Goal: Information Seeking & Learning: Check status

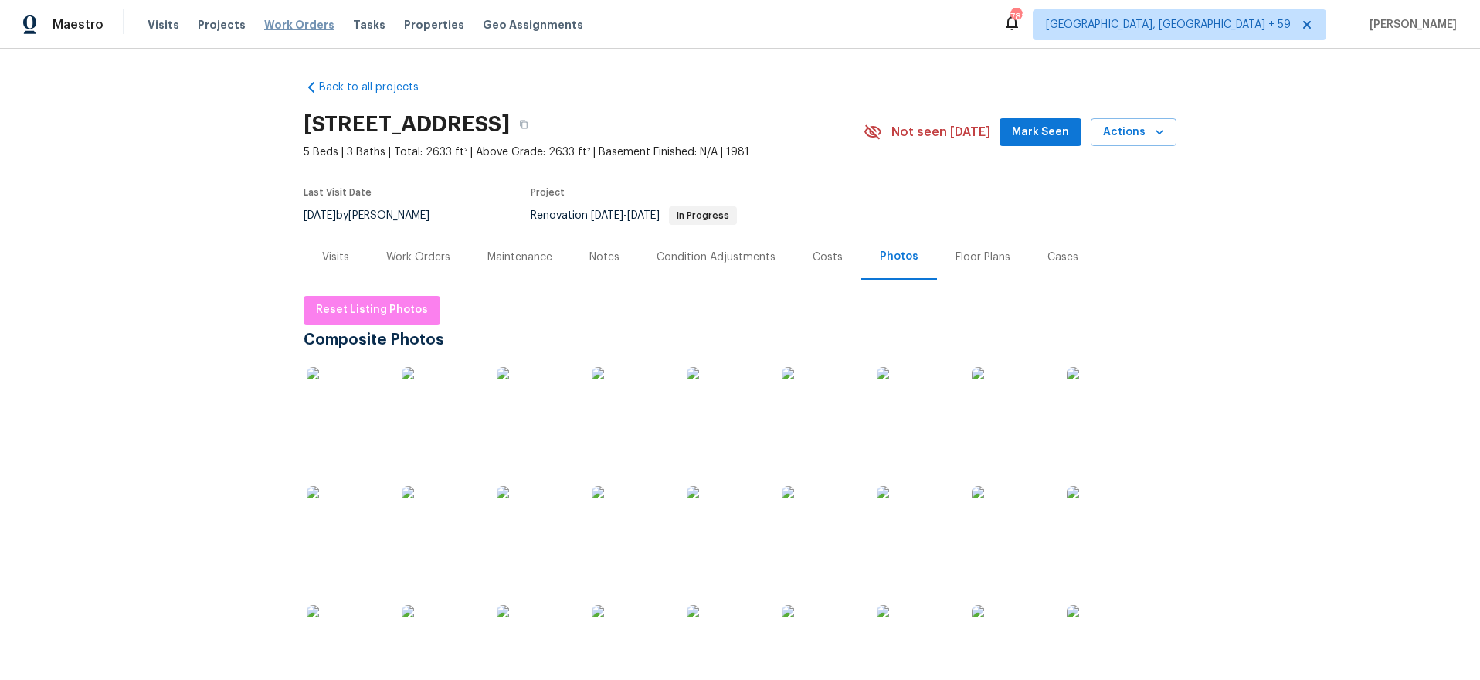
click at [293, 25] on span "Work Orders" at bounding box center [299, 24] width 70 height 15
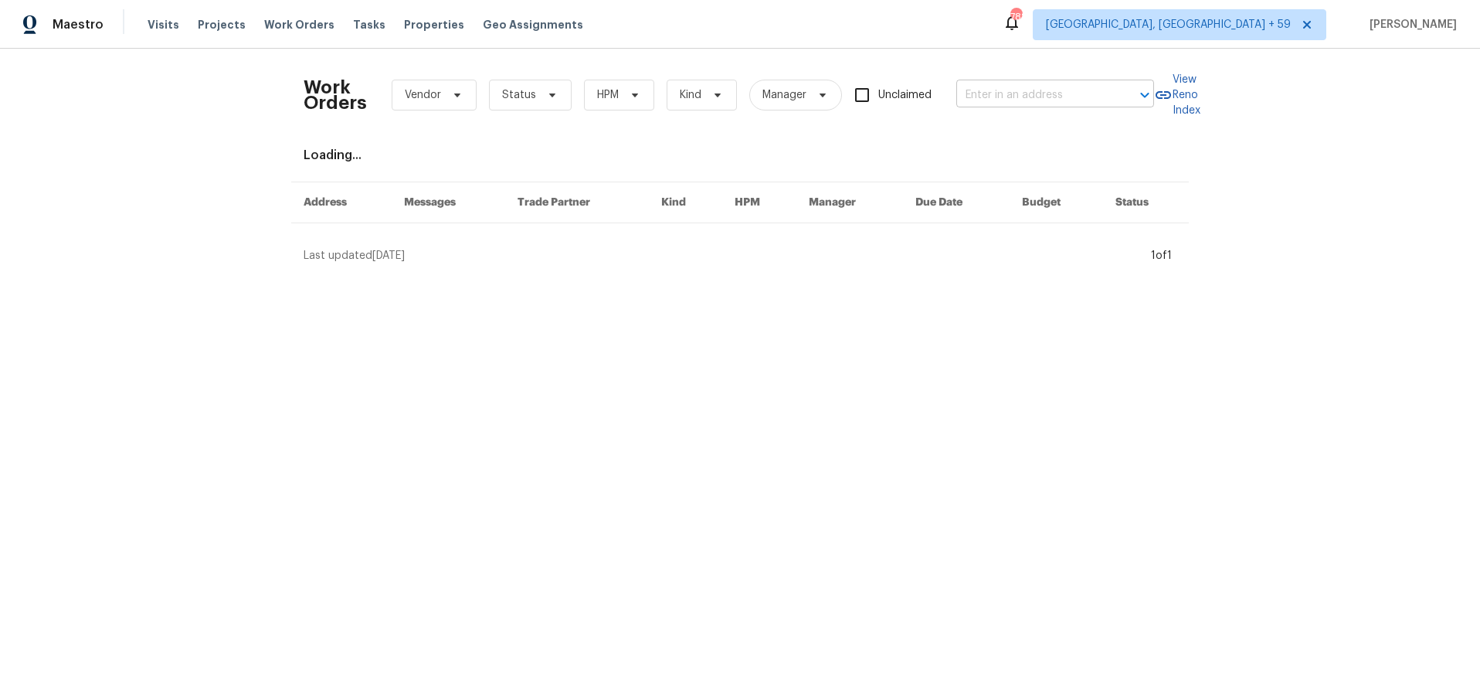
click at [1057, 87] on input "text" at bounding box center [1034, 95] width 155 height 24
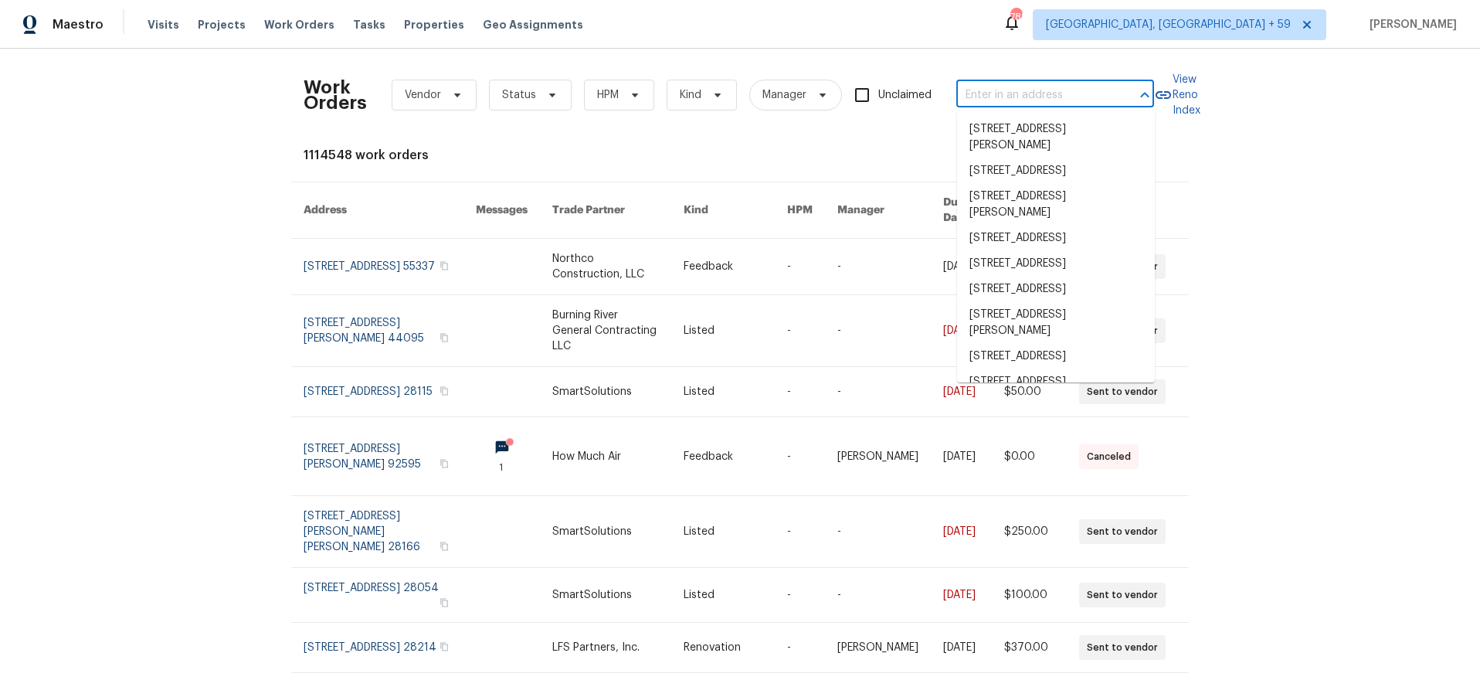
paste input "1T8TEFMHXGT3F"
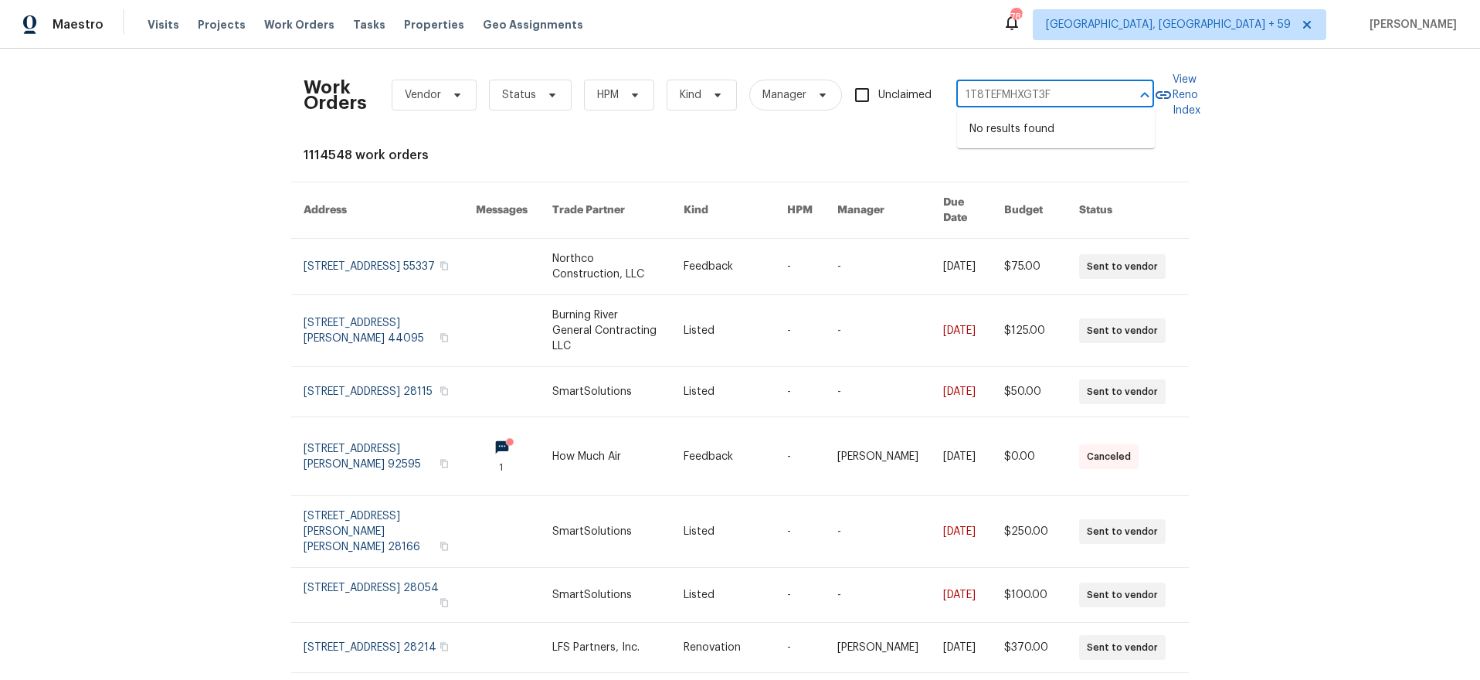
type input "1T8TEFMHXGT3F"
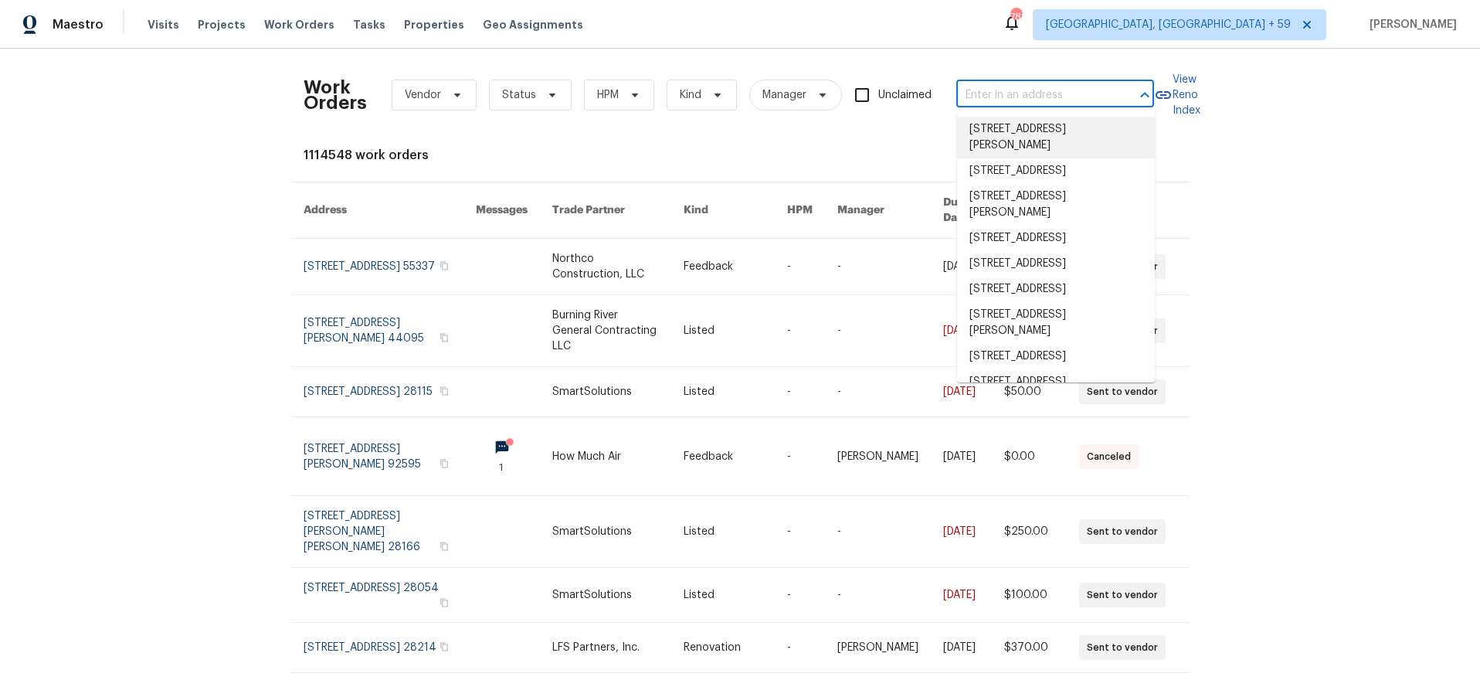
click at [1044, 93] on input "text" at bounding box center [1034, 95] width 155 height 24
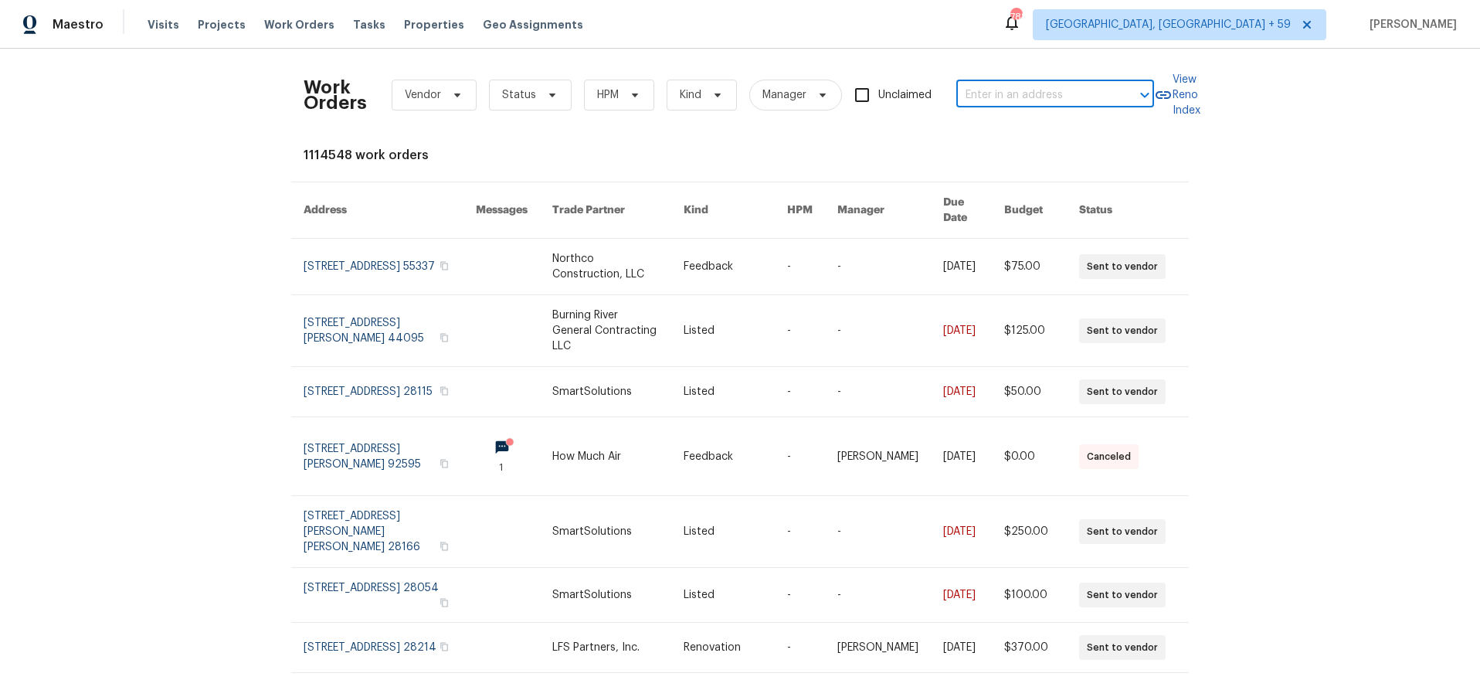
paste input "3513 Lakeview Crk"
type input "3513 Lakeview Crk"
click at [1009, 142] on li "3513 Lakeview Crk, Lithonia, GA 30038" at bounding box center [1056, 129] width 198 height 25
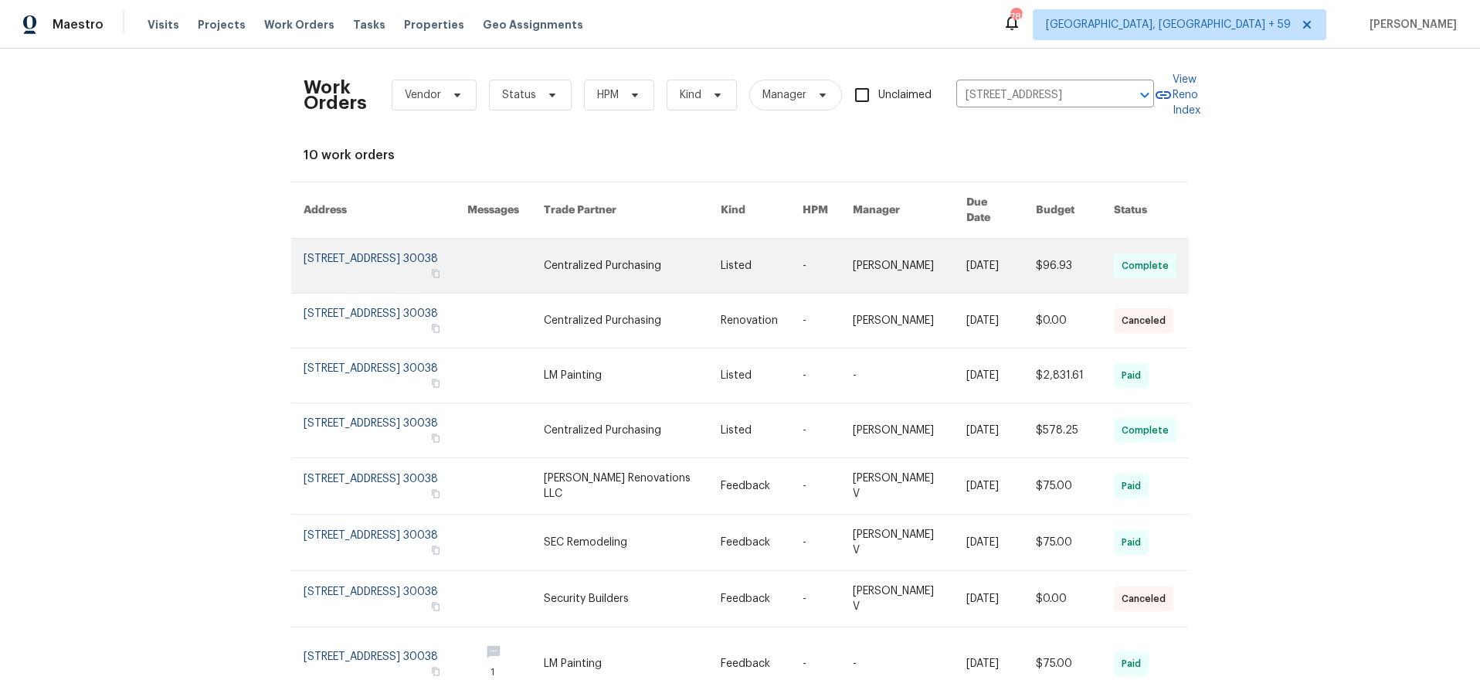
click at [317, 244] on link at bounding box center [386, 266] width 164 height 54
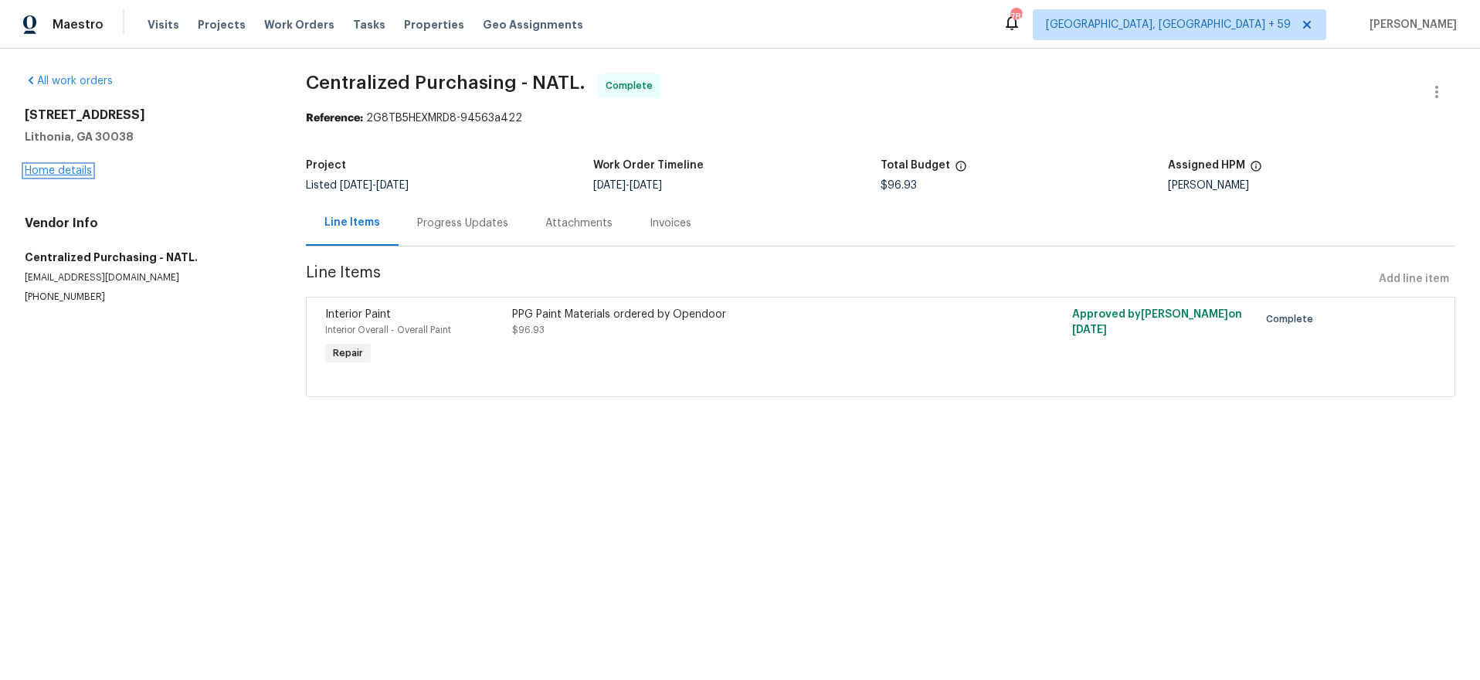
click at [41, 172] on link "Home details" at bounding box center [58, 170] width 67 height 11
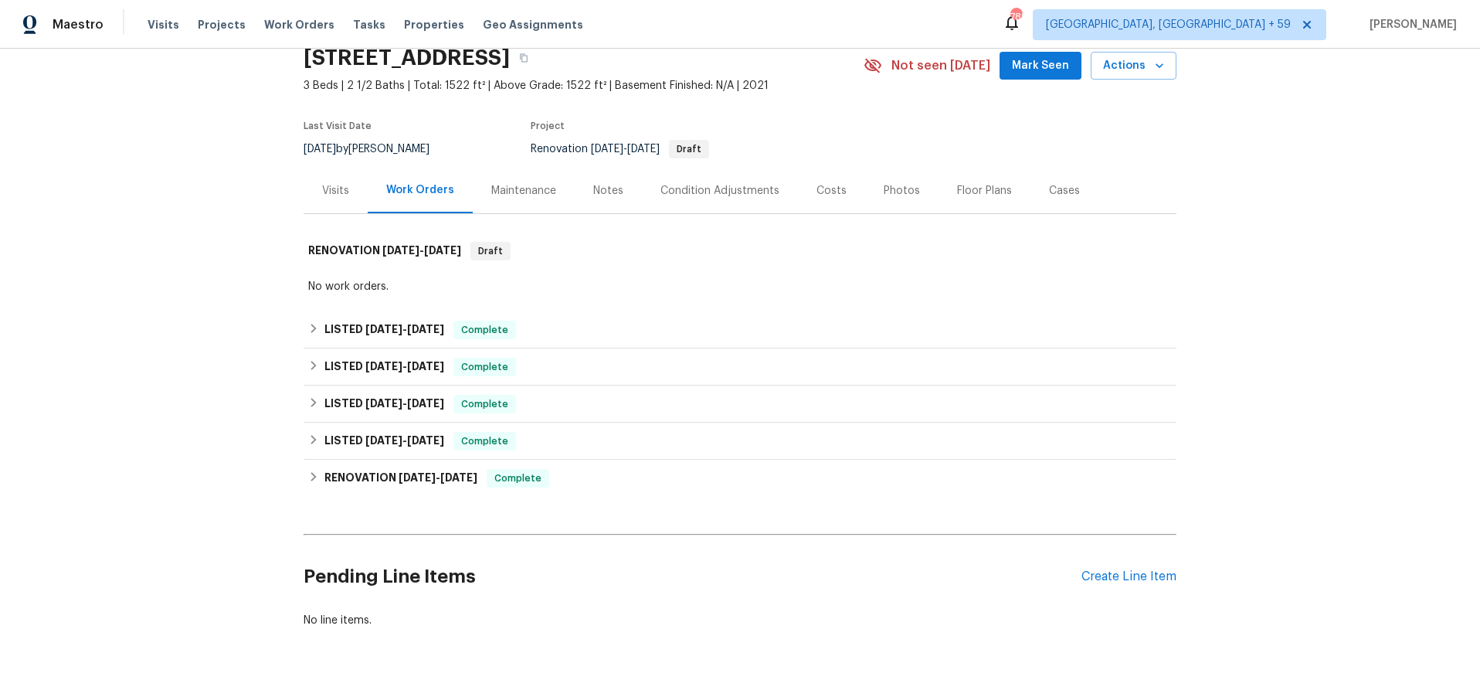
scroll to position [73, 0]
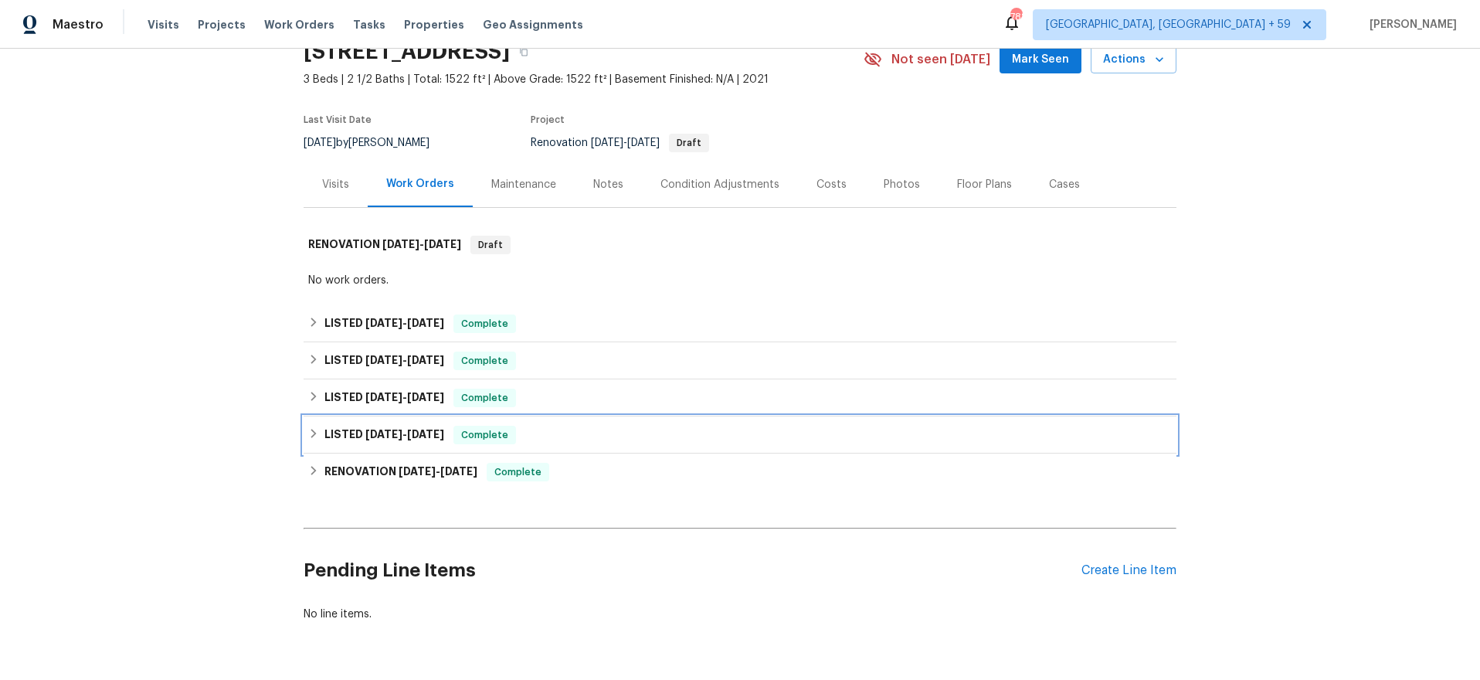
click at [376, 429] on span "4/5/24" at bounding box center [383, 434] width 37 height 11
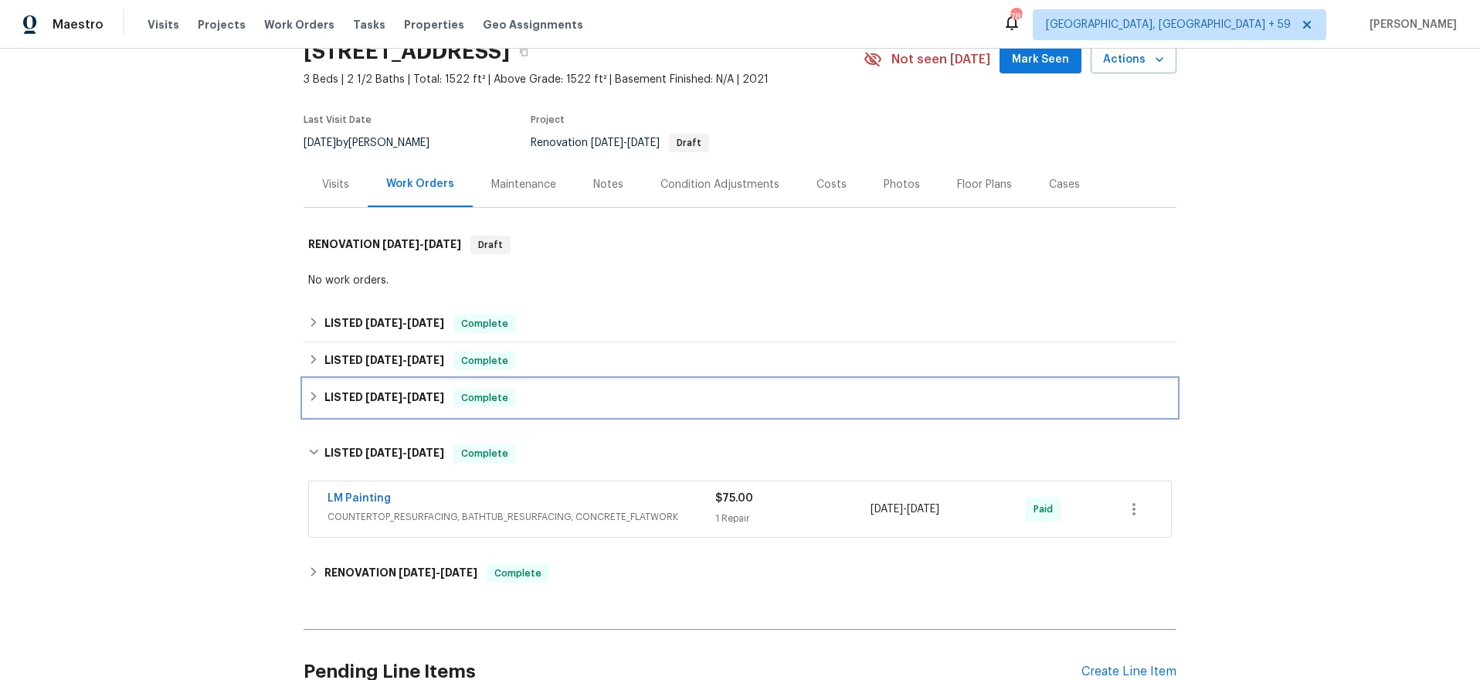
click at [386, 379] on div "LISTED 12/30/24 - 12/31/24 Complete" at bounding box center [740, 397] width 873 height 37
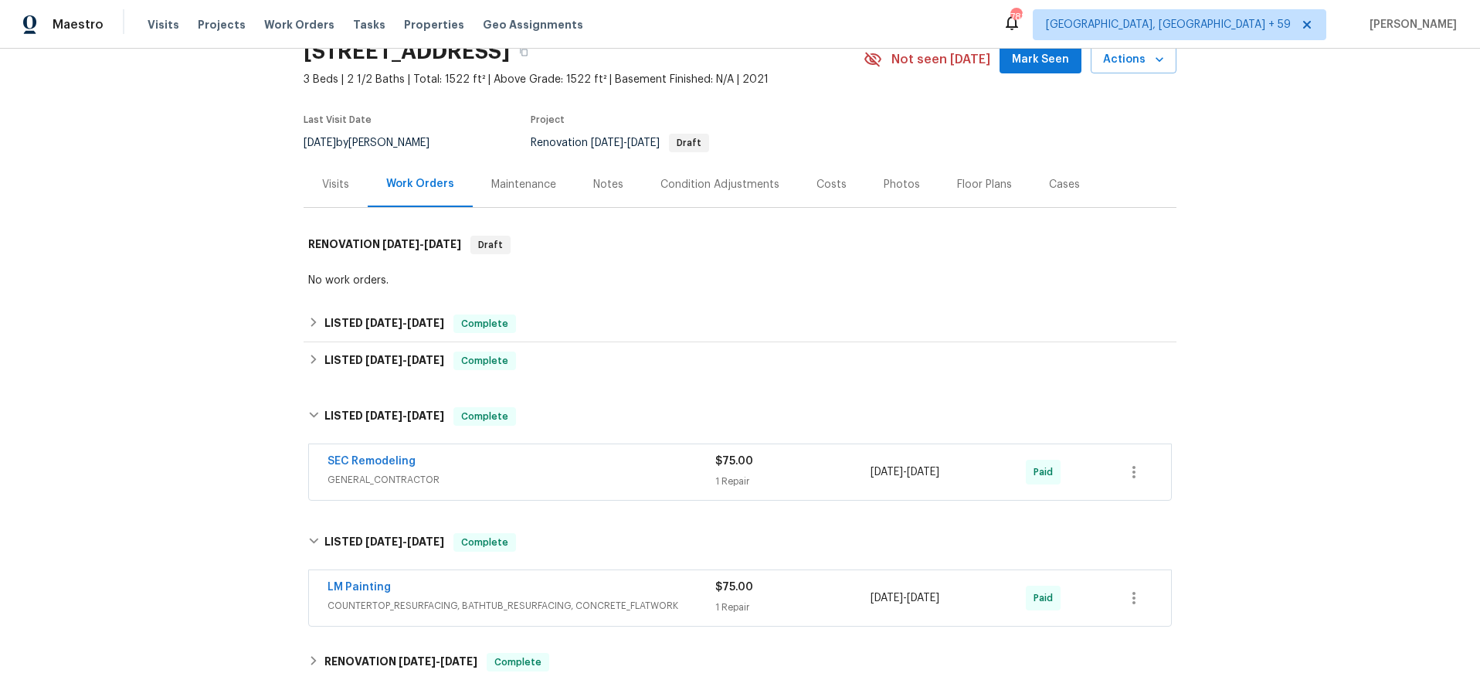
click at [535, 481] on span "GENERAL_CONTRACTOR" at bounding box center [522, 479] width 388 height 15
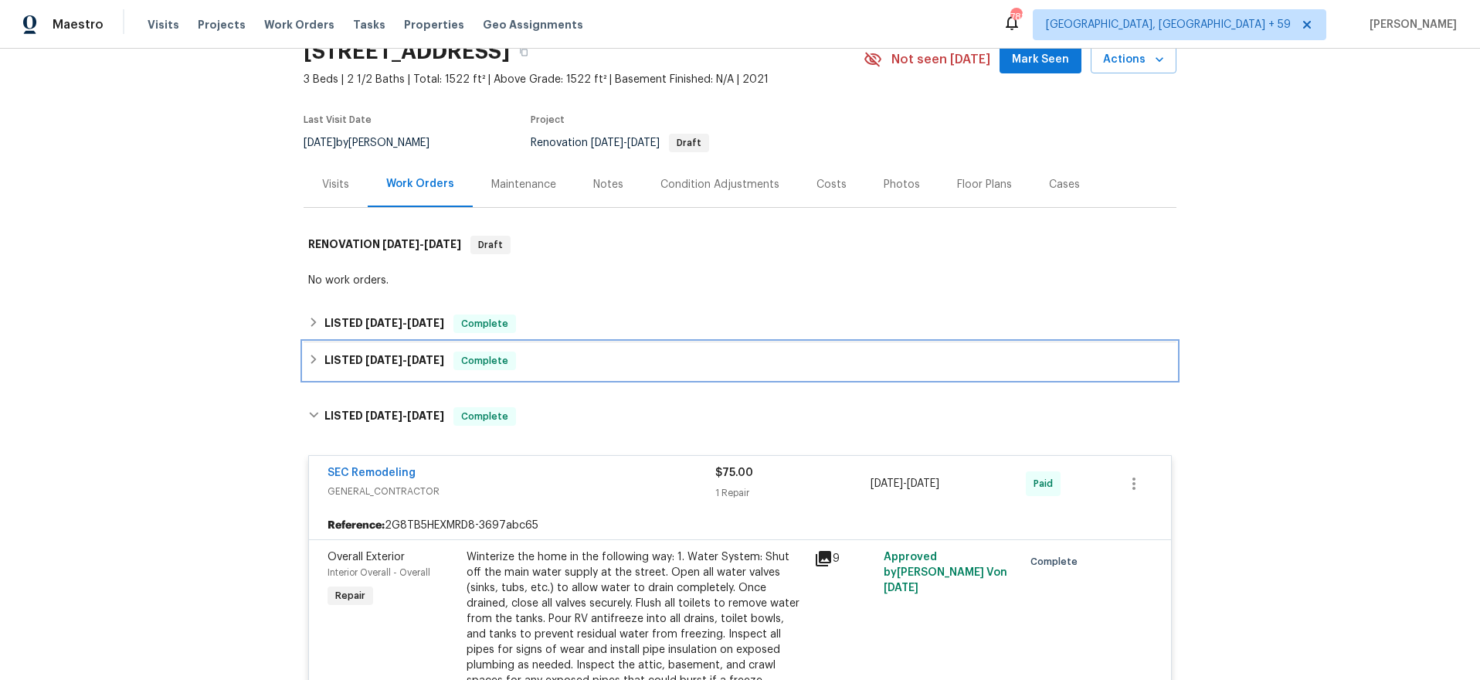
click at [374, 375] on div "LISTED 3/12/25 - 3/14/25 Complete" at bounding box center [740, 360] width 873 height 37
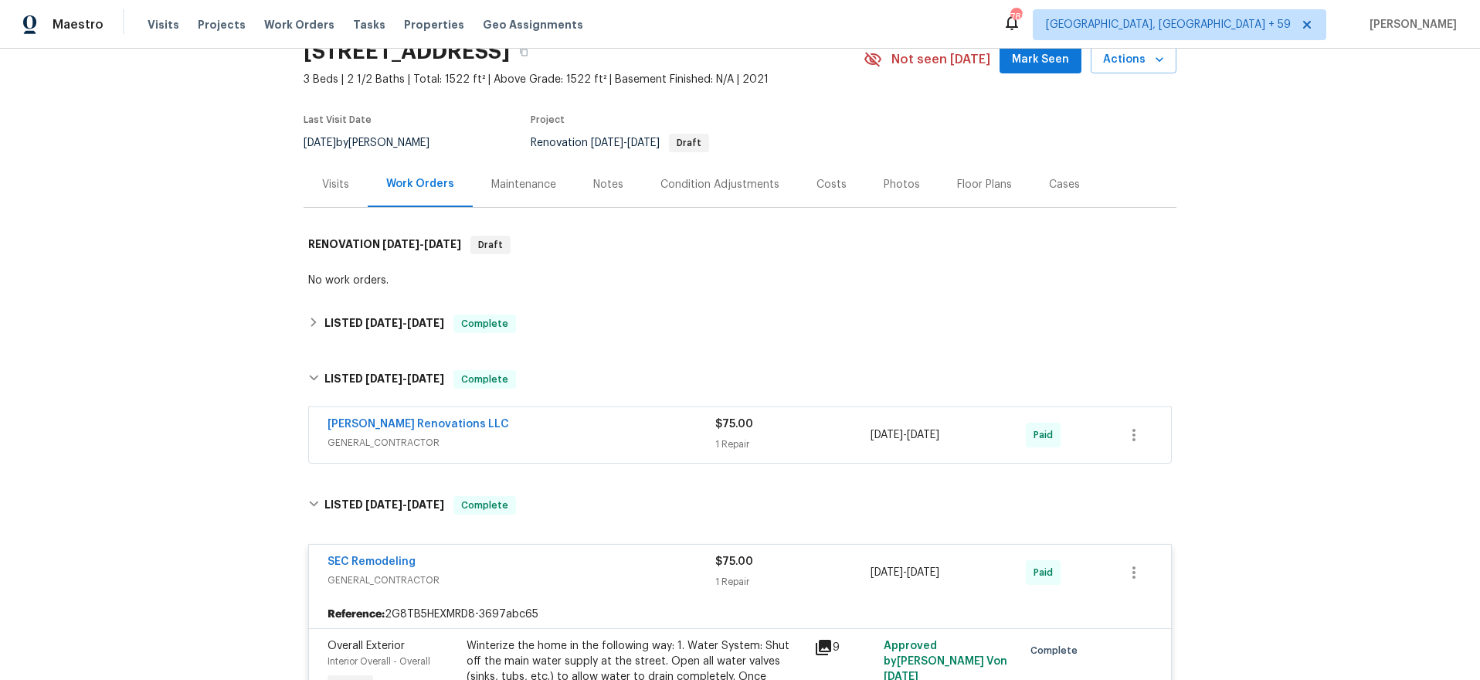
click at [573, 424] on div "Aseem Renovations LLC" at bounding box center [522, 425] width 388 height 19
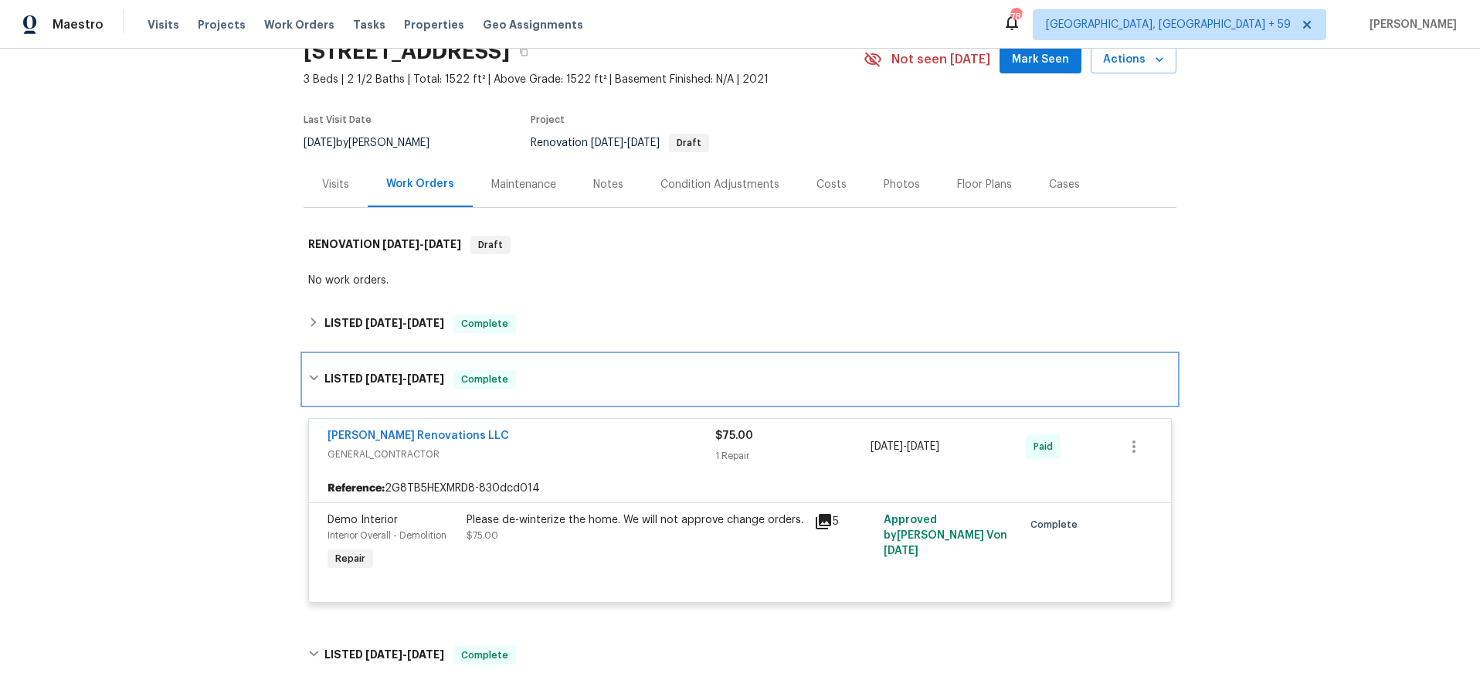
click at [347, 365] on div "LISTED [DATE] - [DATE] Complete" at bounding box center [740, 379] width 873 height 49
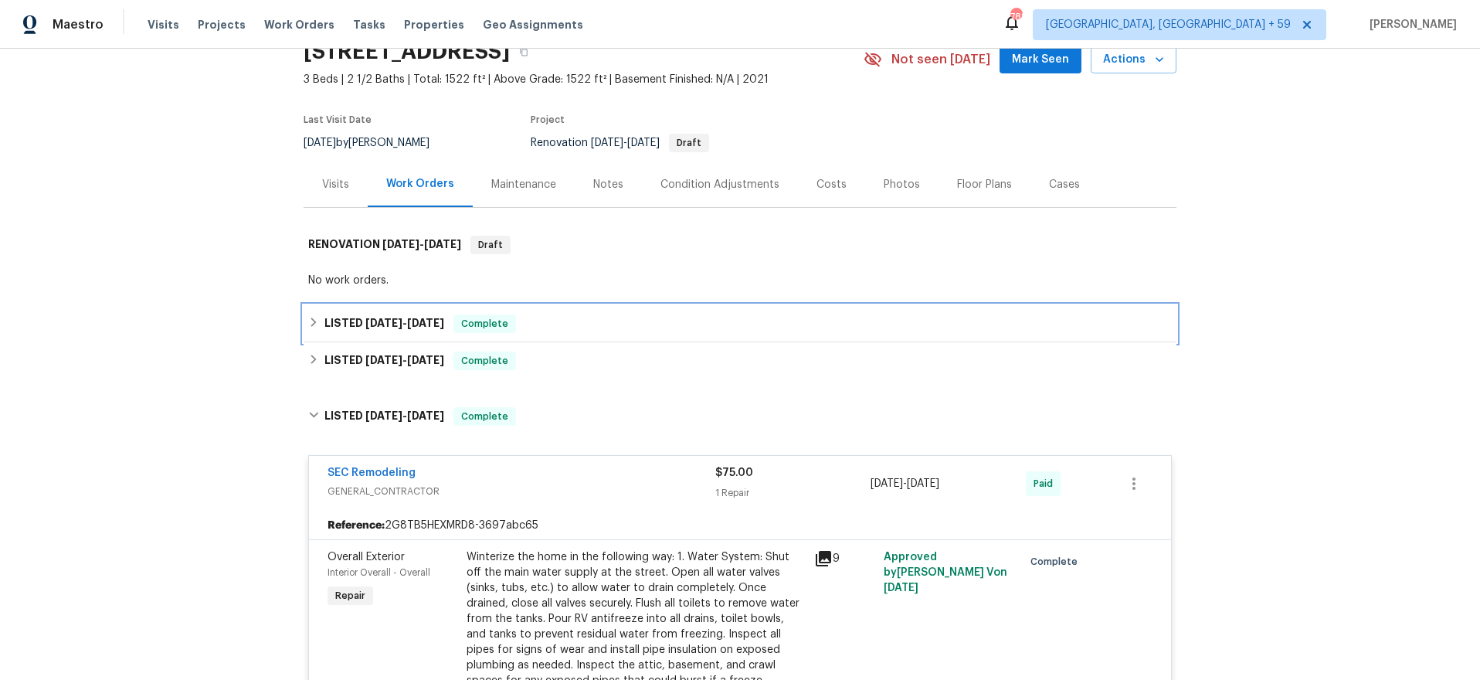
click at [526, 311] on div "LISTED 4/15/25 - 4/21/25 Complete" at bounding box center [740, 323] width 873 height 37
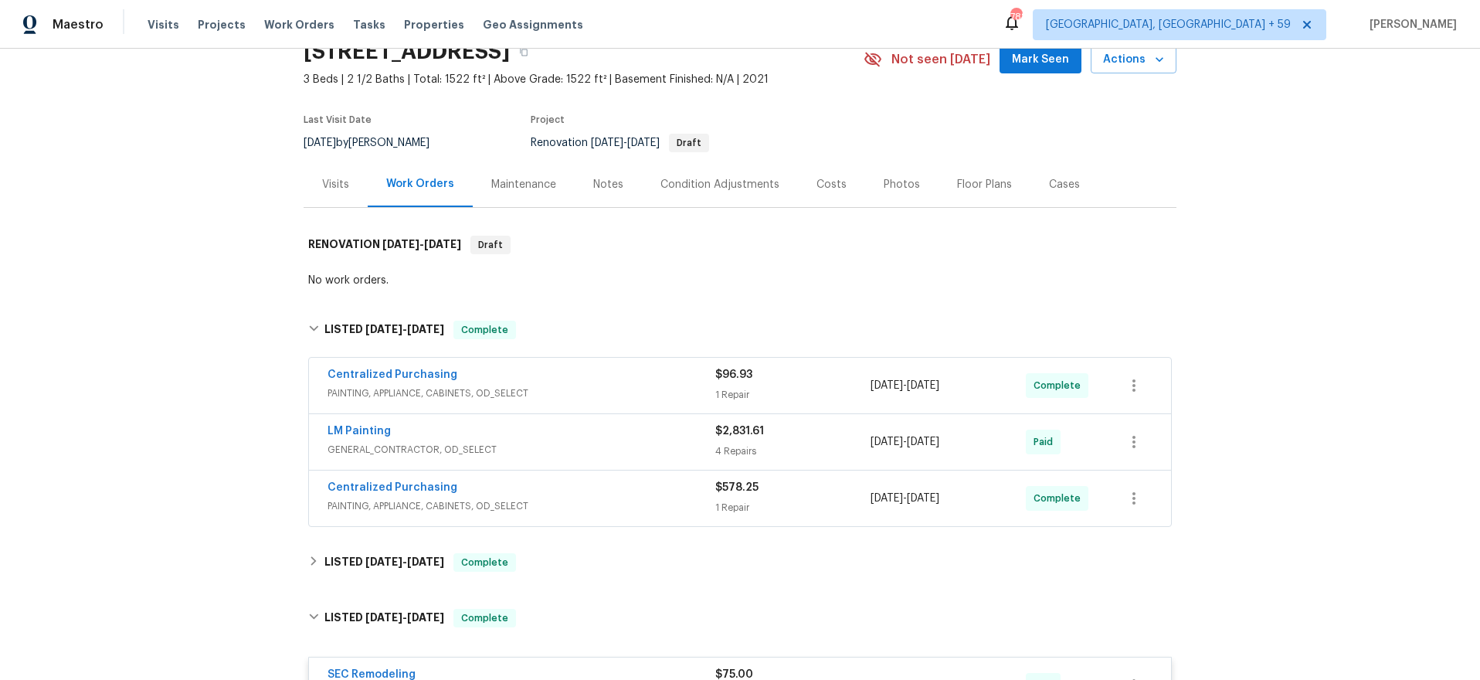
click at [562, 452] on span "GENERAL_CONTRACTOR, OD_SELECT" at bounding box center [522, 449] width 388 height 15
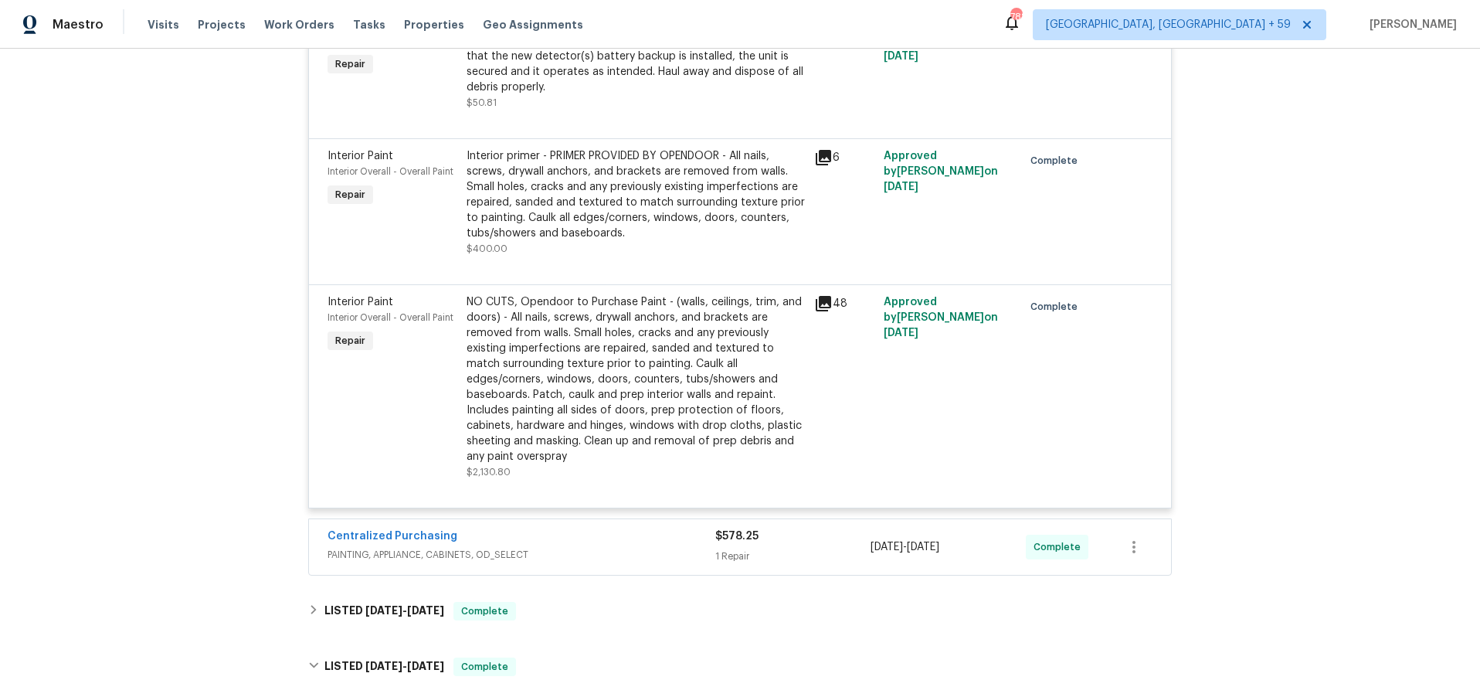
scroll to position [953, 0]
click at [615, 545] on span "PAINTING, APPLIANCE, CABINETS, OD_SELECT" at bounding box center [522, 552] width 388 height 15
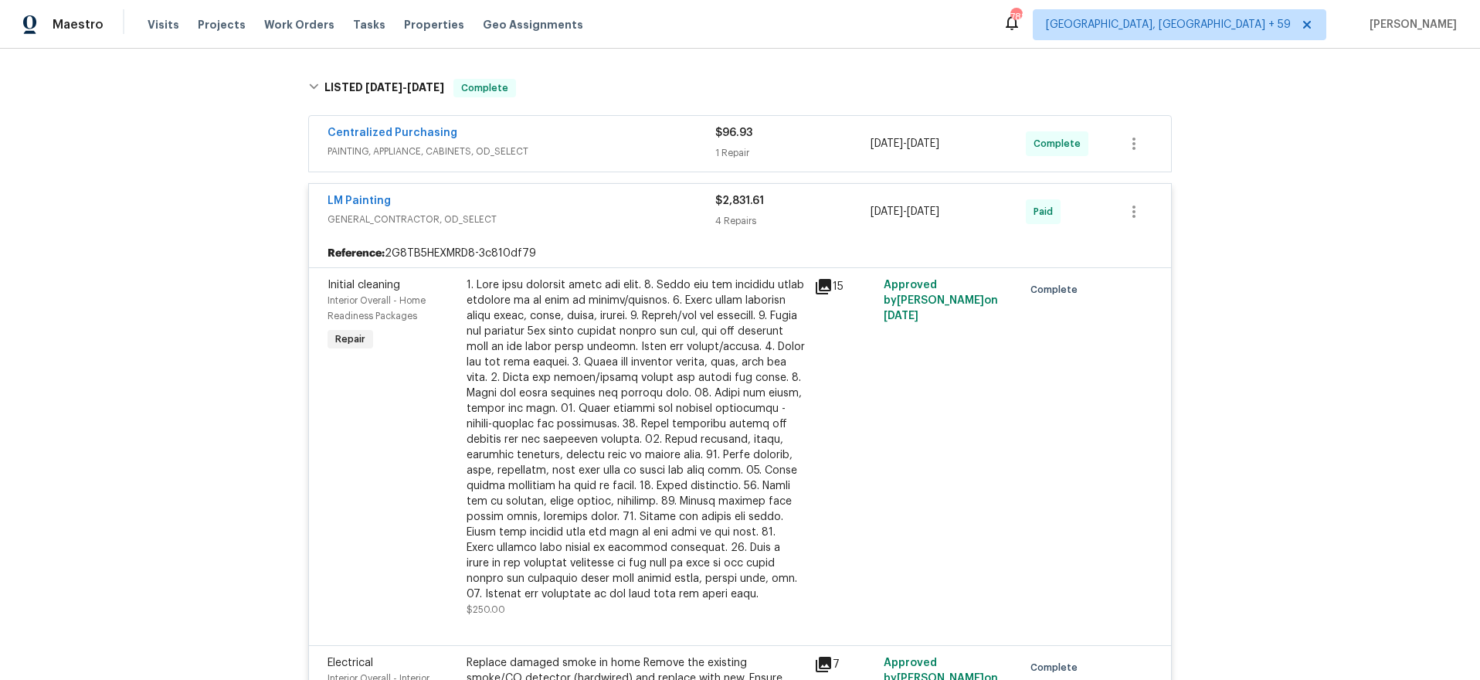
scroll to position [0, 0]
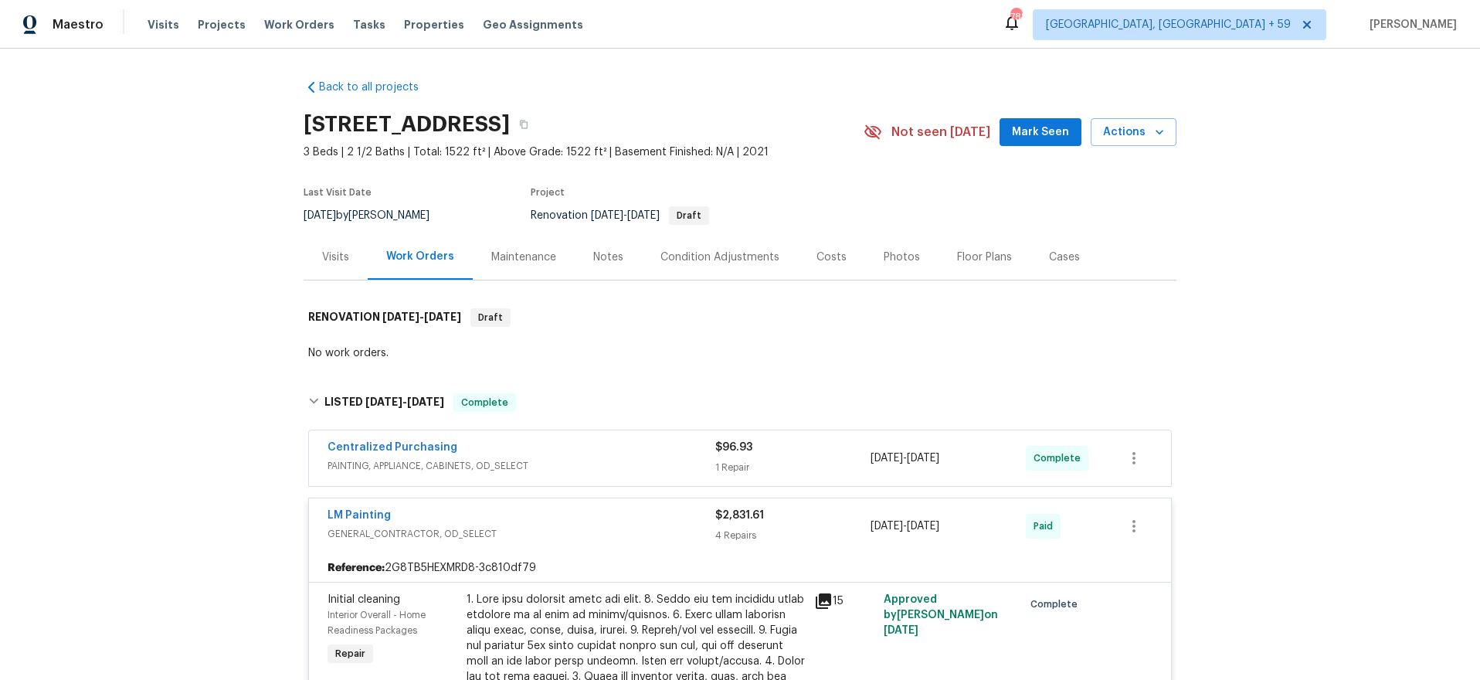
click at [569, 440] on div "Centralized Purchasing" at bounding box center [522, 449] width 388 height 19
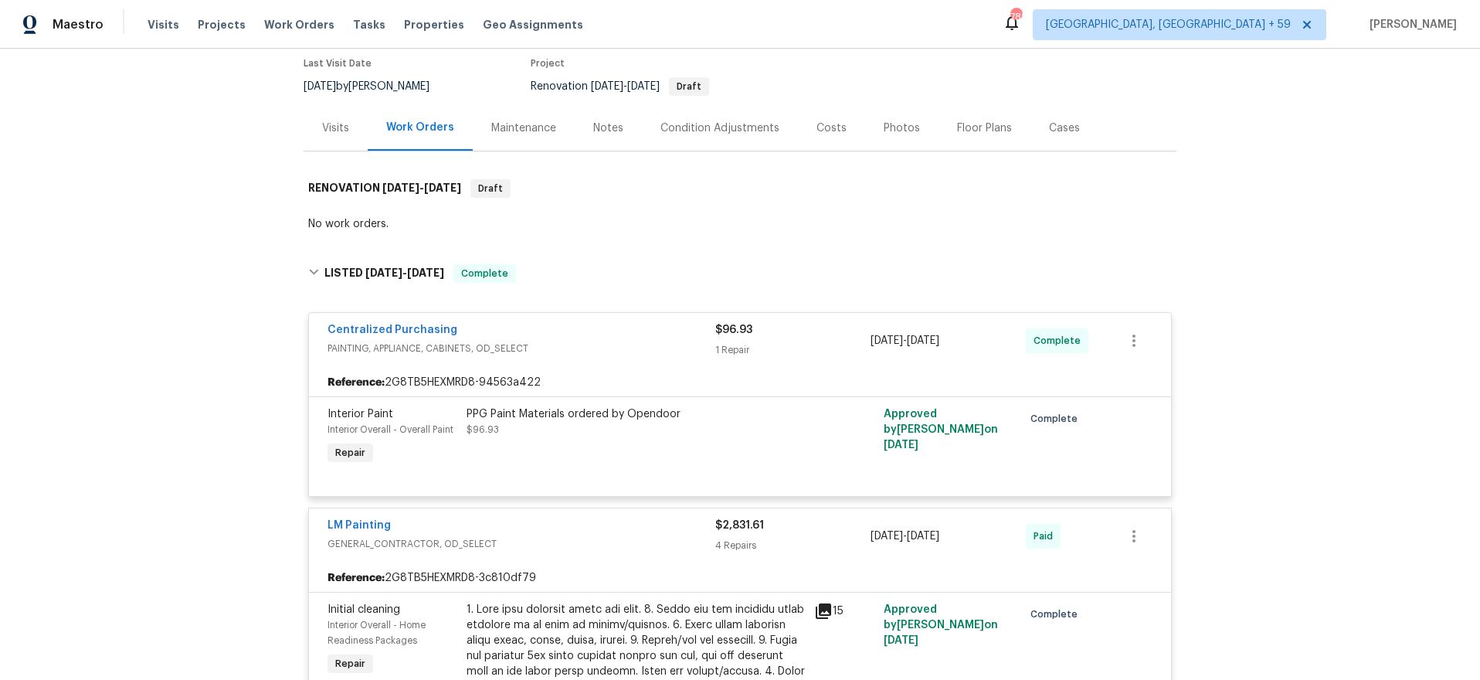
scroll to position [131, 0]
click at [614, 463] on div "PPG Paint Materials ordered by Opendoor $96.93" at bounding box center [636, 435] width 348 height 71
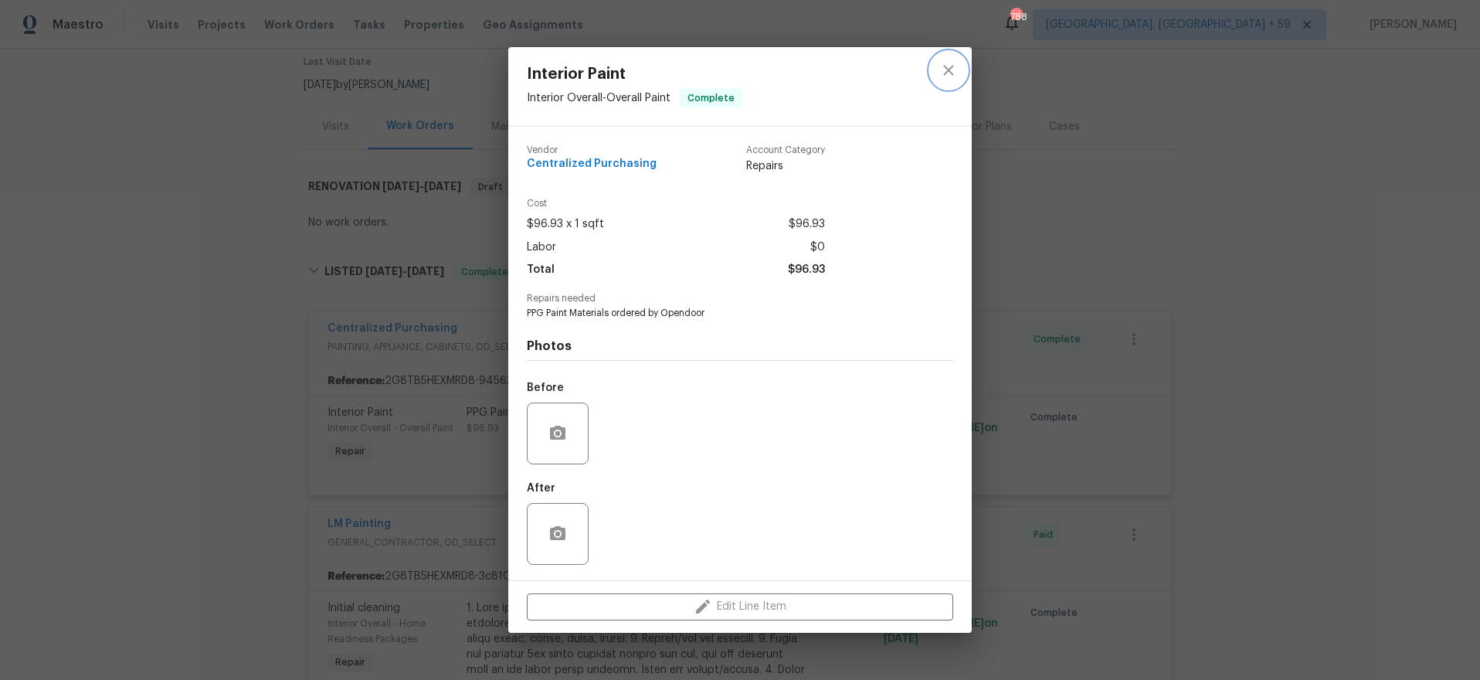
click at [950, 63] on icon "close" at bounding box center [949, 70] width 19 height 19
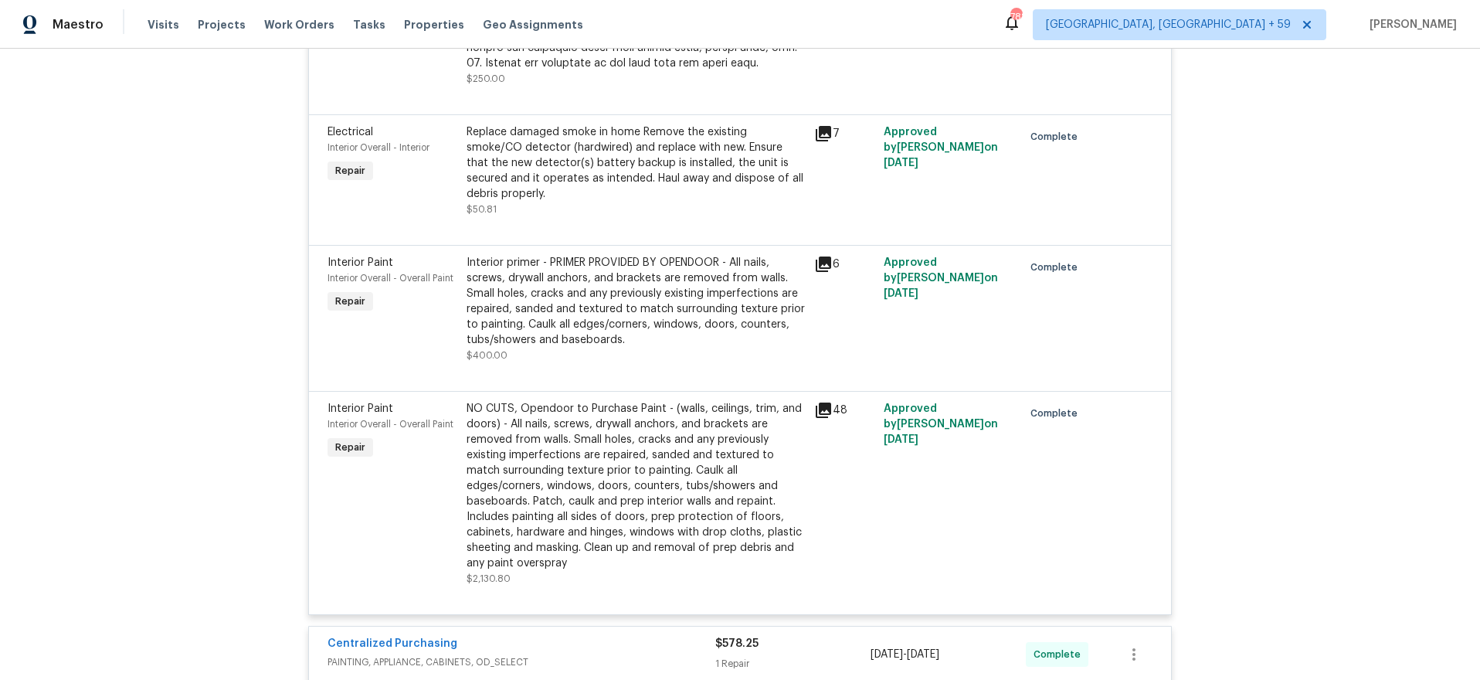
scroll to position [987, 0]
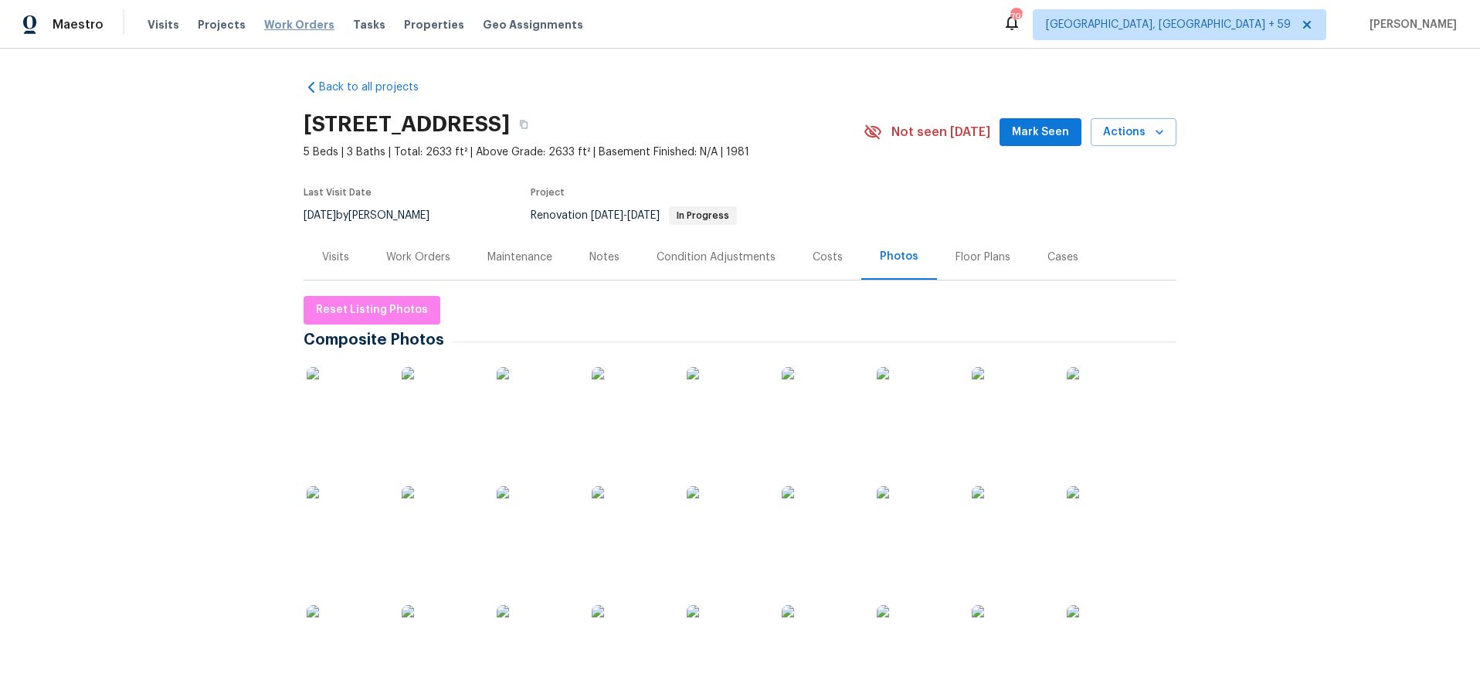
click at [287, 23] on span "Work Orders" at bounding box center [299, 24] width 70 height 15
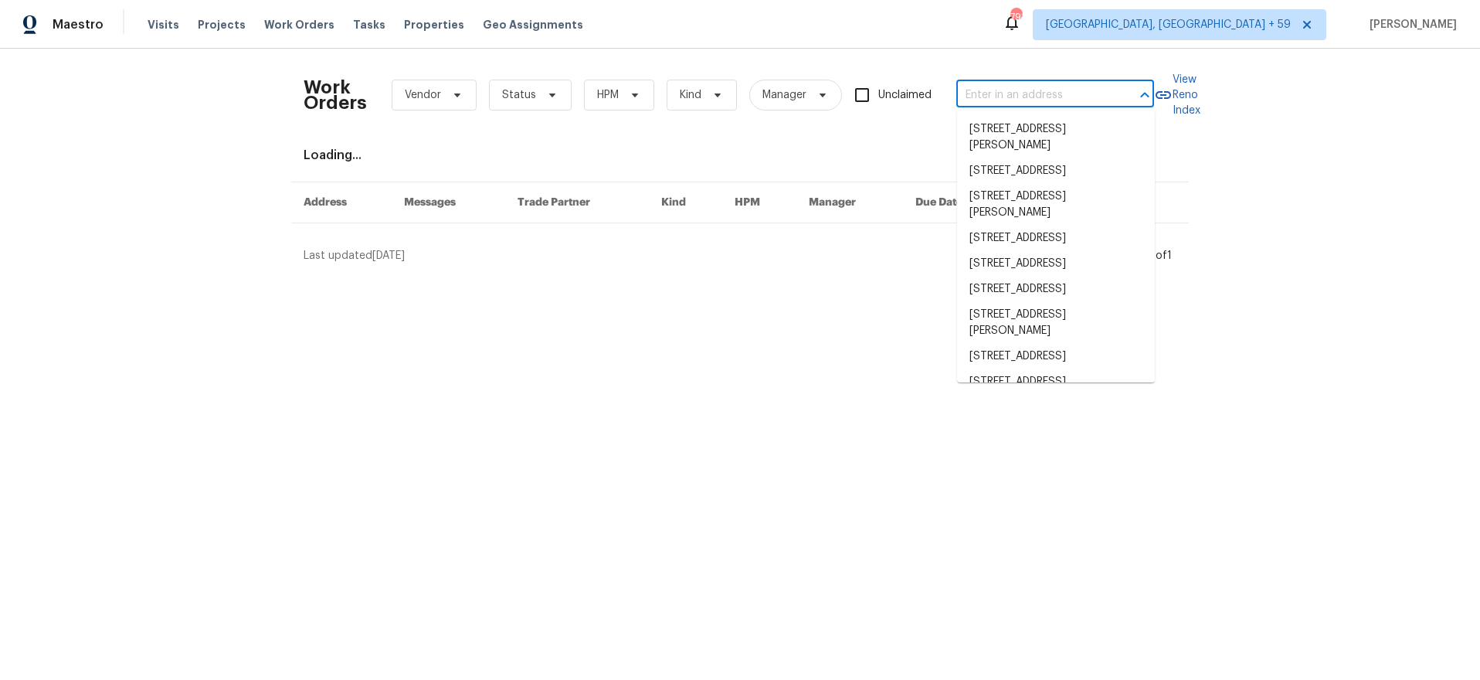
click at [1031, 96] on input "text" at bounding box center [1034, 95] width 155 height 24
paste input "3513 Lakeview Crk"
type input "3513 Lakeview Crk"
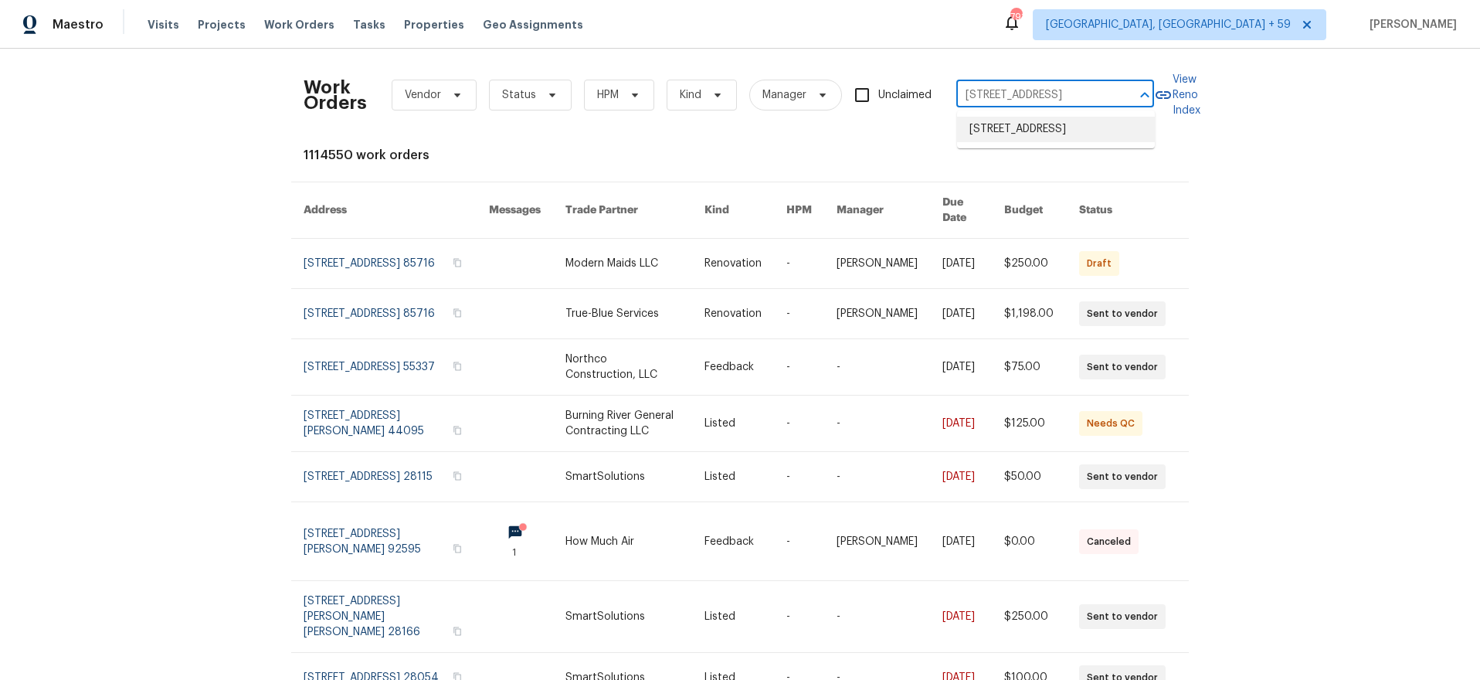
click at [1011, 134] on li "3513 Lakeview Crk, Lithonia, GA 30038" at bounding box center [1056, 129] width 198 height 25
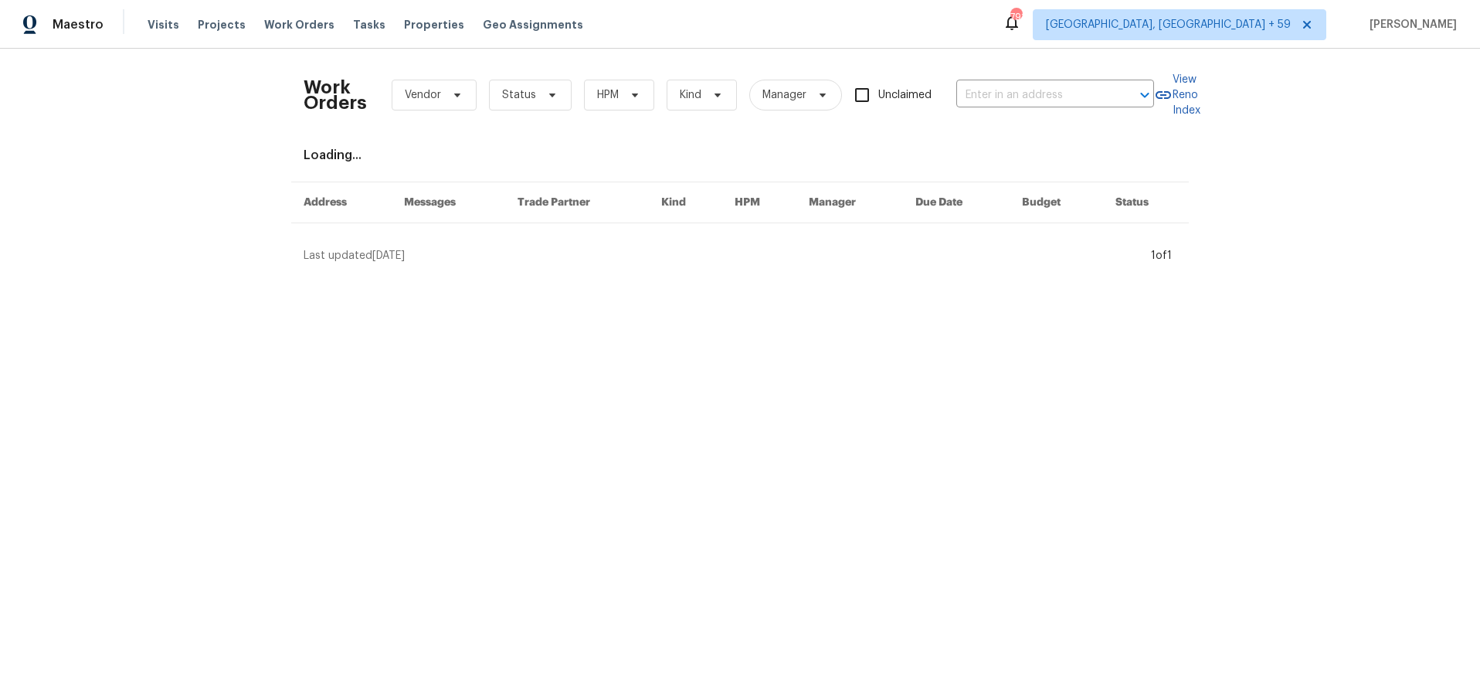
type input "3513 Lakeview Crk, Lithonia, GA 30038"
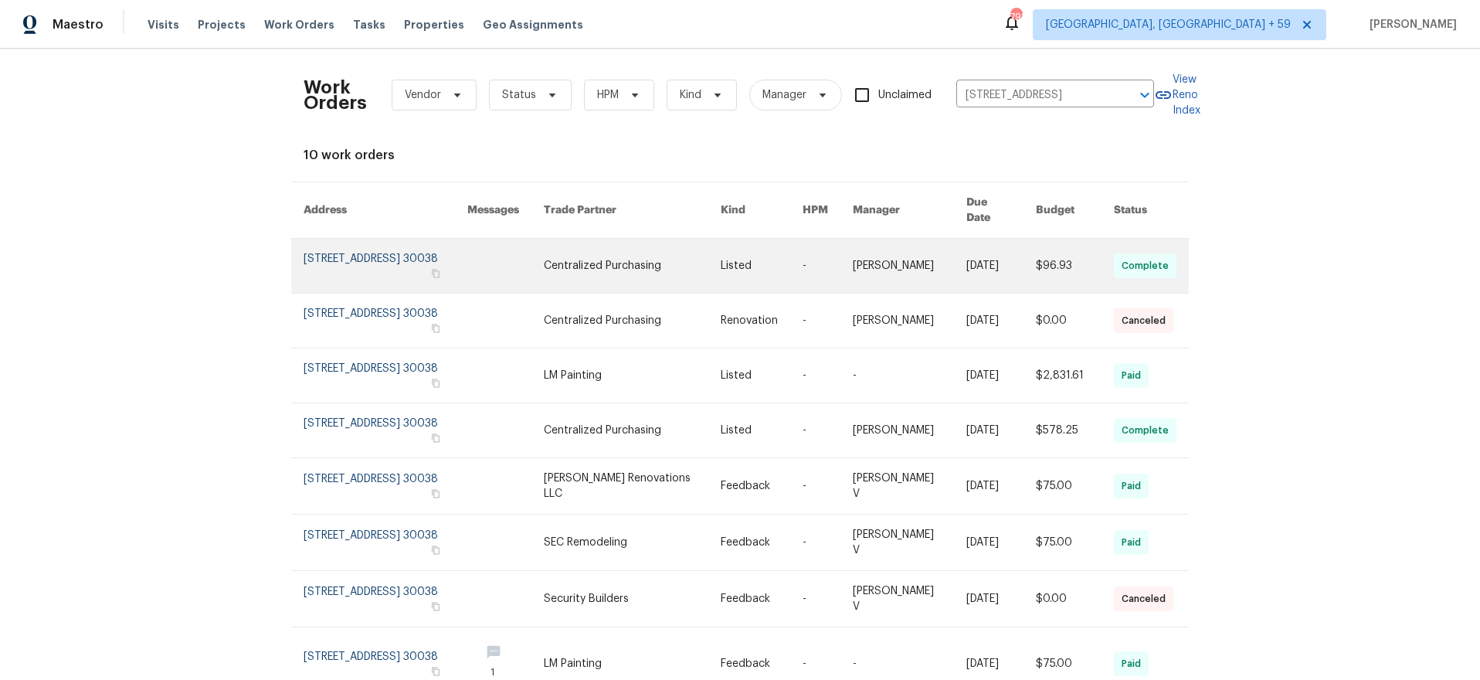
click at [311, 239] on link at bounding box center [386, 266] width 164 height 54
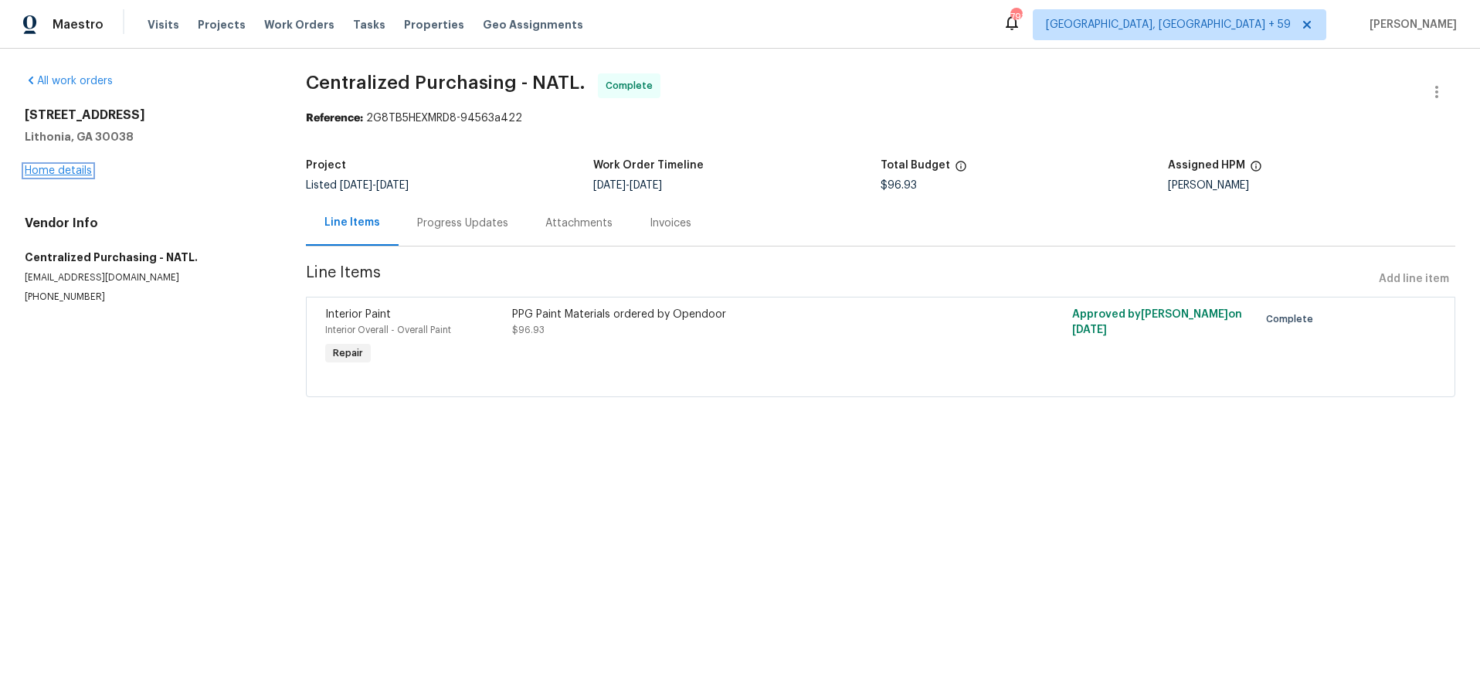
click at [72, 171] on link "Home details" at bounding box center [58, 170] width 67 height 11
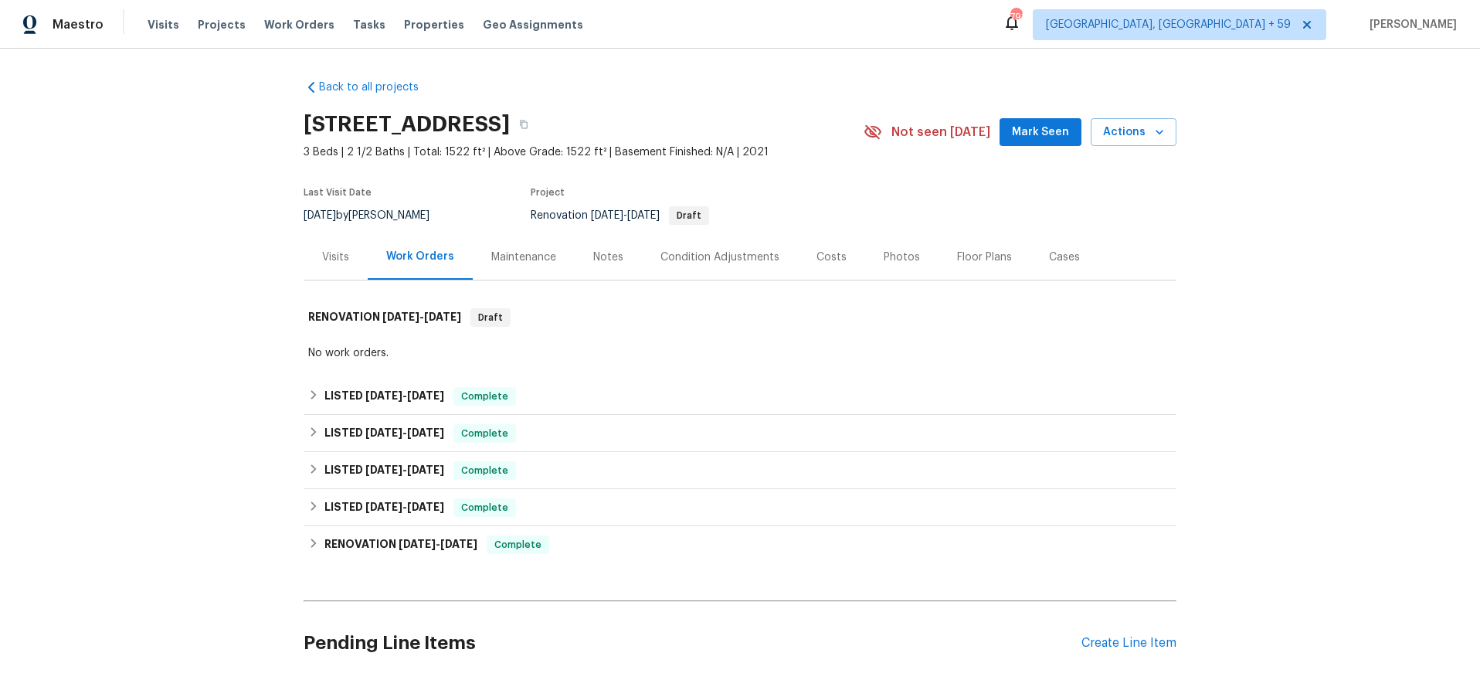
click at [328, 255] on div "Visits" at bounding box center [335, 257] width 27 height 15
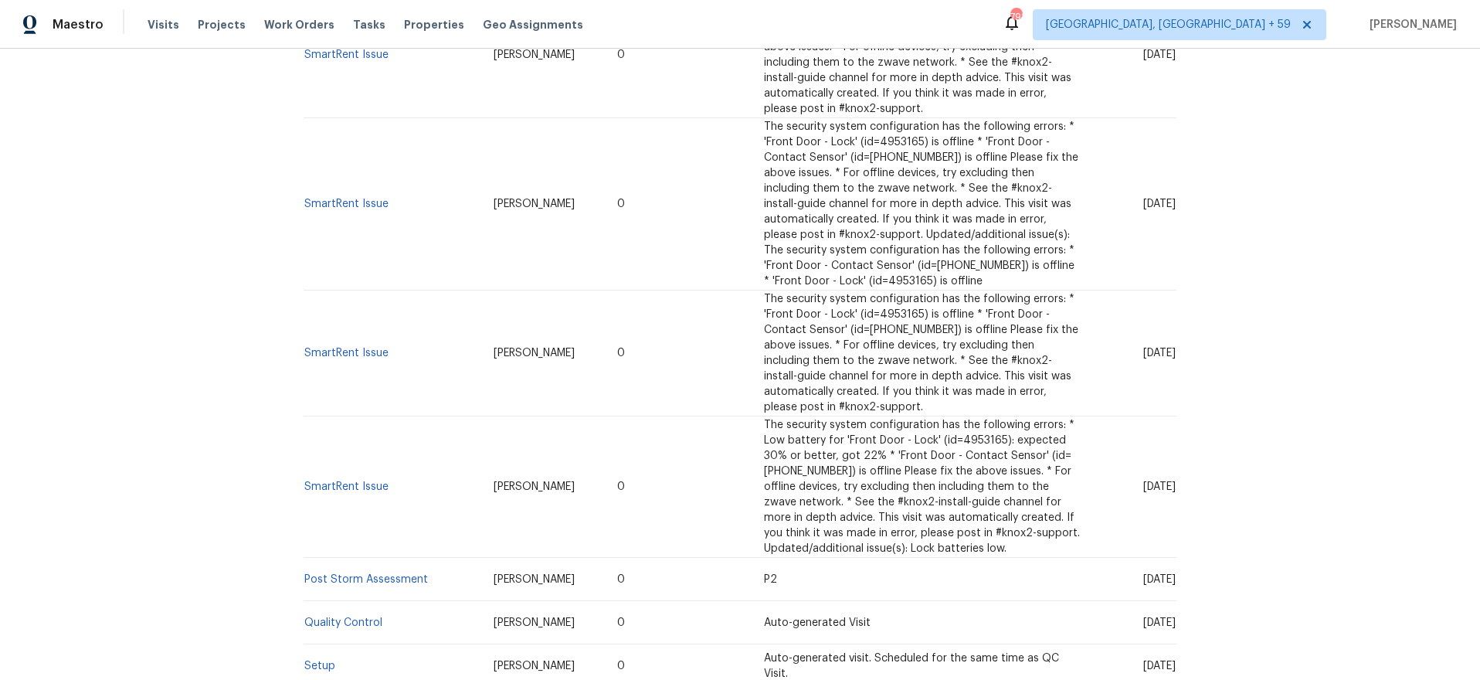
scroll to position [3114, 0]
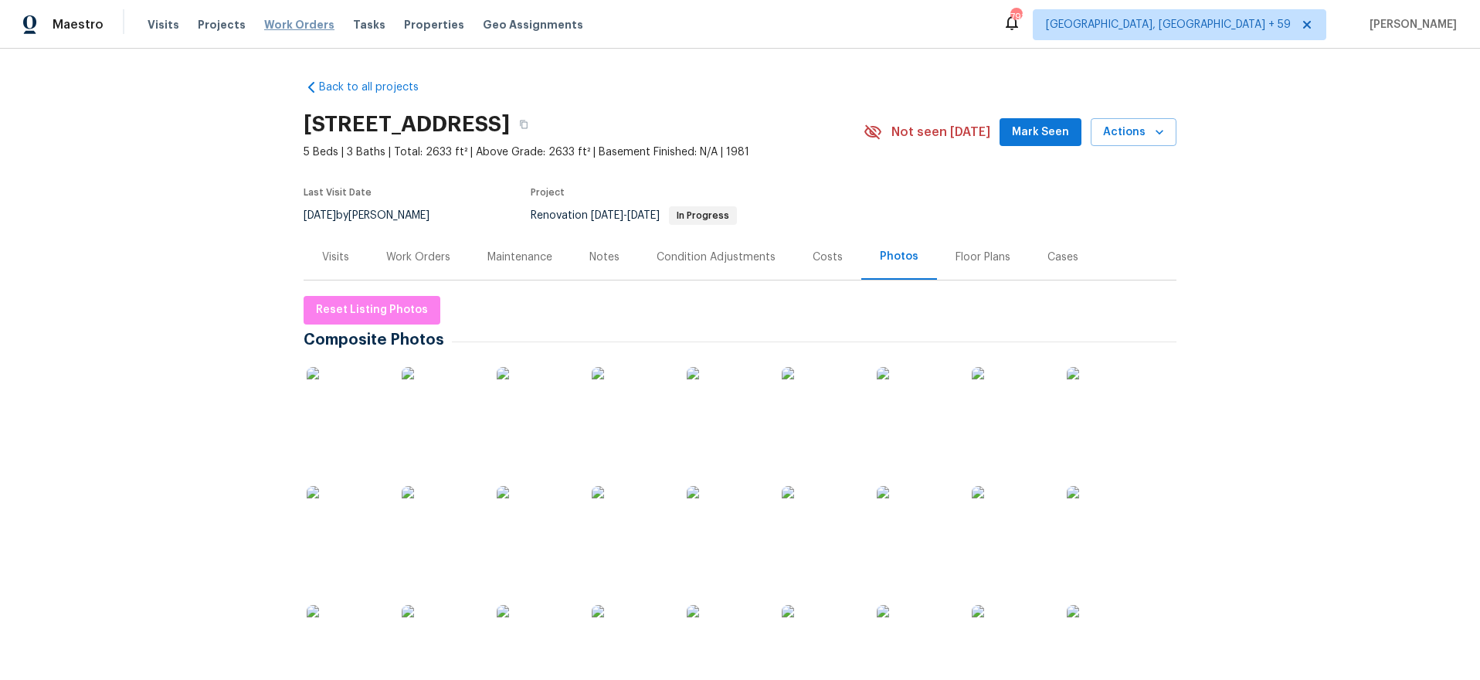
click at [253, 14] on div "Visits Projects Work Orders Tasks Properties Geo Assignments" at bounding box center [375, 24] width 454 height 31
click at [264, 22] on span "Work Orders" at bounding box center [299, 24] width 70 height 15
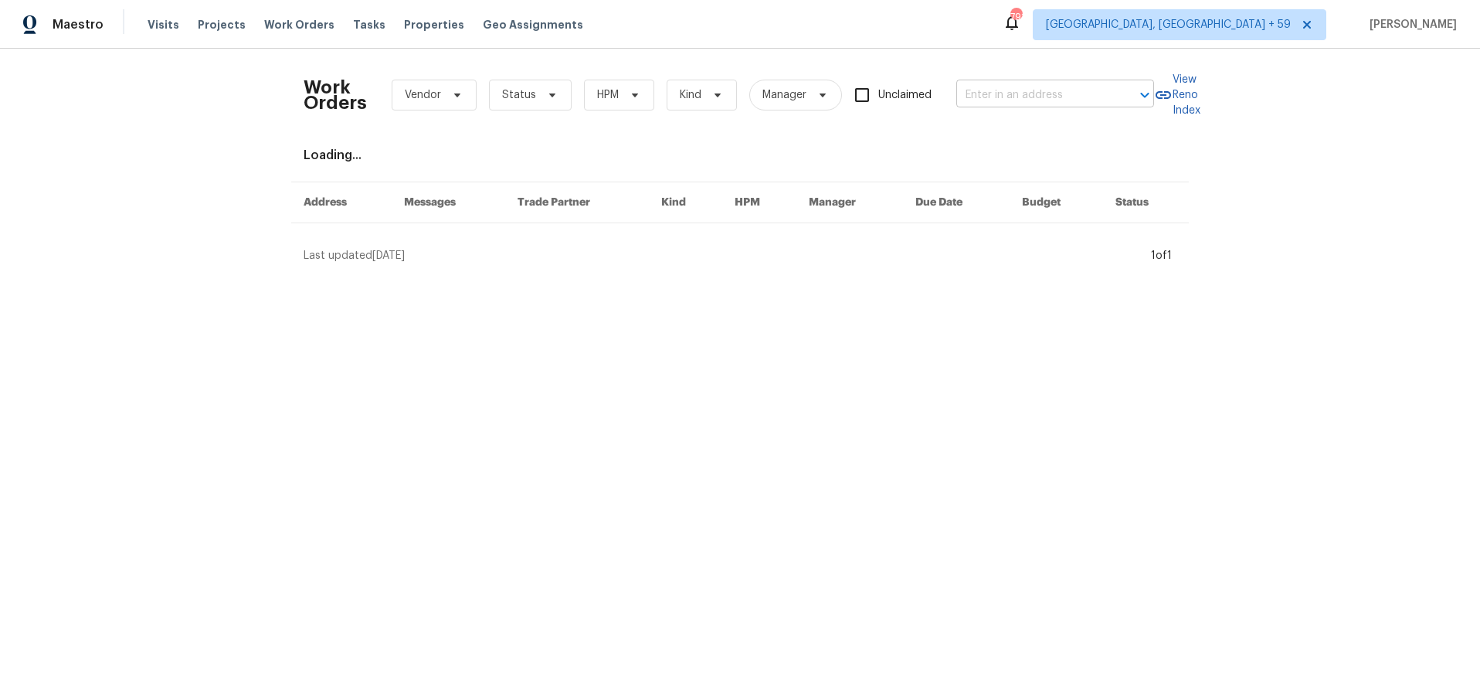
click at [1051, 92] on input "text" at bounding box center [1034, 95] width 155 height 24
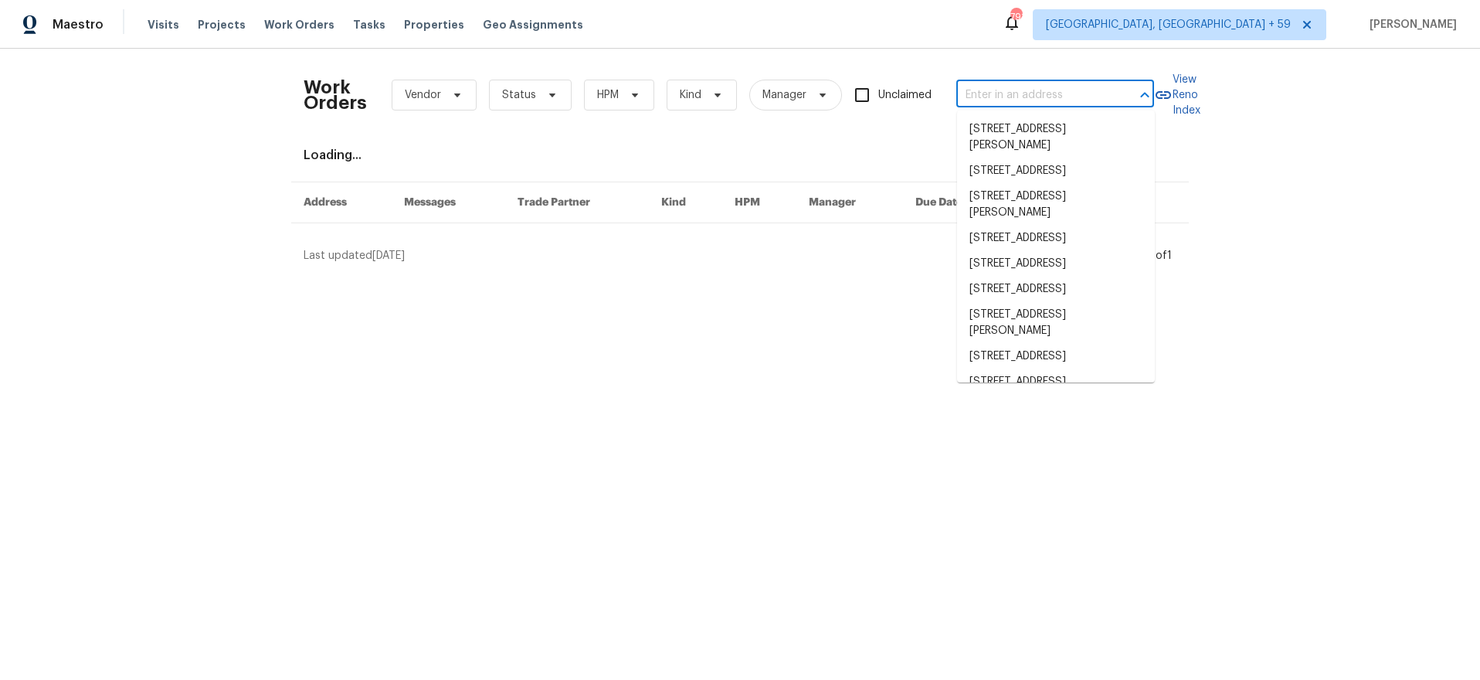
paste input "[STREET_ADDRESS]"
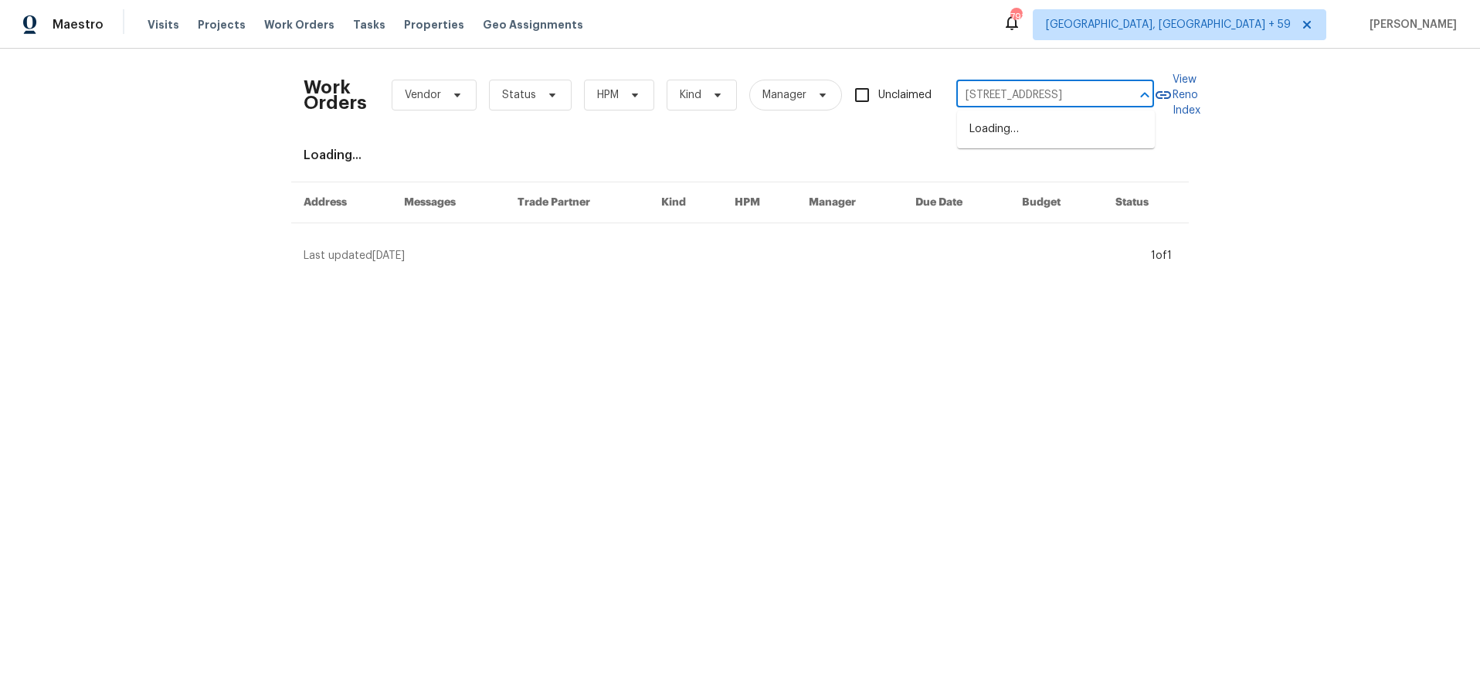
type input "[STREET_ADDRESS]"
click at [1081, 141] on li "[STREET_ADDRESS]" at bounding box center [1056, 129] width 198 height 25
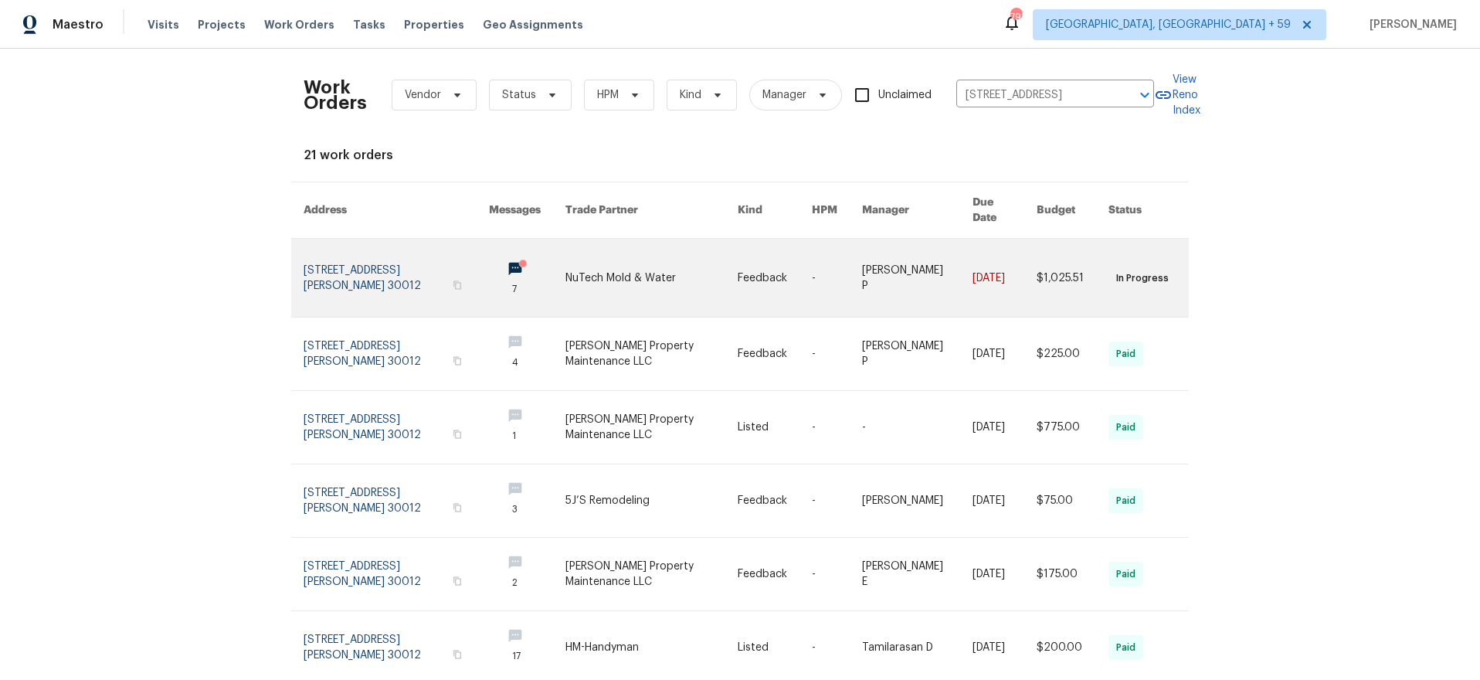
click at [348, 289] on link at bounding box center [396, 278] width 185 height 78
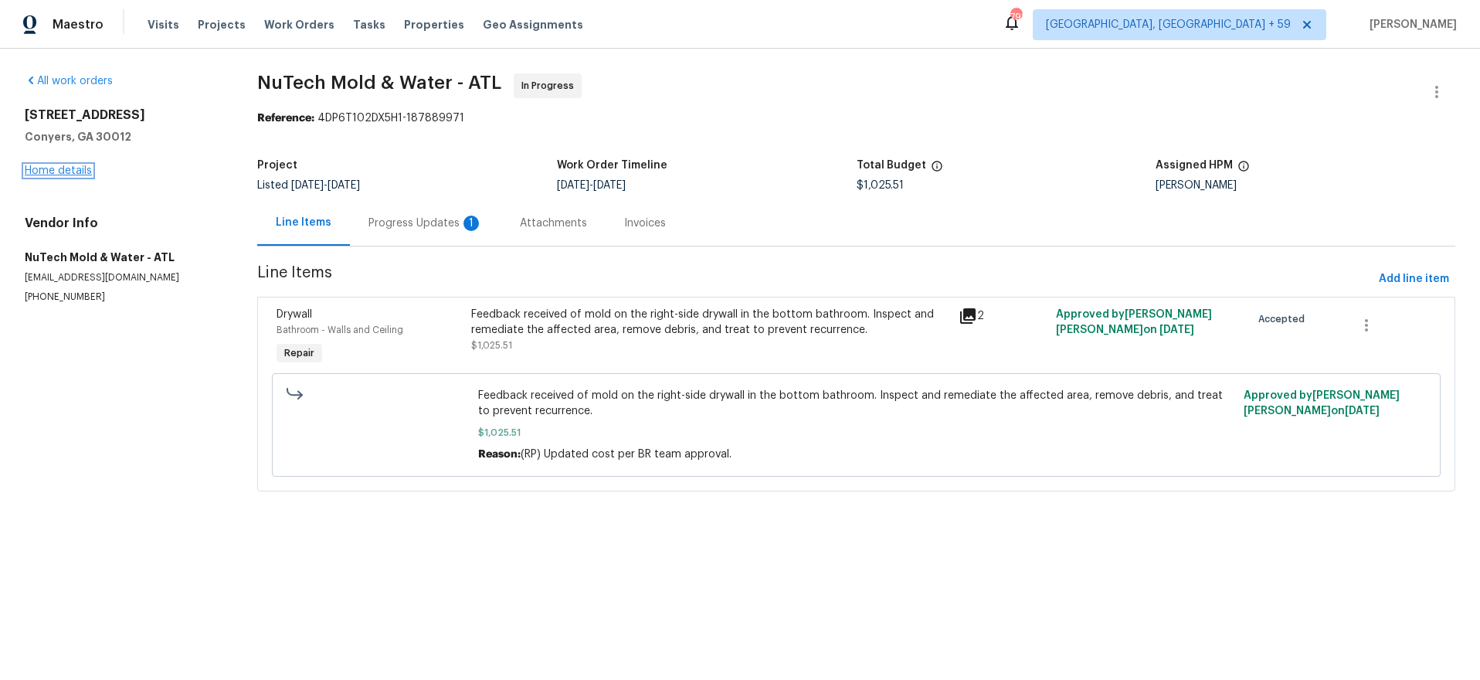
click at [58, 168] on link "Home details" at bounding box center [58, 170] width 67 height 11
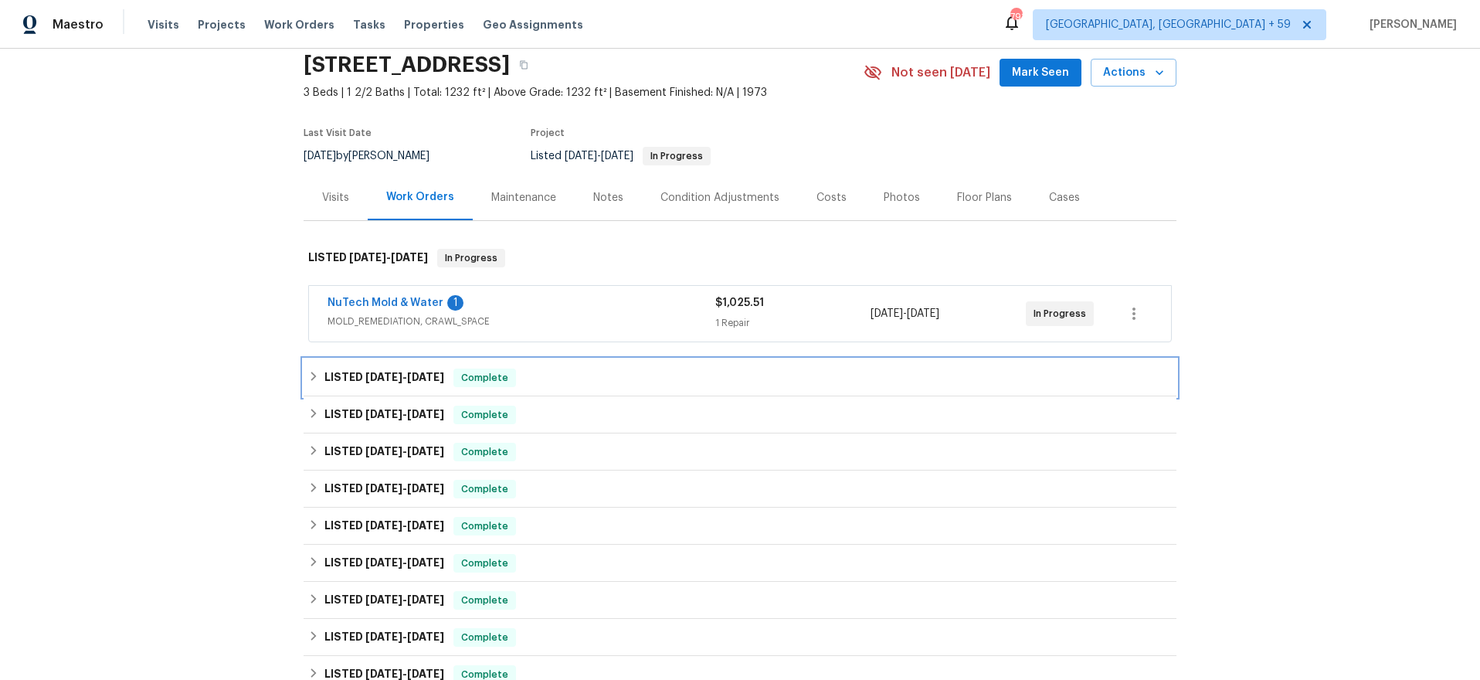
click at [569, 383] on div "LISTED [DATE] - [DATE] Complete" at bounding box center [740, 378] width 864 height 19
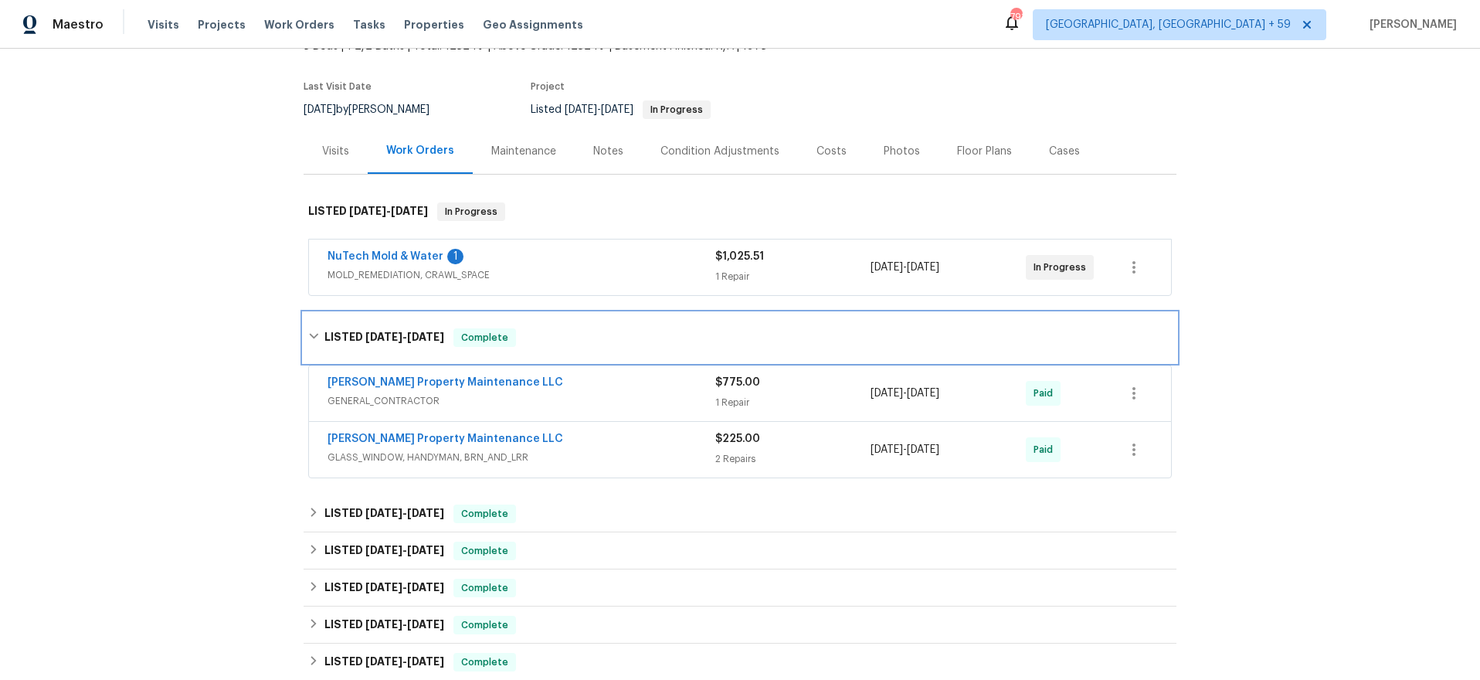
scroll to position [117, 0]
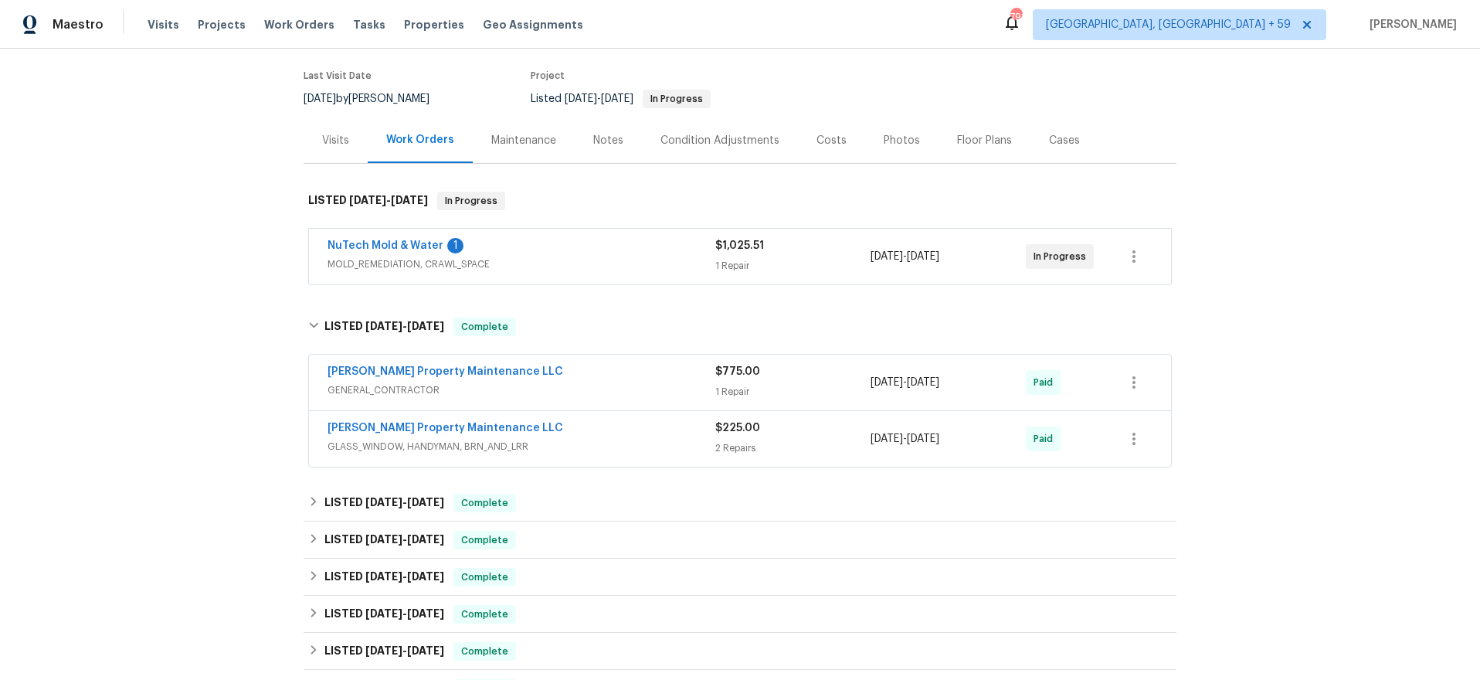
click at [574, 423] on div "[PERSON_NAME] Property Maintenance LLC" at bounding box center [522, 429] width 388 height 19
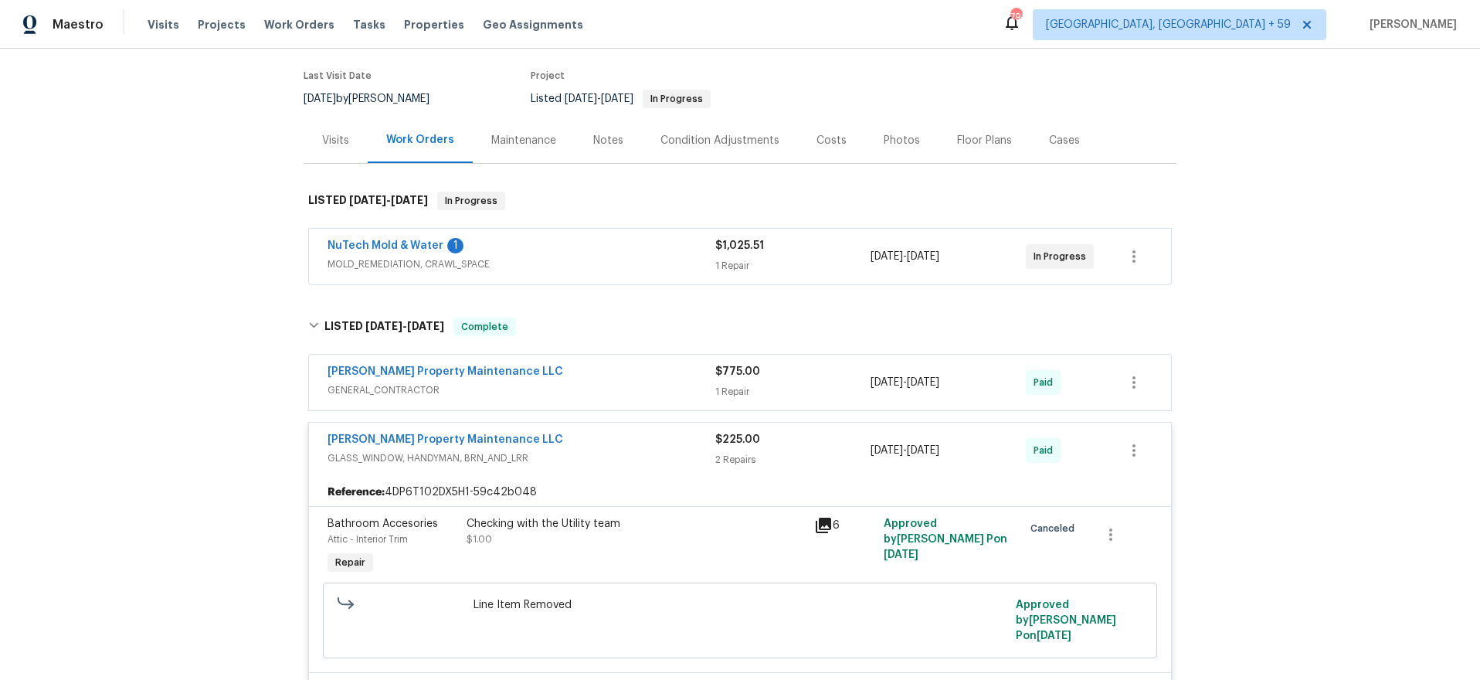
click at [597, 382] on span "GENERAL_CONTRACTOR" at bounding box center [522, 389] width 388 height 15
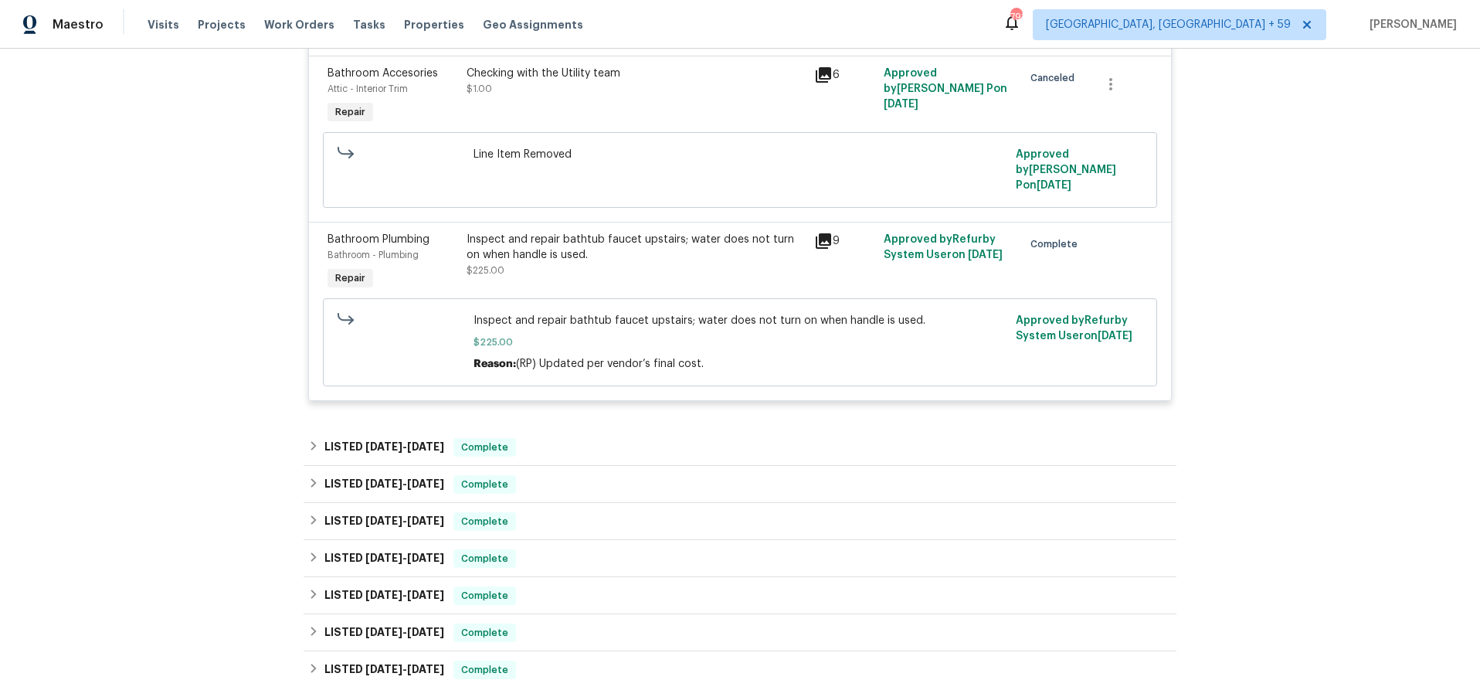
scroll to position [846, 0]
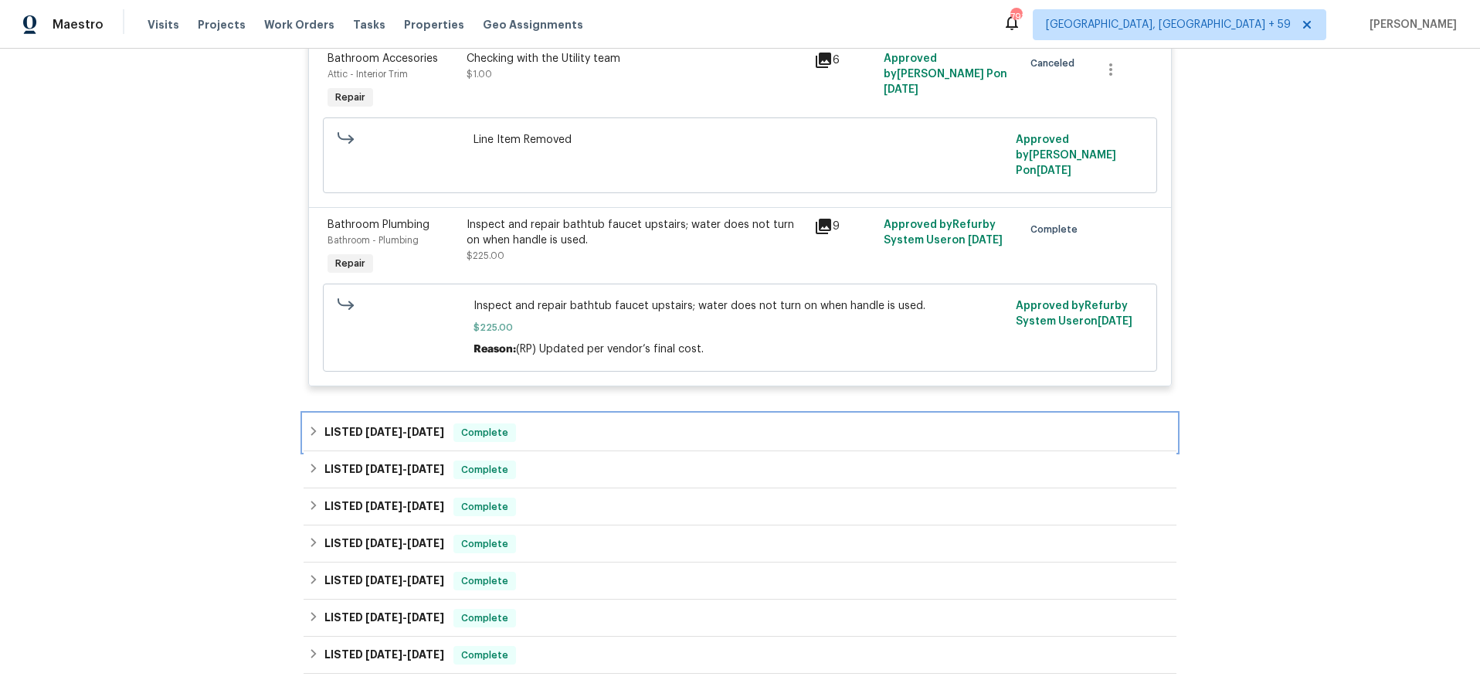
click at [576, 423] on div "LISTED [DATE] - [DATE] Complete" at bounding box center [740, 432] width 864 height 19
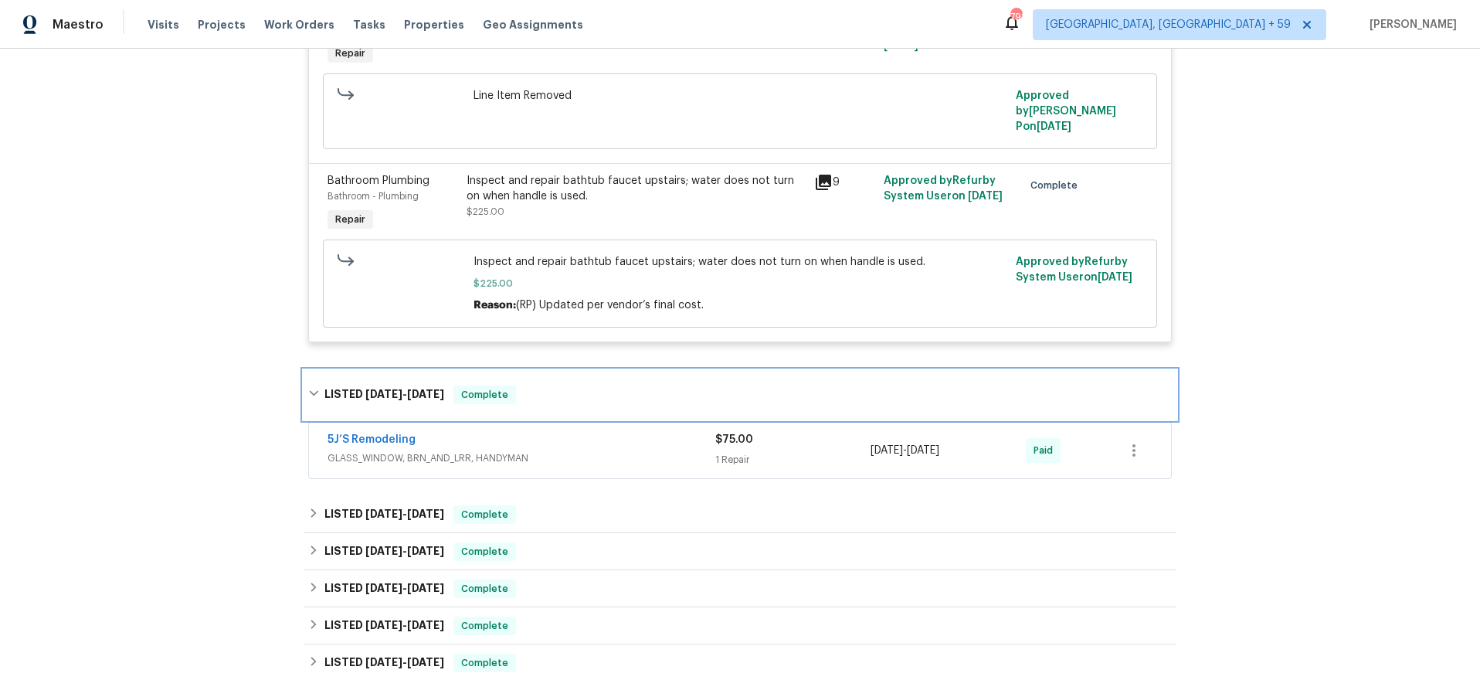
scroll to position [891, 0]
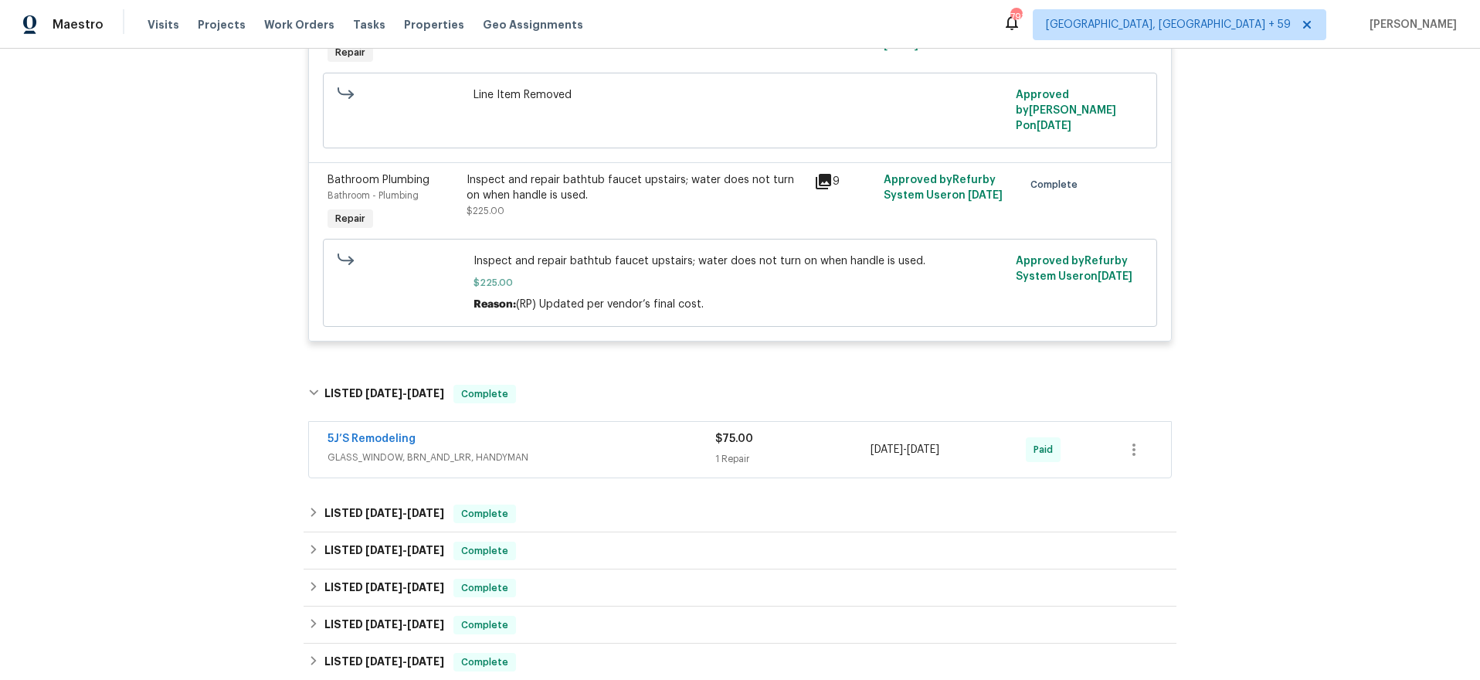
click at [559, 450] on span "GLASS_WINDOW, BRN_AND_LRR, HANDYMAN" at bounding box center [522, 457] width 388 height 15
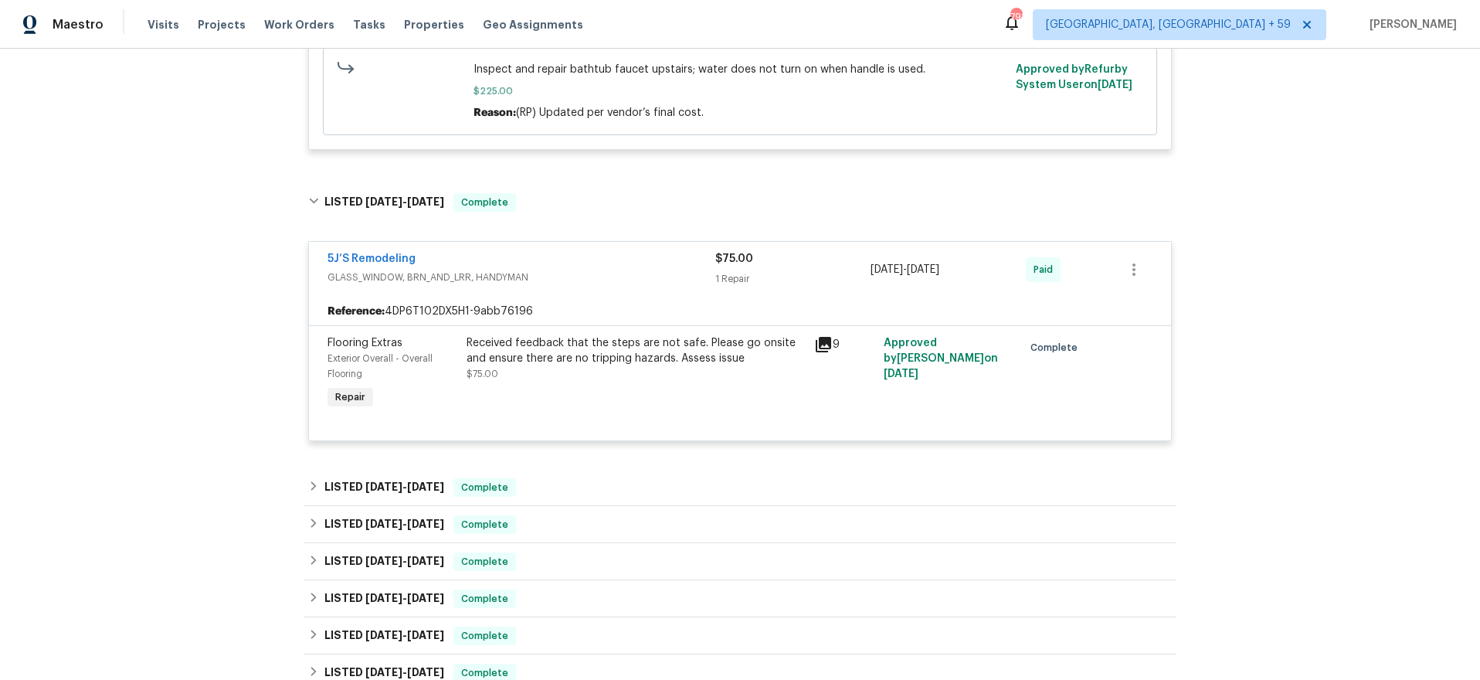
scroll to position [1088, 0]
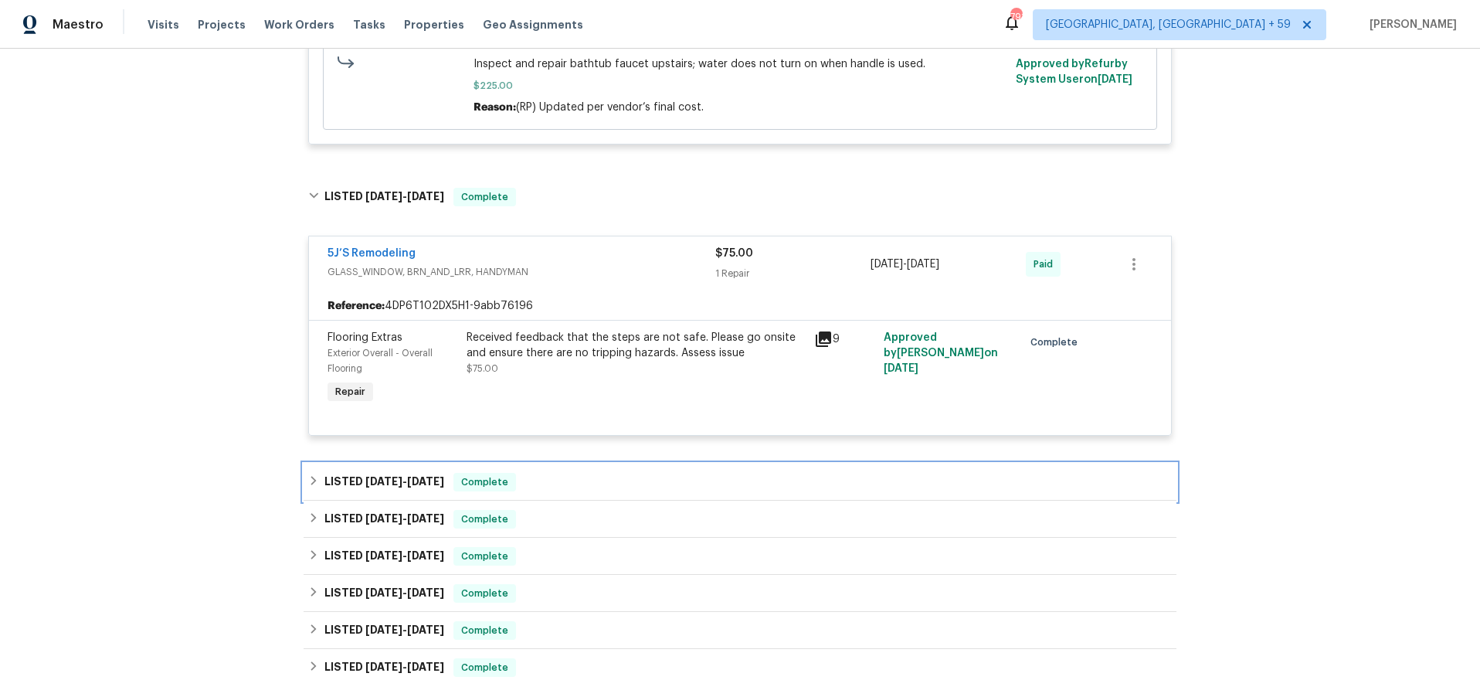
click at [595, 473] on div "LISTED [DATE] - [DATE] Complete" at bounding box center [740, 482] width 864 height 19
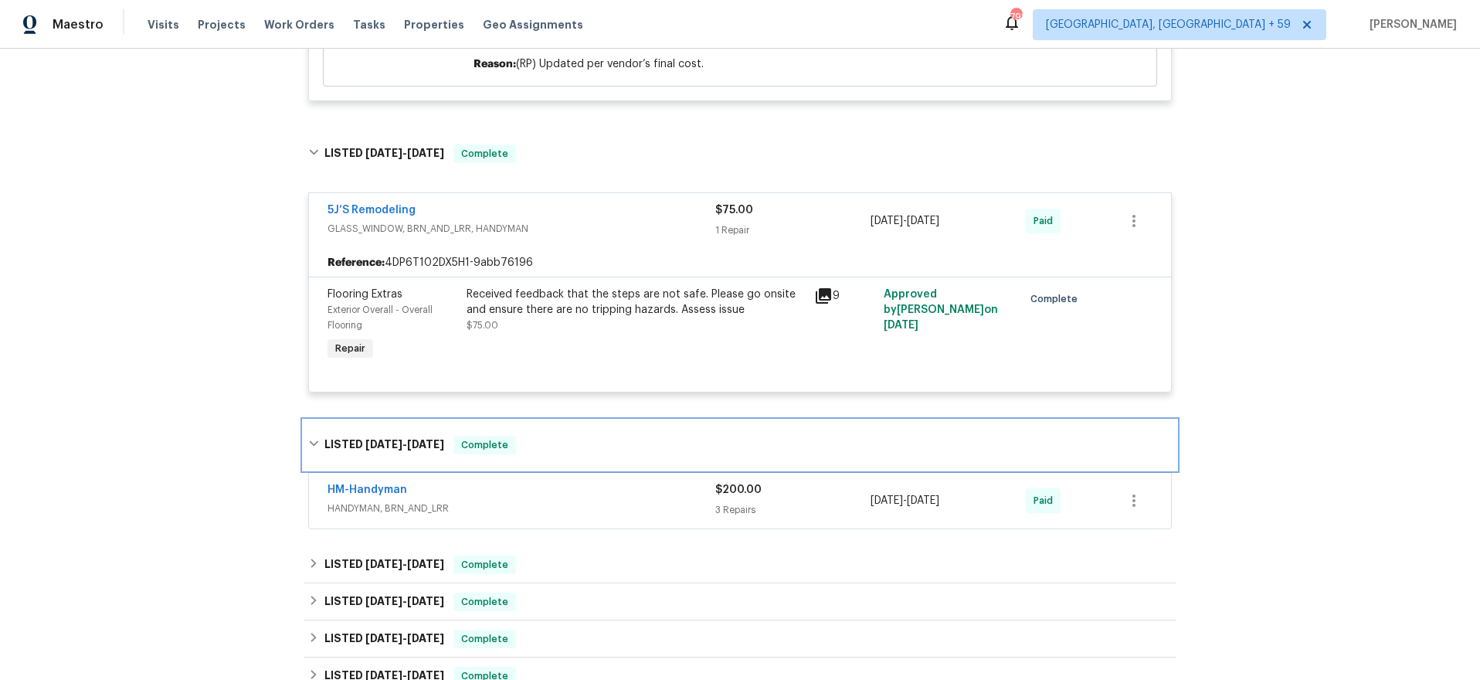
scroll to position [1147, 0]
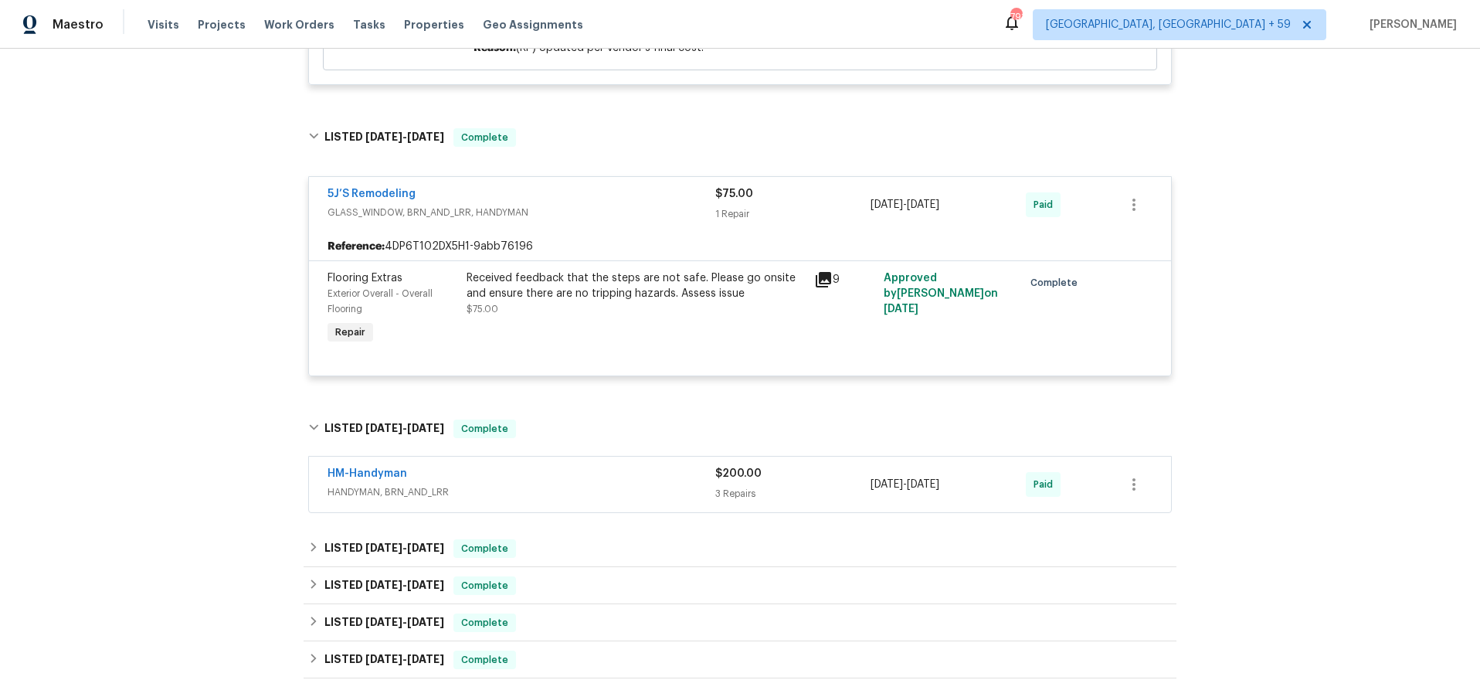
click at [577, 484] on span "HANDYMAN, BRN_AND_LRR" at bounding box center [522, 491] width 388 height 15
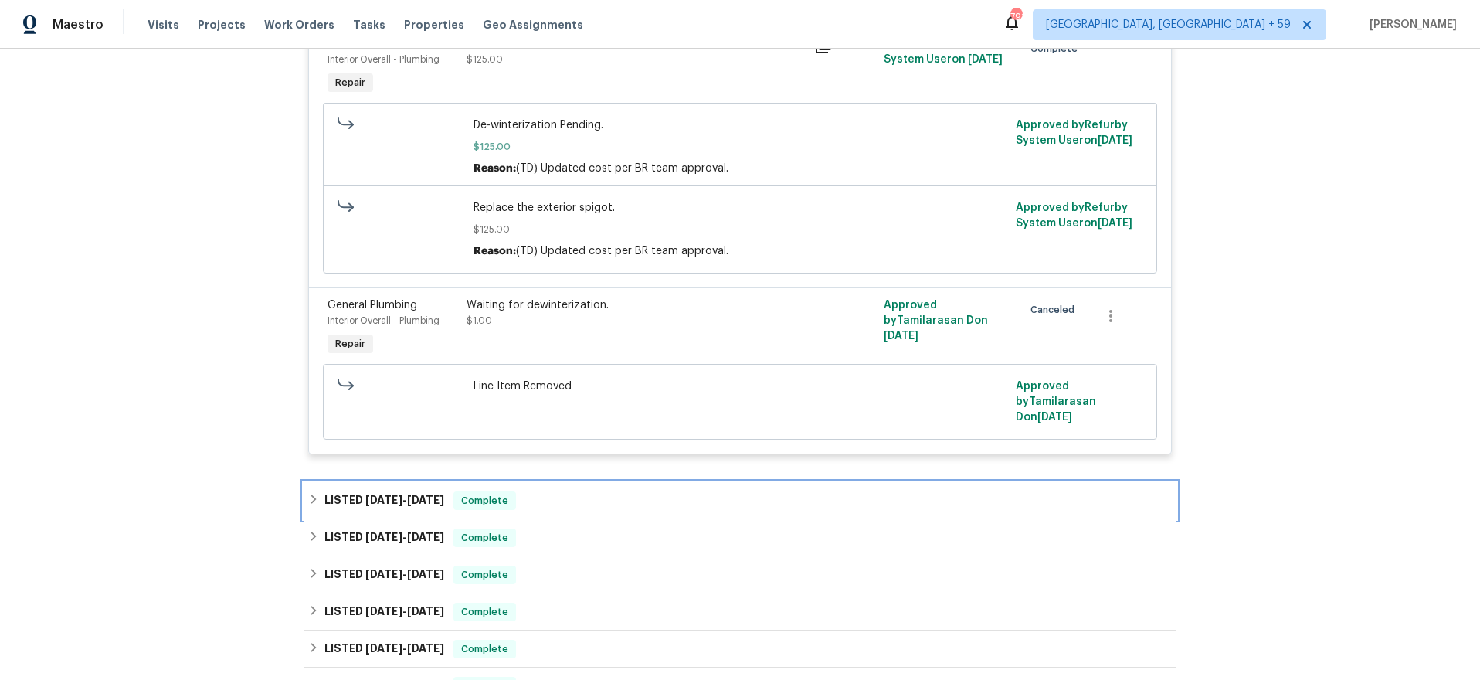
click at [582, 482] on div "LISTED [DATE] - [DATE] Complete" at bounding box center [740, 500] width 873 height 37
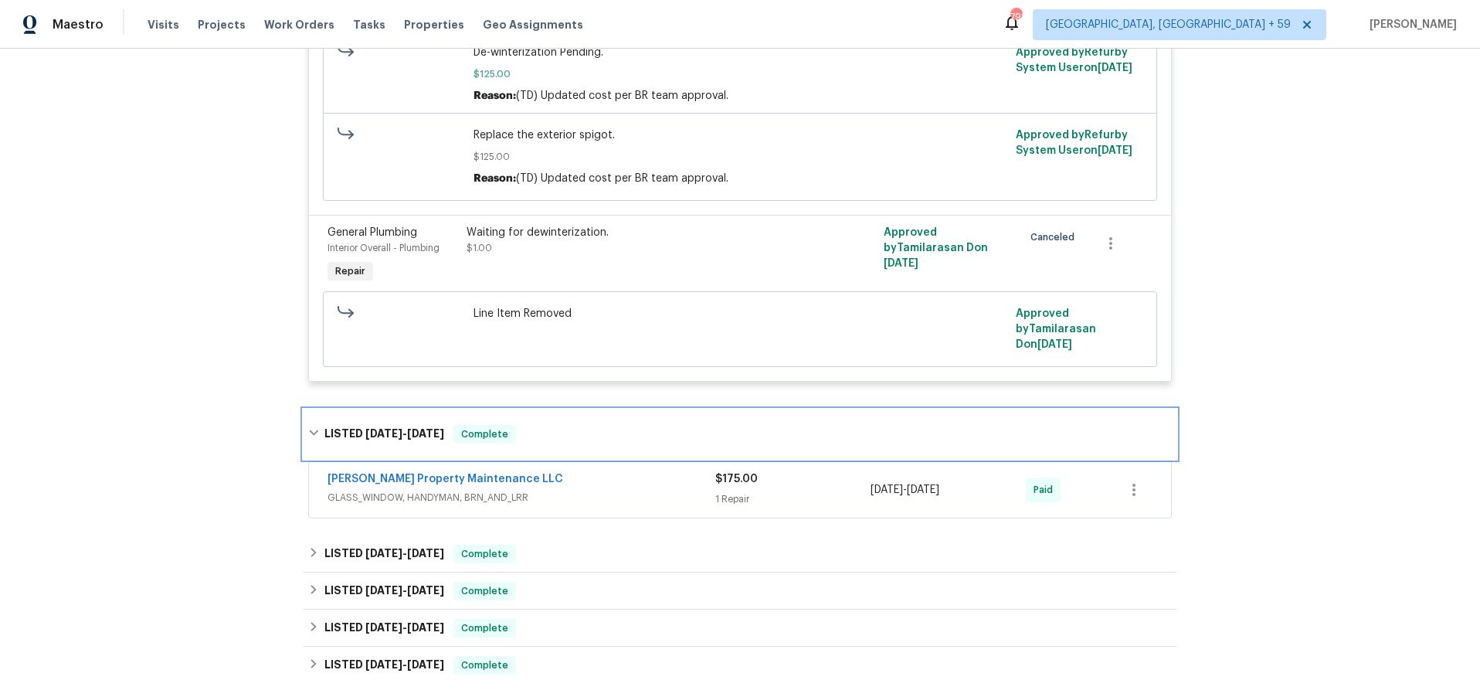
scroll to position [1878, 0]
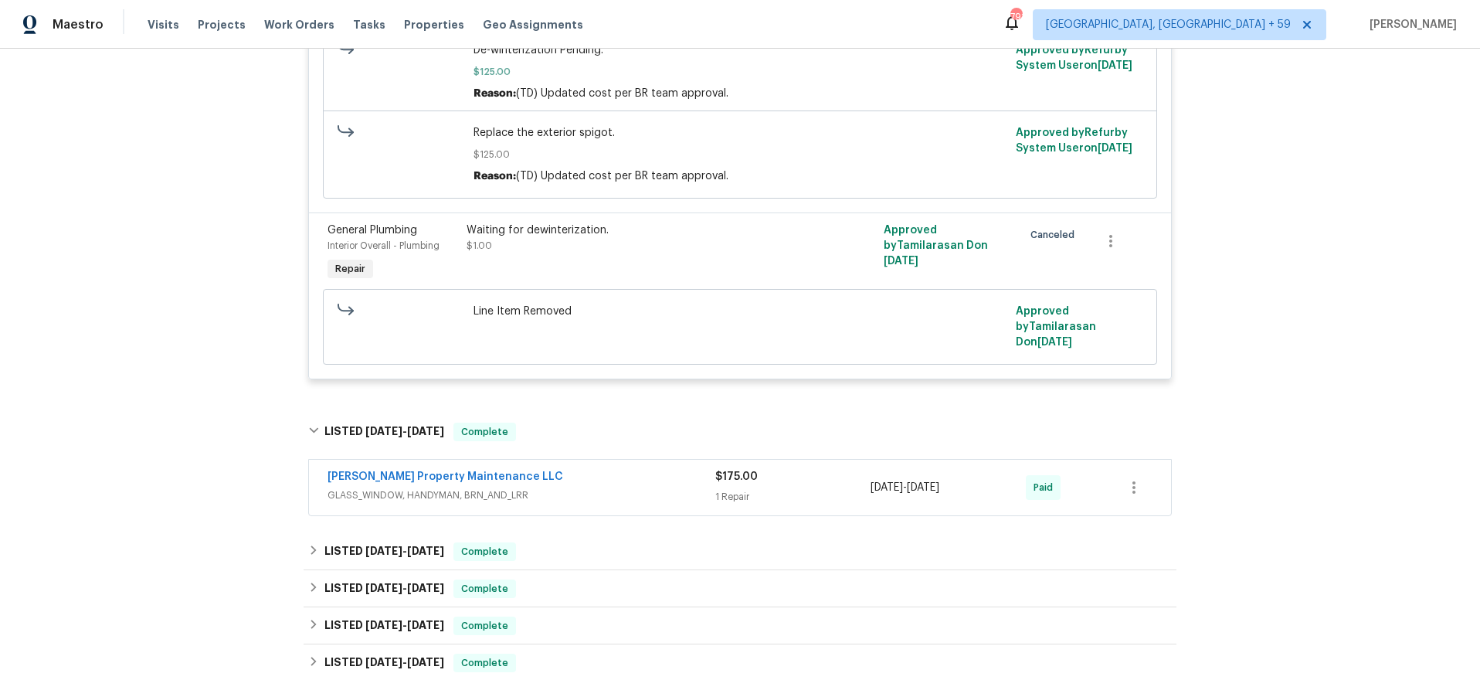
click at [582, 488] on span "GLASS_WINDOW, HANDYMAN, BRN_AND_LRR" at bounding box center [522, 495] width 388 height 15
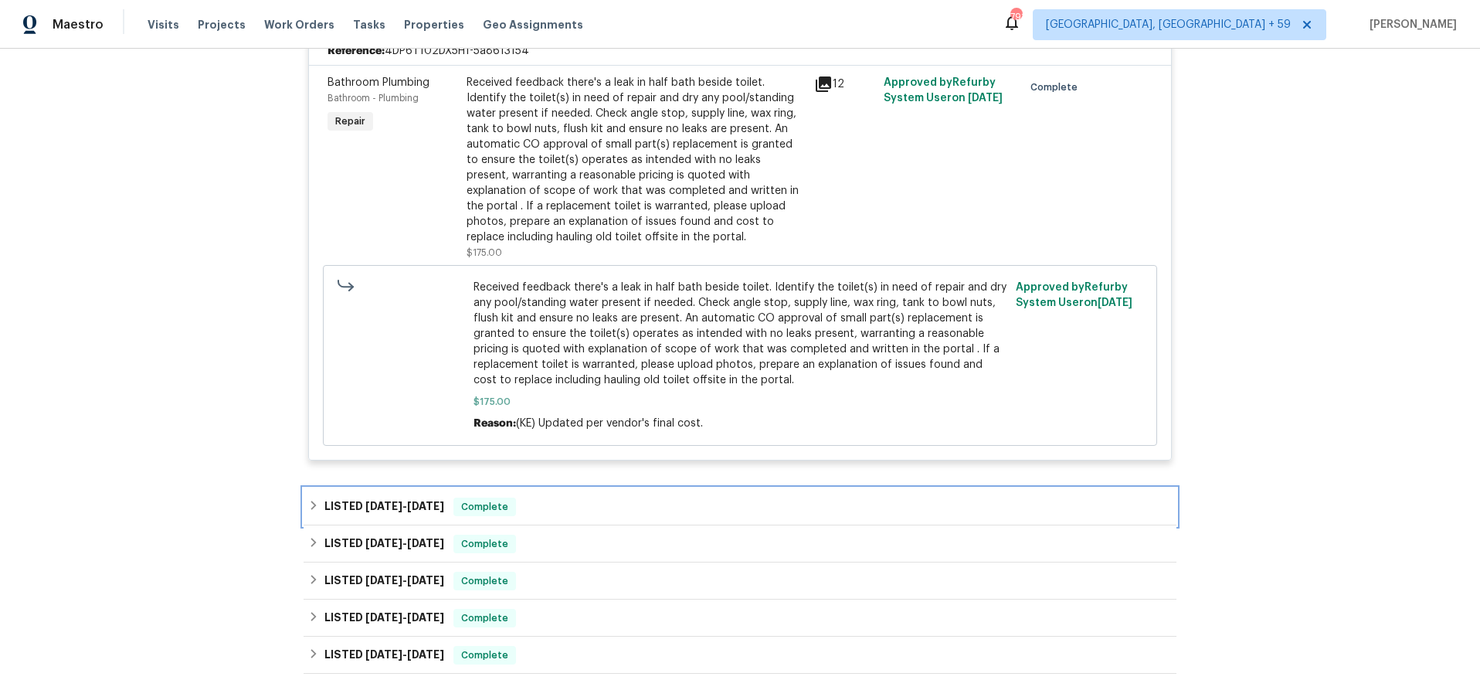
click at [577, 488] on div "LISTED [DATE] - [DATE] Complete" at bounding box center [740, 506] width 873 height 37
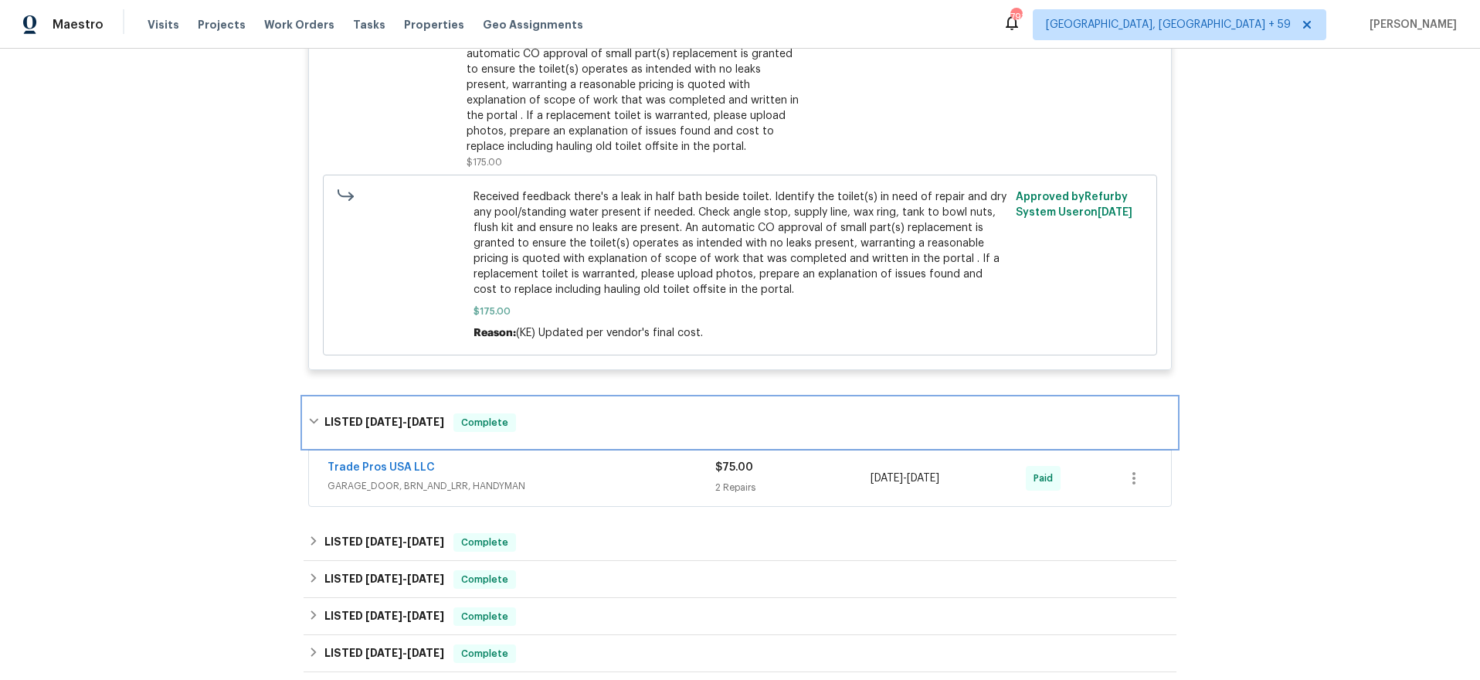
scroll to position [2461, 0]
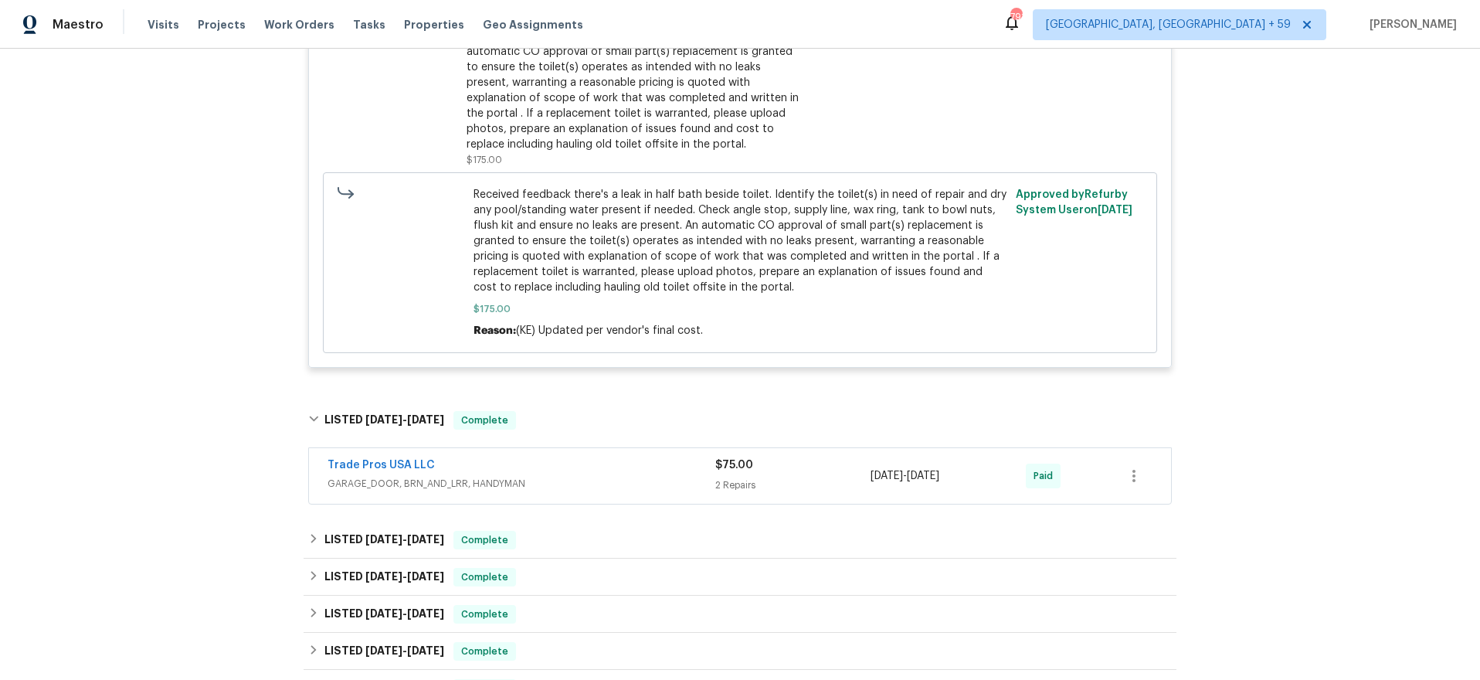
click at [589, 476] on span "GARAGE_DOOR, BRN_AND_LRR, HANDYMAN" at bounding box center [522, 483] width 388 height 15
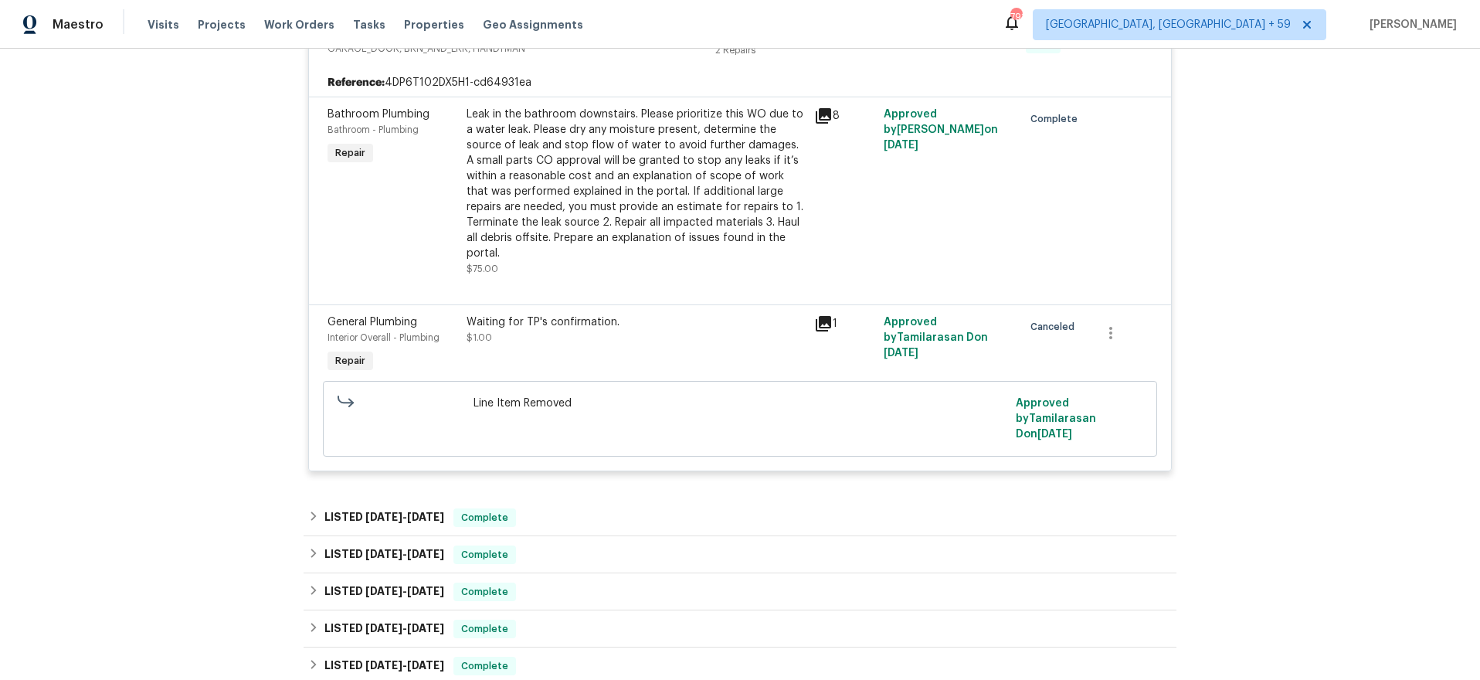
scroll to position [2924, 0]
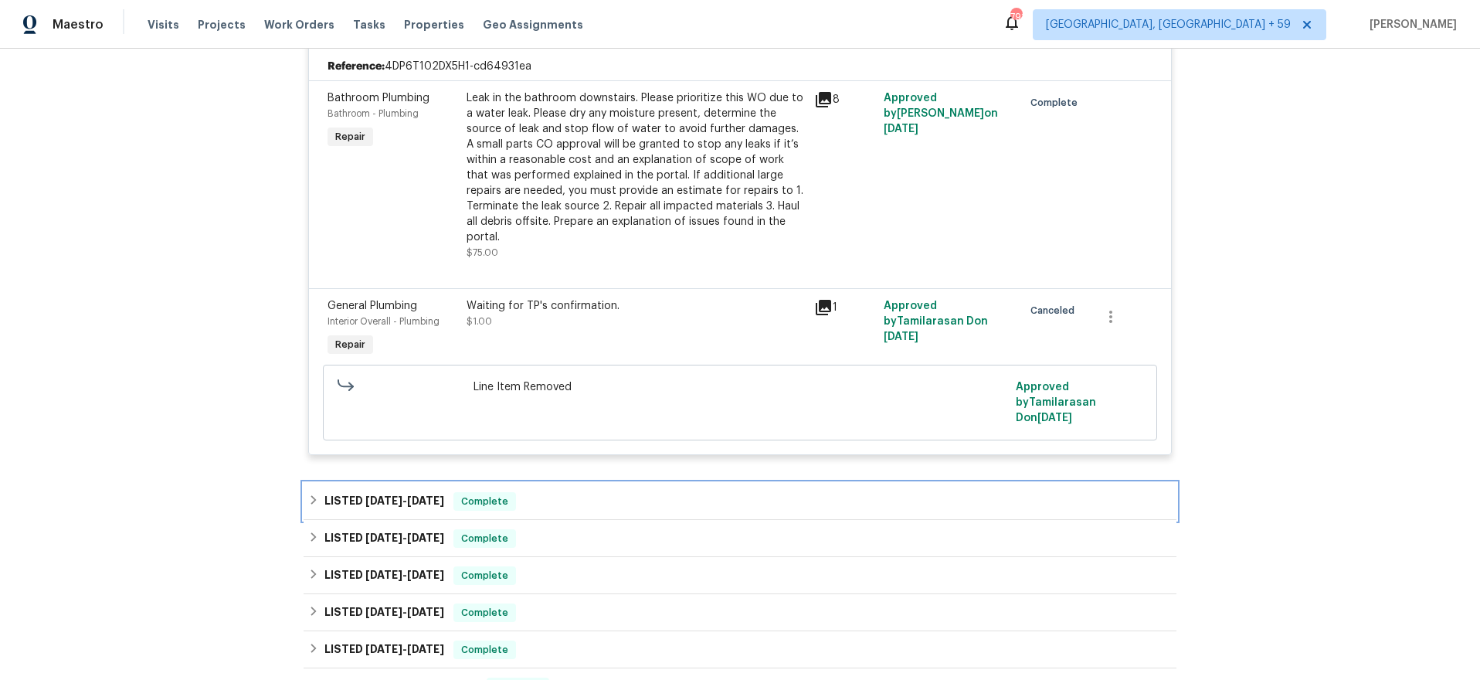
click at [365, 492] on h6 "LISTED [DATE] - [DATE]" at bounding box center [385, 501] width 120 height 19
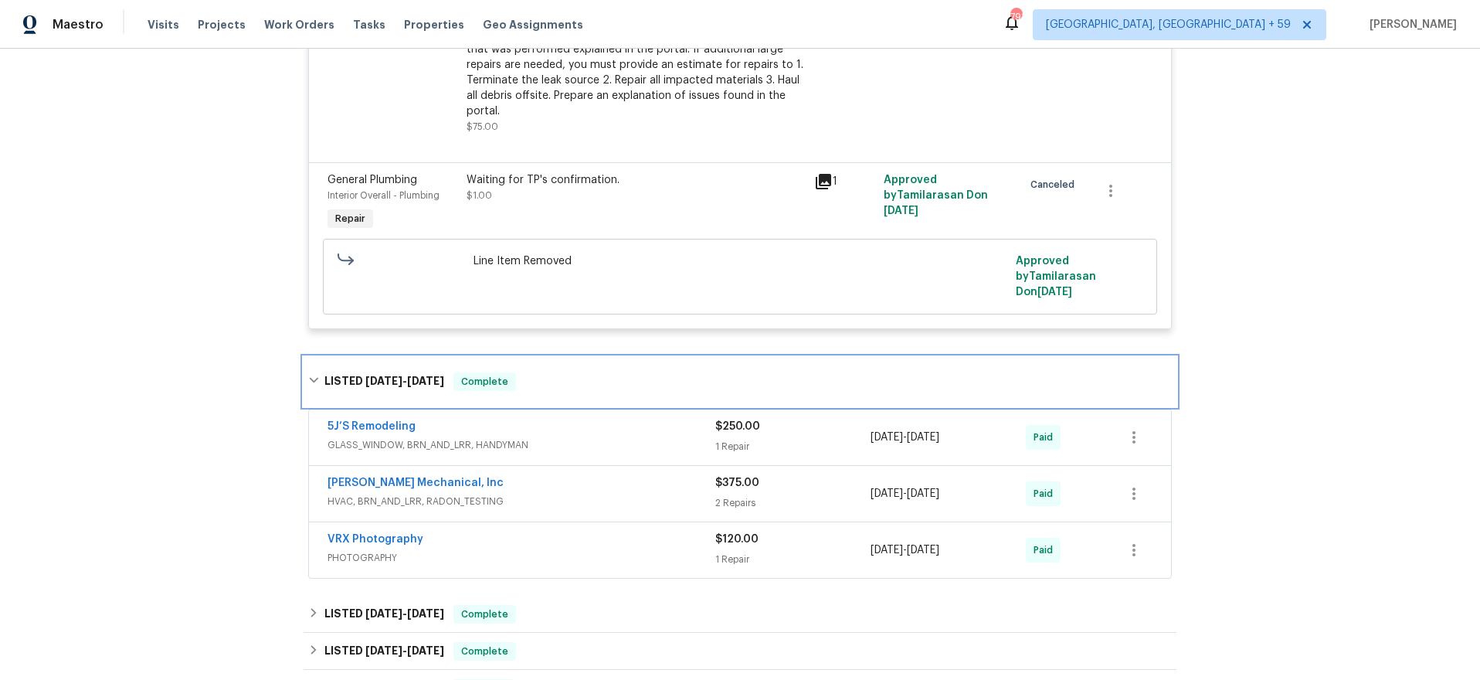
scroll to position [3050, 0]
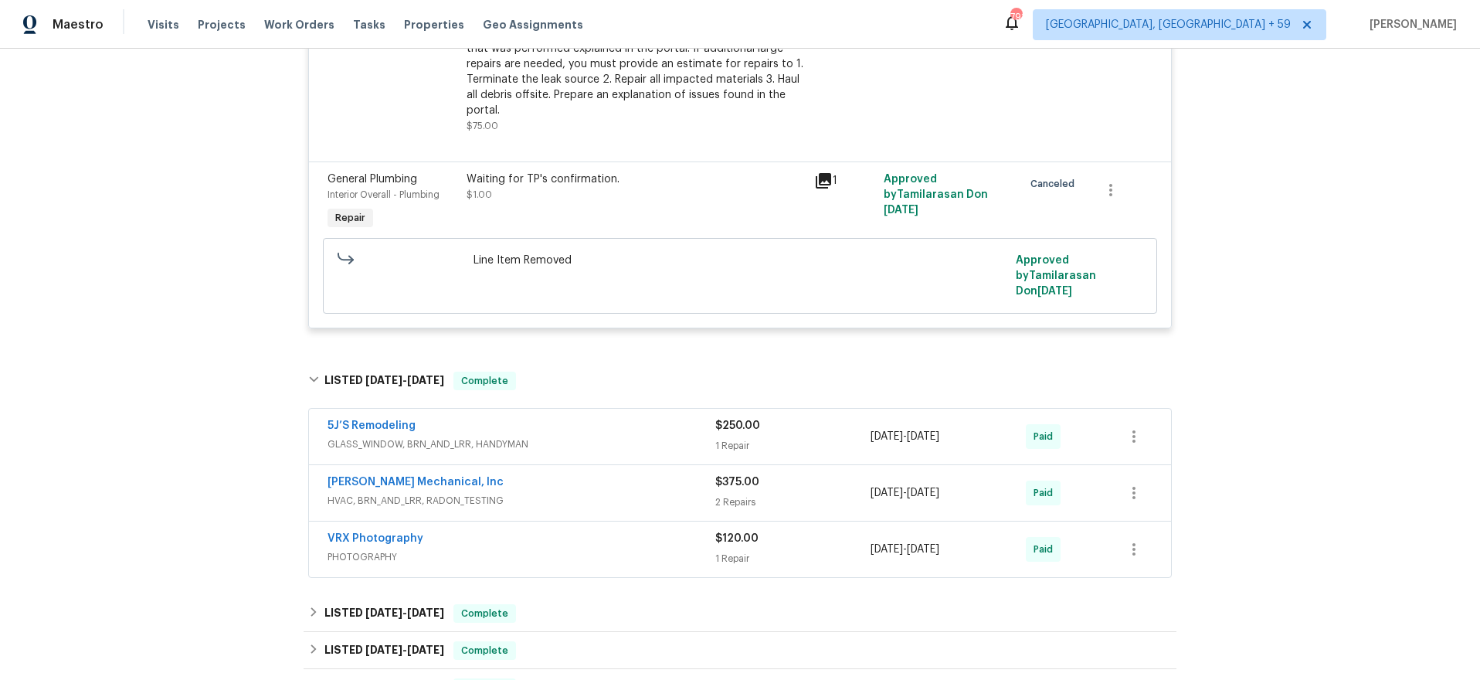
click at [587, 418] on div "5J’S Remodeling" at bounding box center [522, 427] width 388 height 19
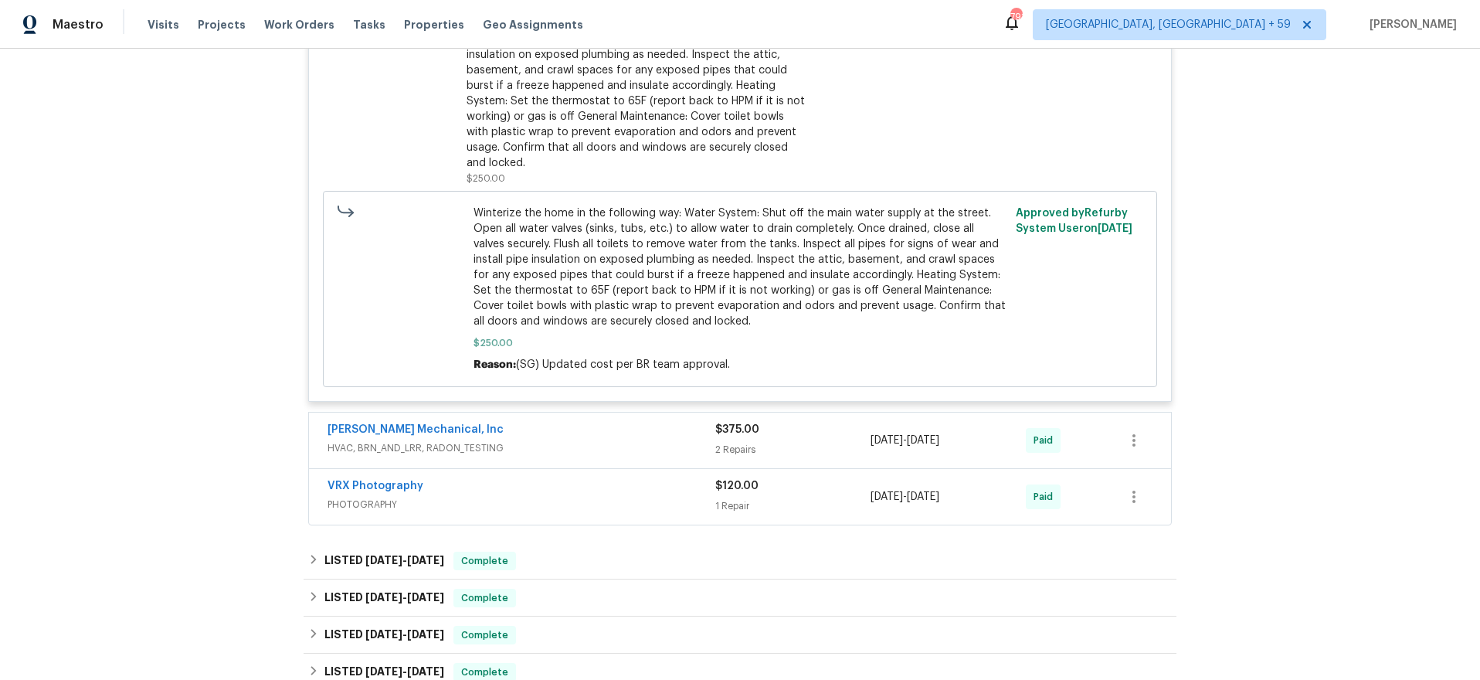
scroll to position [3840, 0]
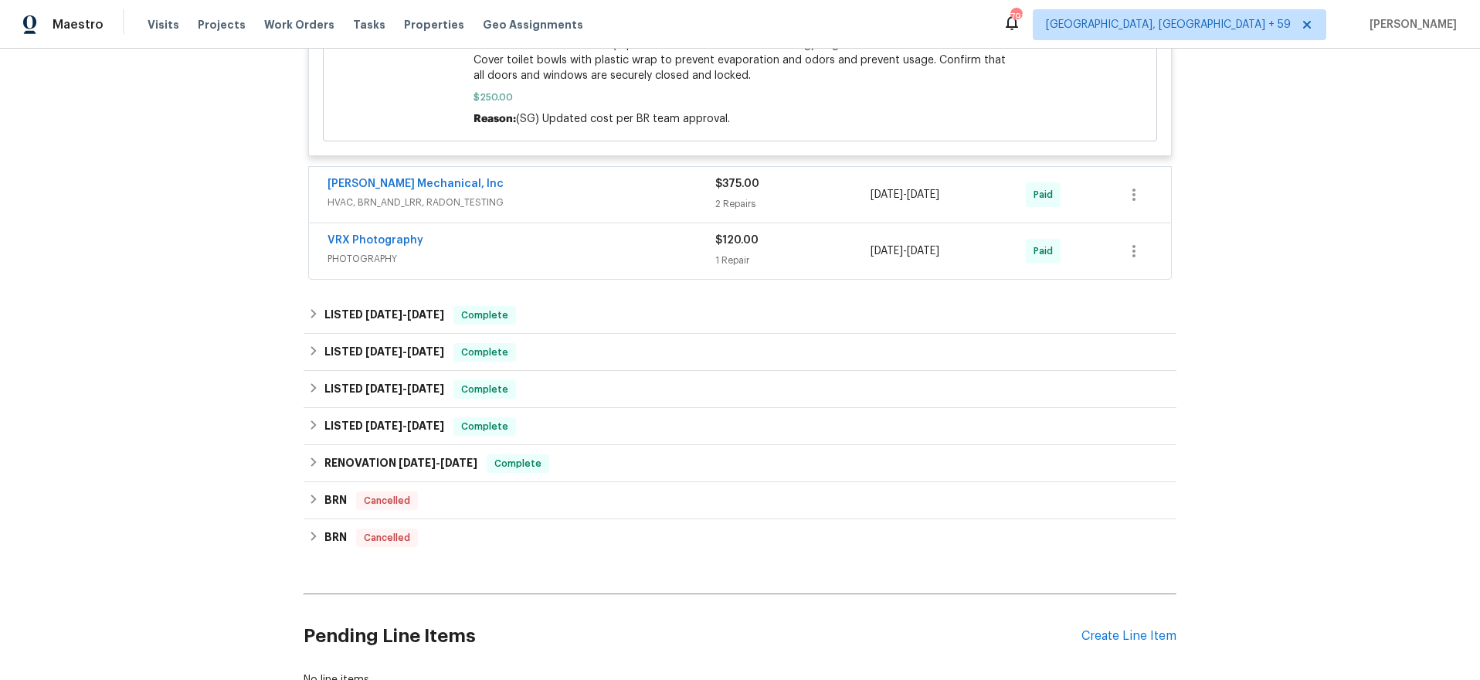
click at [617, 195] on span "HVAC, BRN_AND_LRR, RADON_TESTING" at bounding box center [522, 202] width 388 height 15
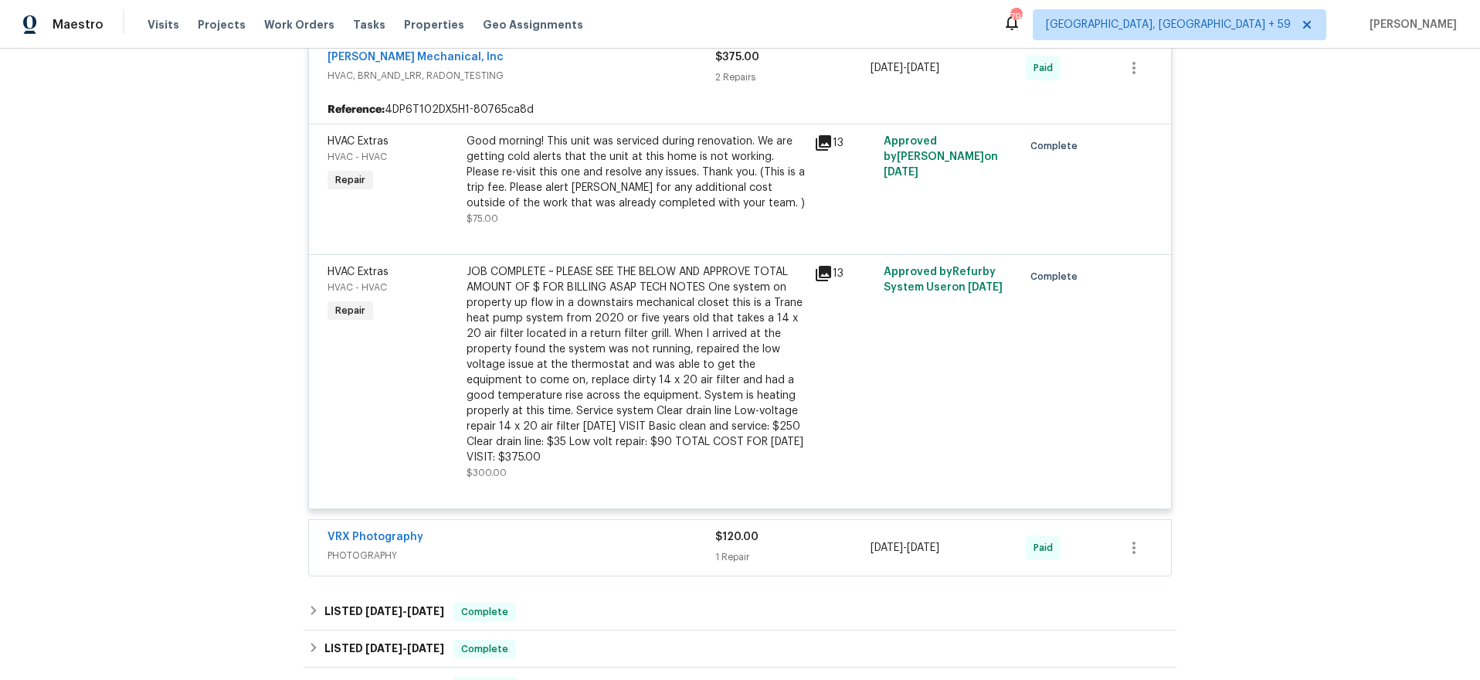
scroll to position [3968, 0]
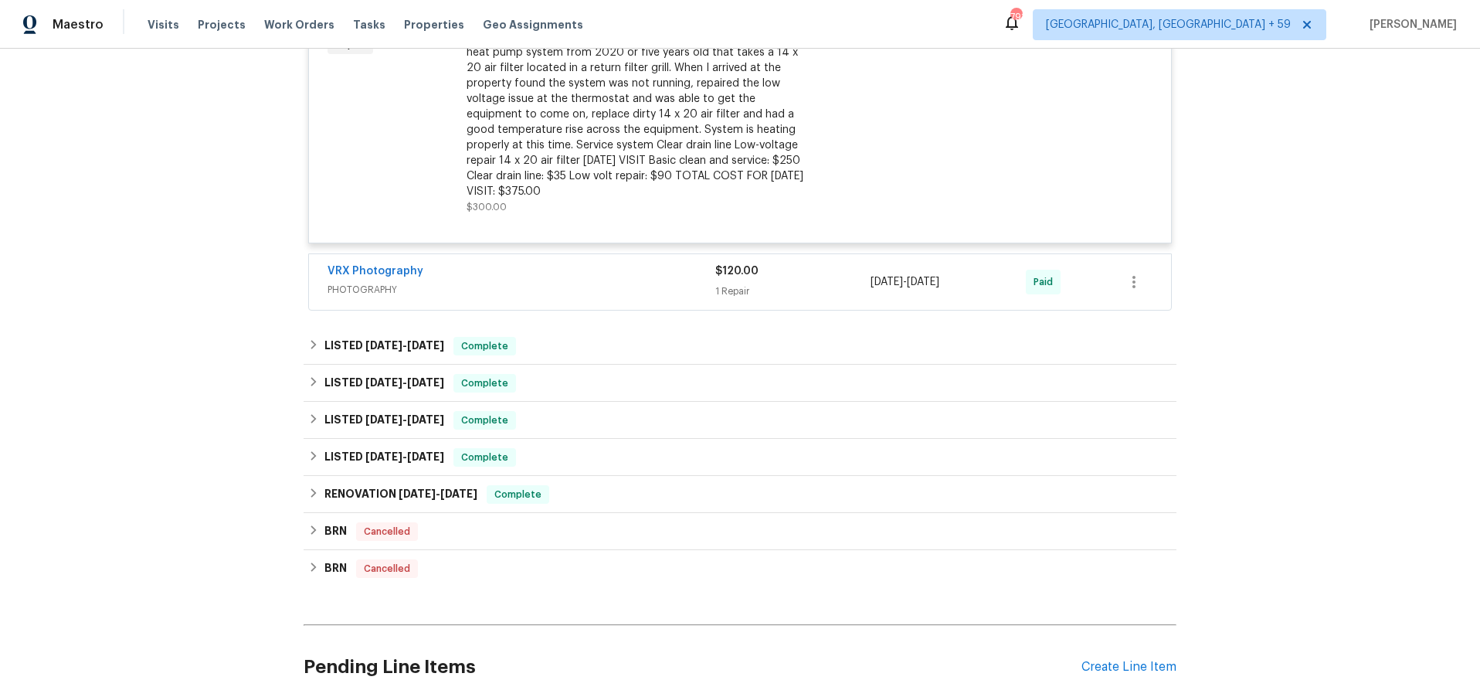
click at [645, 282] on span "PHOTOGRAPHY" at bounding box center [522, 289] width 388 height 15
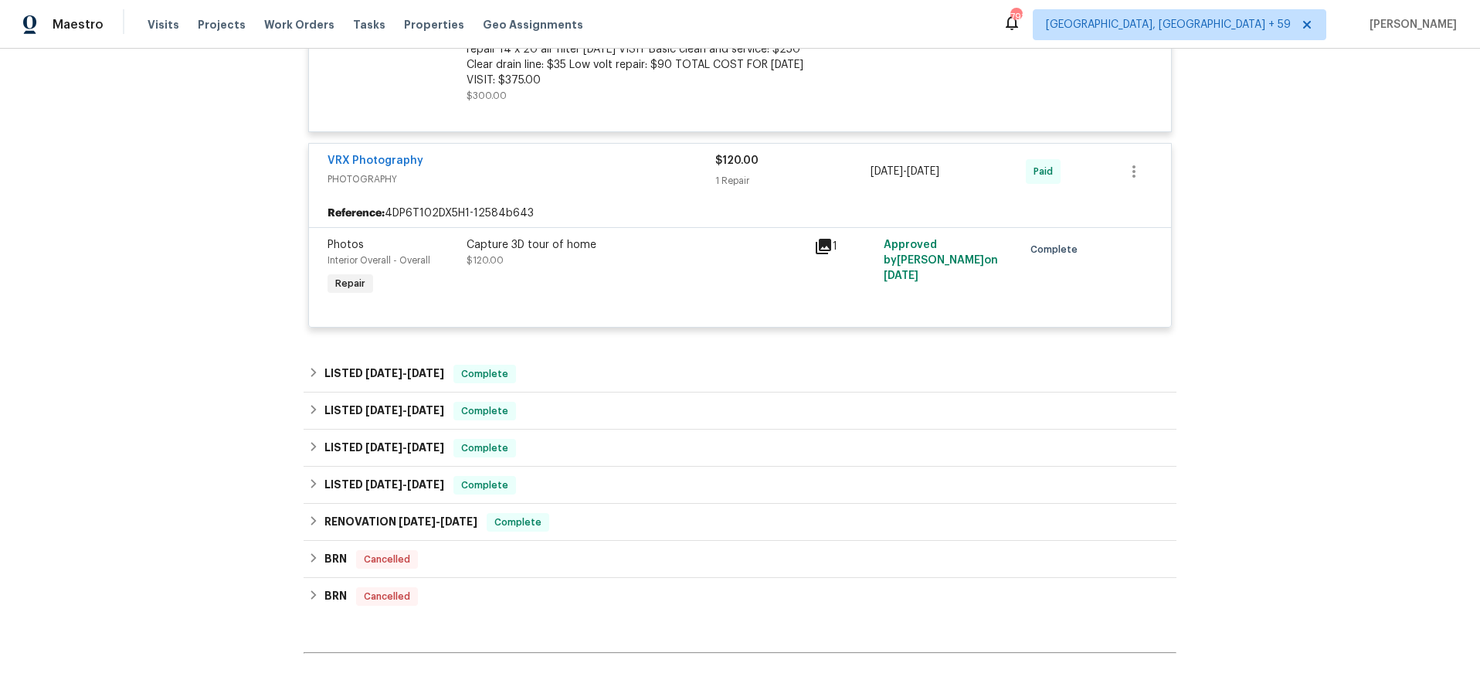
scroll to position [4350, 0]
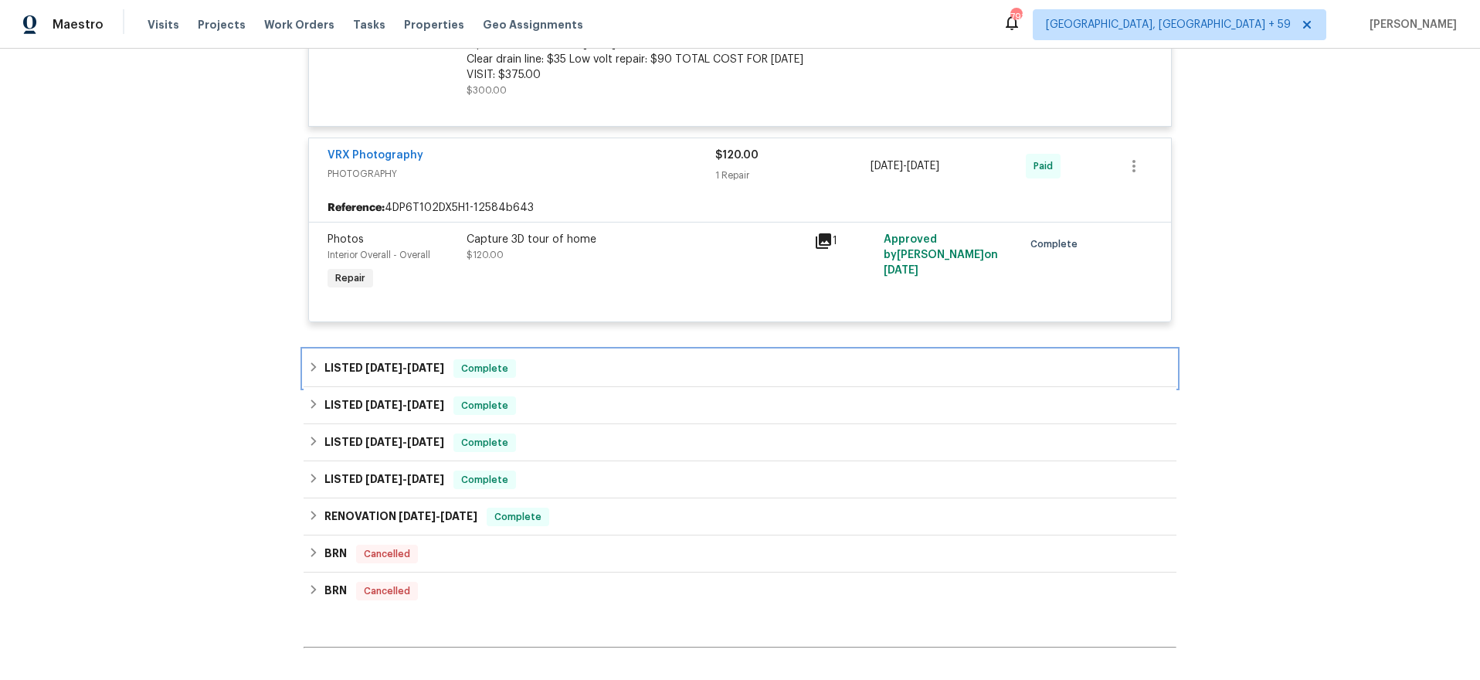
click at [617, 350] on div "LISTED [DATE] - [DATE] Complete" at bounding box center [740, 368] width 873 height 37
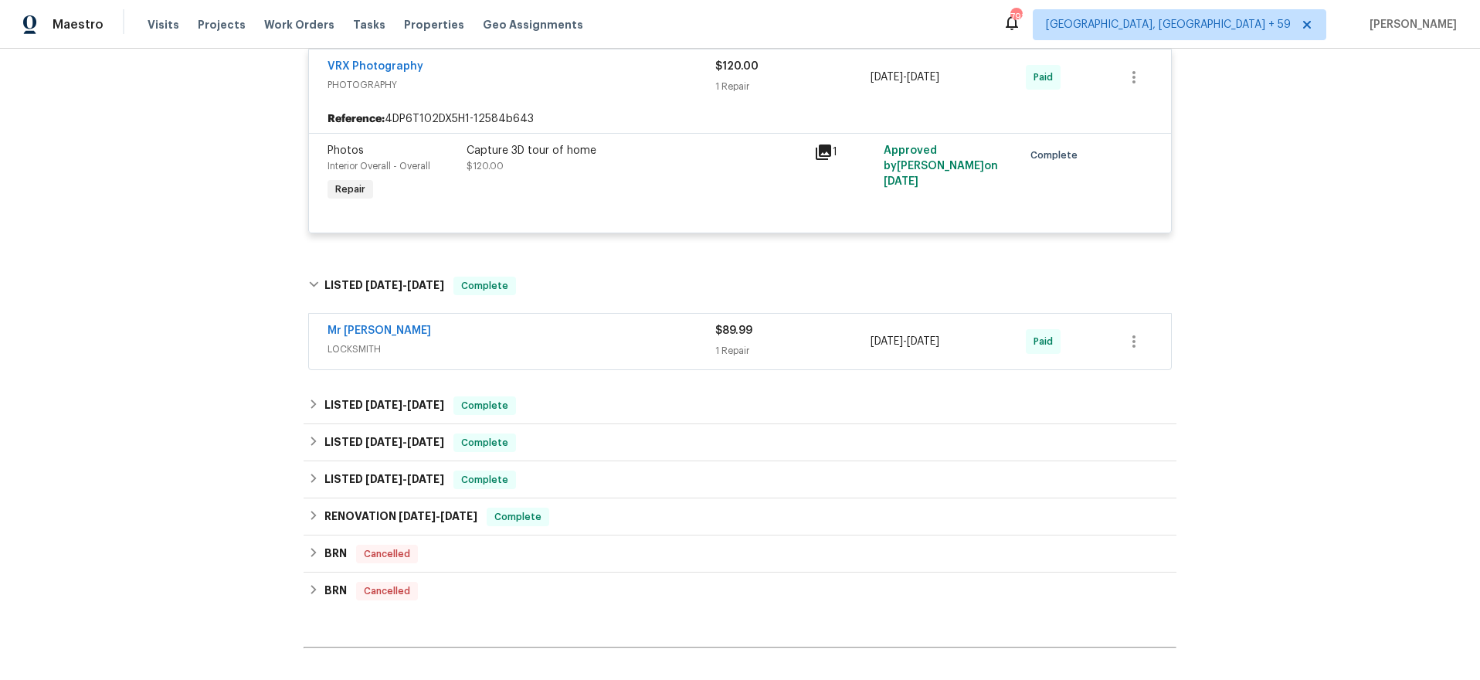
click at [624, 342] on span "LOCKSMITH" at bounding box center [522, 349] width 388 height 15
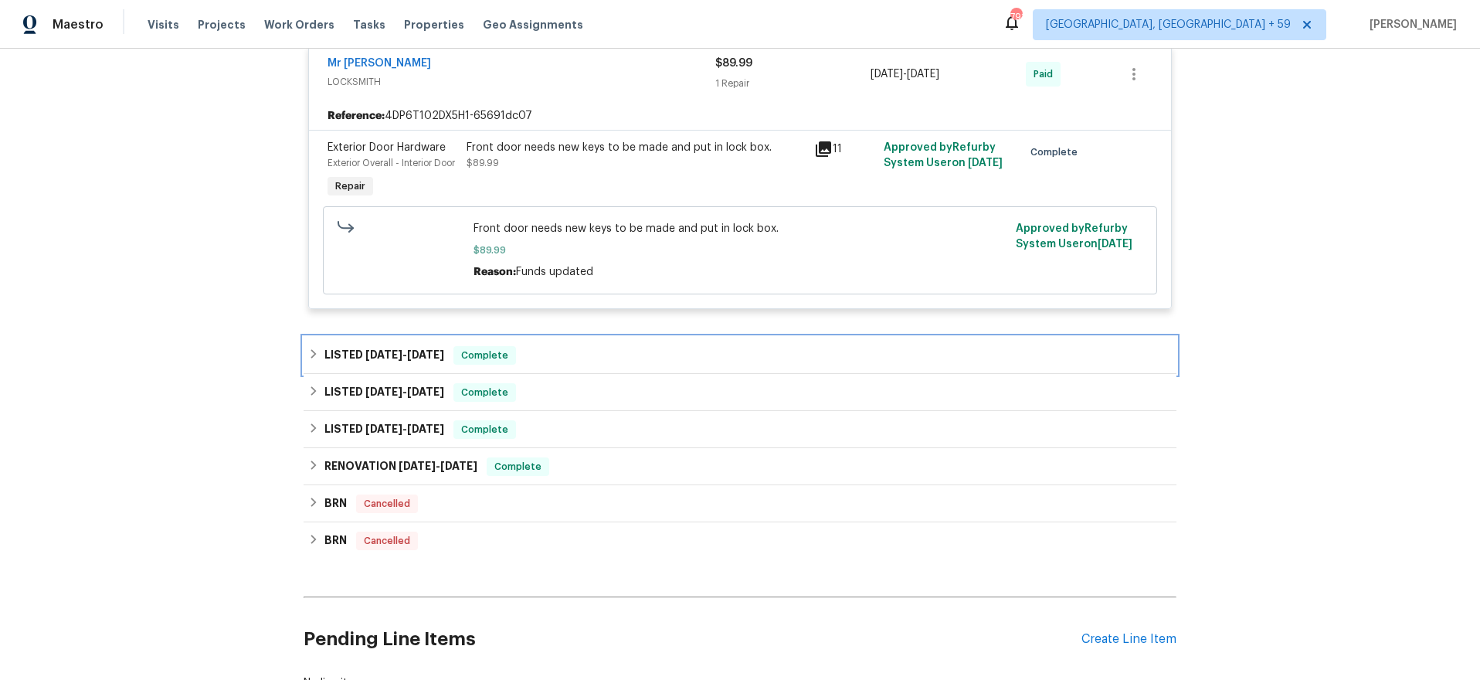
click at [600, 346] on div "LISTED [DATE] - [DATE] Complete" at bounding box center [740, 355] width 864 height 19
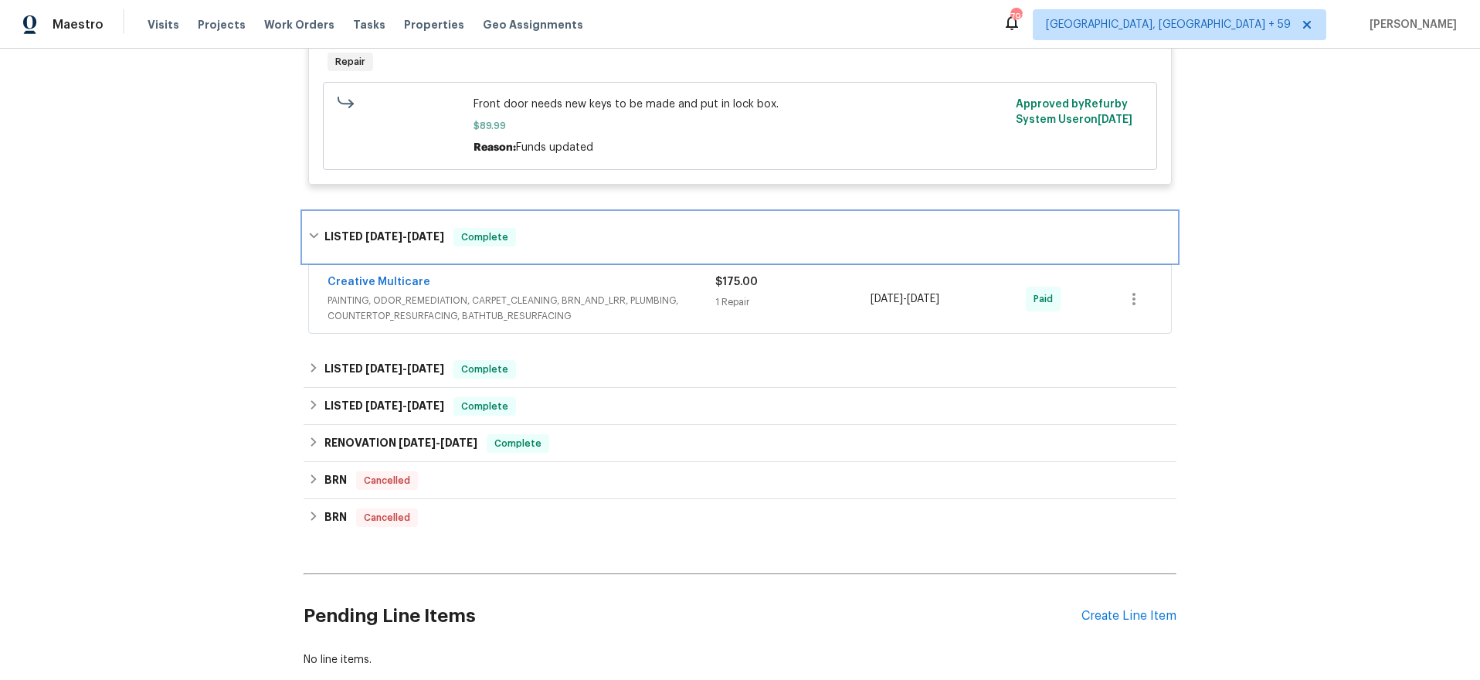
scroll to position [4843, 0]
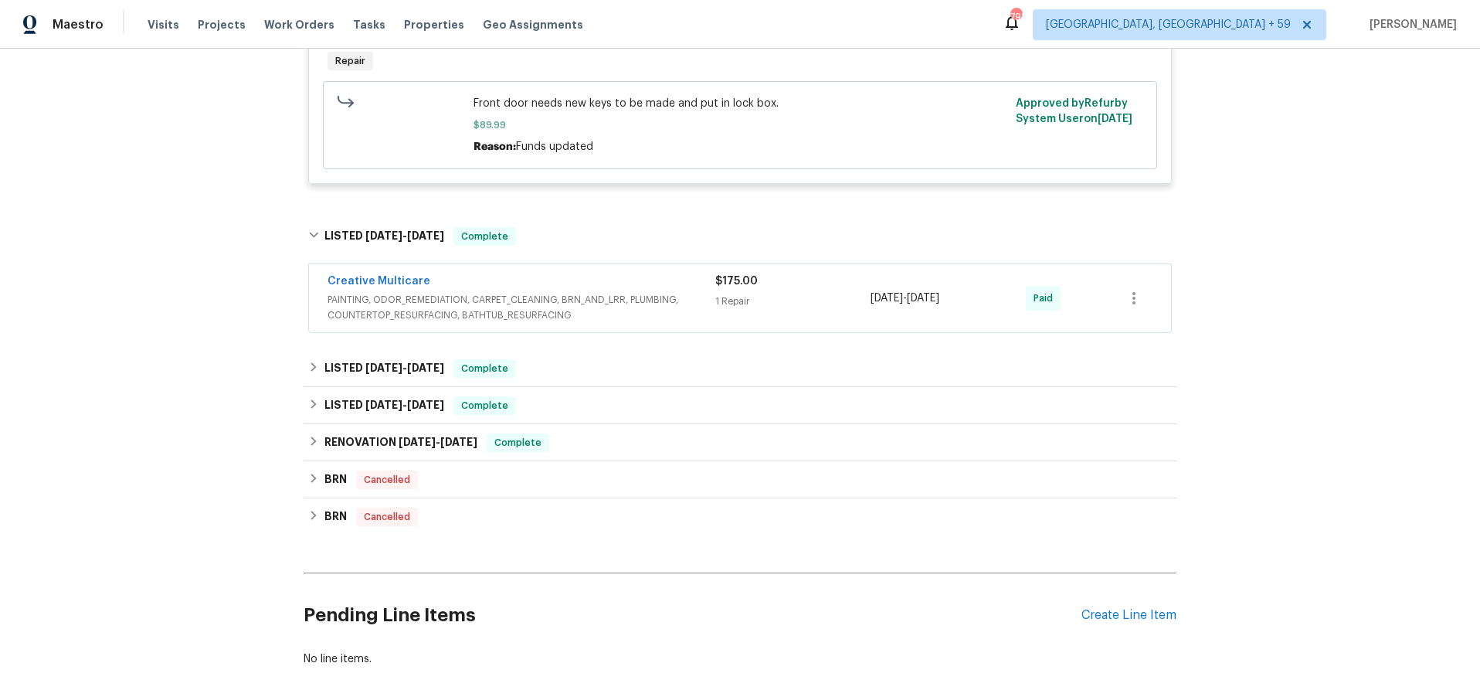
click at [668, 301] on div "Creative Multicare PAINTING, ODOR_REMEDIATION, CARPET_CLEANING, BRN_AND_LRR, PL…" at bounding box center [740, 298] width 862 height 68
click at [699, 292] on span "PAINTING, ODOR_REMEDIATION, CARPET_CLEANING, BRN_AND_LRR, PLUMBING, COUNTERTOP_…" at bounding box center [522, 307] width 388 height 31
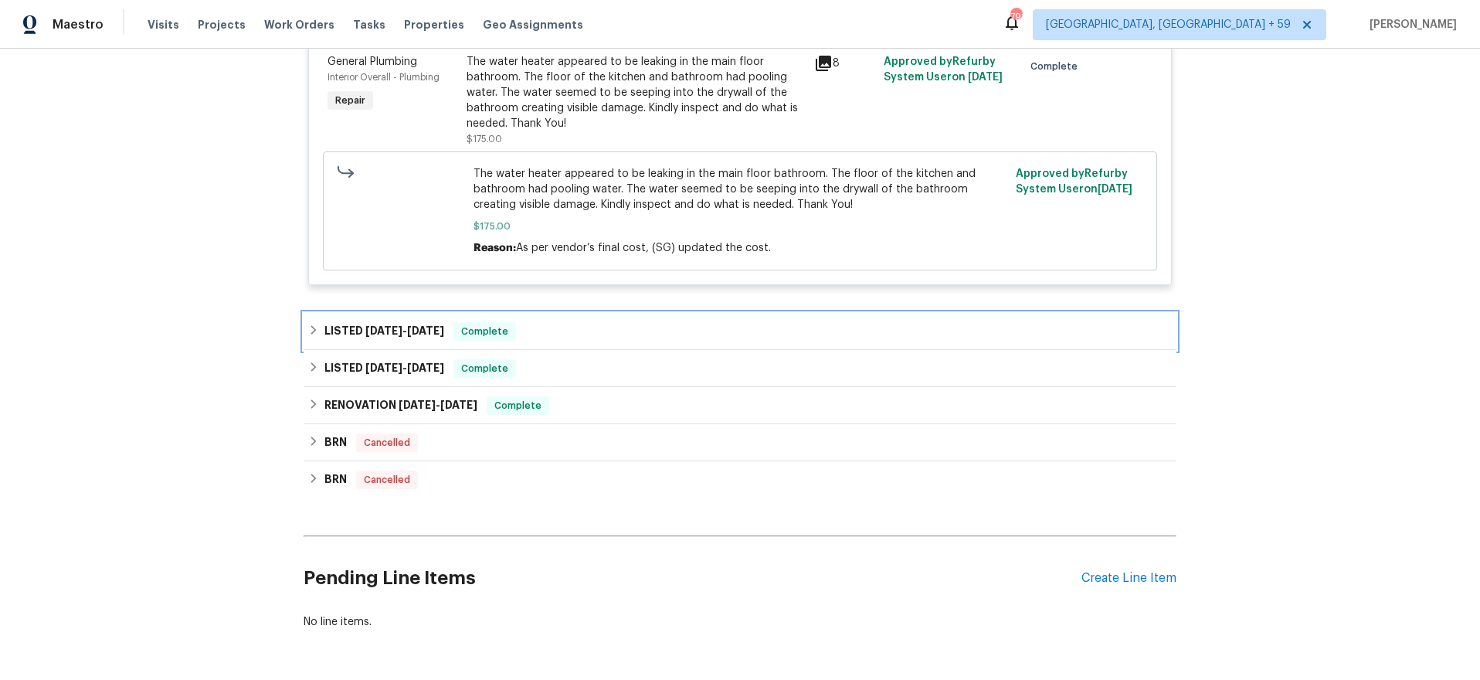
click at [651, 322] on div "LISTED [DATE] - [DATE] Complete" at bounding box center [740, 331] width 864 height 19
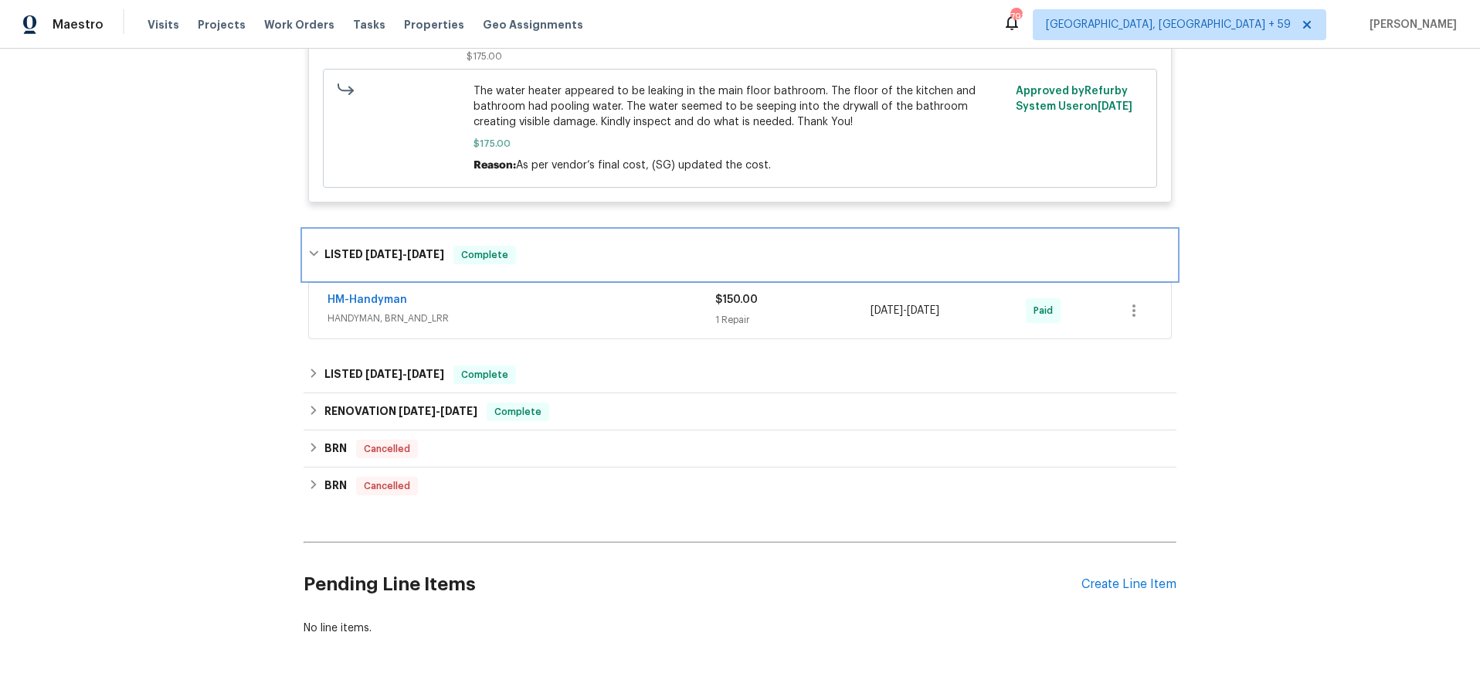
scroll to position [5256, 0]
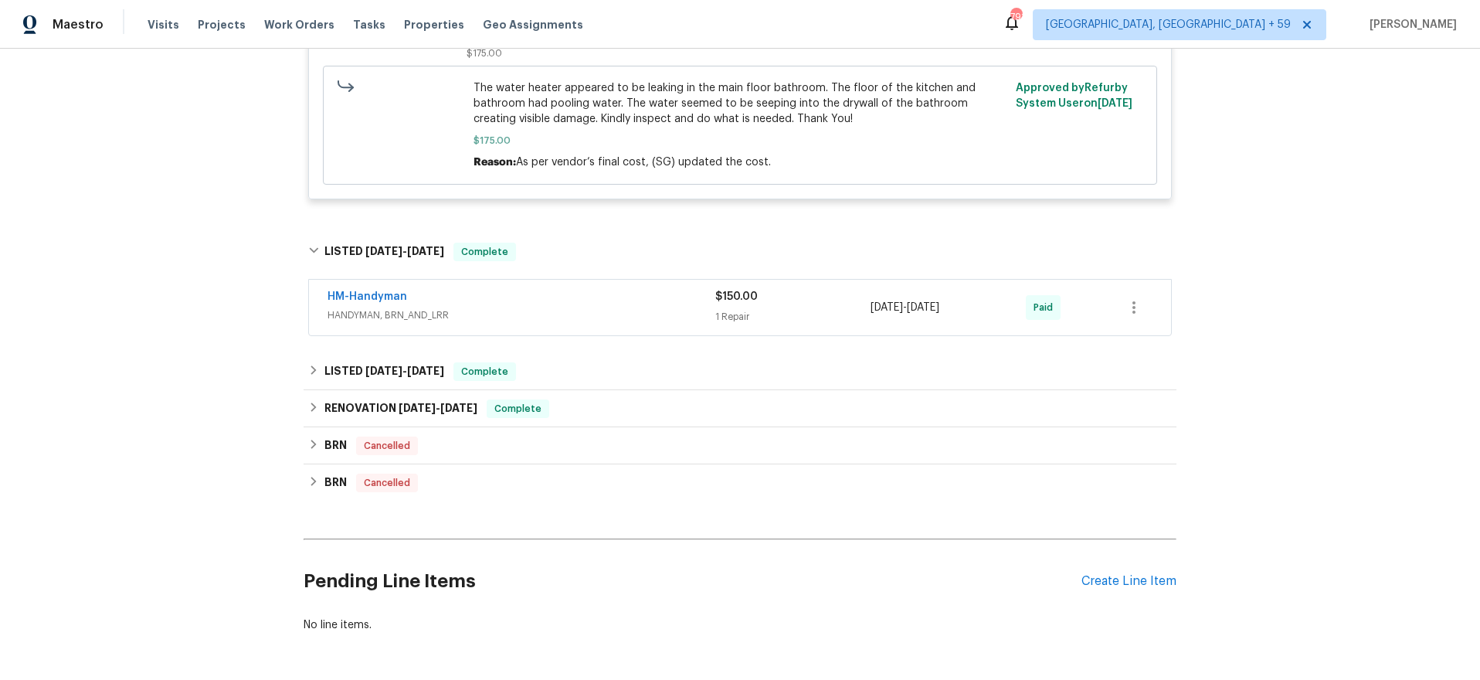
click at [660, 308] on span "HANDYMAN, BRN_AND_LRR" at bounding box center [522, 315] width 388 height 15
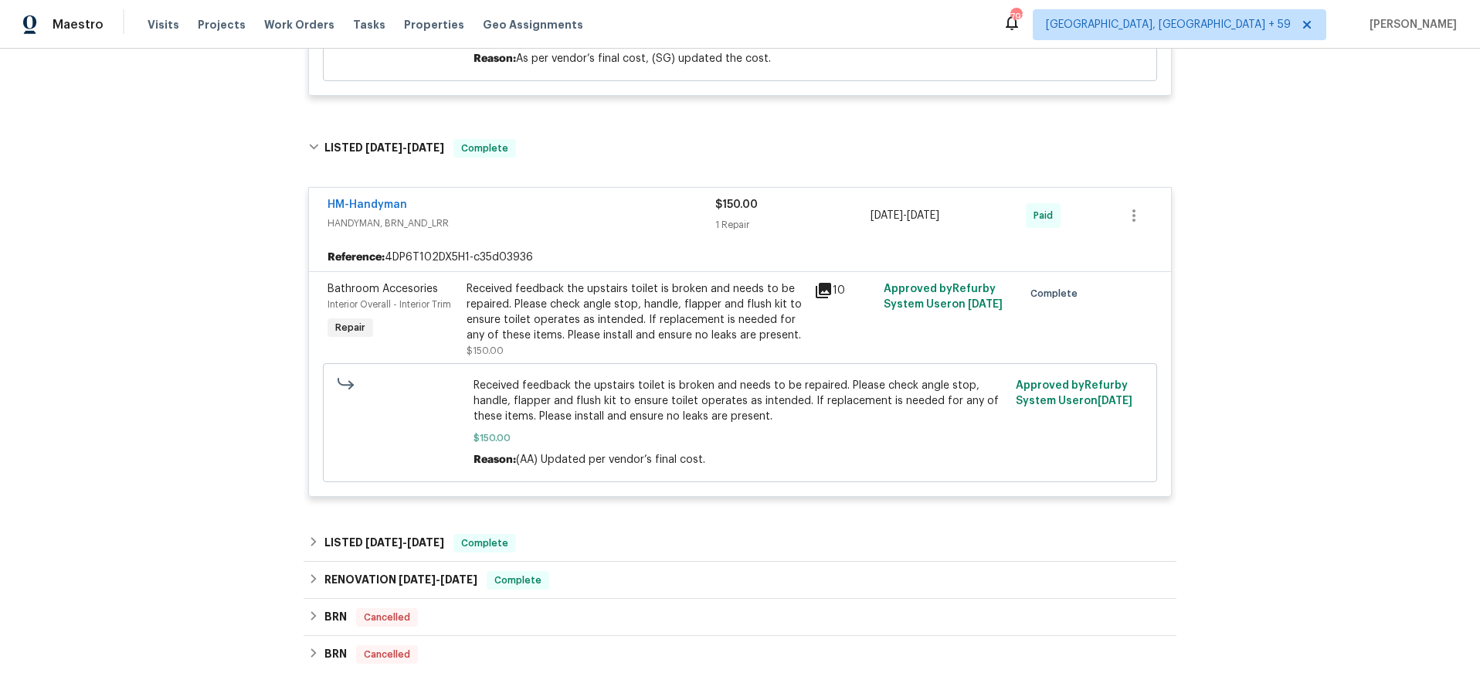
scroll to position [5362, 0]
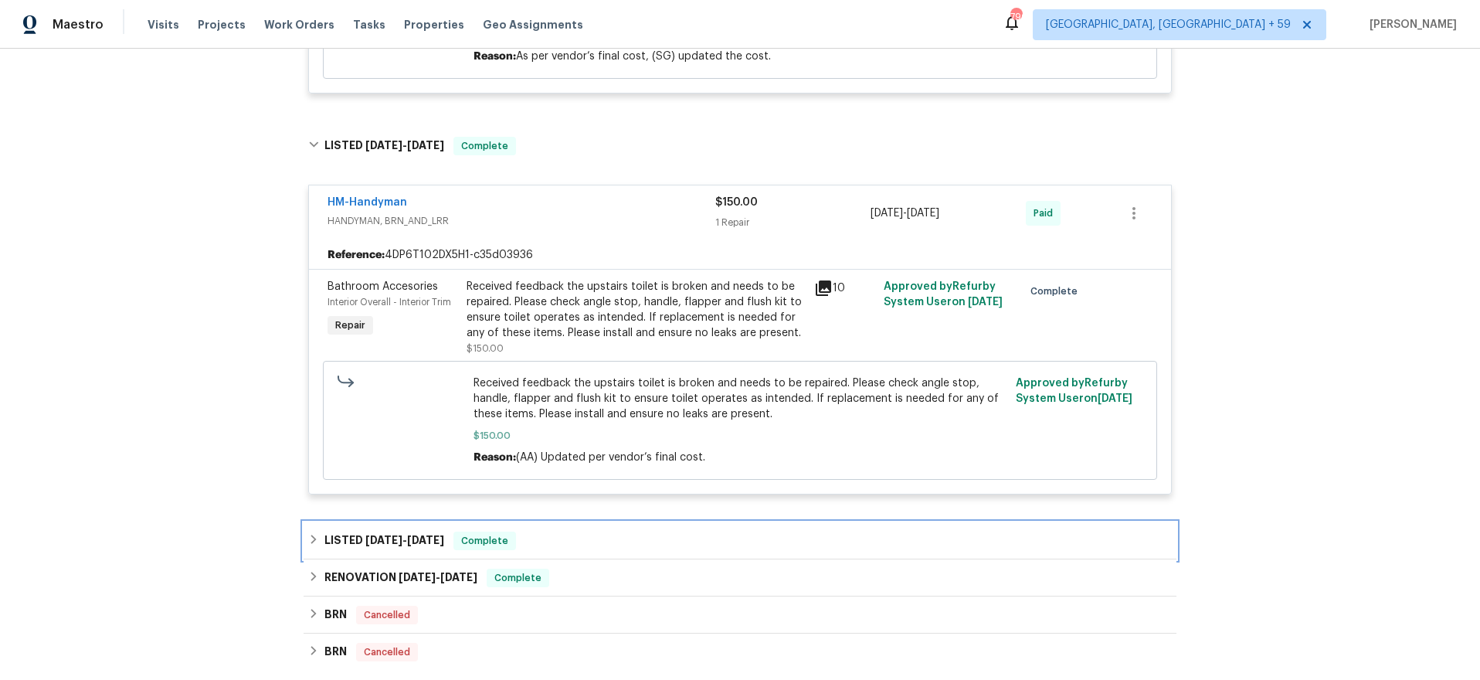
click at [570, 522] on div "LISTED [DATE] - [DATE] Complete" at bounding box center [740, 540] width 873 height 37
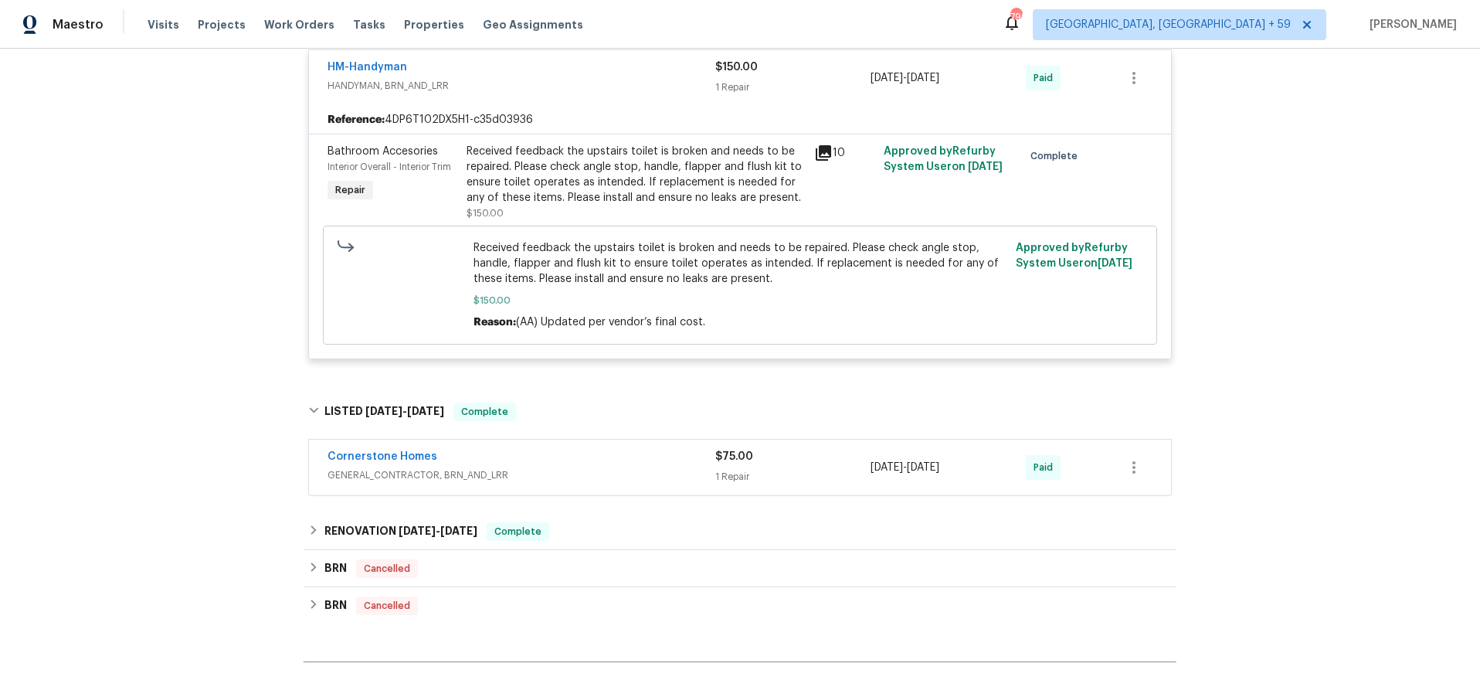
click at [604, 467] on span "GENERAL_CONTRACTOR, BRN_AND_LRR" at bounding box center [522, 474] width 388 height 15
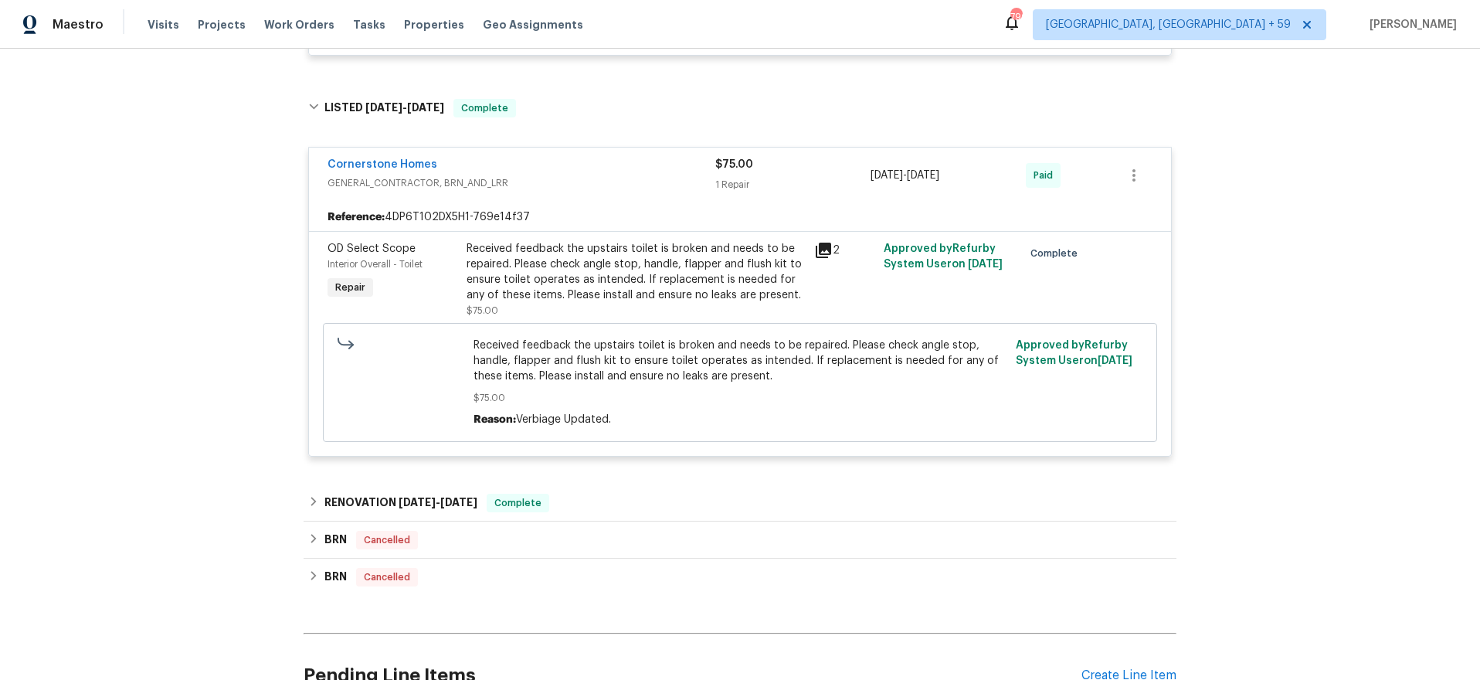
scroll to position [5891, 0]
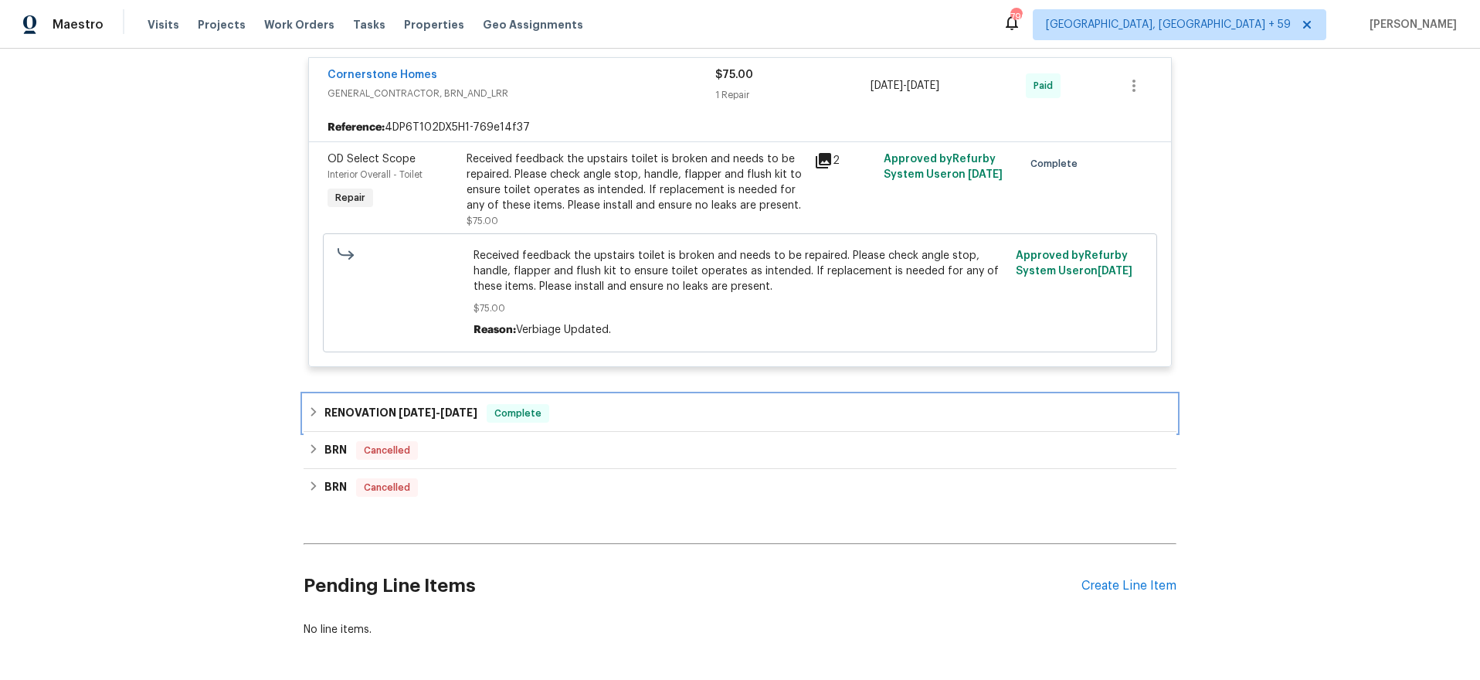
click at [624, 404] on div "RENOVATION [DATE] - [DATE] Complete" at bounding box center [740, 413] width 864 height 19
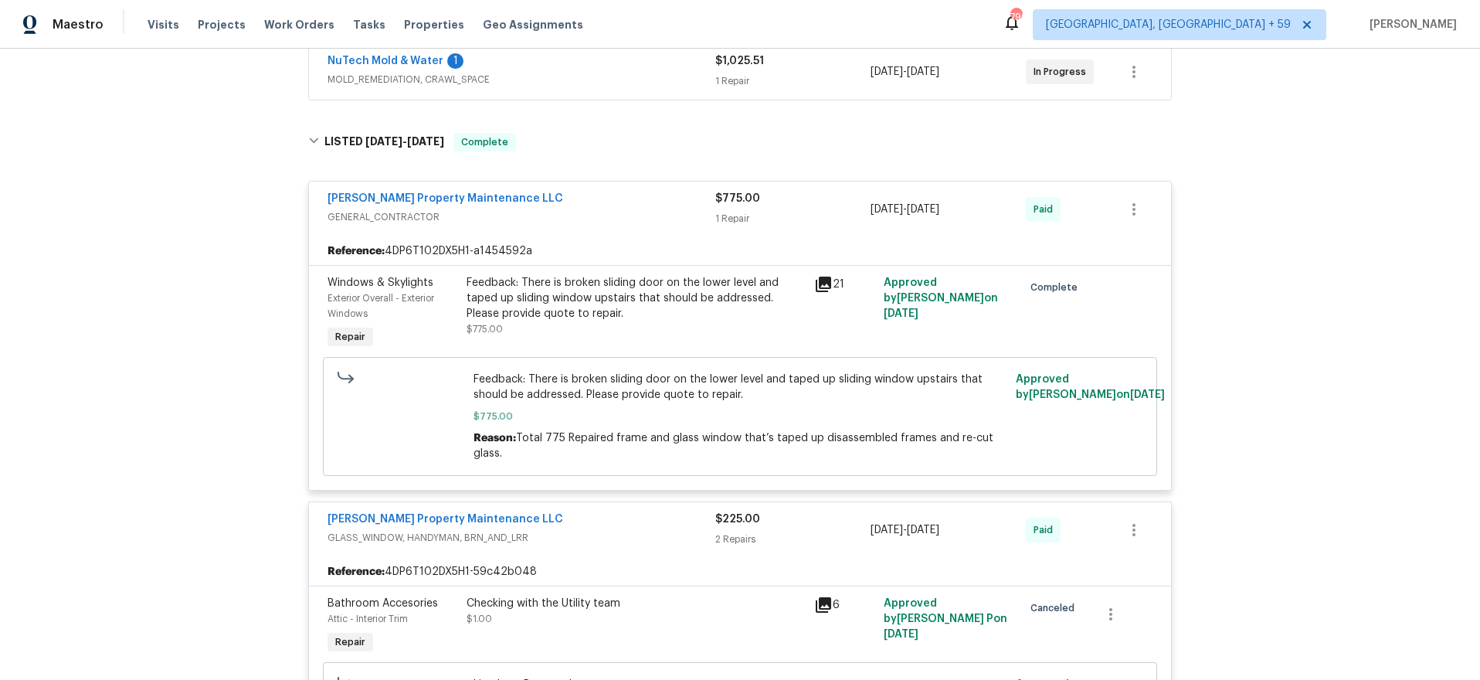
scroll to position [314, 0]
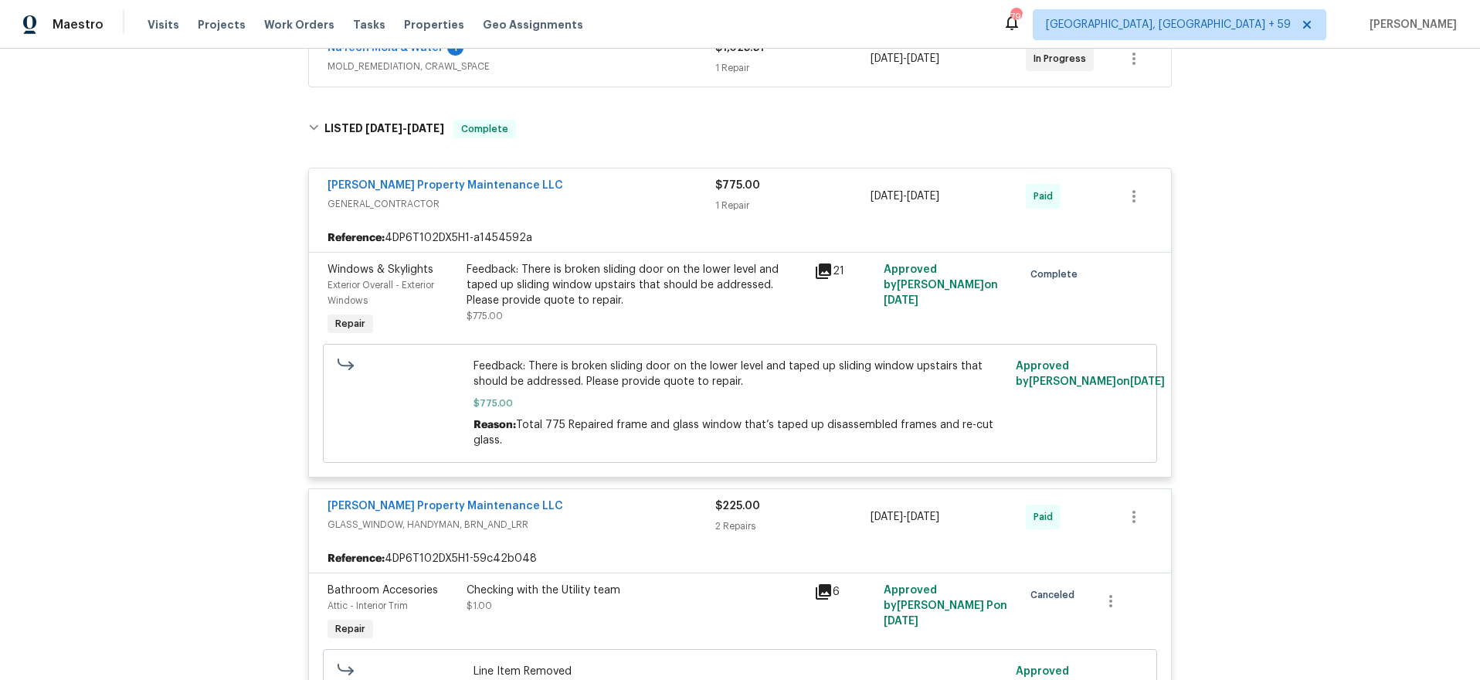
drag, startPoint x: 832, startPoint y: 272, endPoint x: 820, endPoint y: 273, distance: 12.4
click at [831, 272] on div "21" at bounding box center [844, 271] width 60 height 19
click at [828, 267] on icon at bounding box center [823, 270] width 15 height 15
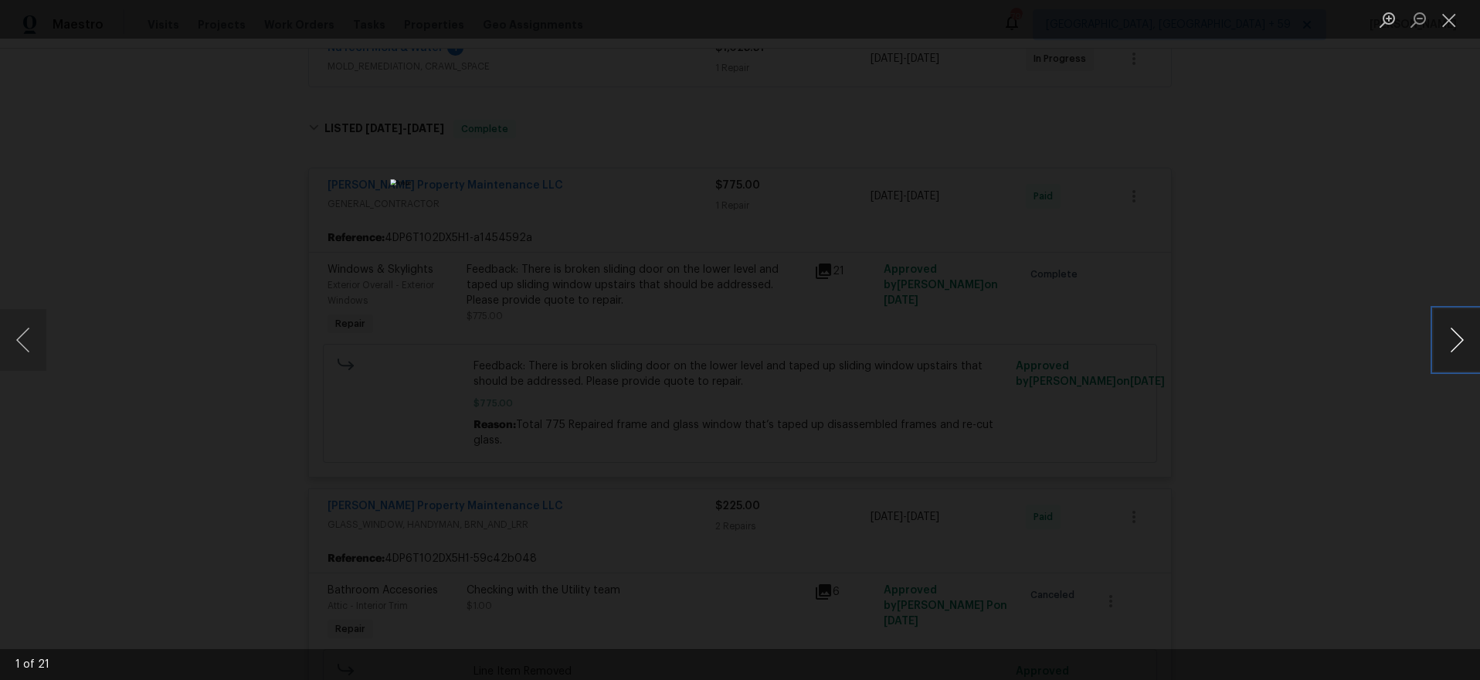
click at [1454, 340] on button "Next image" at bounding box center [1457, 340] width 46 height 62
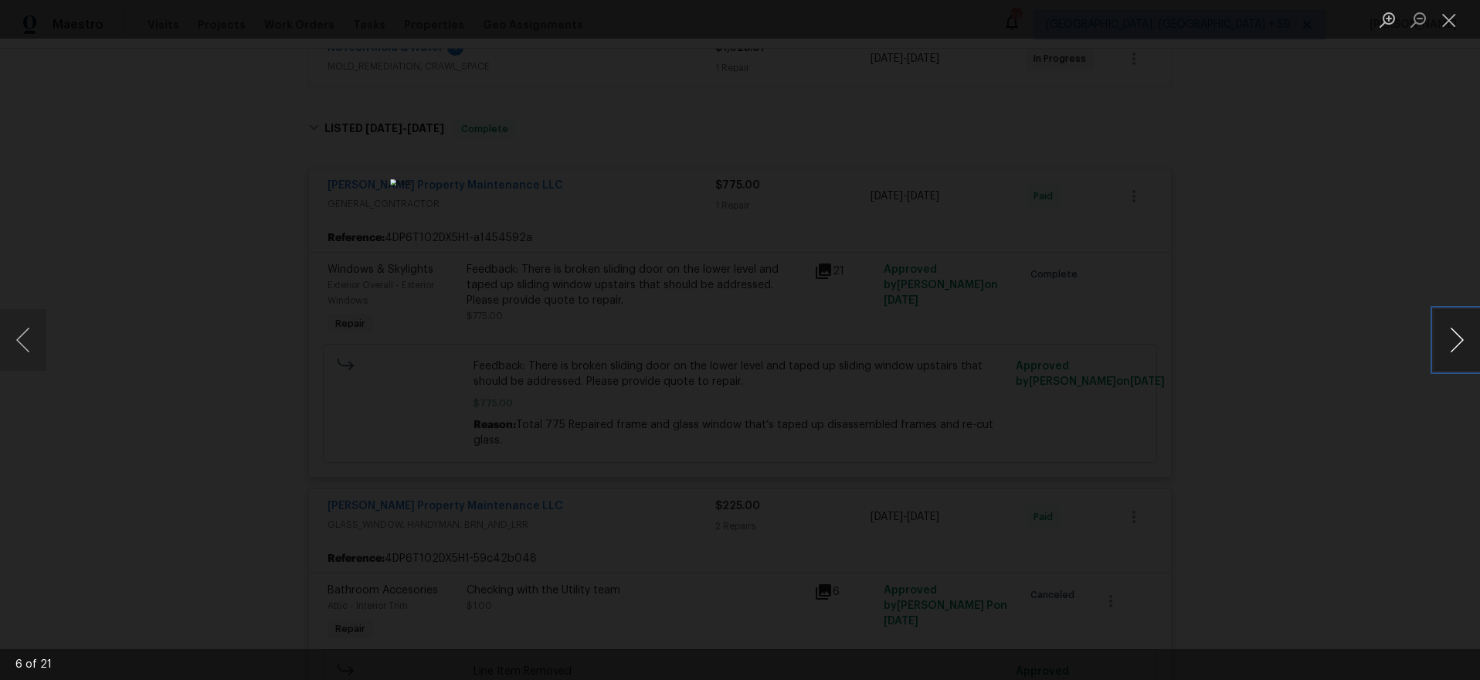
click at [1454, 340] on button "Next image" at bounding box center [1457, 340] width 46 height 62
click at [1454, 339] on button "Next image" at bounding box center [1457, 340] width 46 height 62
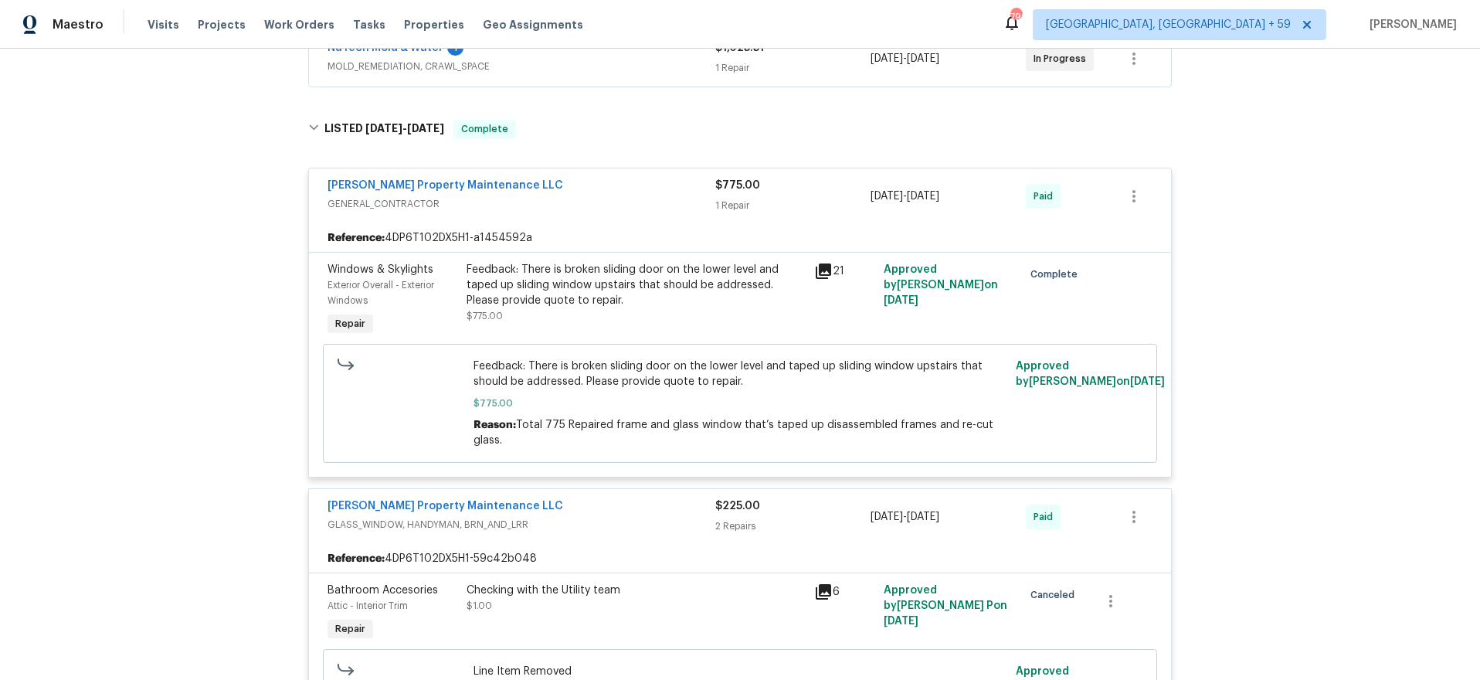
scroll to position [0, 0]
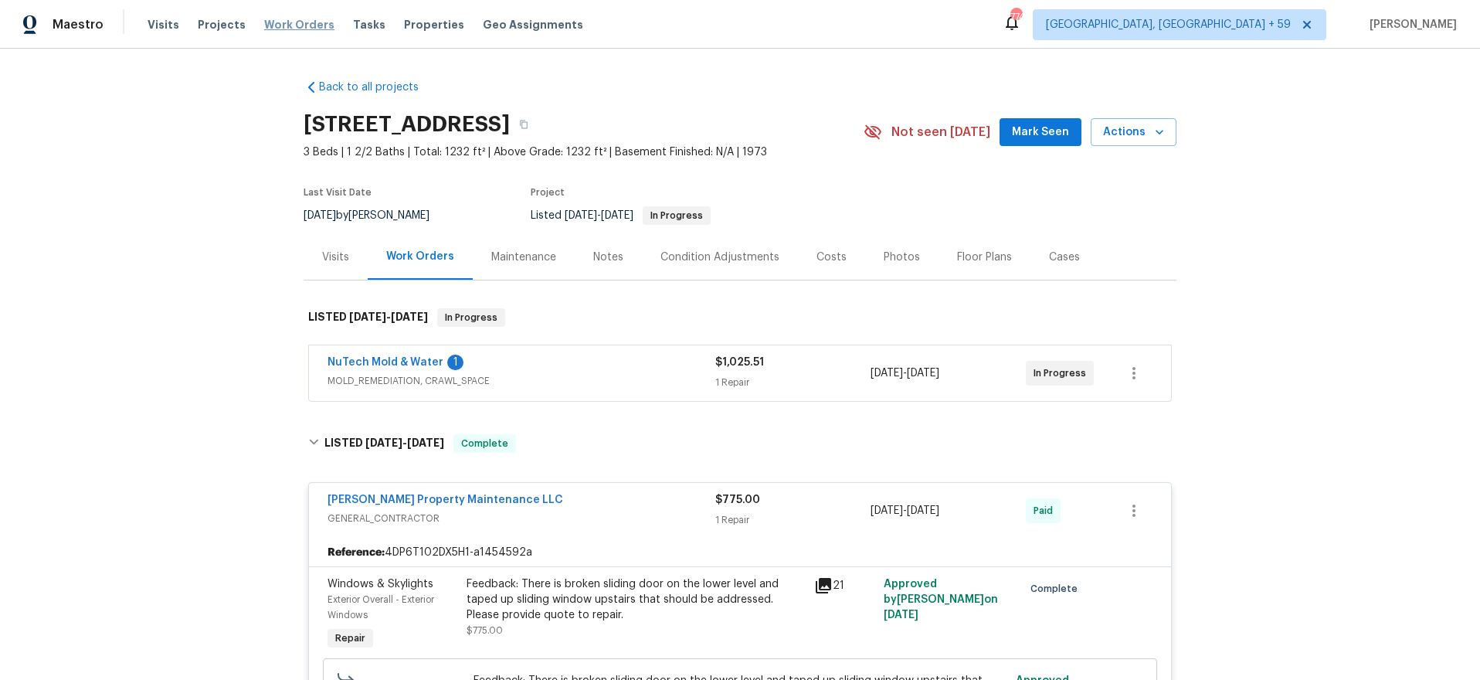
drag, startPoint x: 240, startPoint y: 25, endPoint x: 276, endPoint y: 22, distance: 35.8
click at [242, 25] on div "Visits Projects Work Orders Tasks Properties Geo Assignments" at bounding box center [375, 24] width 454 height 31
click at [276, 22] on span "Work Orders" at bounding box center [299, 24] width 70 height 15
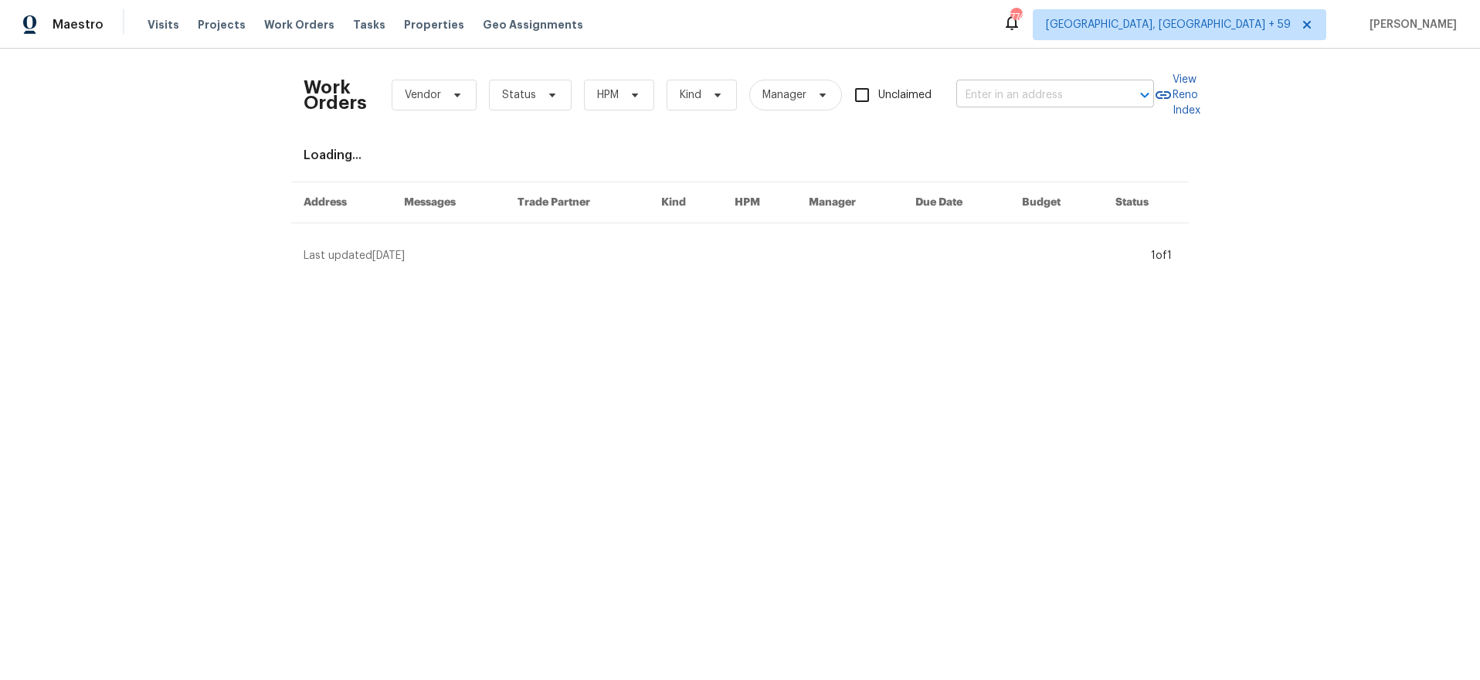
click at [1039, 100] on input "text" at bounding box center [1034, 95] width 155 height 24
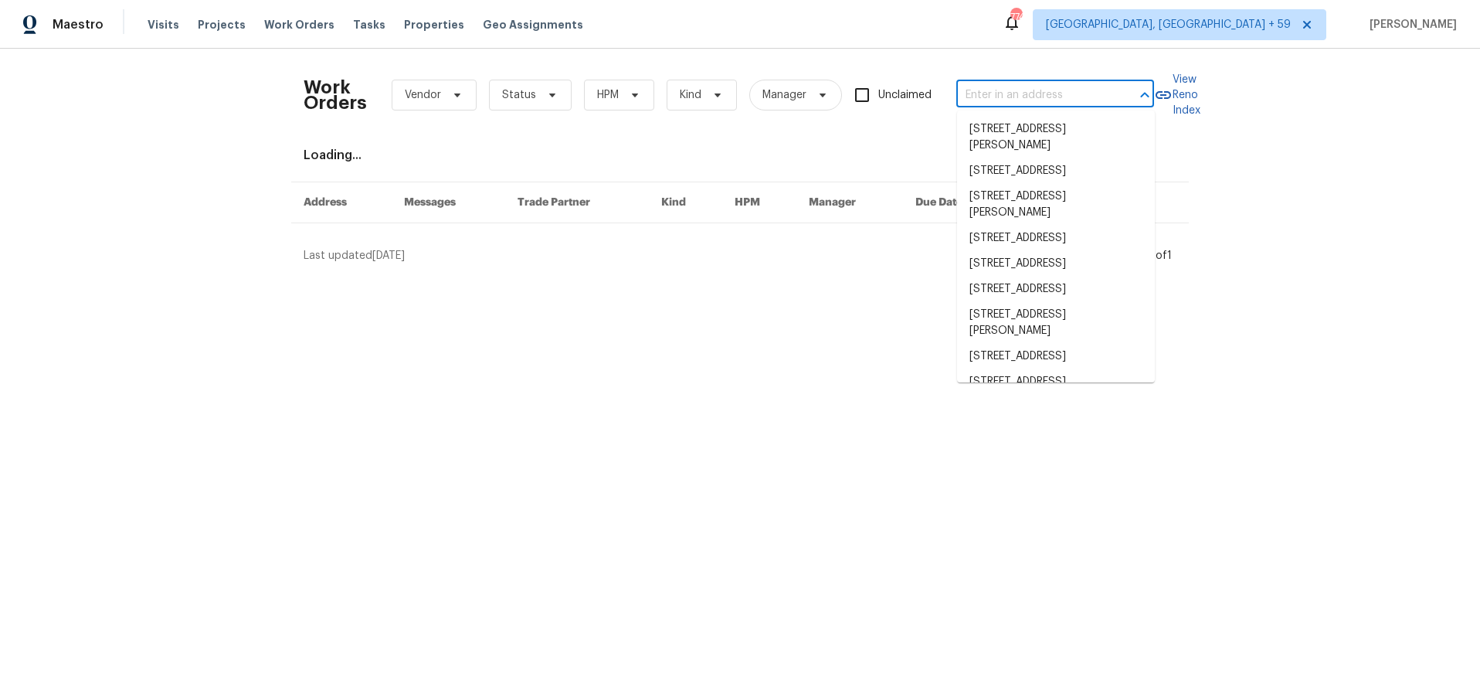
paste input "[STREET_ADDRESS]"
type input "[STREET_ADDRESS]"
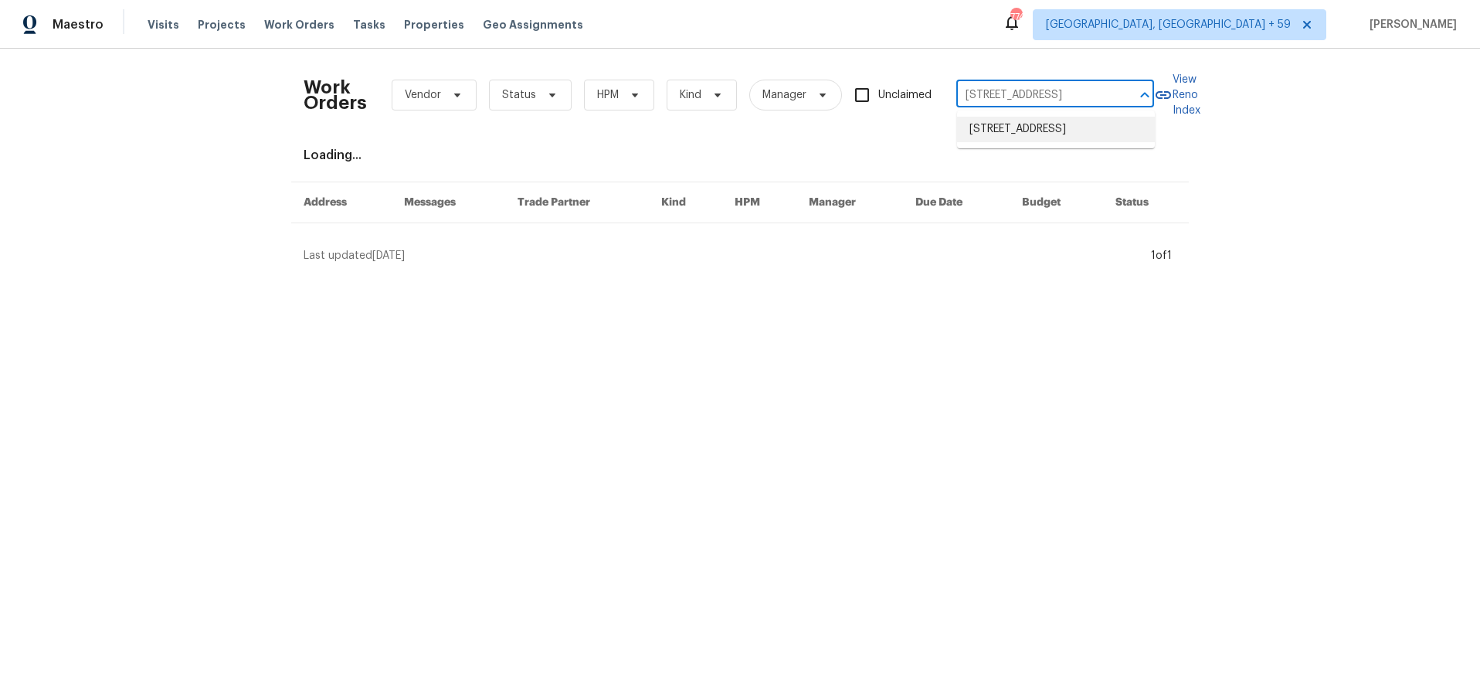
click at [1022, 126] on li "[STREET_ADDRESS]" at bounding box center [1056, 129] width 198 height 25
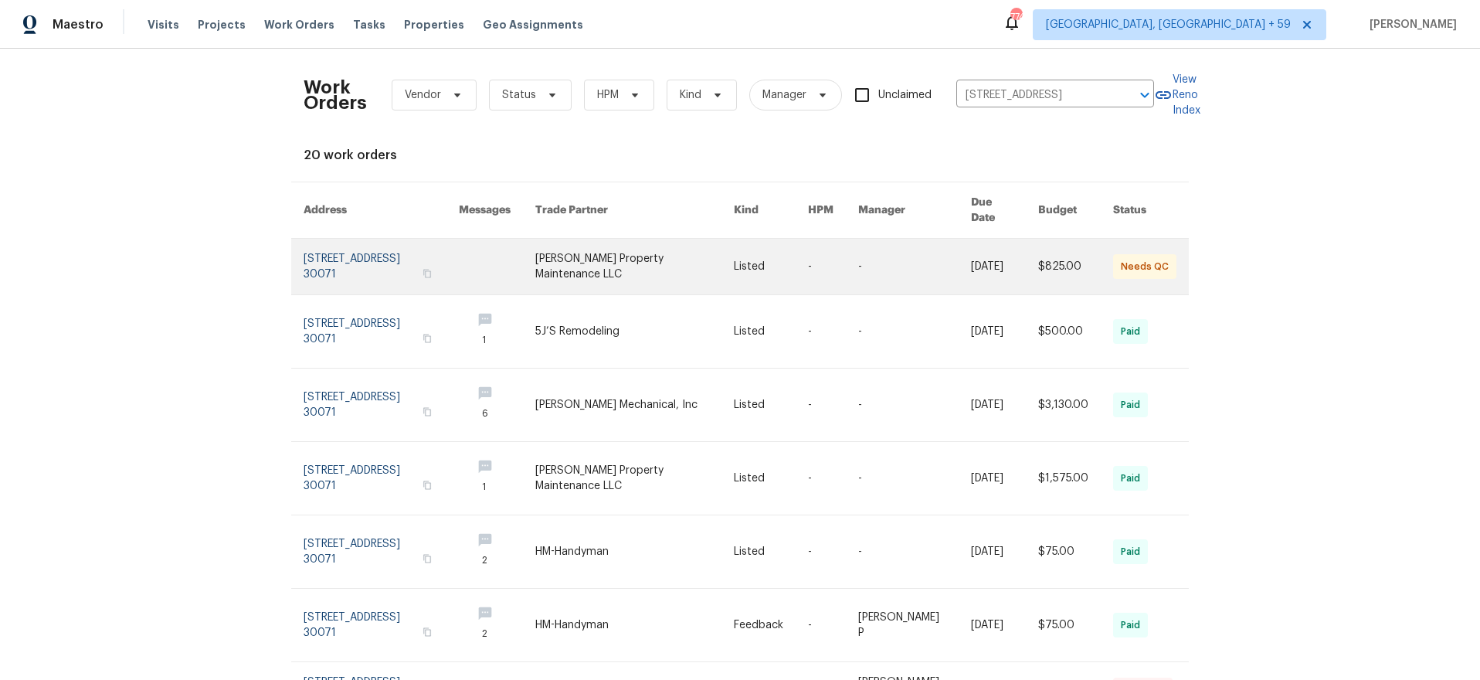
click at [377, 270] on link at bounding box center [381, 267] width 155 height 56
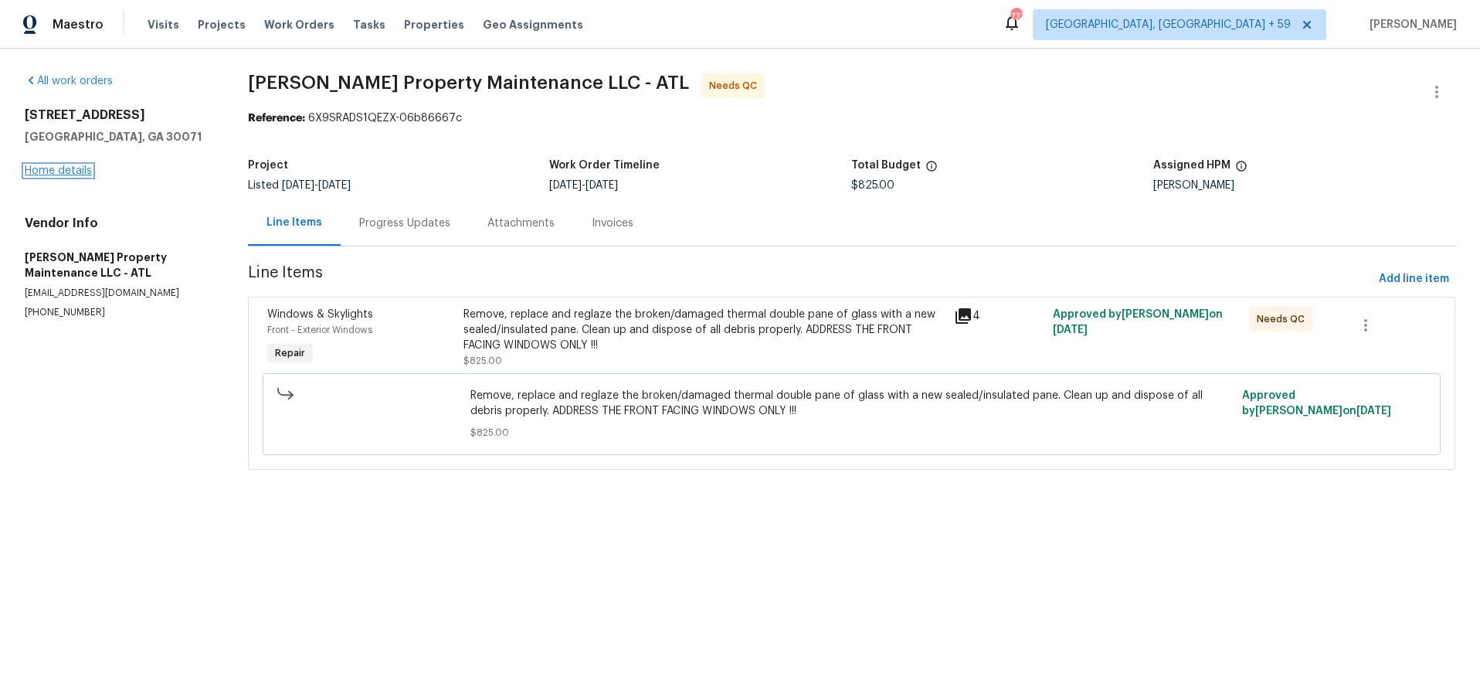
click at [53, 170] on link "Home details" at bounding box center [58, 170] width 67 height 11
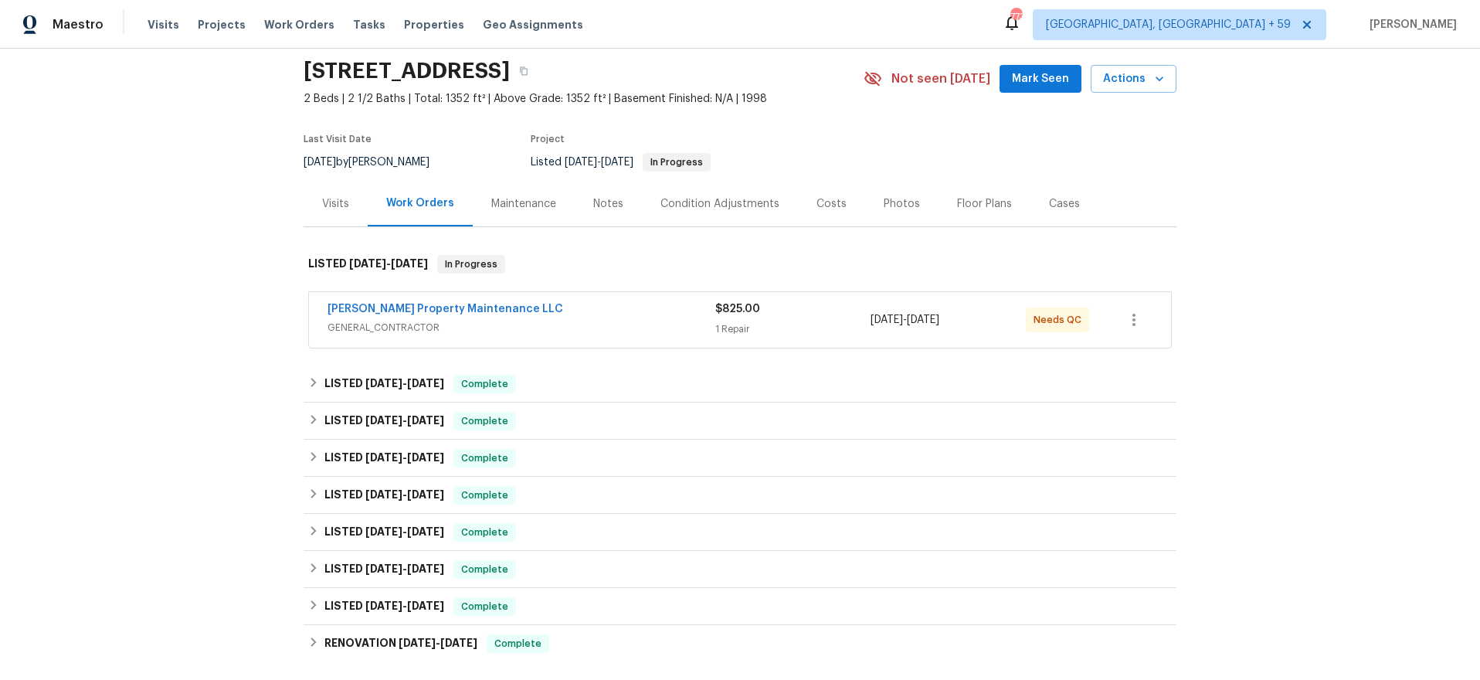
scroll to position [69, 0]
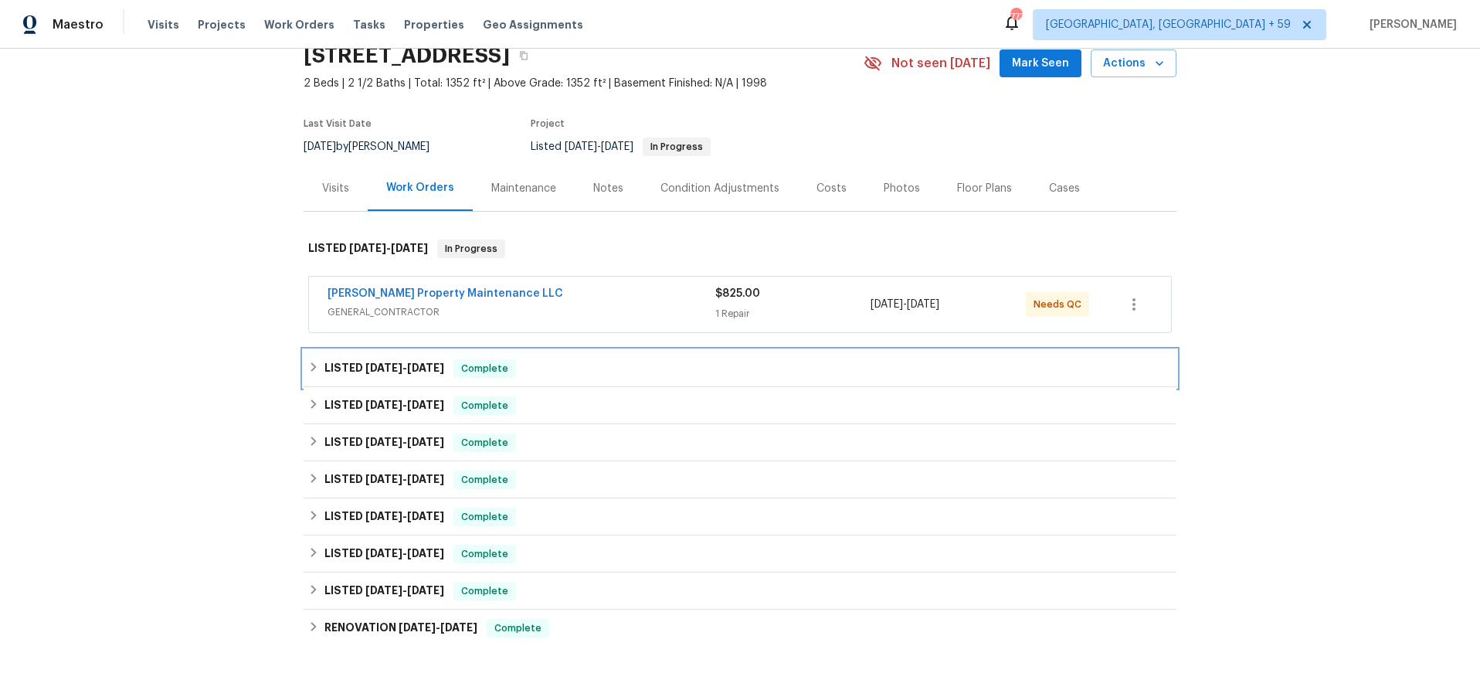
click at [718, 368] on div "LISTED [DATE] - [DATE] Complete" at bounding box center [740, 368] width 864 height 19
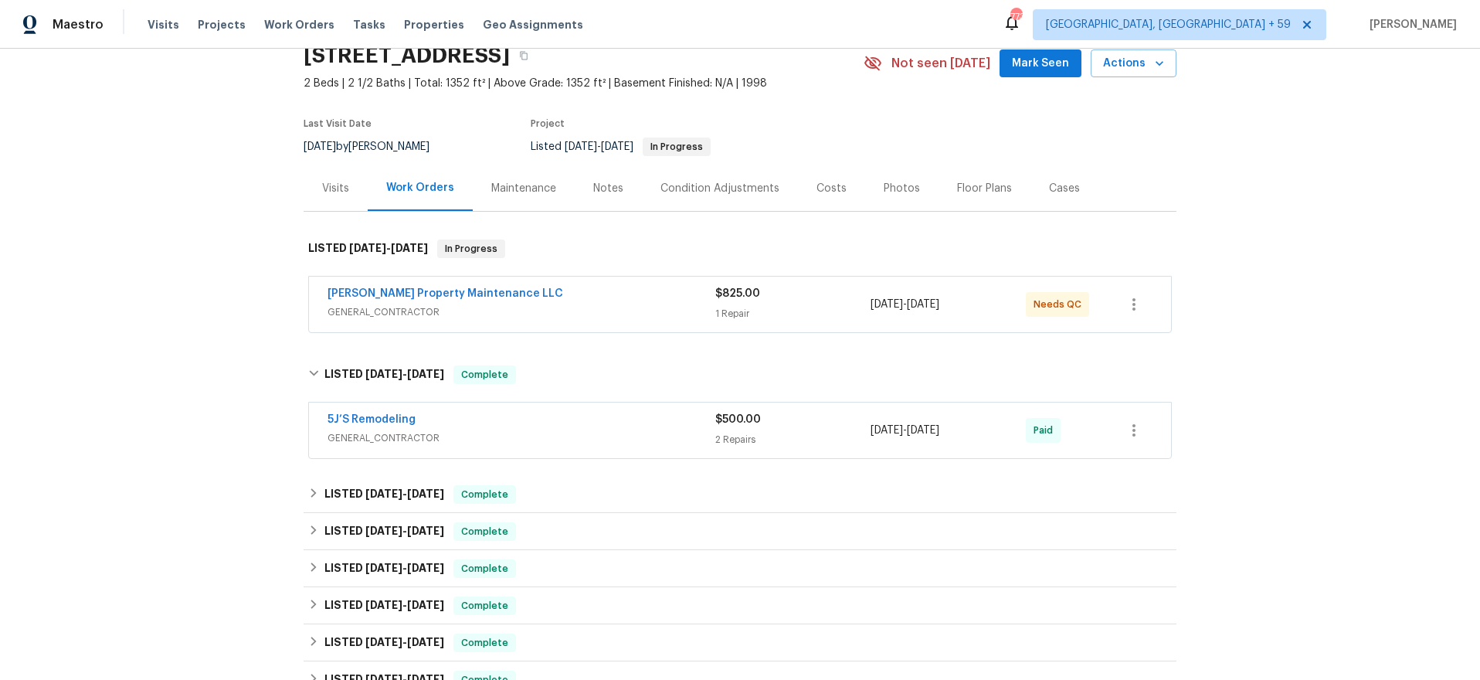
click at [702, 309] on span "GENERAL_CONTRACTOR" at bounding box center [522, 311] width 388 height 15
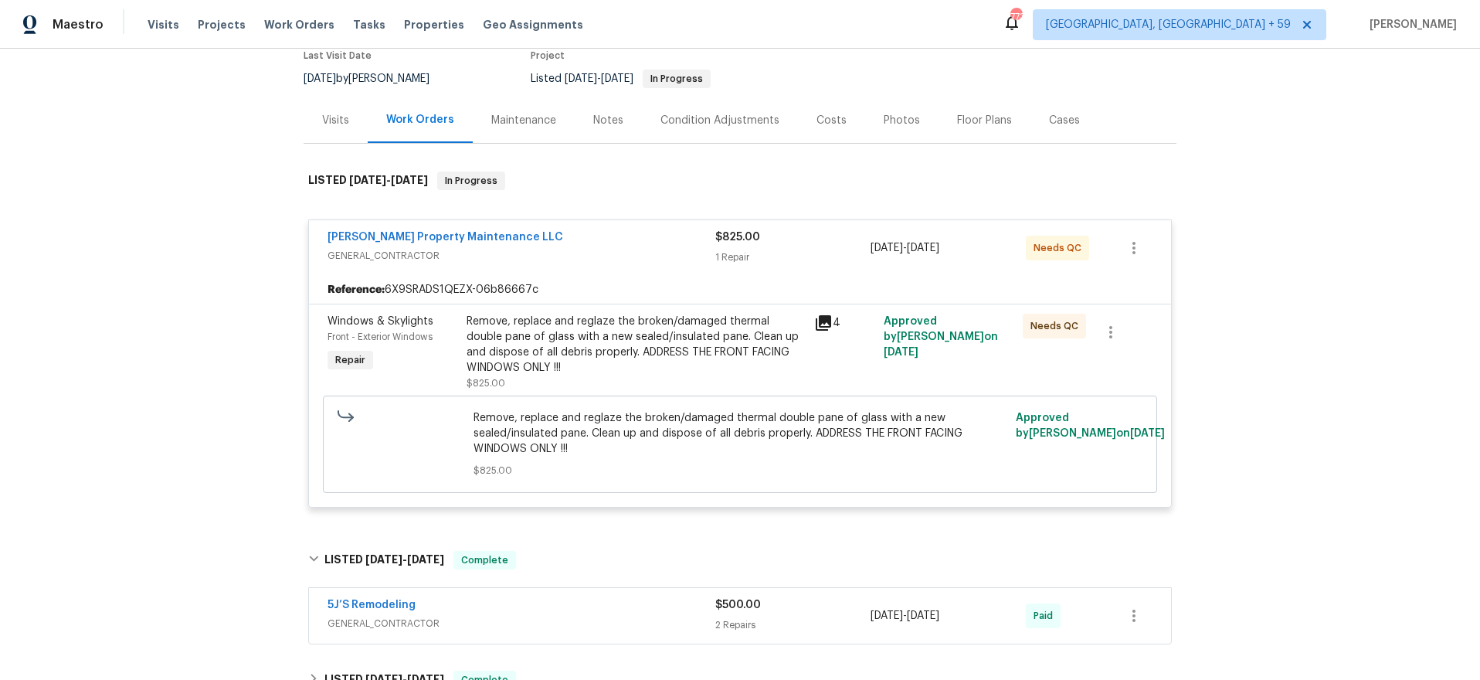
scroll to position [375, 0]
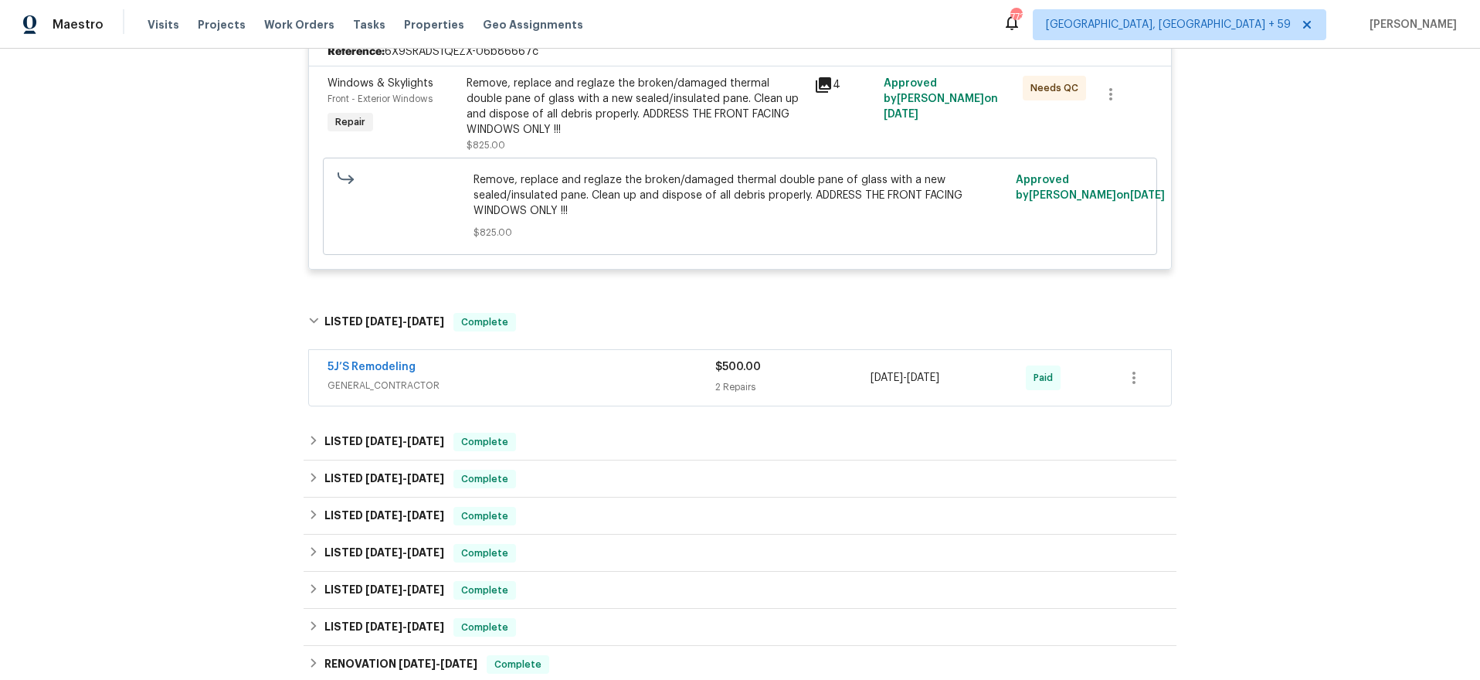
click at [660, 360] on div "5J’S Remodeling" at bounding box center [522, 368] width 388 height 19
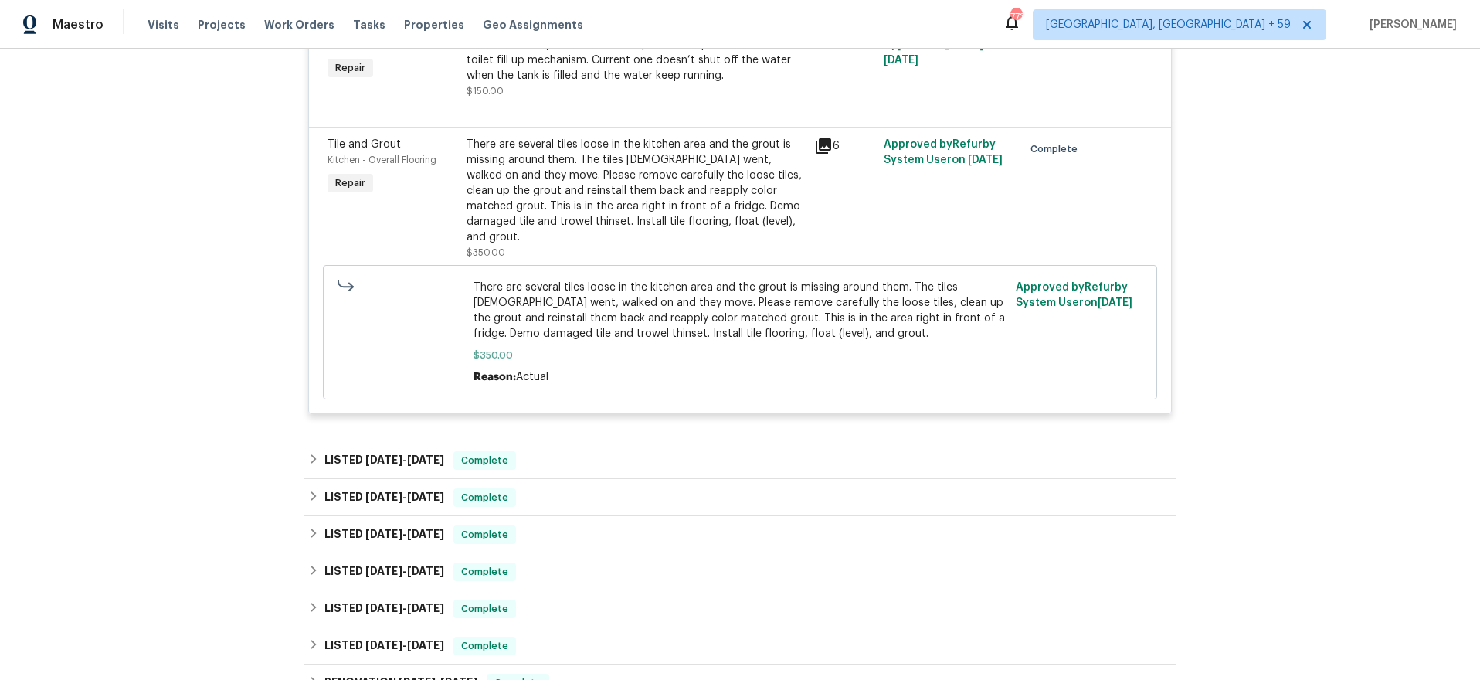
scroll to position [809, 0]
click at [444, 454] on span "[DATE]" at bounding box center [425, 459] width 37 height 11
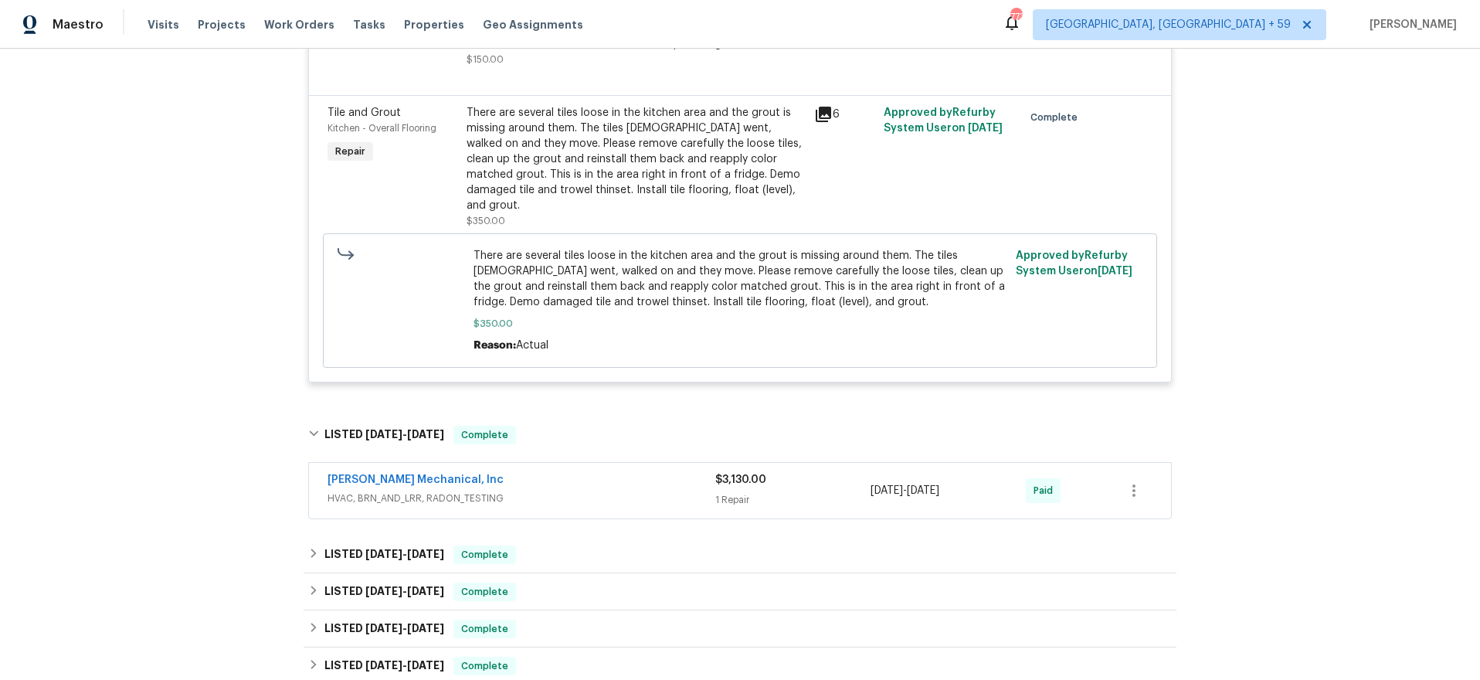
click at [554, 472] on div "[PERSON_NAME] Mechanical, Inc" at bounding box center [522, 481] width 388 height 19
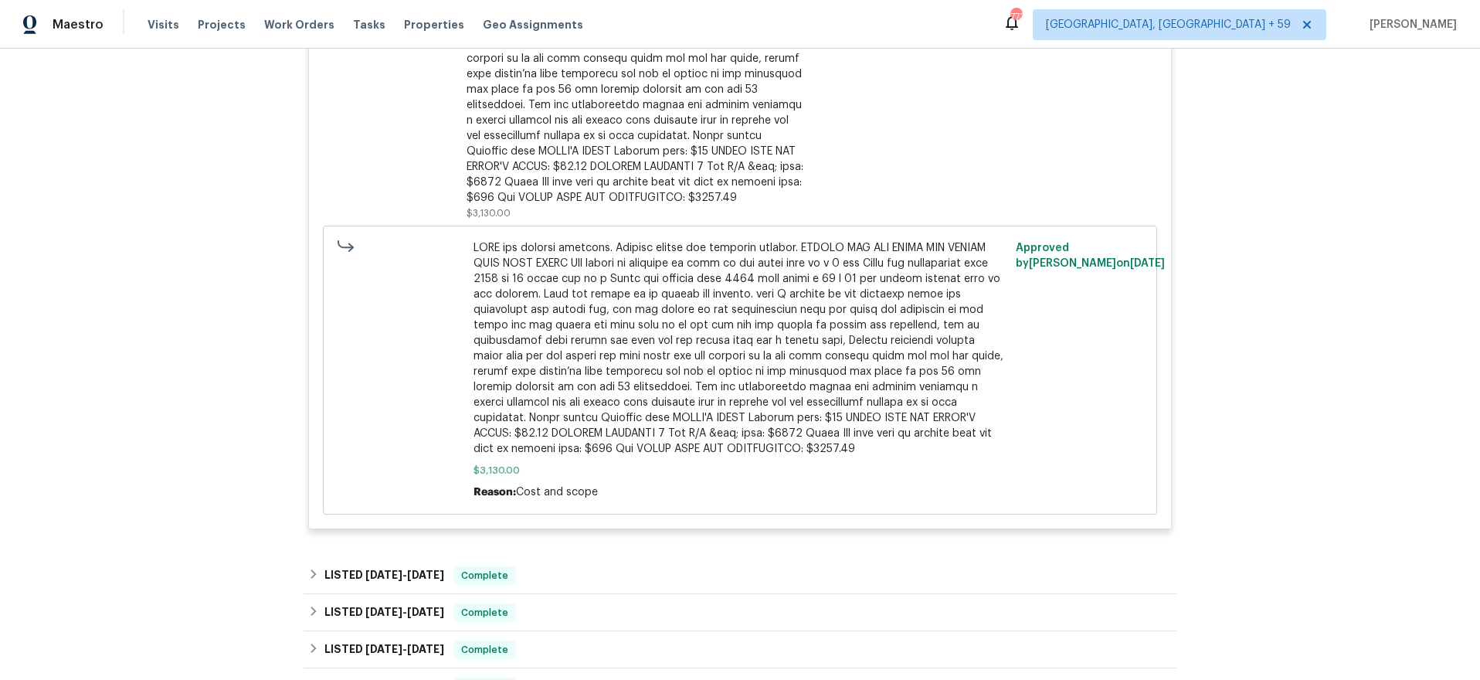
scroll to position [1679, 0]
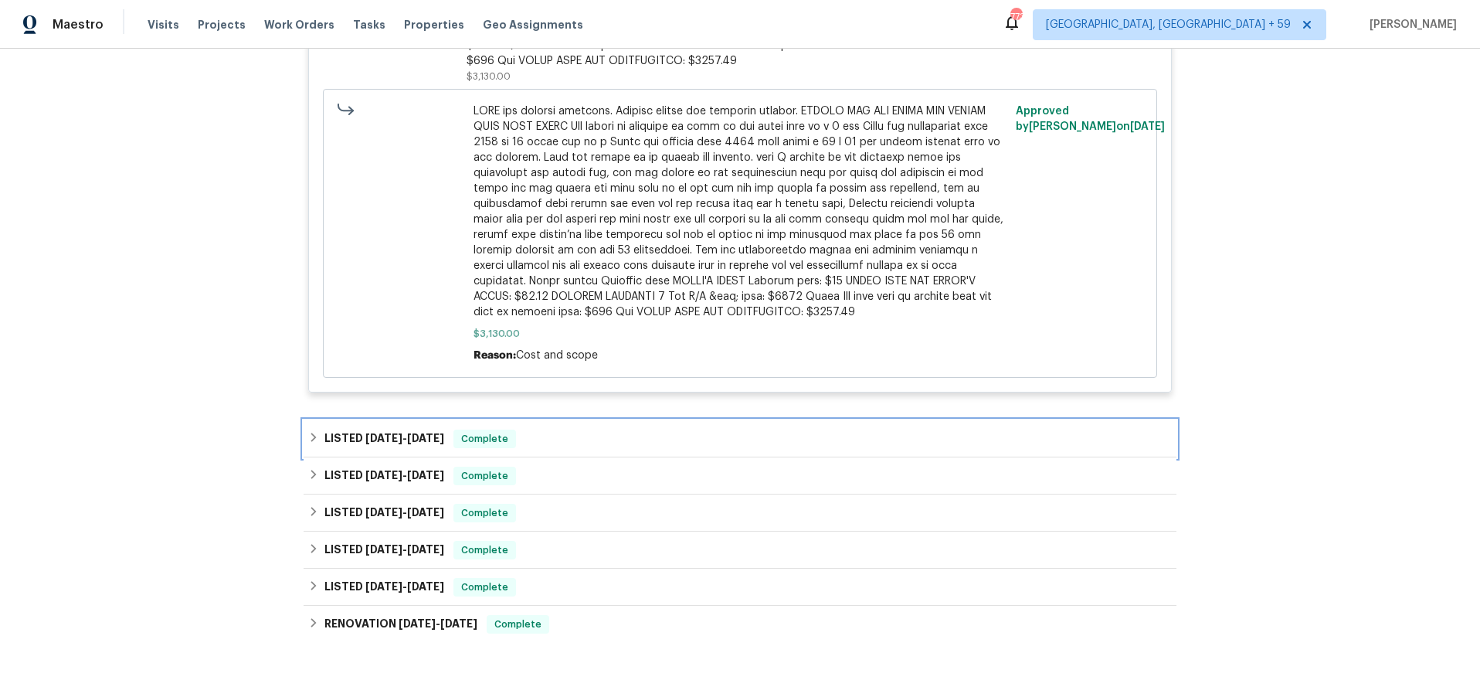
click at [547, 430] on div "LISTED [DATE] - [DATE] Complete" at bounding box center [740, 439] width 864 height 19
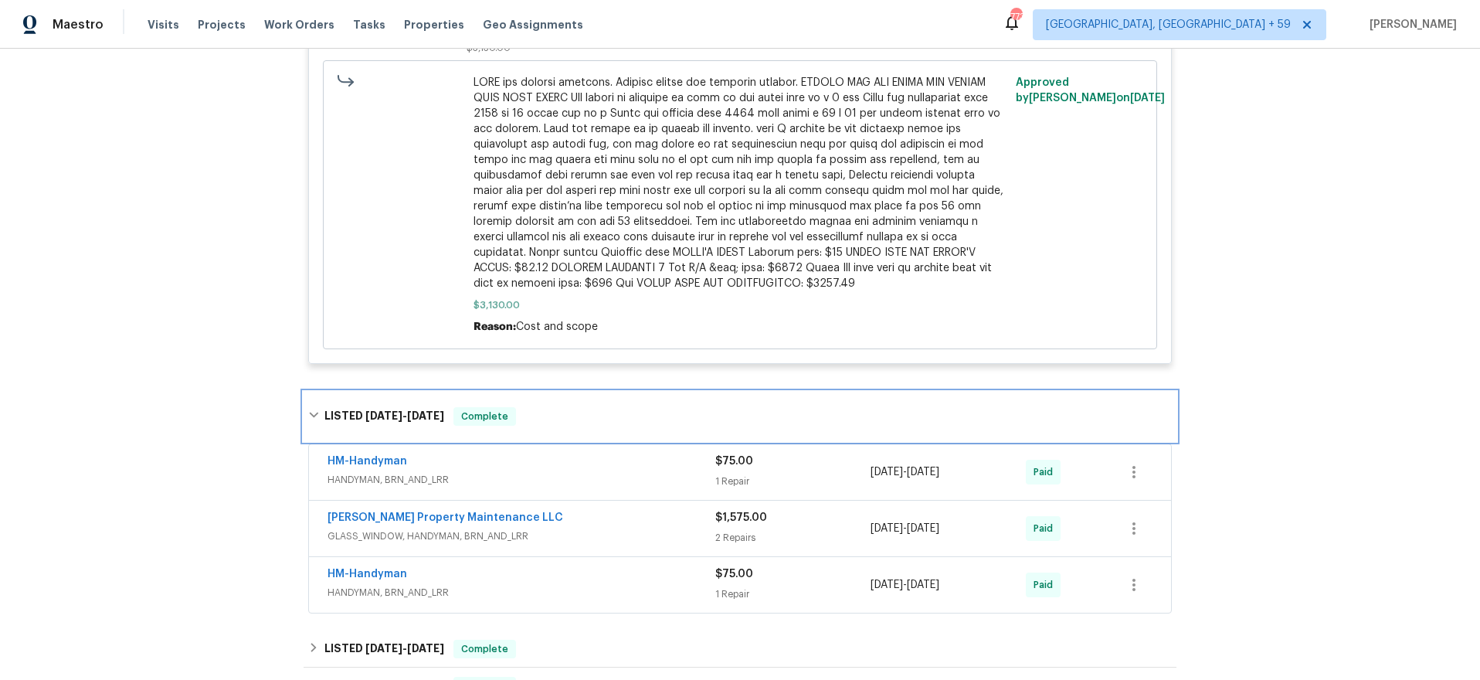
scroll to position [1742, 0]
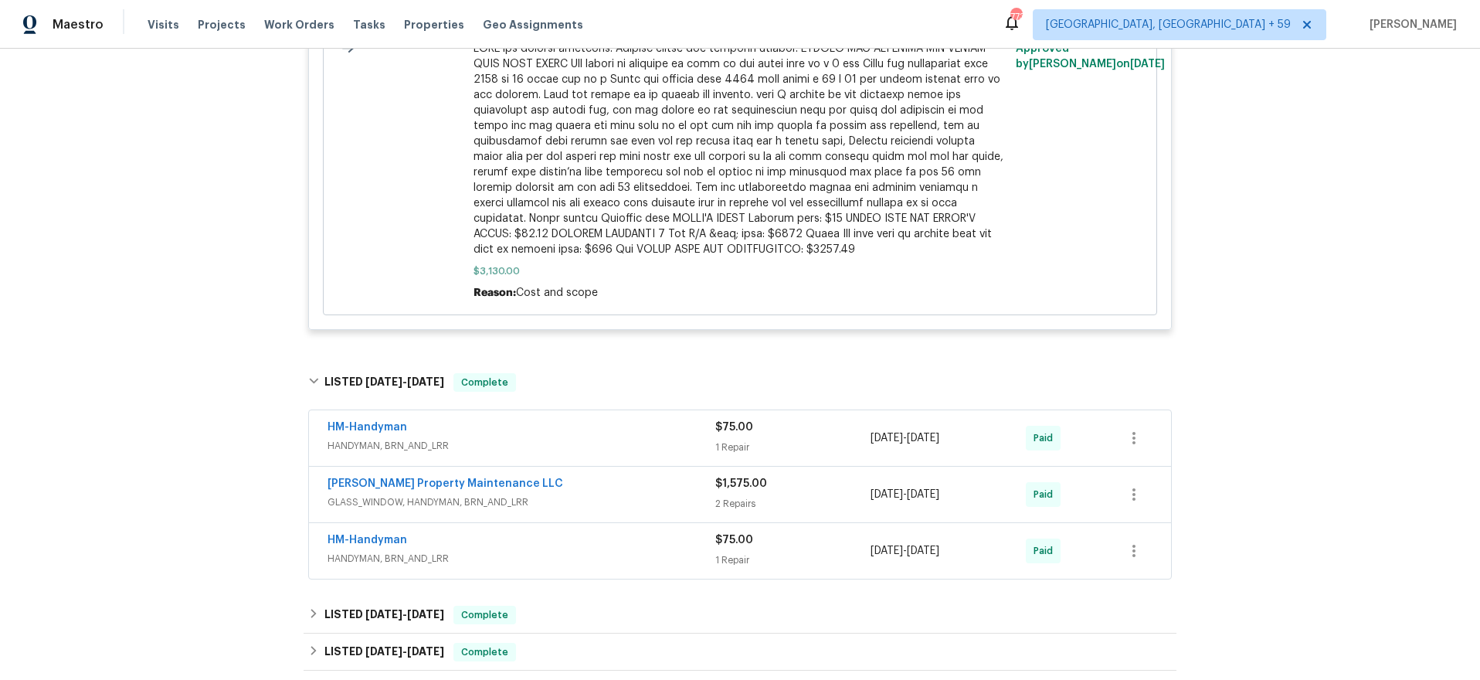
click at [548, 420] on div "HM-Handyman" at bounding box center [522, 429] width 388 height 19
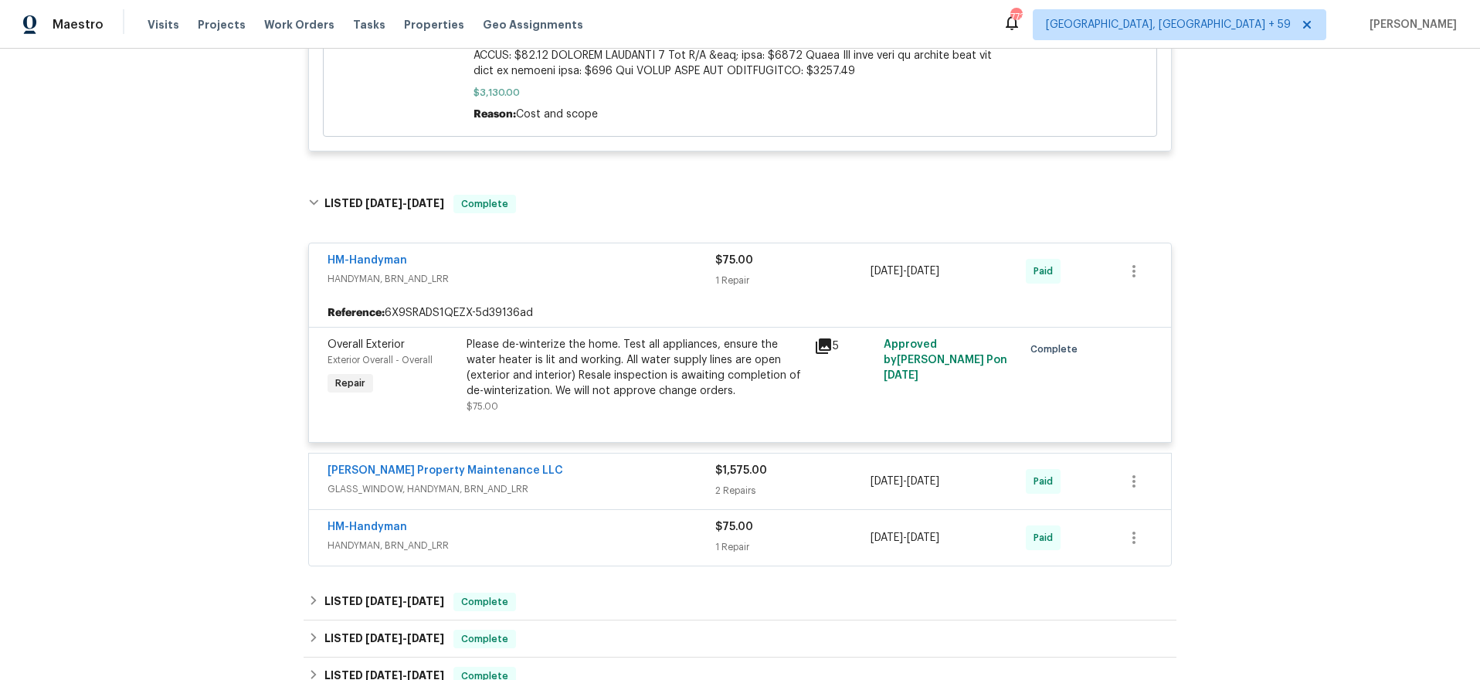
scroll to position [1931, 0]
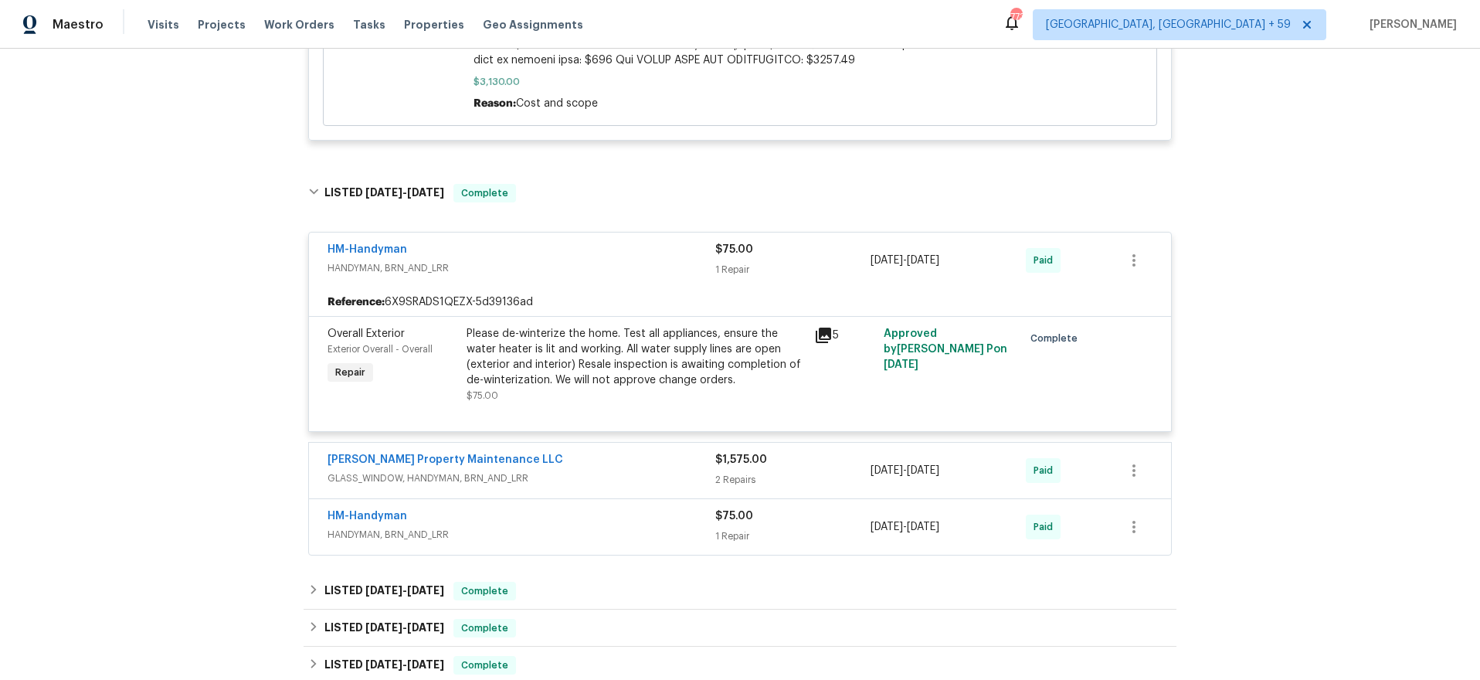
click at [549, 404] on div "HM-Handyman HANDYMAN, BRN_AND_LRR $75.00 1 Repair [DATE] - [DATE] Paid Referenc…" at bounding box center [740, 388] width 864 height 335
click at [541, 452] on div "[PERSON_NAME] Property Maintenance LLC" at bounding box center [522, 461] width 388 height 19
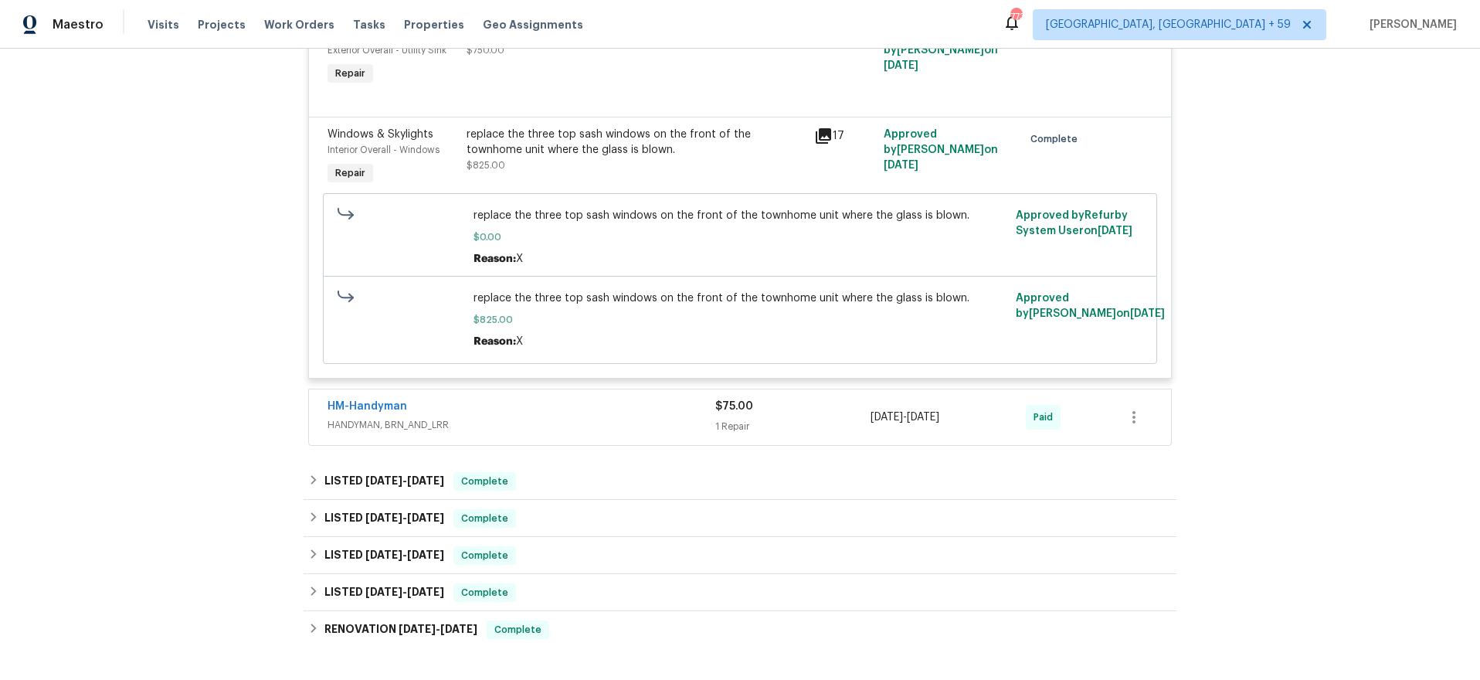
scroll to position [2447, 0]
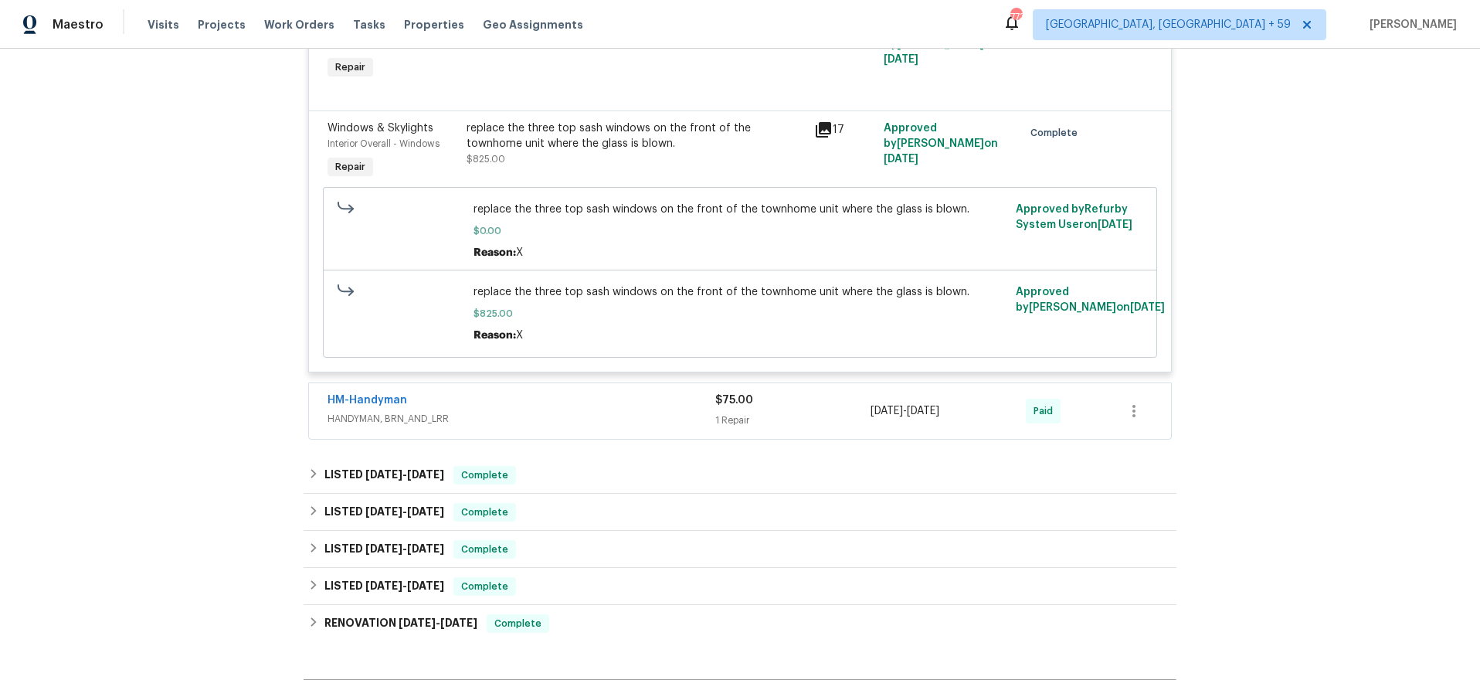
click at [559, 411] on span "HANDYMAN, BRN_AND_LRR" at bounding box center [522, 418] width 388 height 15
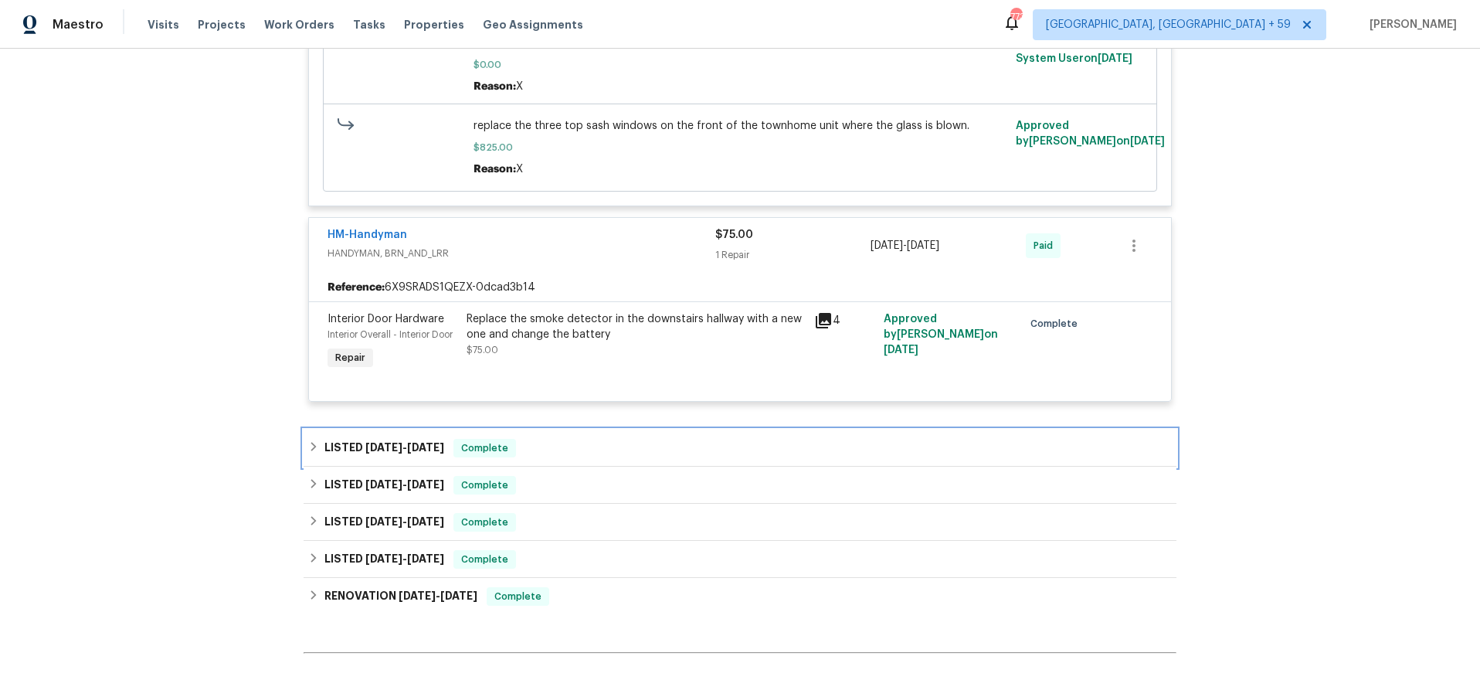
click at [545, 439] on div "LISTED [DATE] - [DATE] Complete" at bounding box center [740, 448] width 864 height 19
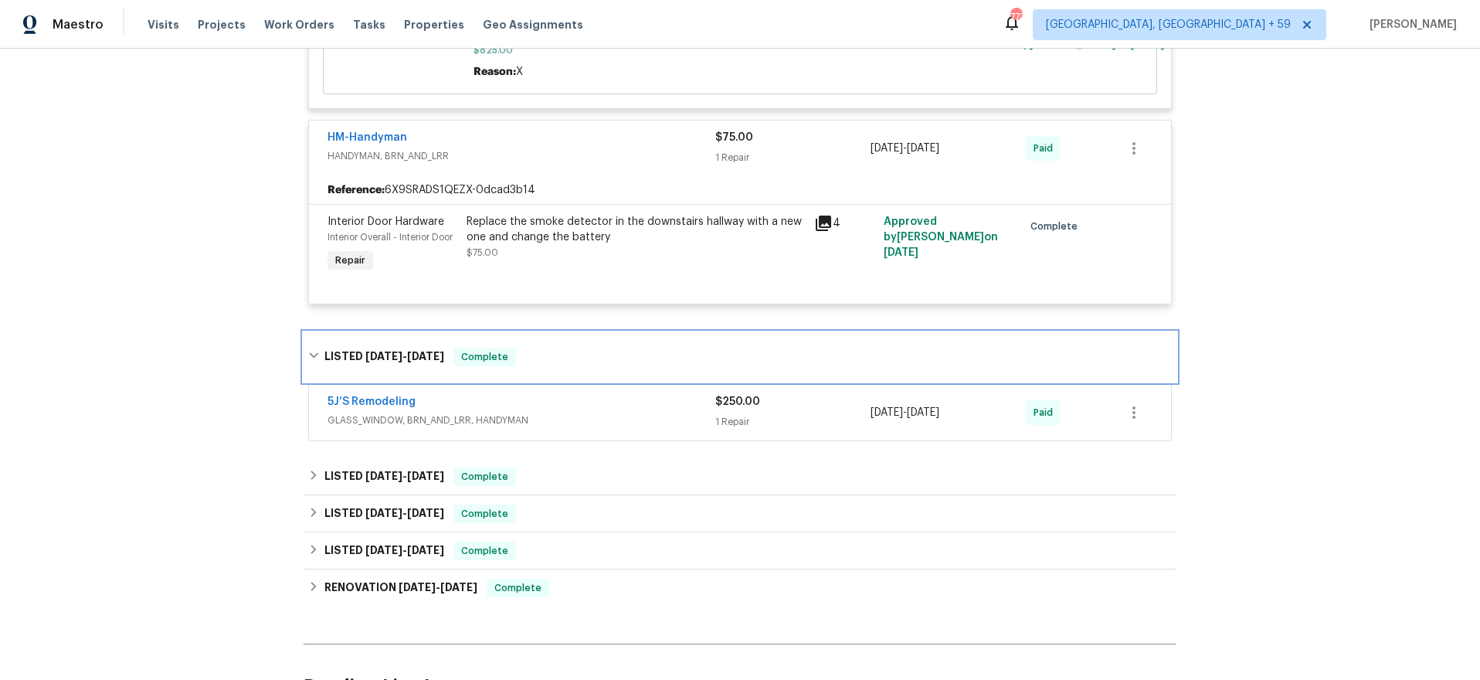
scroll to position [2717, 0]
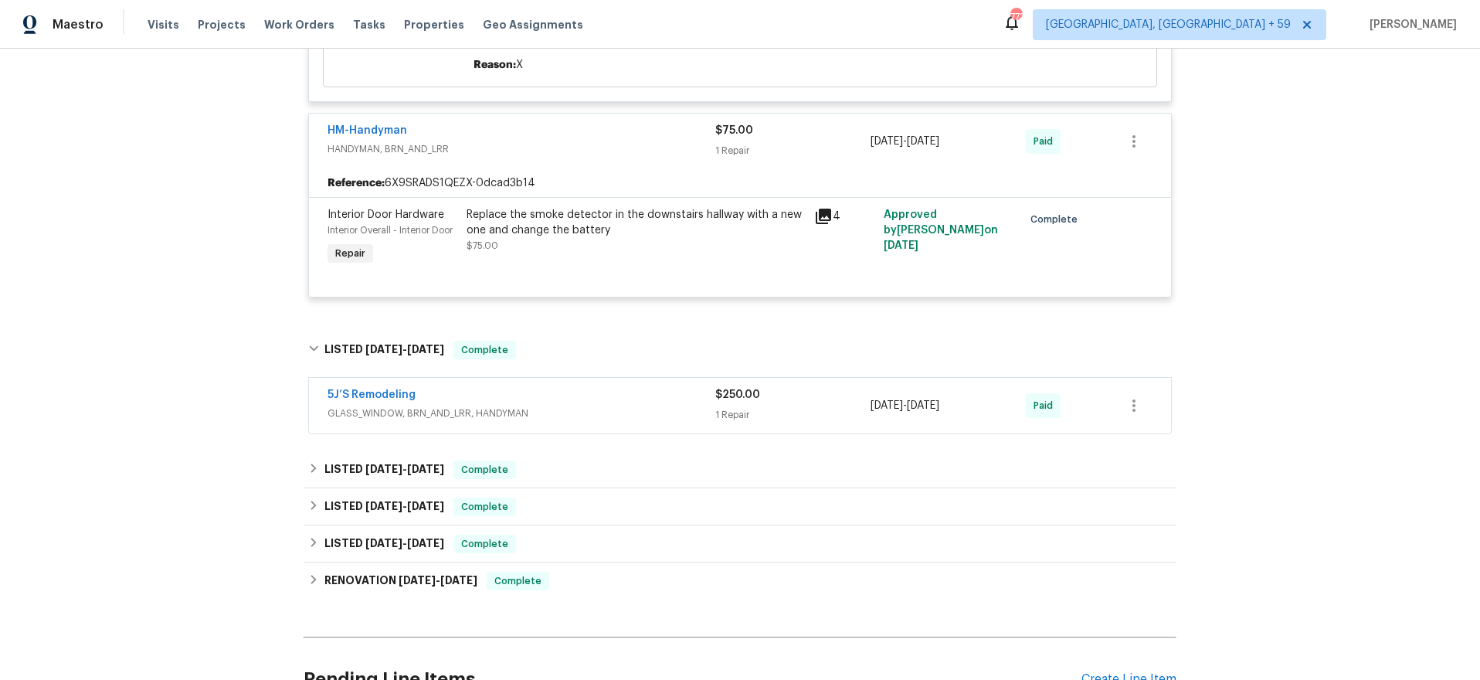
click at [581, 406] on span "GLASS_WINDOW, BRN_AND_LRR, HANDYMAN" at bounding box center [522, 413] width 388 height 15
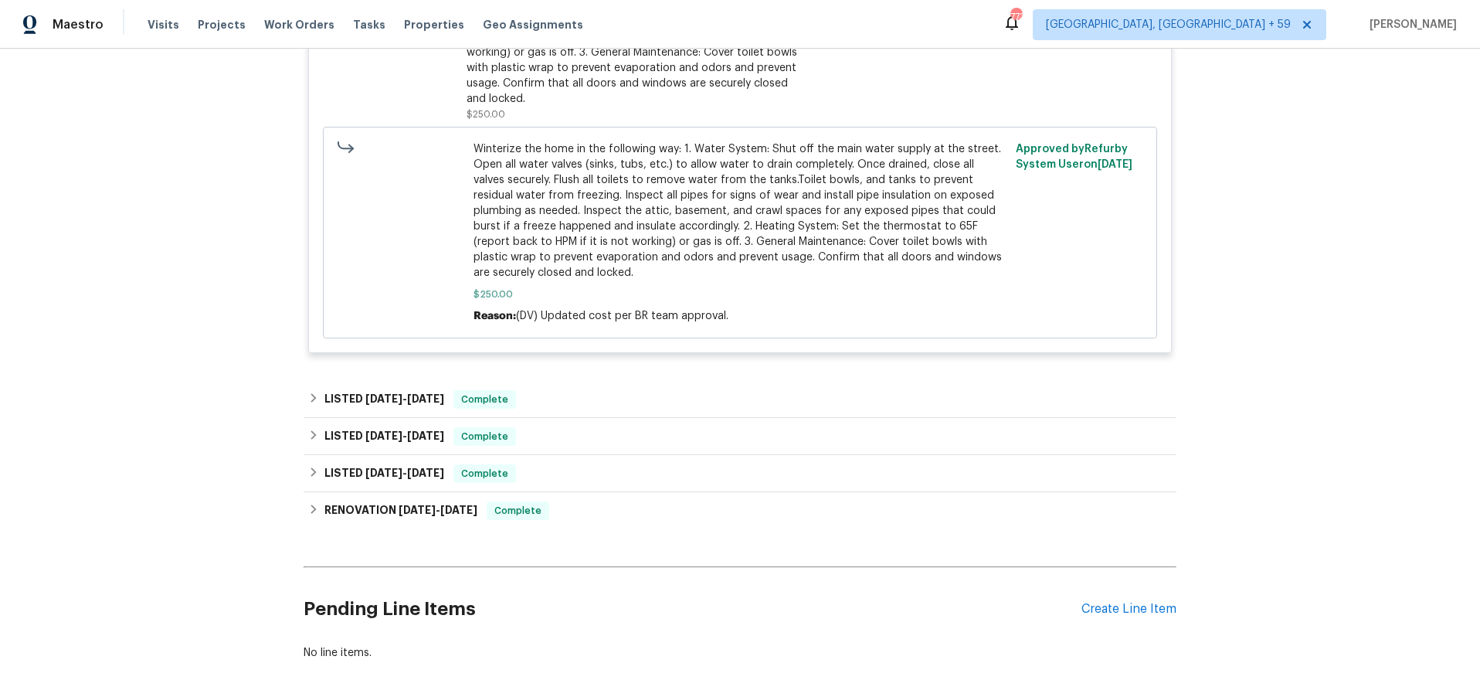
scroll to position [3369, 0]
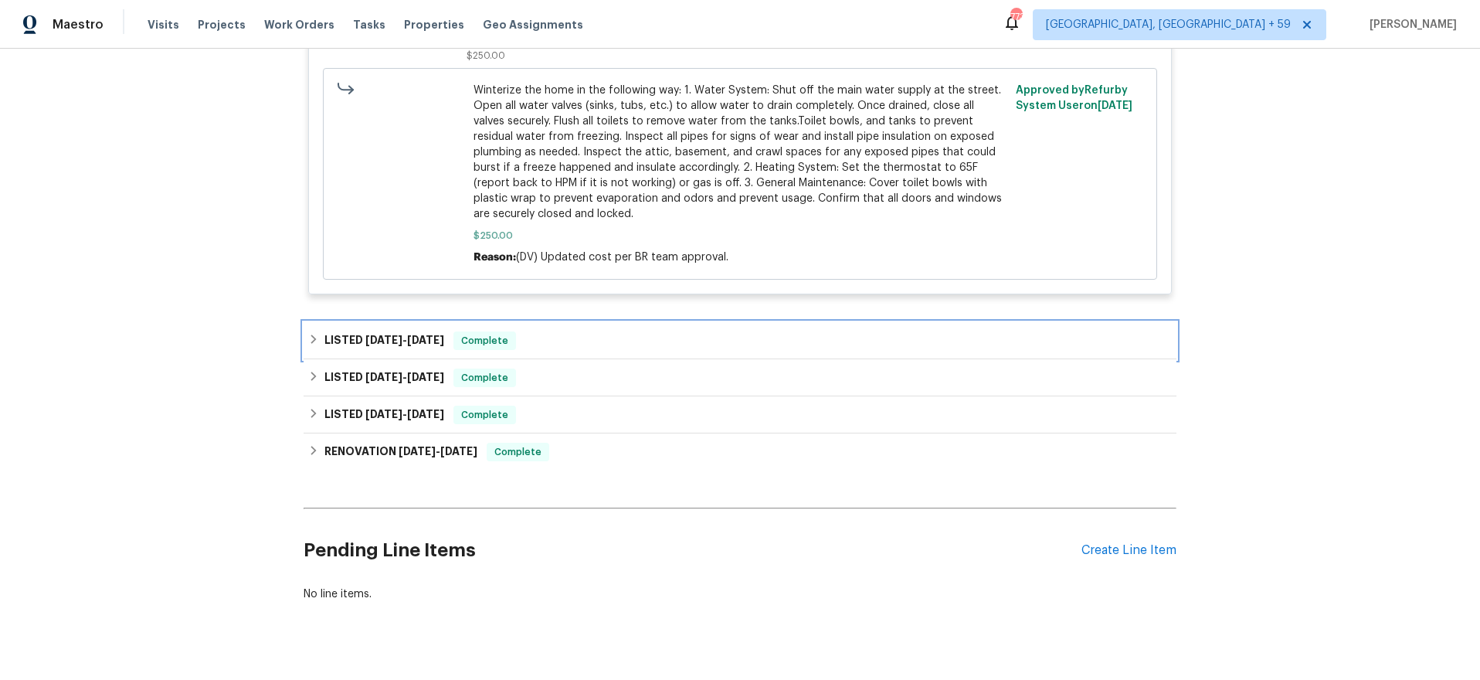
click at [558, 322] on div "LISTED [DATE] - [DATE] Complete" at bounding box center [740, 340] width 873 height 37
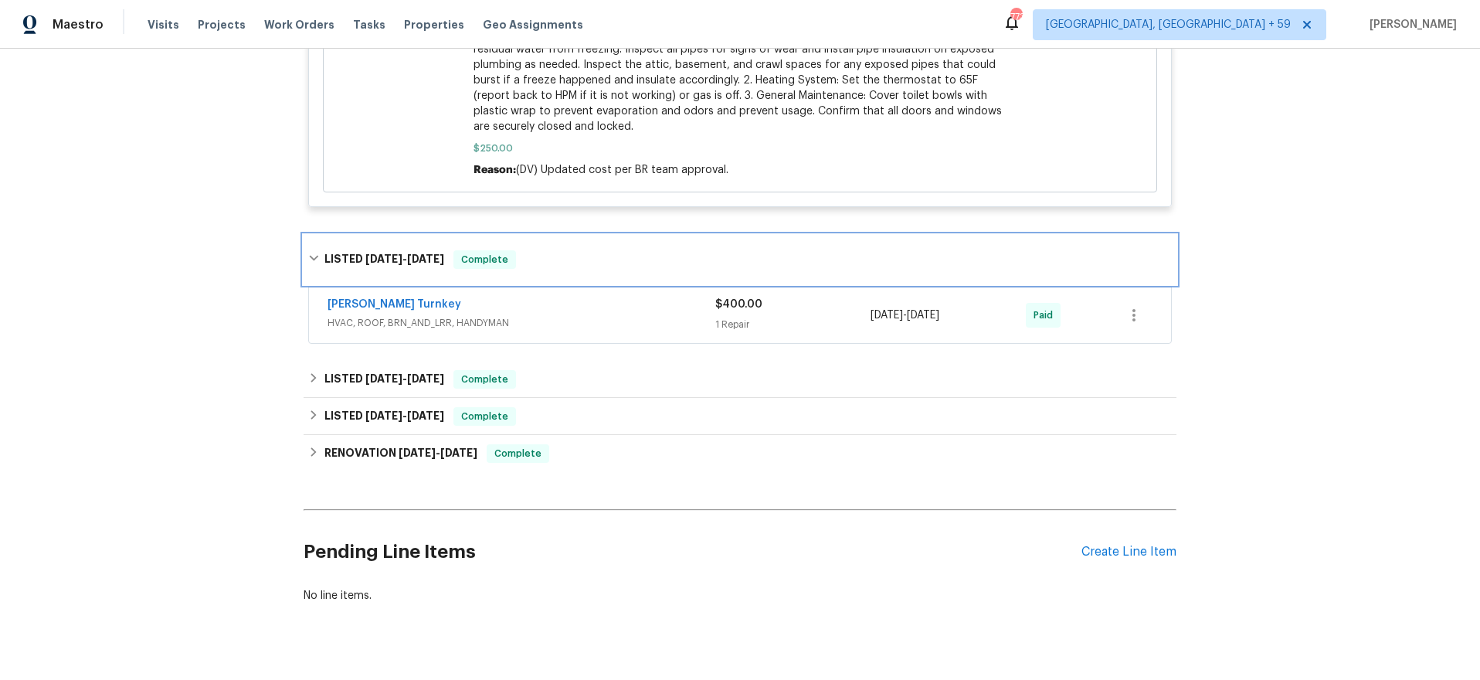
scroll to position [3455, 0]
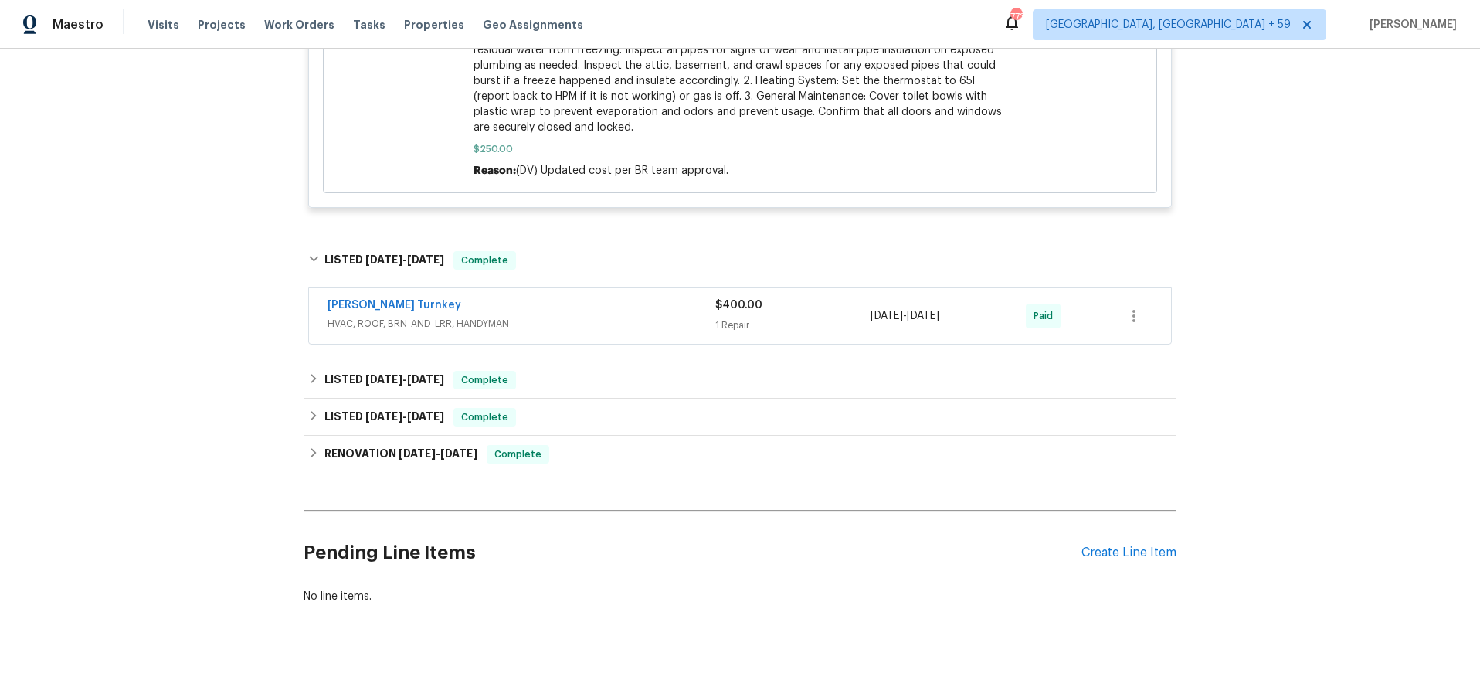
click at [567, 316] on span "HVAC, ROOF, BRN_AND_LRR, HANDYMAN" at bounding box center [522, 323] width 388 height 15
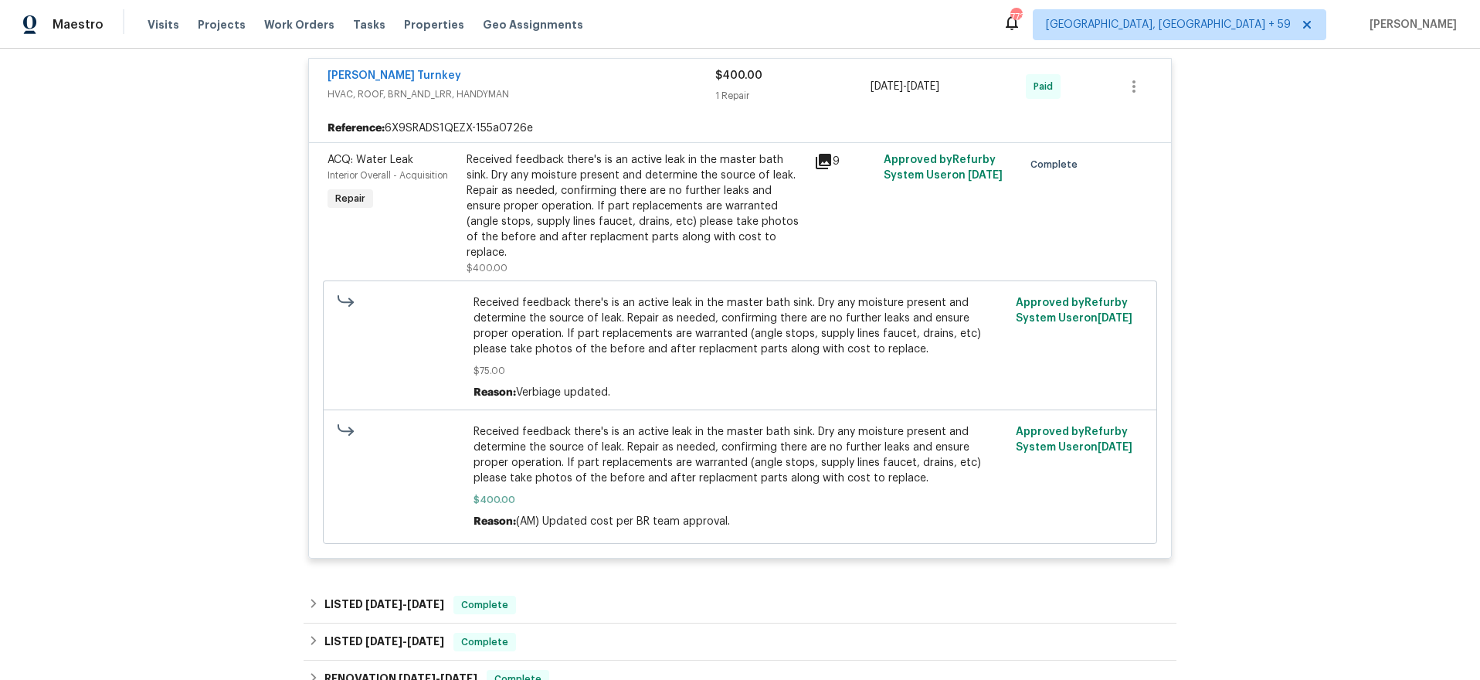
scroll to position [3722, 0]
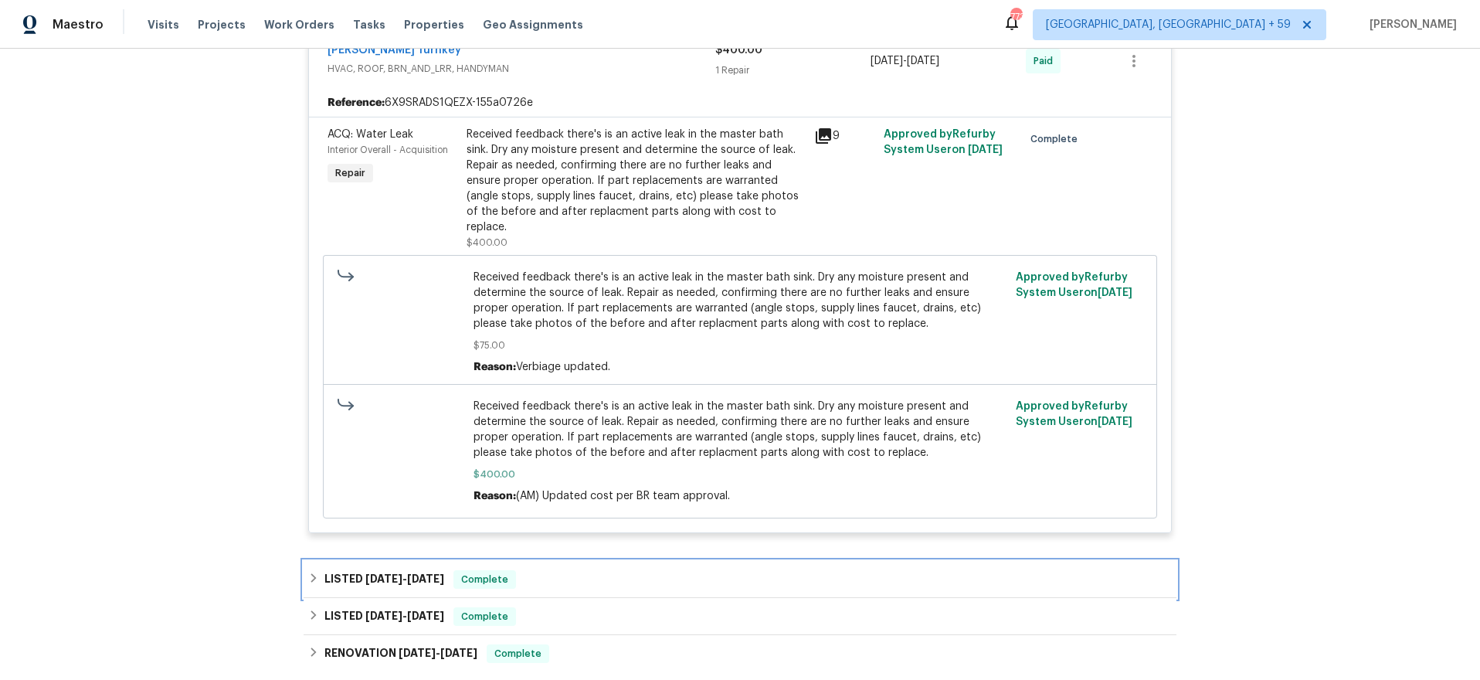
click at [524, 570] on div "LISTED [DATE] - [DATE] Complete" at bounding box center [740, 579] width 864 height 19
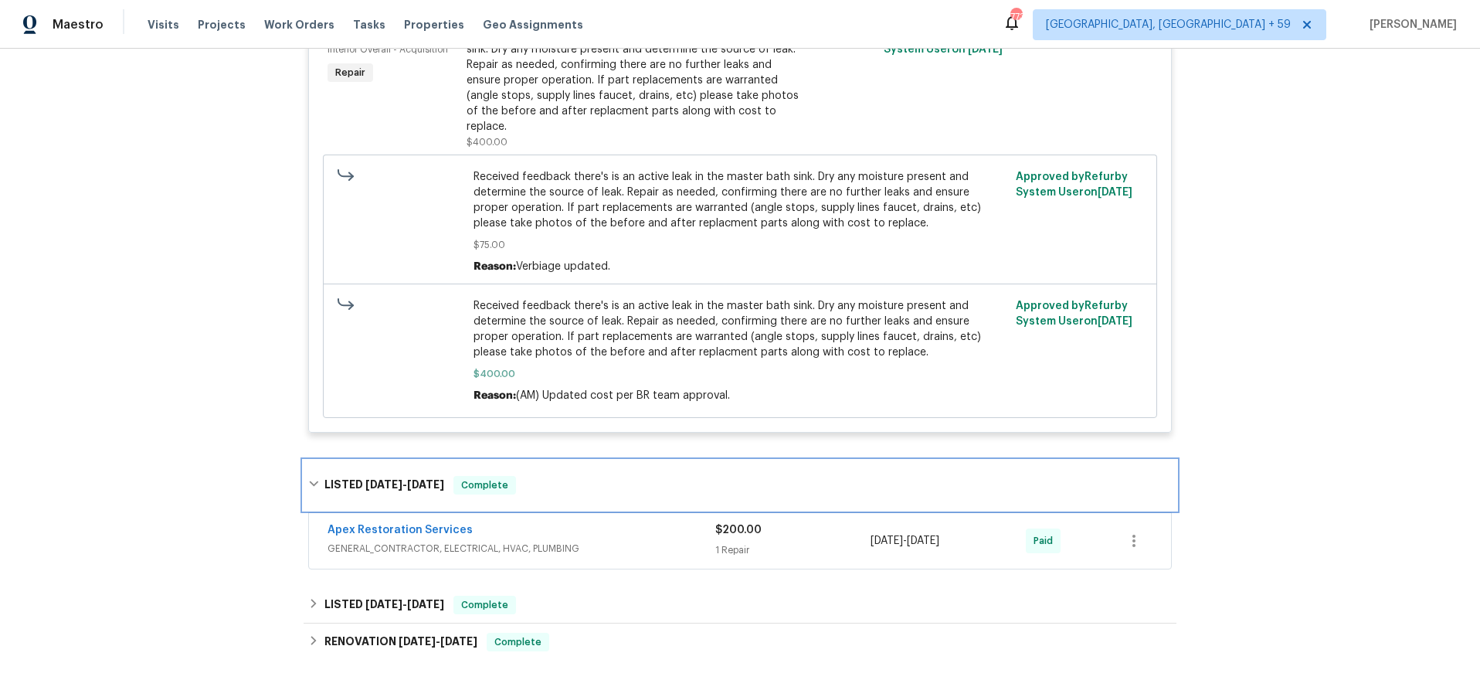
scroll to position [3866, 0]
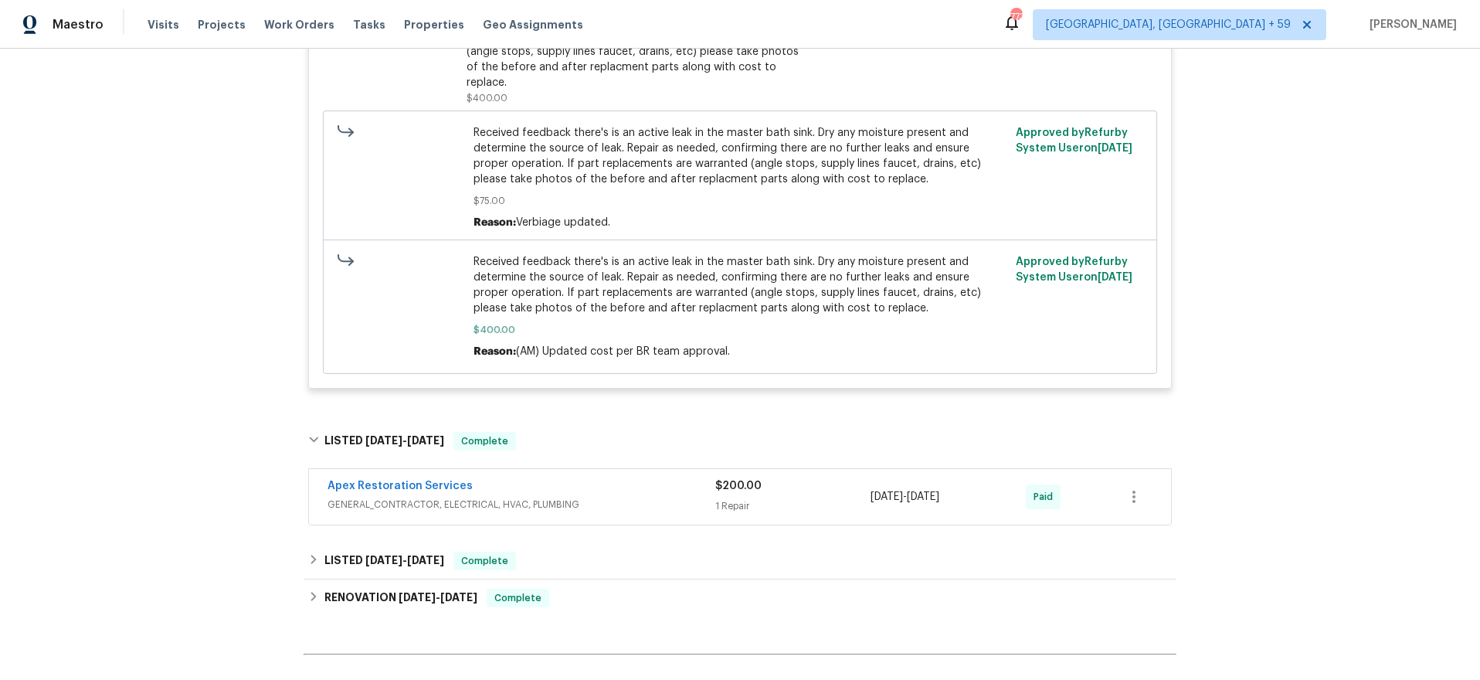
click at [611, 497] on span "GENERAL_CONTRACTOR, ELECTRICAL, HVAC, PLUMBING" at bounding box center [522, 504] width 388 height 15
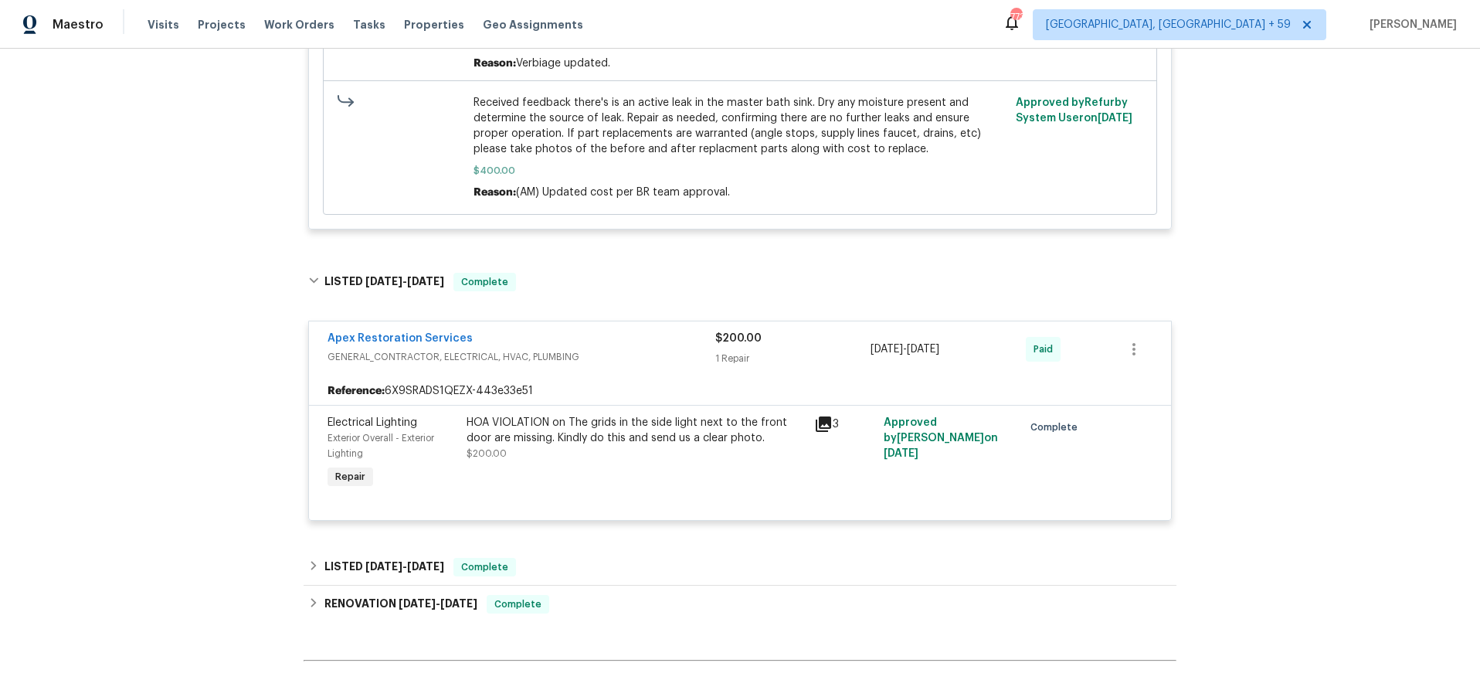
scroll to position [4031, 0]
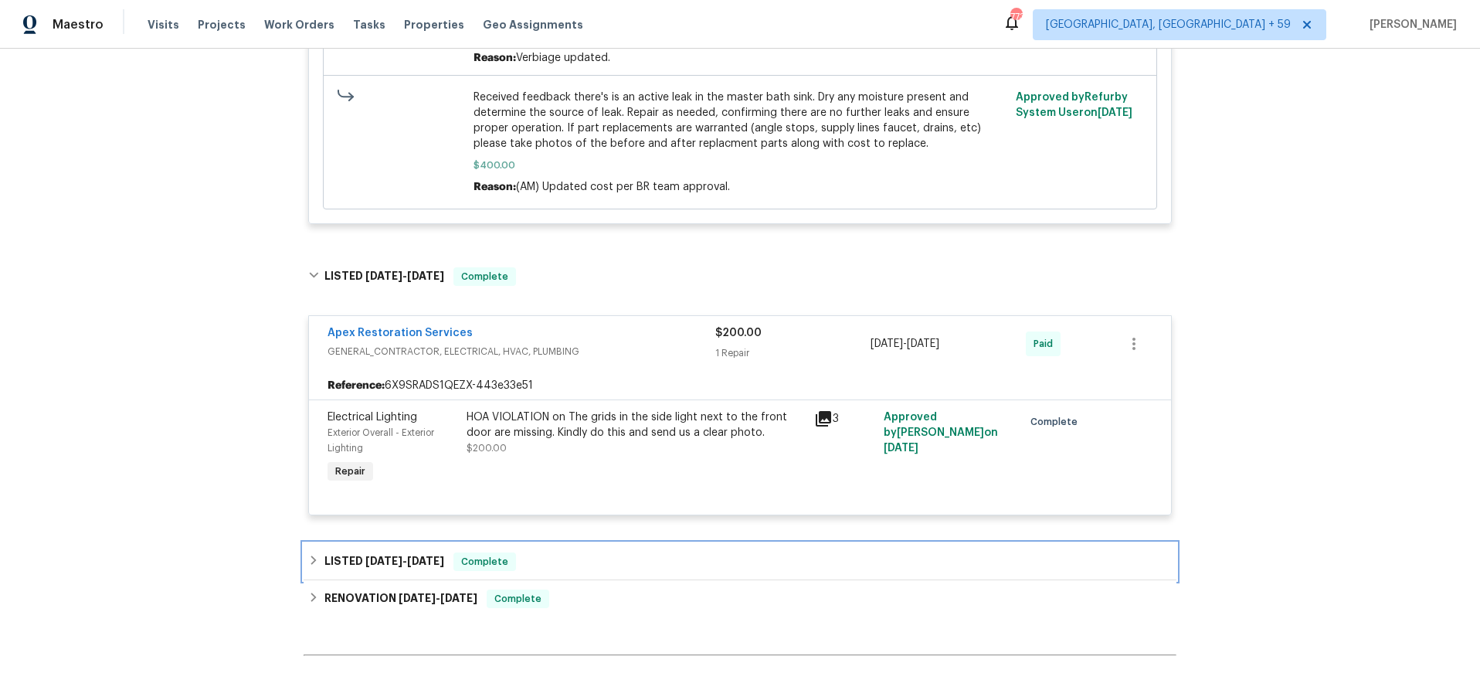
click at [597, 552] on div "LISTED [DATE] - [DATE] Complete" at bounding box center [740, 561] width 864 height 19
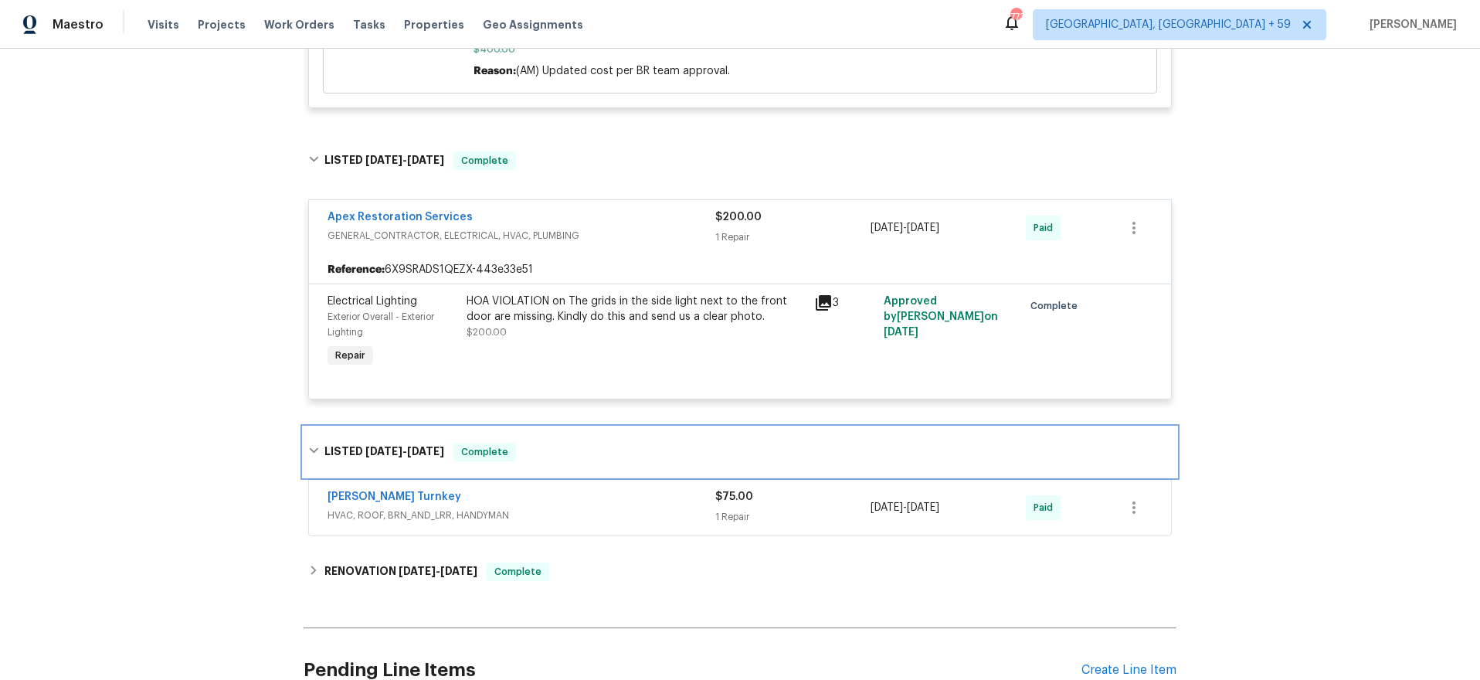
scroll to position [4148, 0]
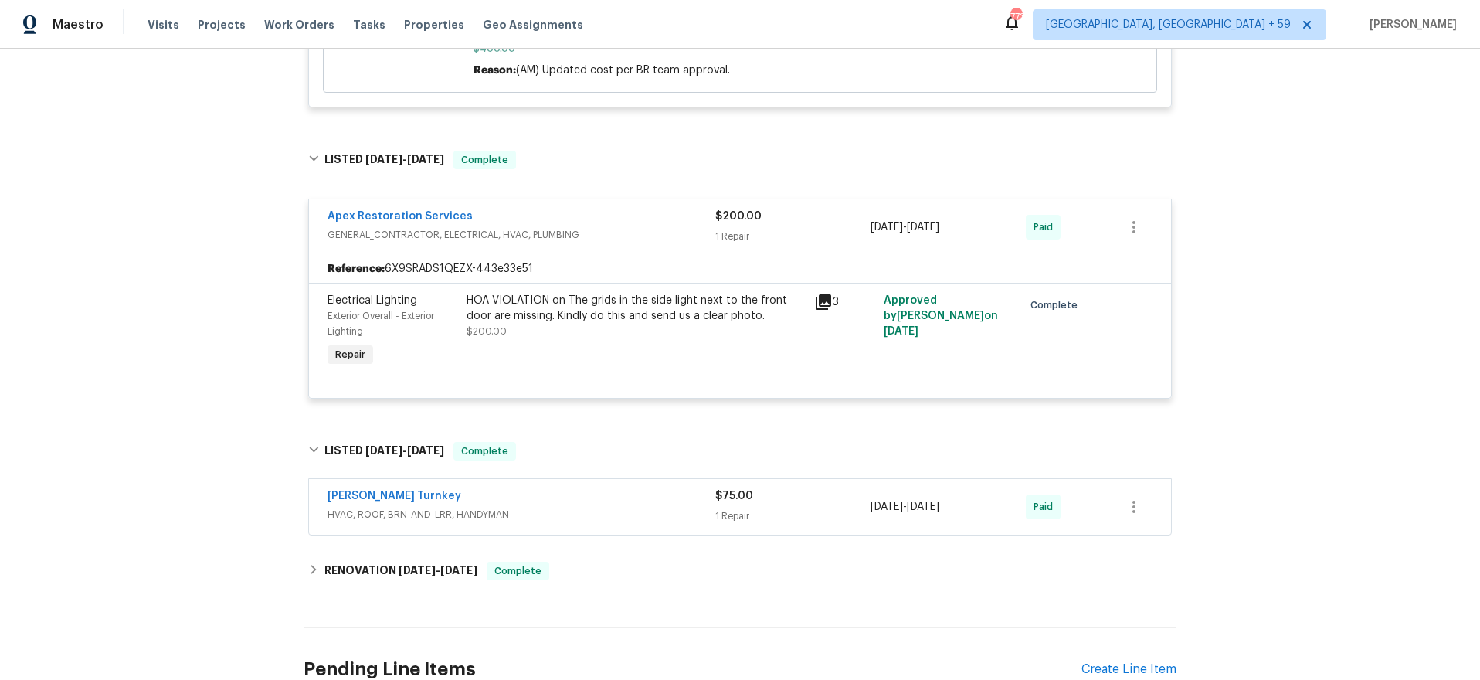
click at [634, 507] on span "HVAC, ROOF, BRN_AND_LRR, HANDYMAN" at bounding box center [522, 514] width 388 height 15
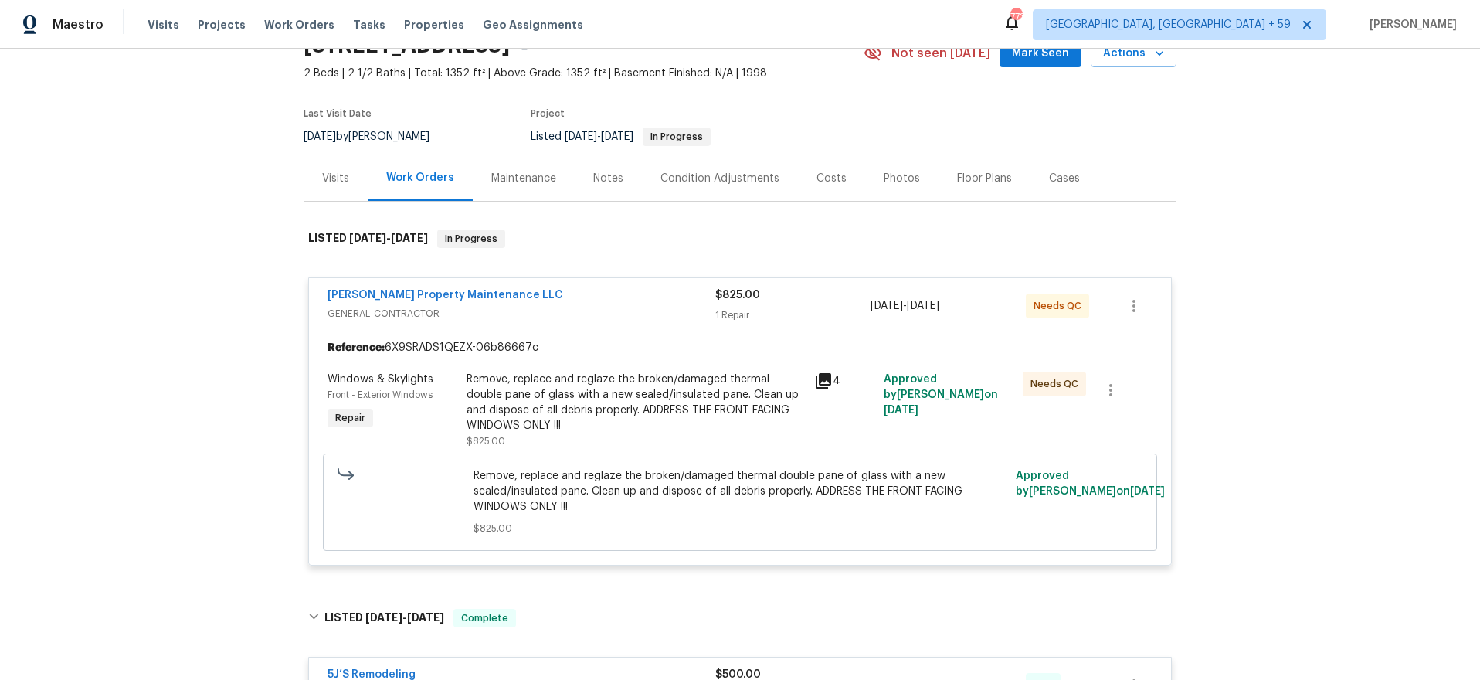
scroll to position [61, 0]
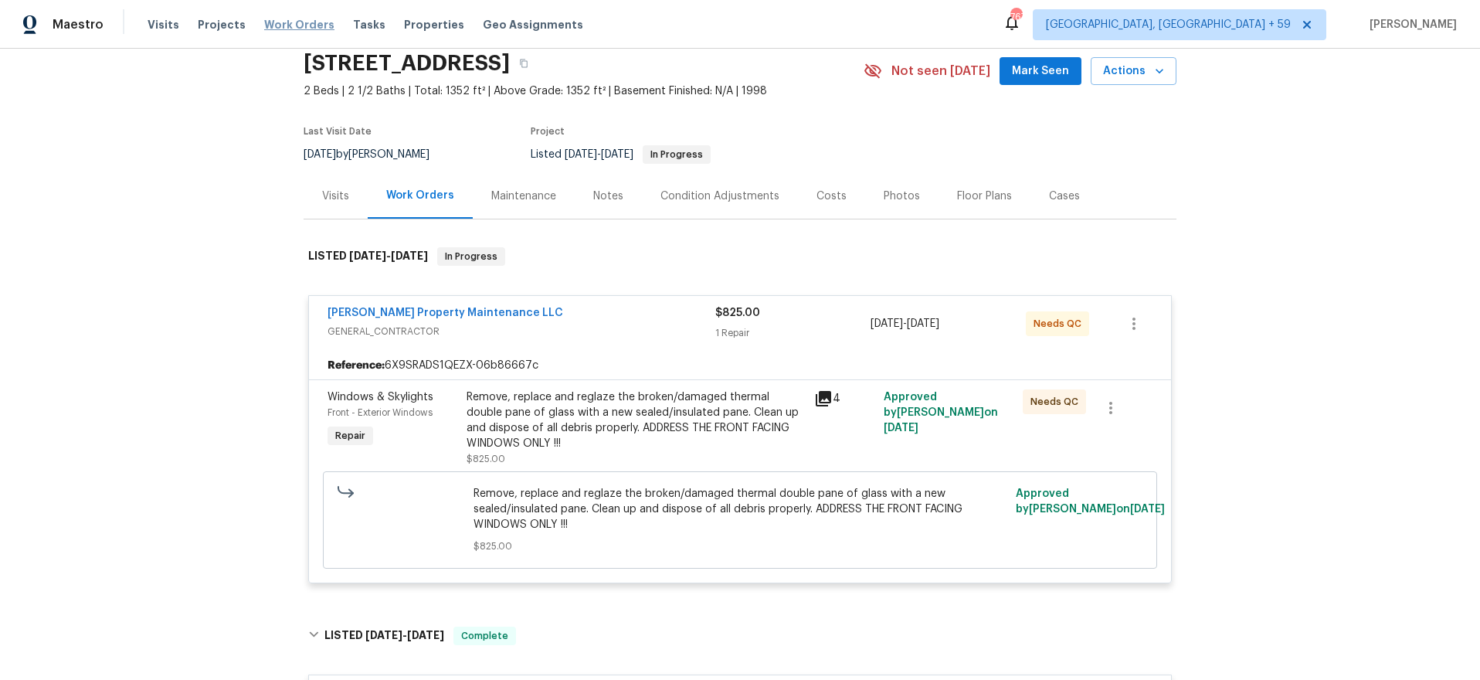
click at [280, 22] on span "Work Orders" at bounding box center [299, 24] width 70 height 15
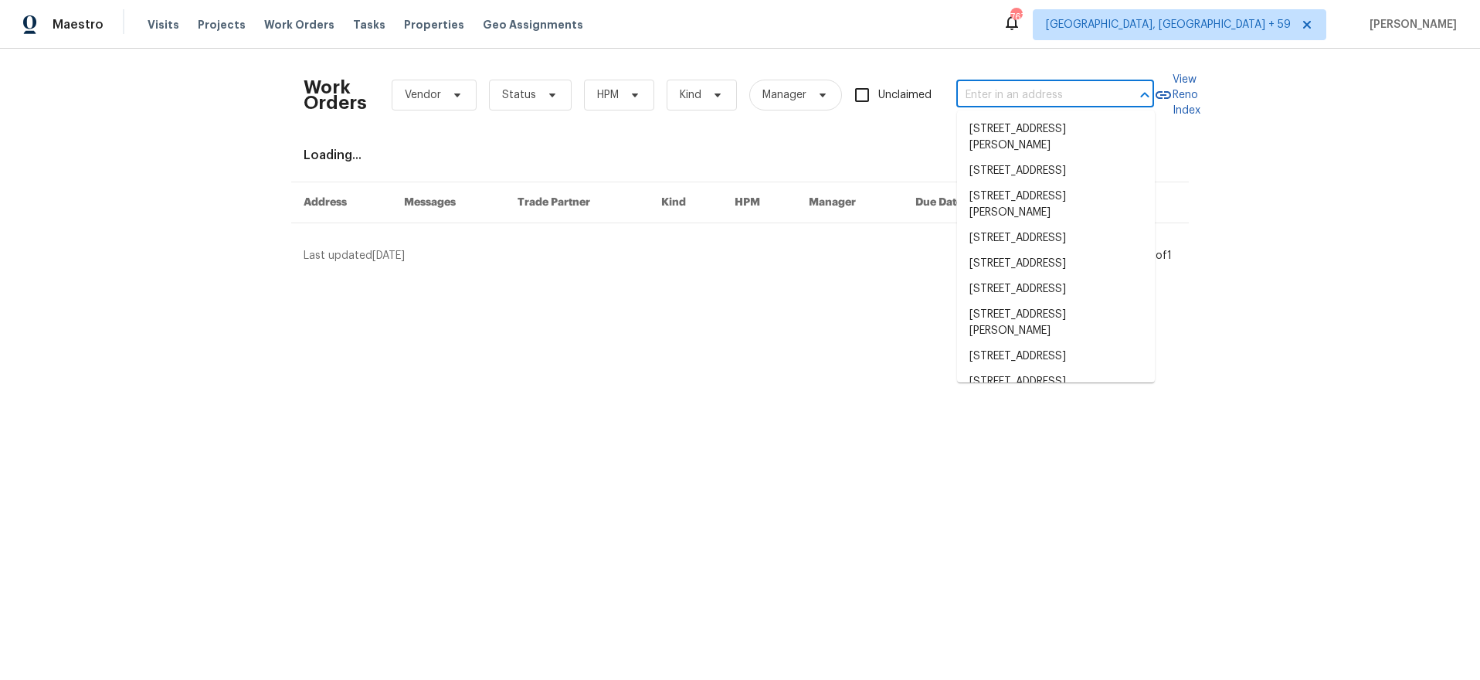
click at [1001, 92] on input "text" at bounding box center [1034, 95] width 155 height 24
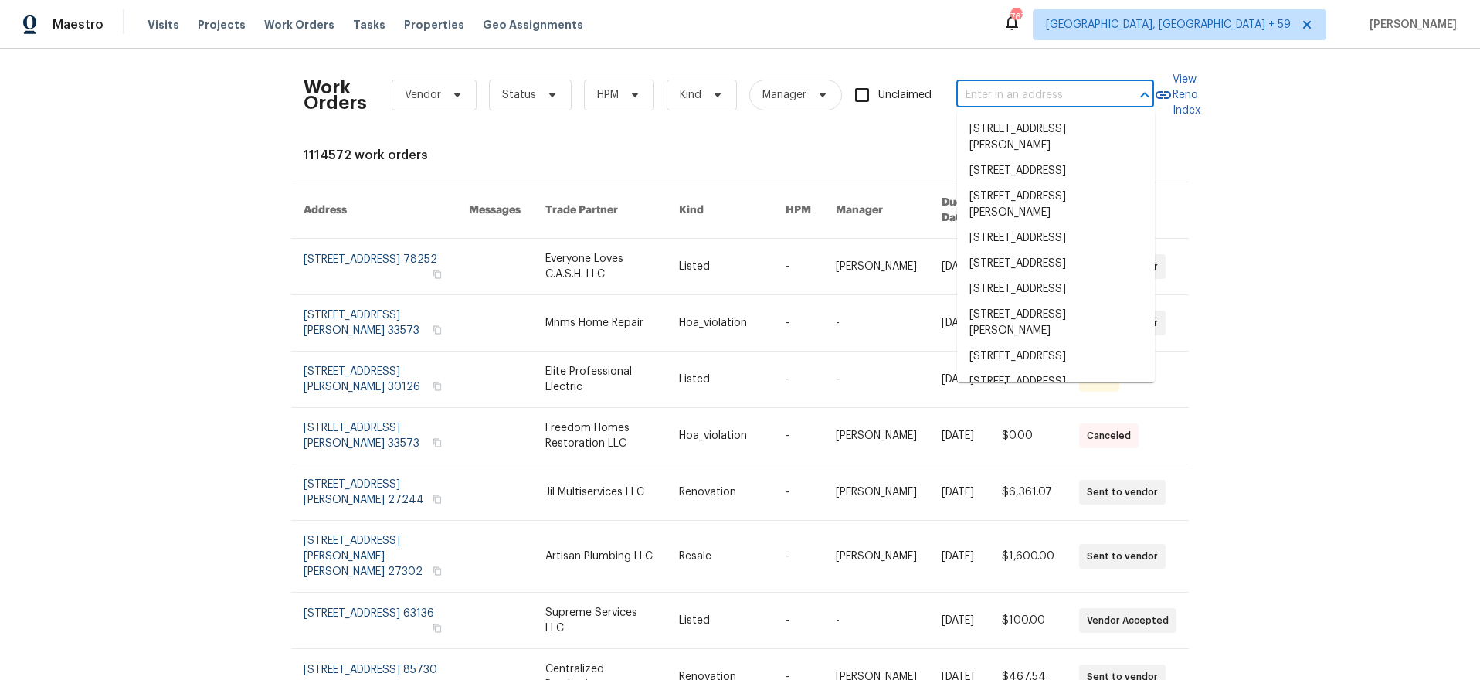
paste input "SP is a 2/2 TH which limits buyer pool. Location may be a detractor since the c…"
type input "SP is a 2/2 TH which limits buyer pool. Location may be a detractor since the c…"
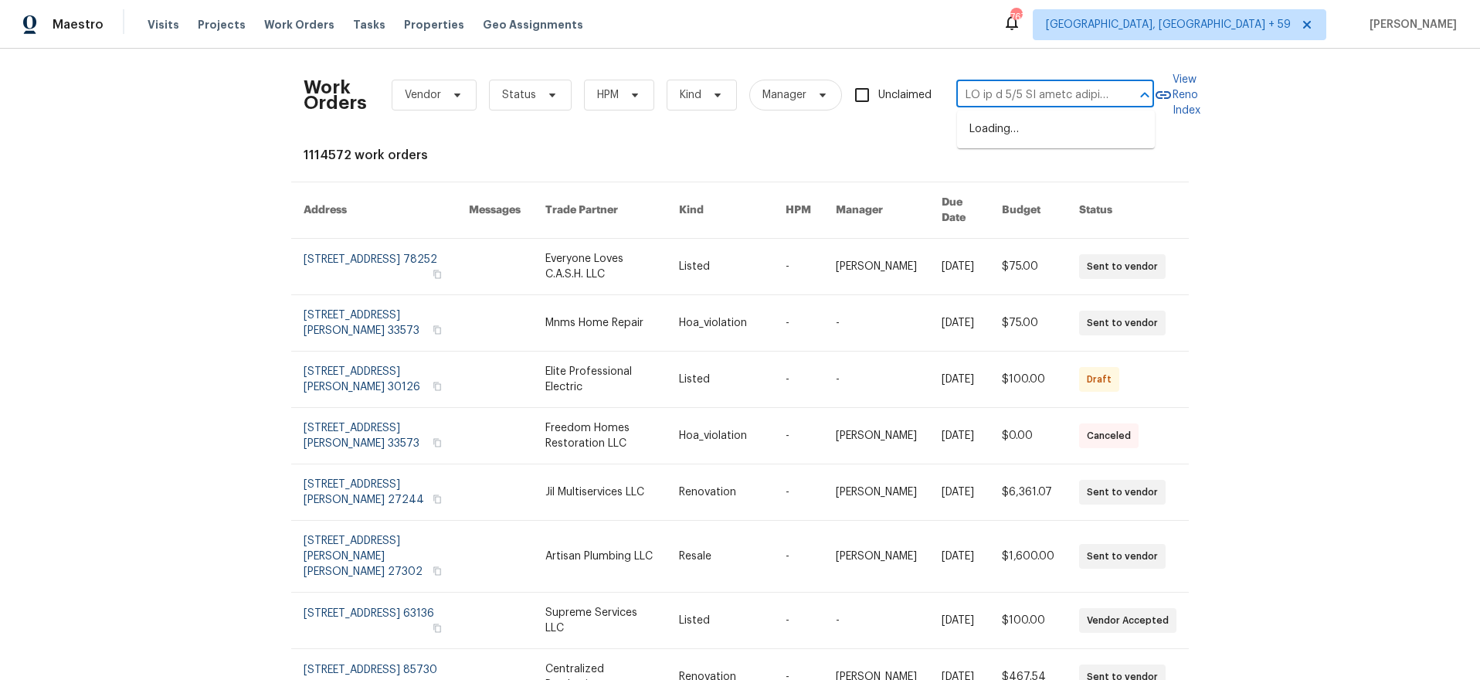
scroll to position [0, 5501]
click at [1017, 90] on input "text" at bounding box center [1034, 95] width 155 height 24
click at [1018, 90] on input "text" at bounding box center [1034, 95] width 155 height 24
click at [1017, 90] on input "text" at bounding box center [1034, 95] width 155 height 24
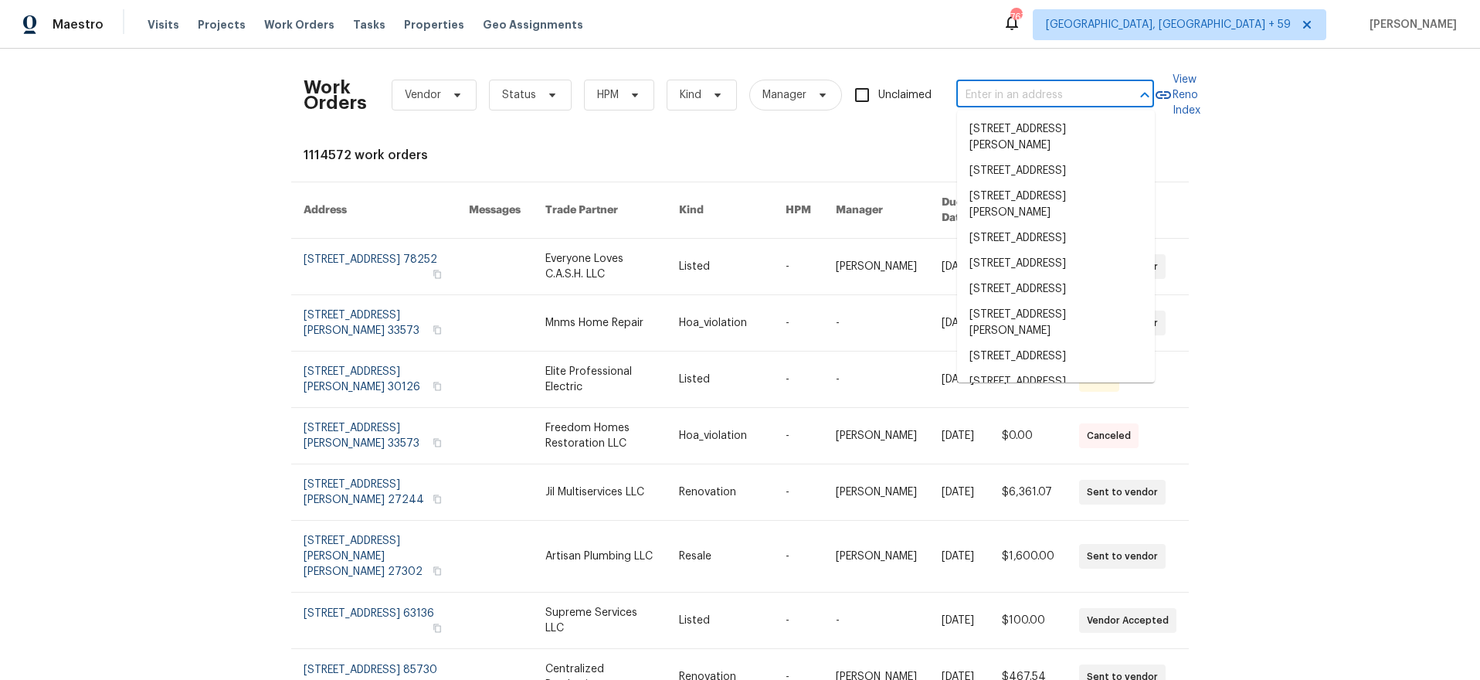
scroll to position [0, 0]
click at [267, 20] on span "Work Orders" at bounding box center [299, 24] width 70 height 15
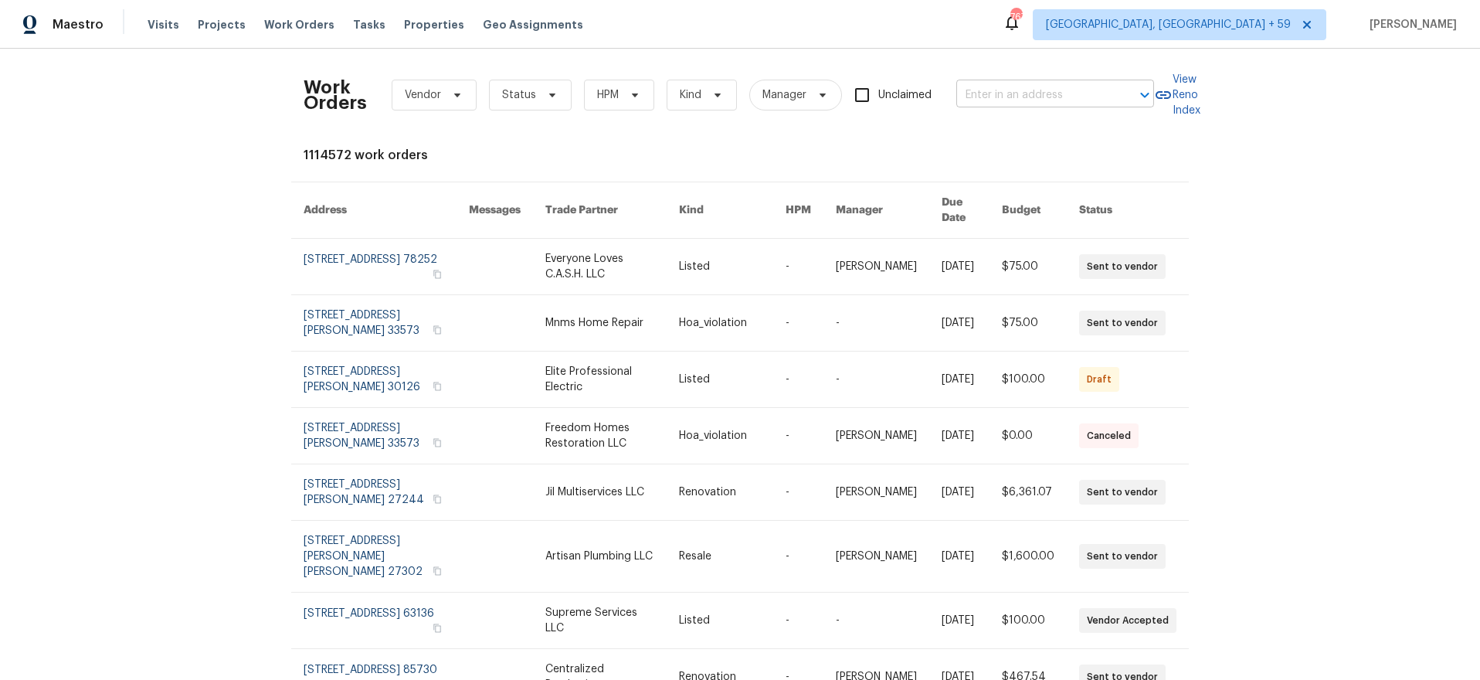
click at [972, 87] on input "text" at bounding box center [1034, 95] width 155 height 24
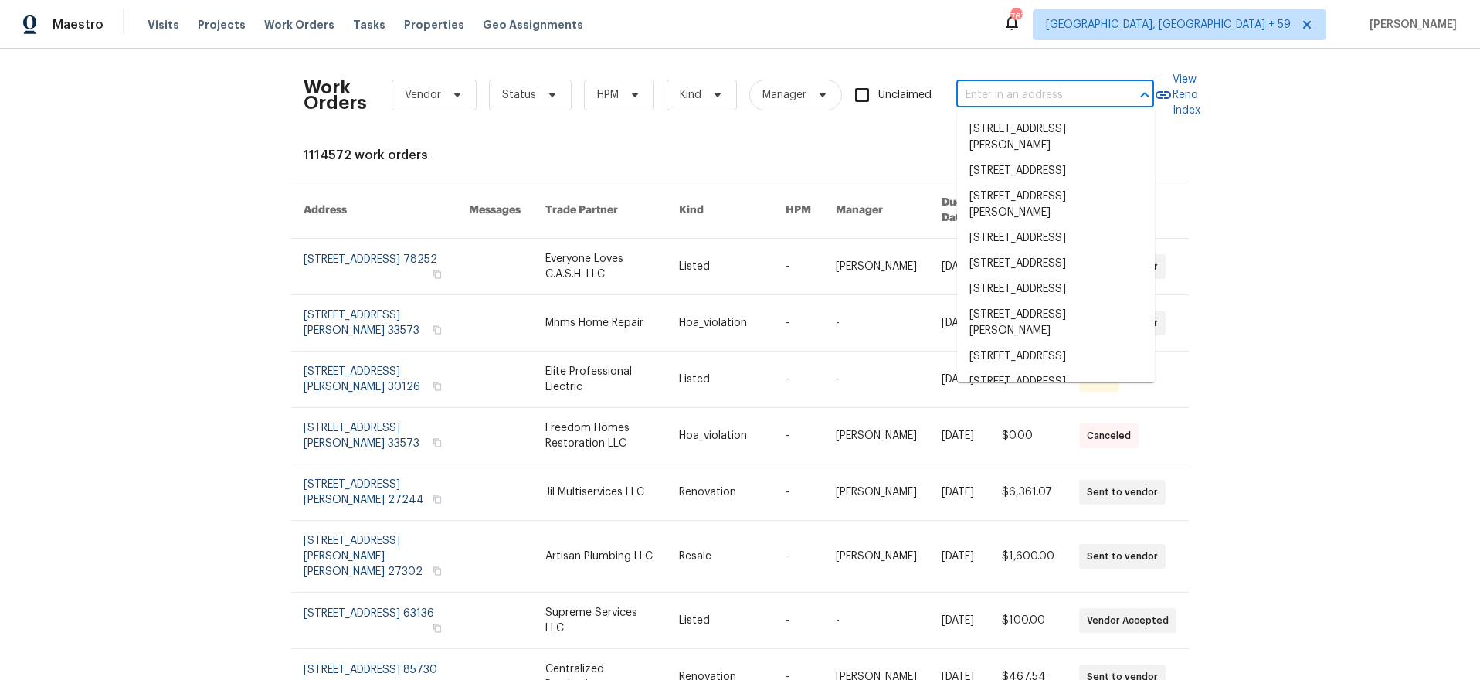
paste input "608 Summer Pl"
type input "608 Summer Pl"
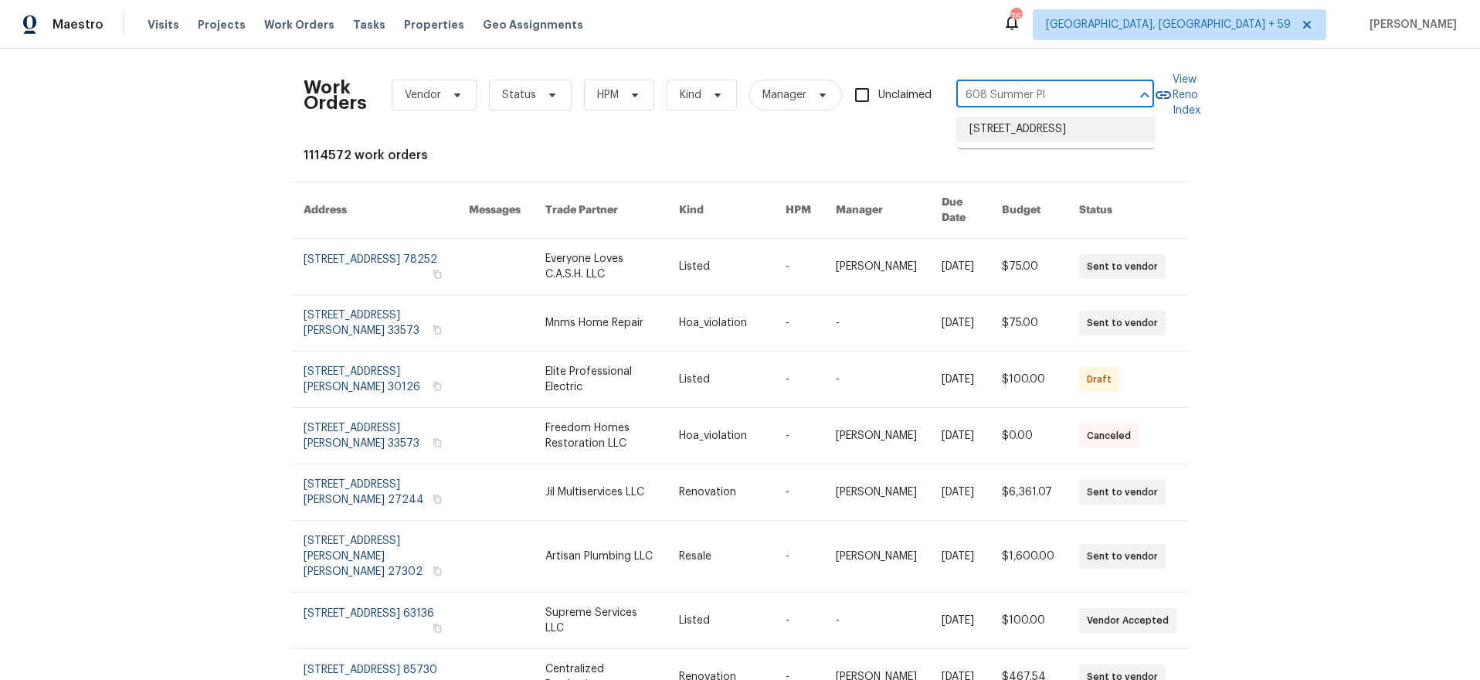
click at [995, 127] on li "[STREET_ADDRESS]" at bounding box center [1056, 129] width 198 height 25
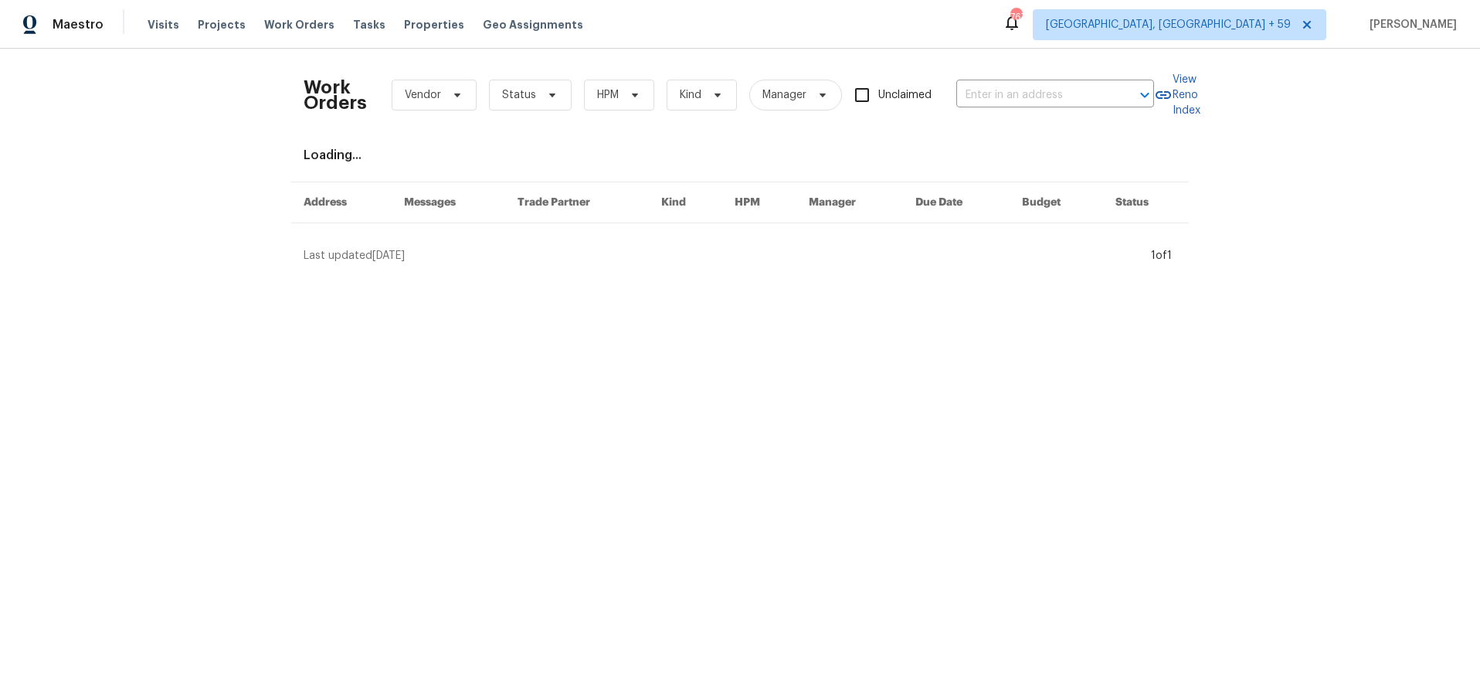
type input "[STREET_ADDRESS]"
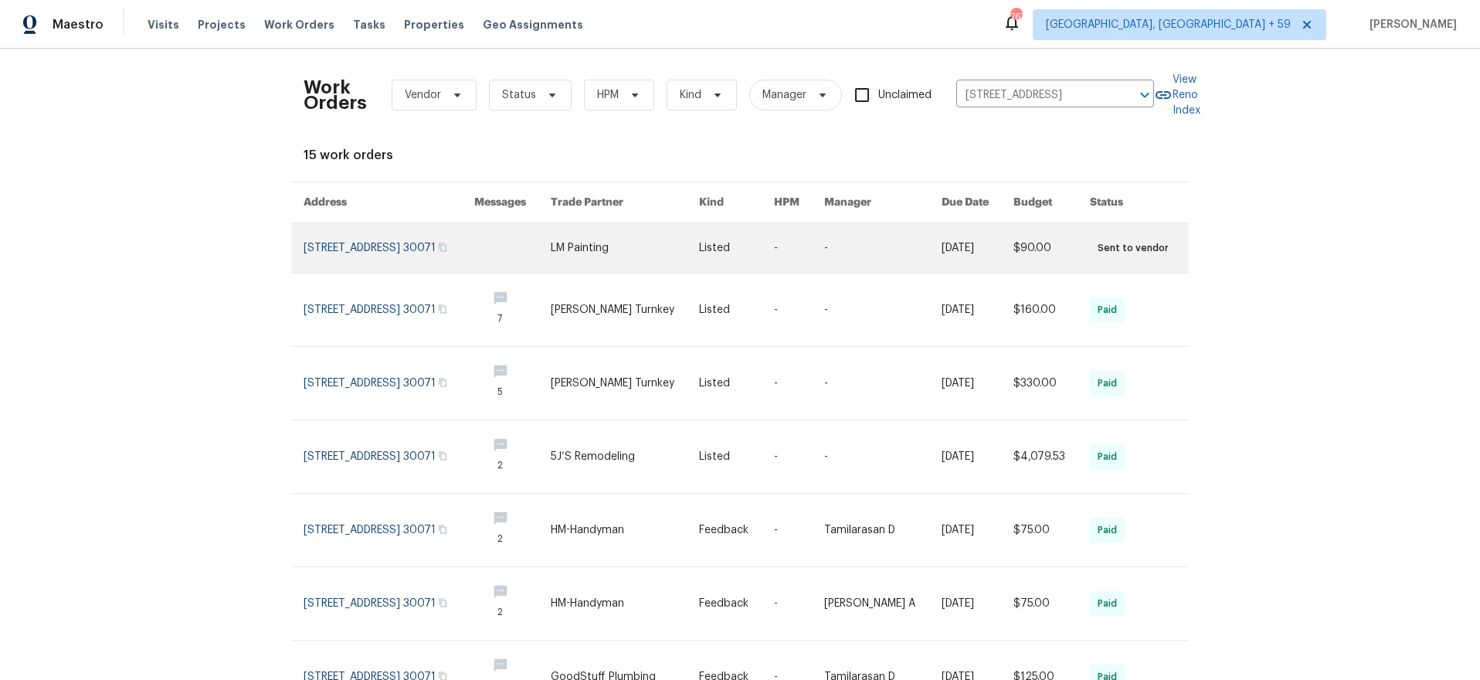
click at [524, 260] on link at bounding box center [512, 247] width 76 height 49
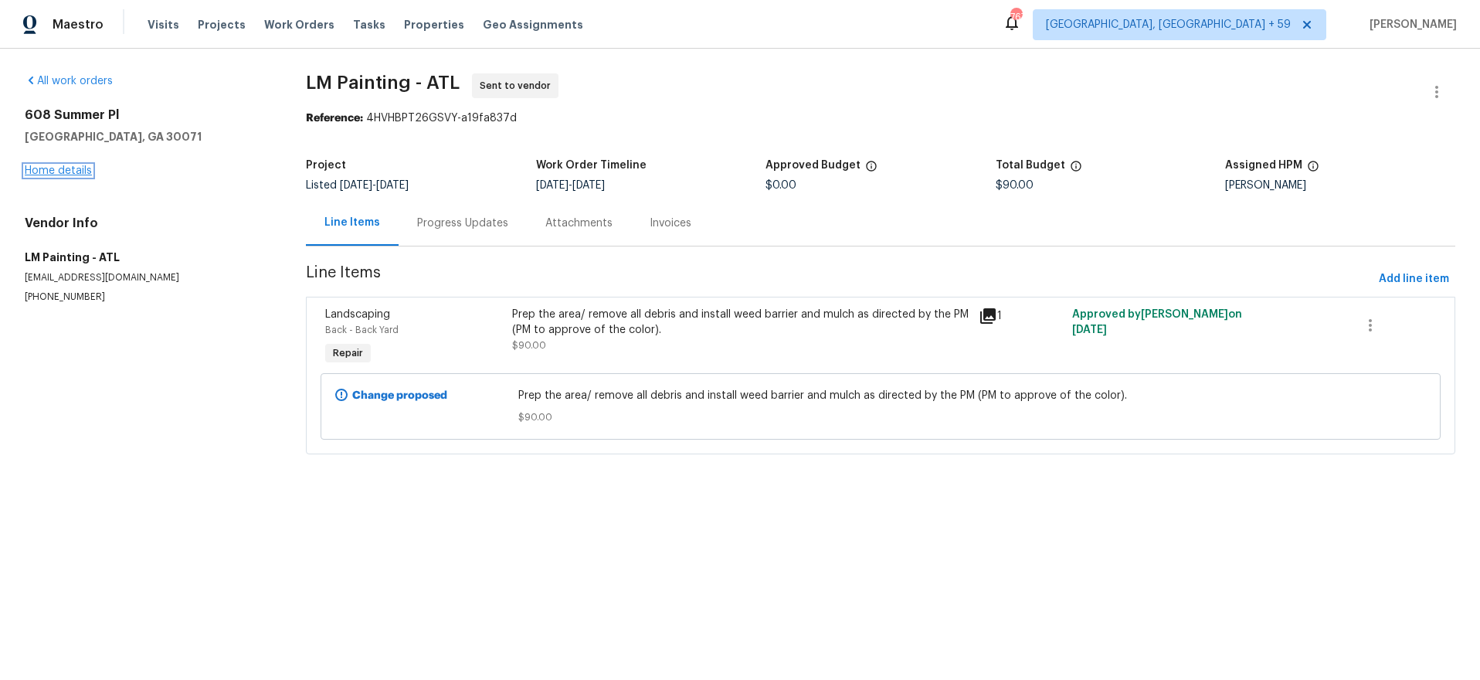
click at [43, 175] on link "Home details" at bounding box center [58, 170] width 67 height 11
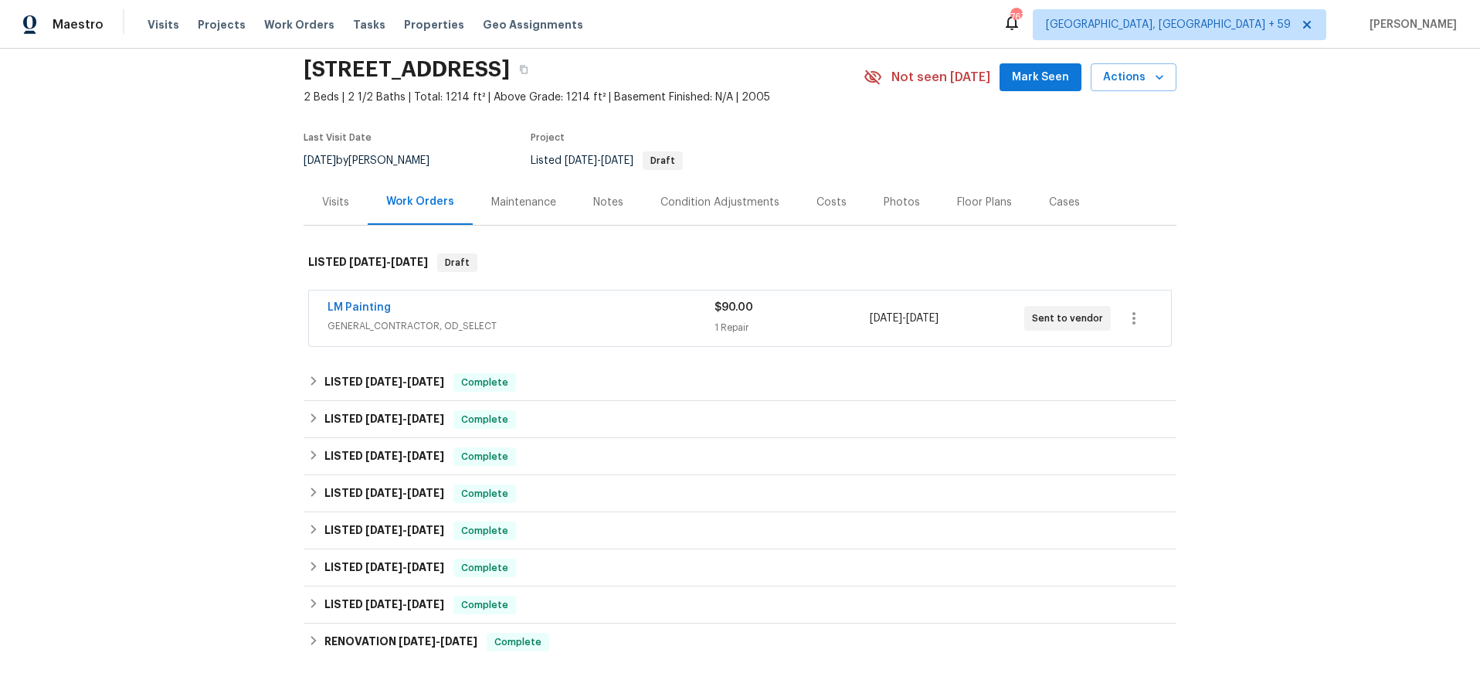
scroll to position [105, 0]
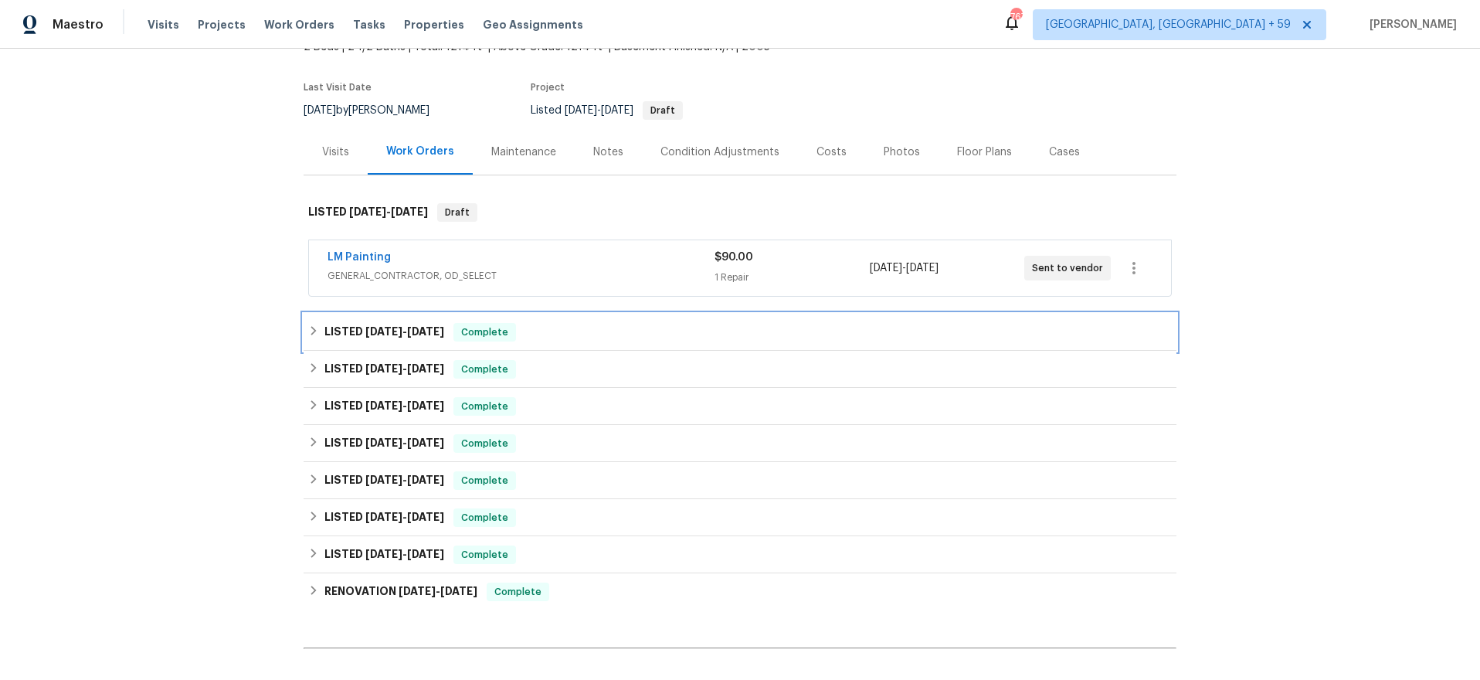
click at [562, 315] on div "LISTED [DATE] - [DATE] Complete" at bounding box center [740, 332] width 873 height 37
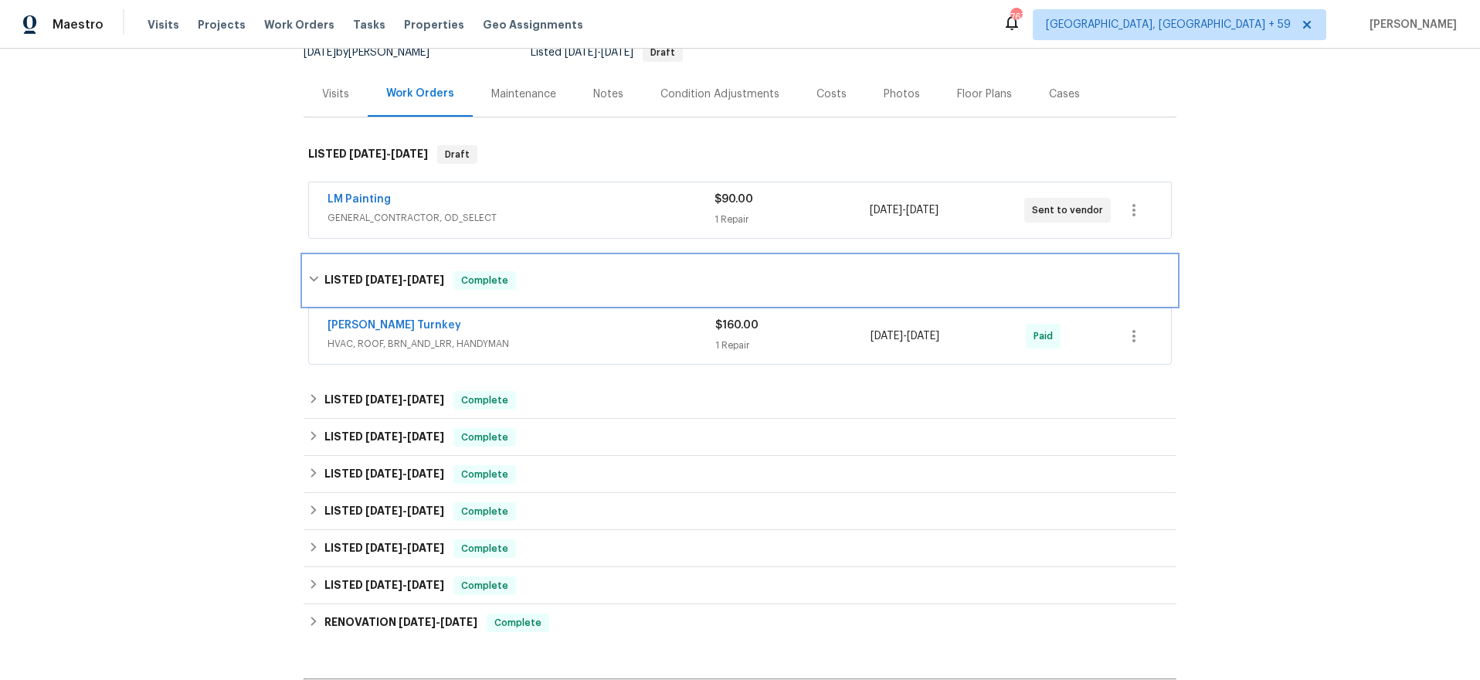
scroll to position [177, 0]
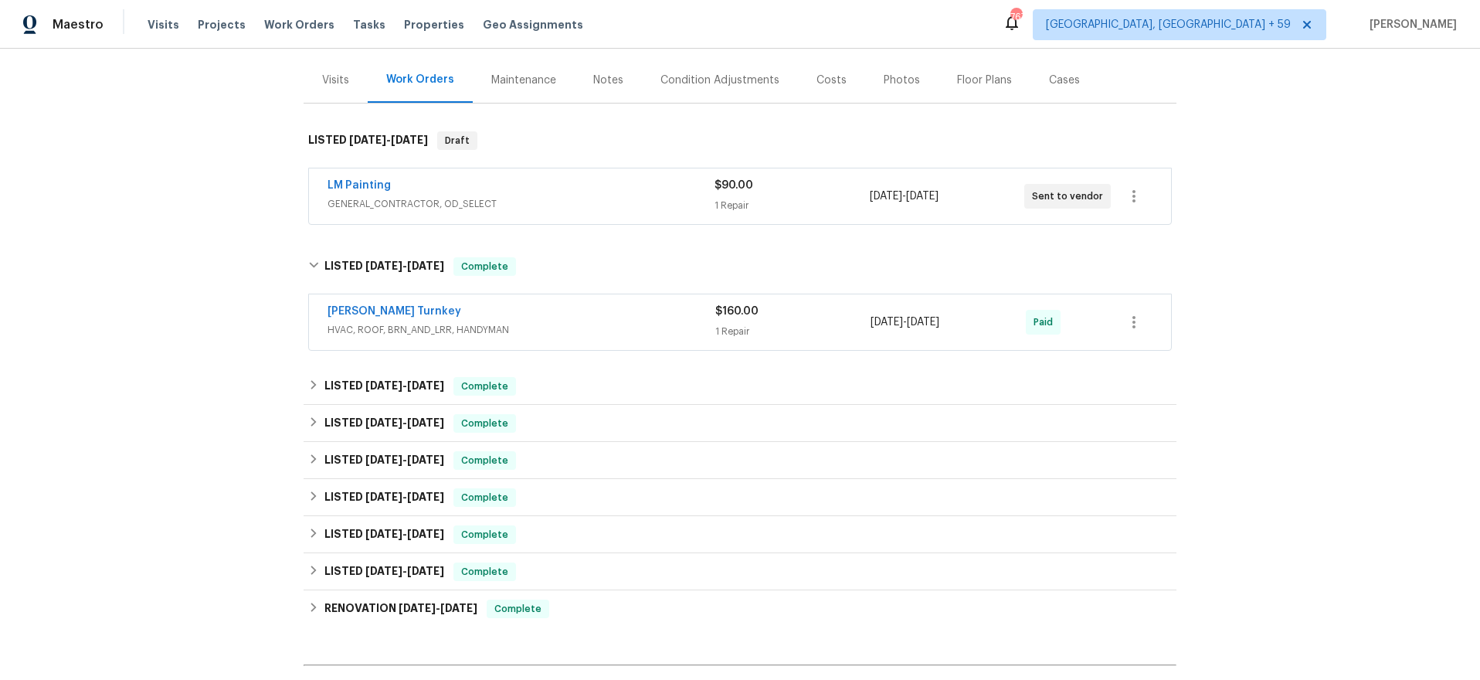
click at [623, 325] on span "HVAC, ROOF, BRN_AND_LRR, HANDYMAN" at bounding box center [522, 329] width 388 height 15
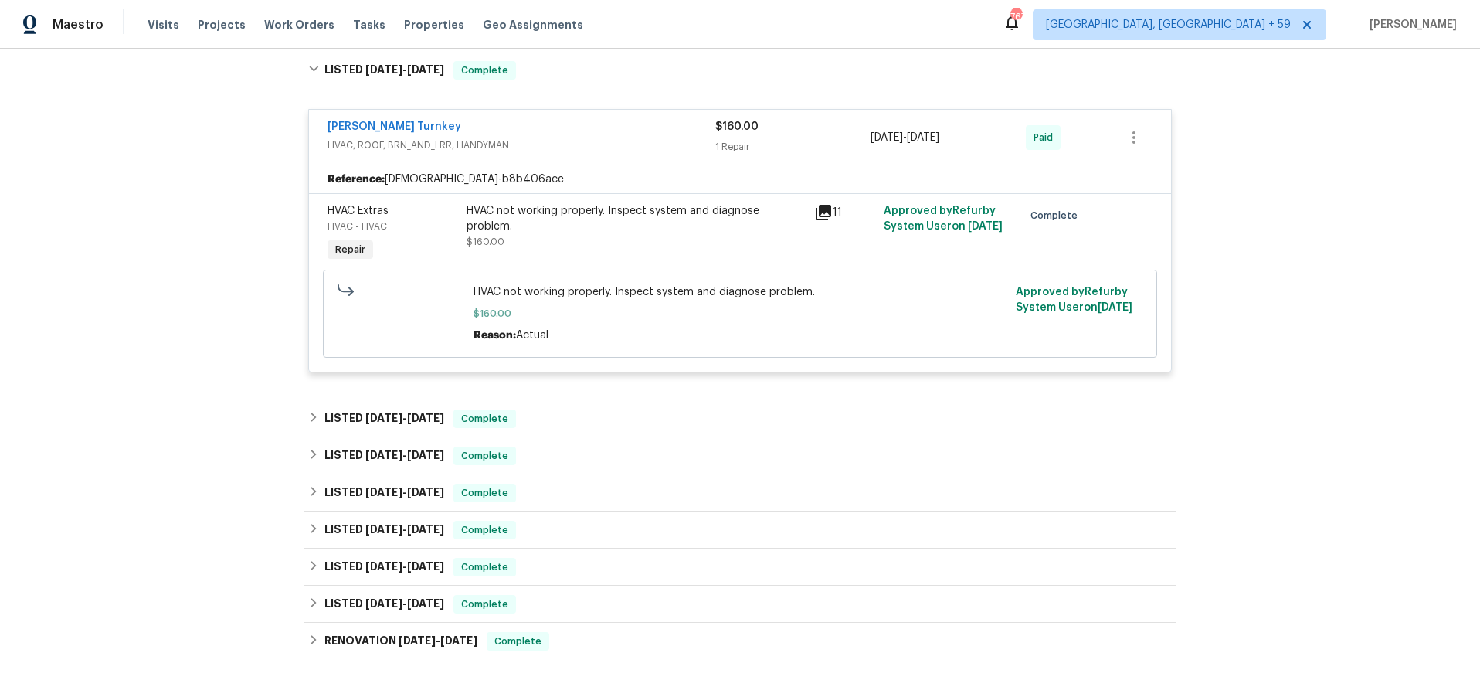
scroll to position [396, 0]
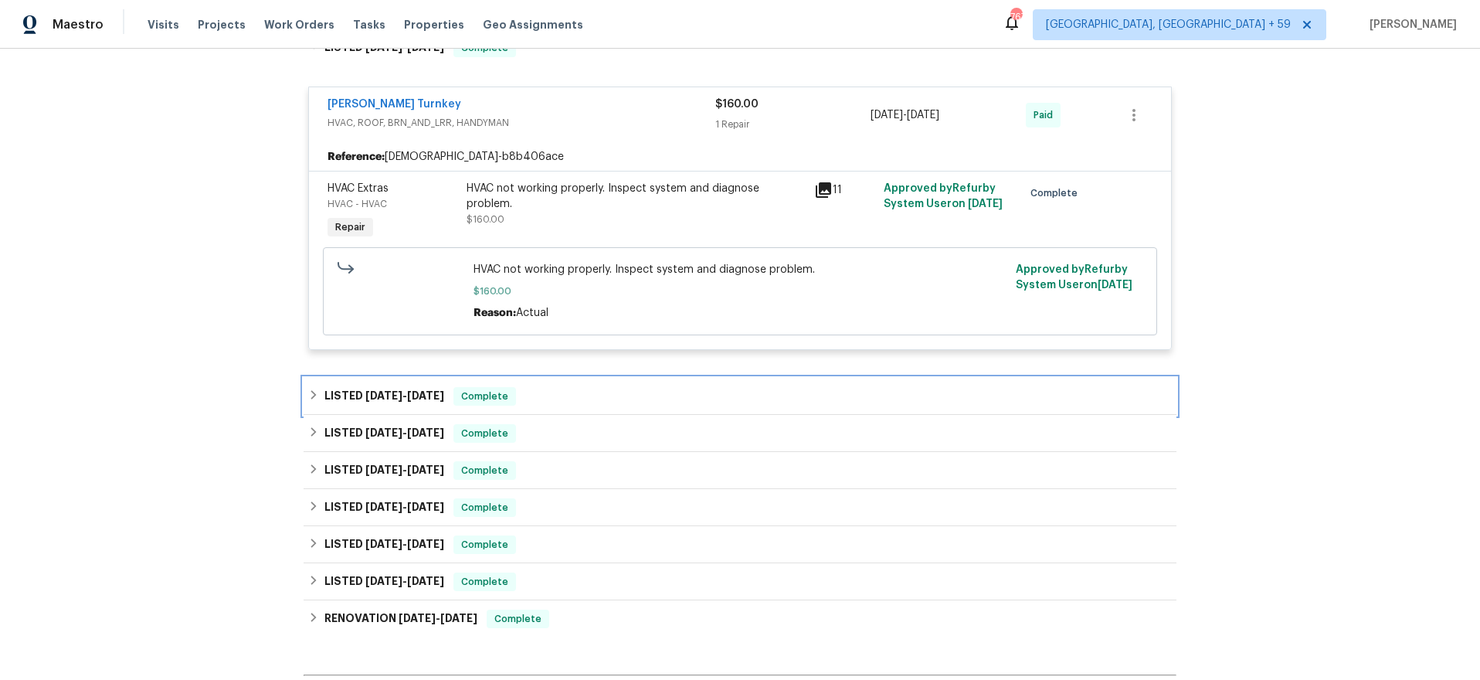
click at [562, 391] on div "LISTED [DATE] - [DATE] Complete" at bounding box center [740, 396] width 864 height 19
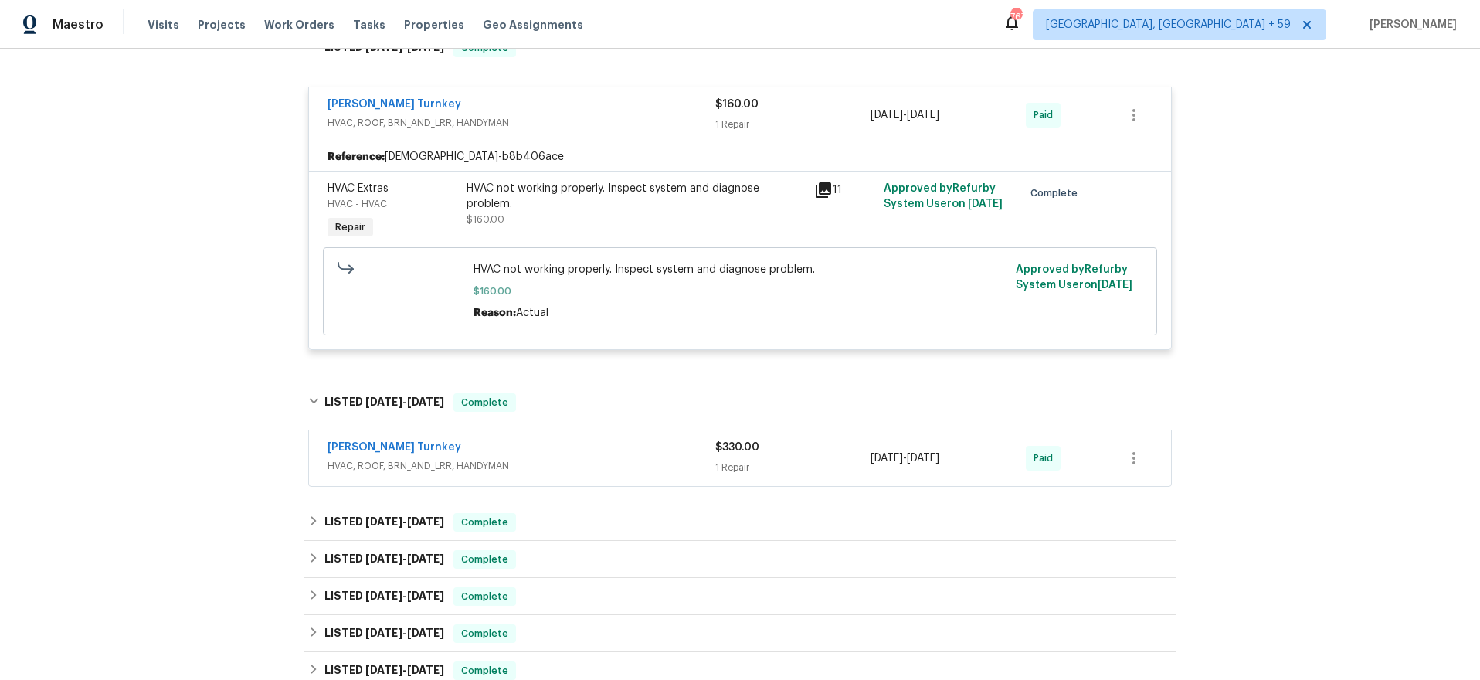
click at [614, 448] on div "[PERSON_NAME] Turnkey" at bounding box center [522, 449] width 388 height 19
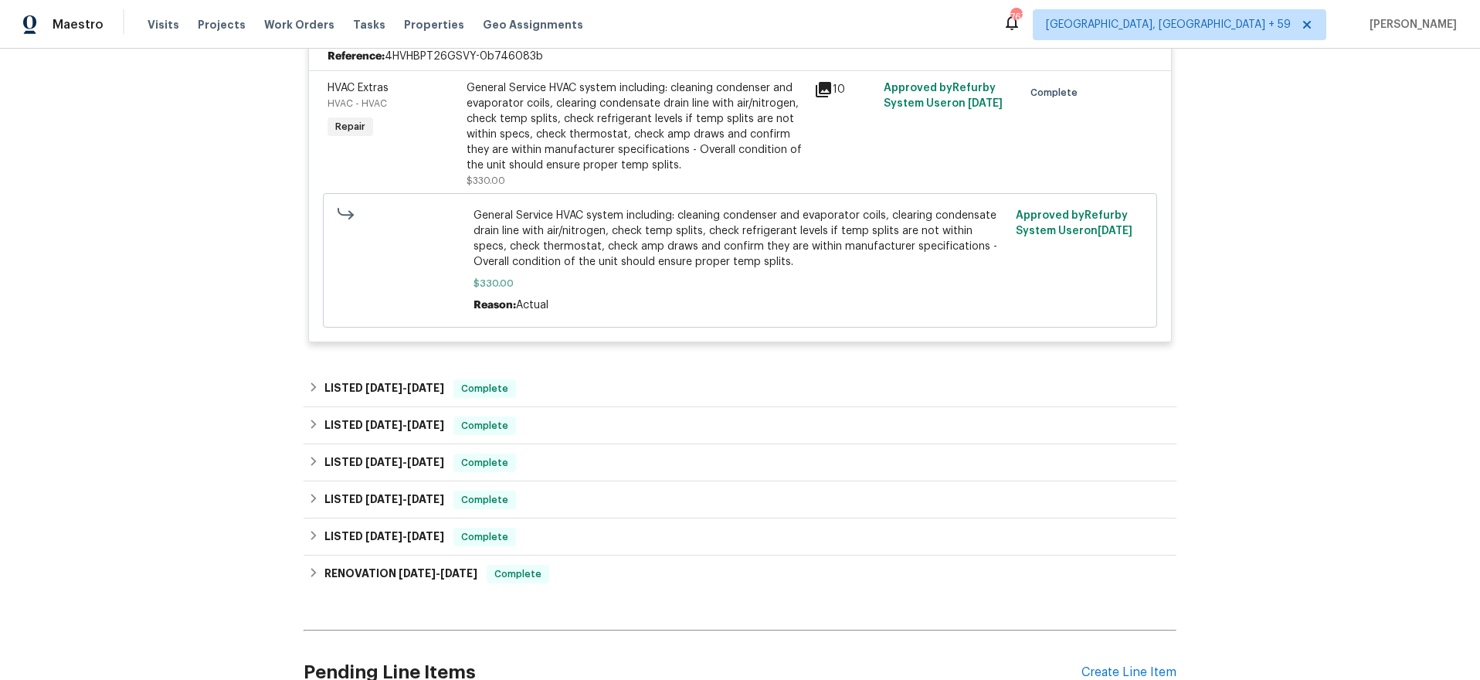
scroll to position [867, 0]
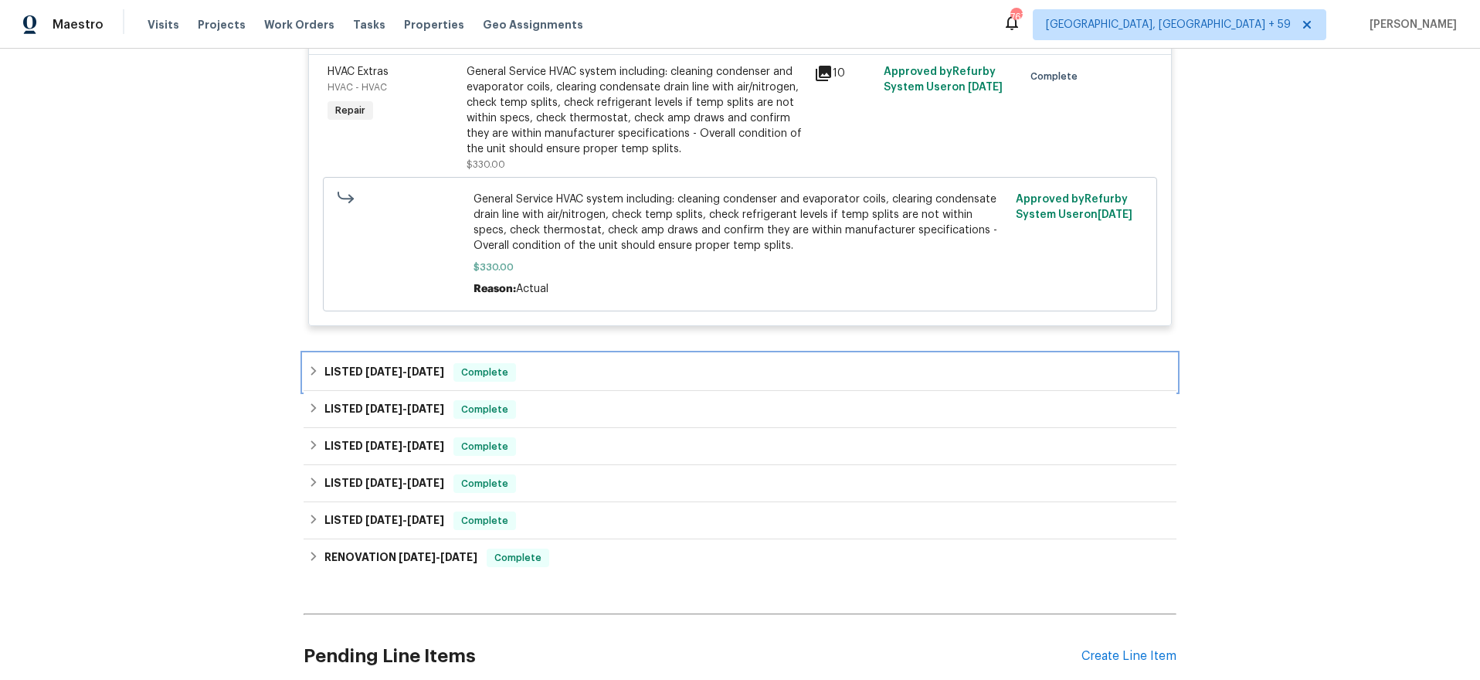
click at [378, 373] on span "[DATE]" at bounding box center [383, 371] width 37 height 11
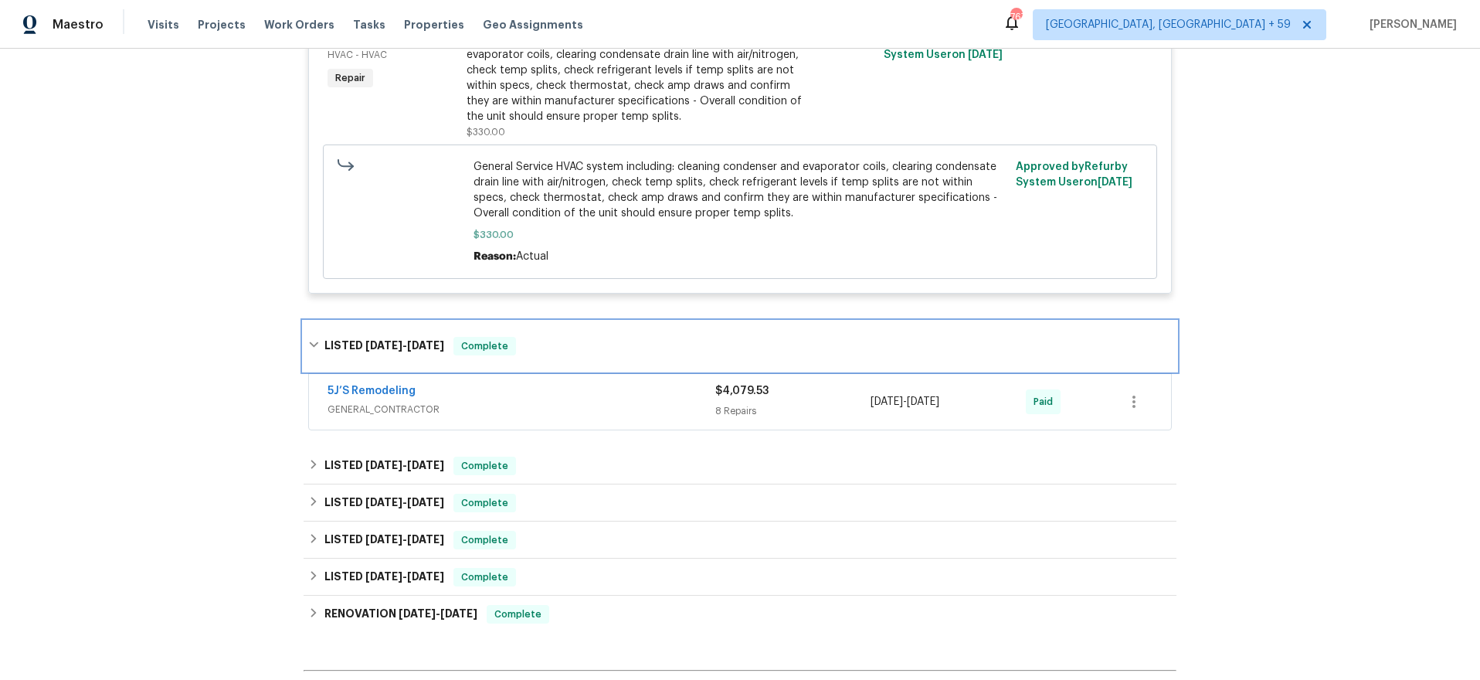
scroll to position [920, 0]
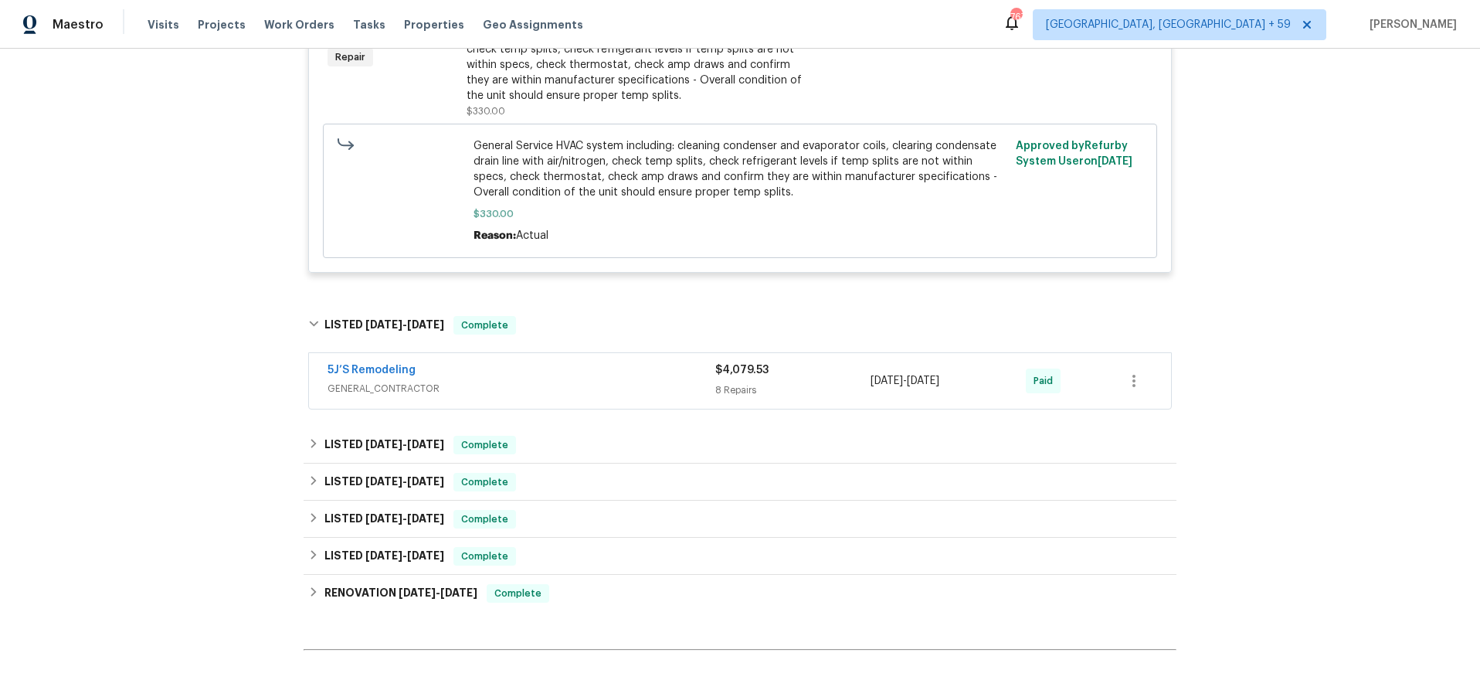
click at [553, 377] on div "5J’S Remodeling" at bounding box center [522, 371] width 388 height 19
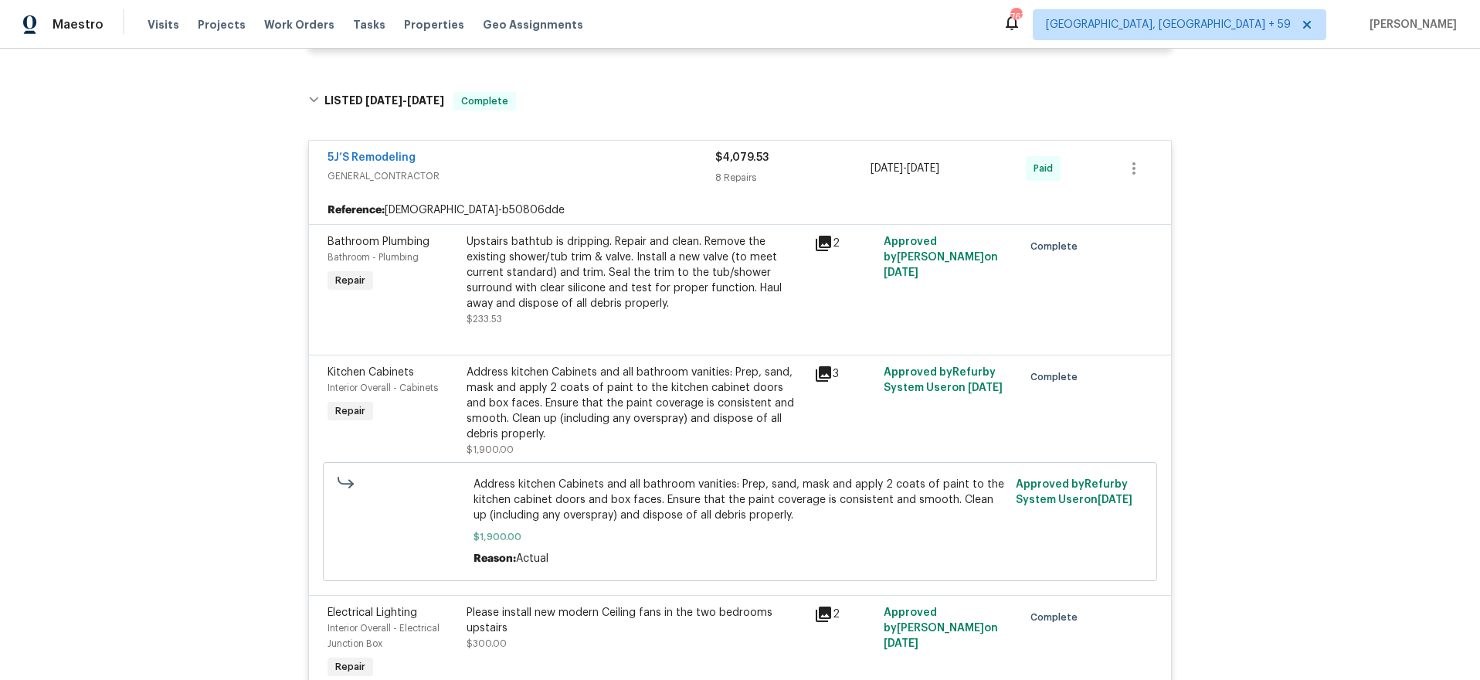
scroll to position [1154, 0]
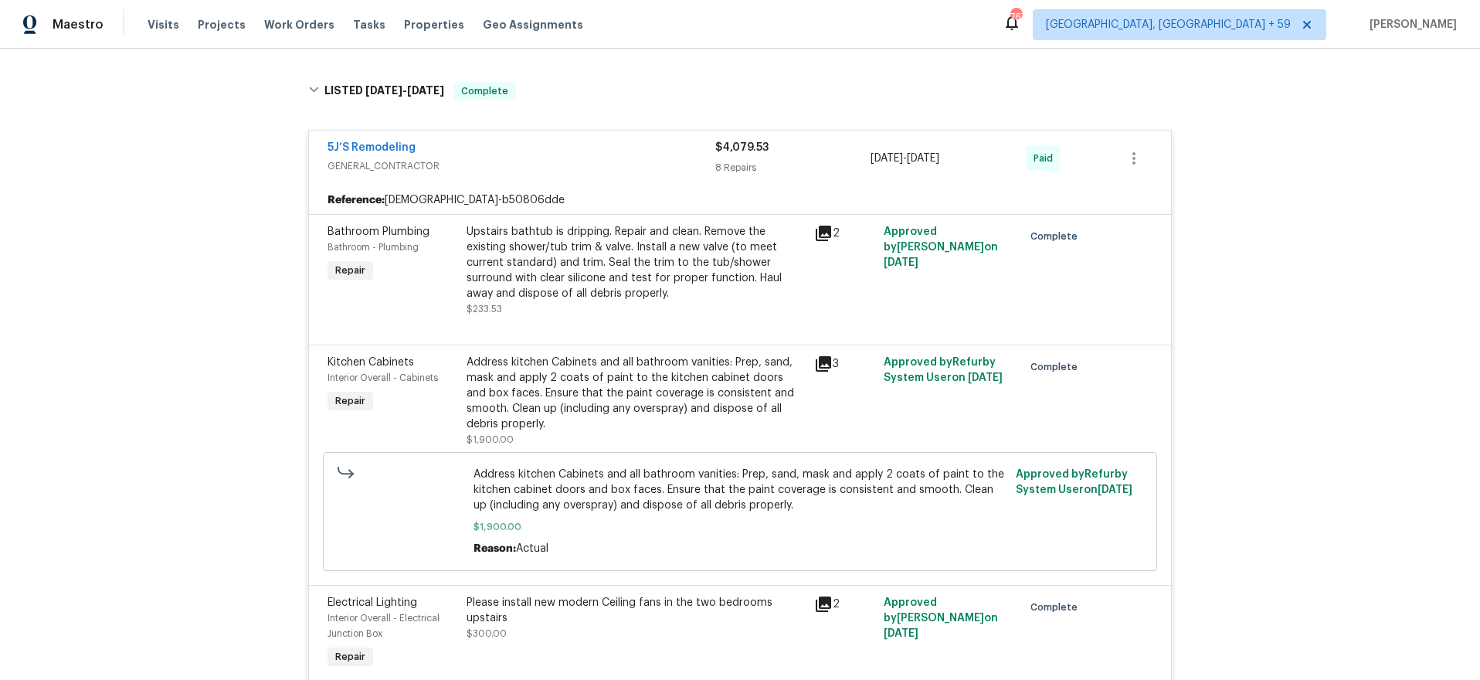
click at [830, 364] on icon at bounding box center [823, 363] width 15 height 15
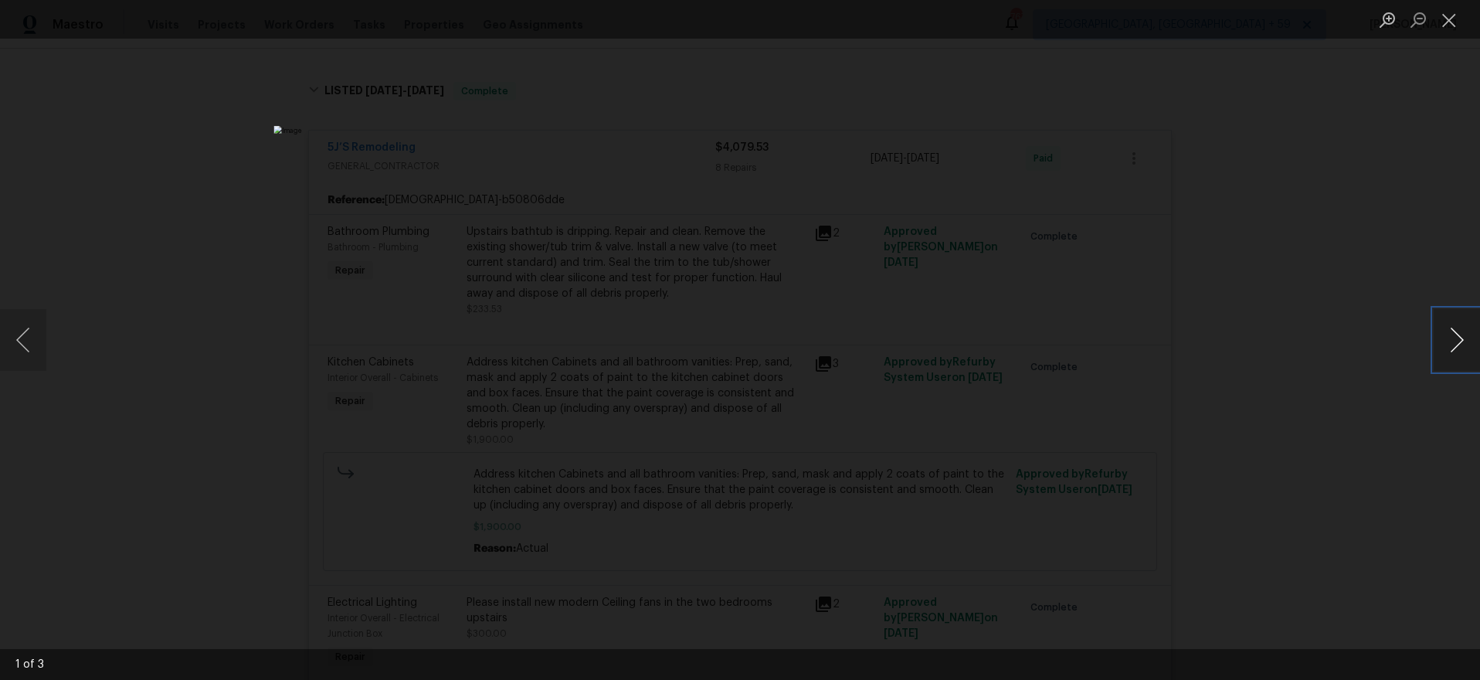
click at [1459, 341] on button "Next image" at bounding box center [1457, 340] width 46 height 62
click at [1459, 340] on button "Next image" at bounding box center [1457, 340] width 46 height 62
click at [1459, 341] on button "Next image" at bounding box center [1457, 340] width 46 height 62
click at [1459, 340] on button "Next image" at bounding box center [1457, 340] width 46 height 62
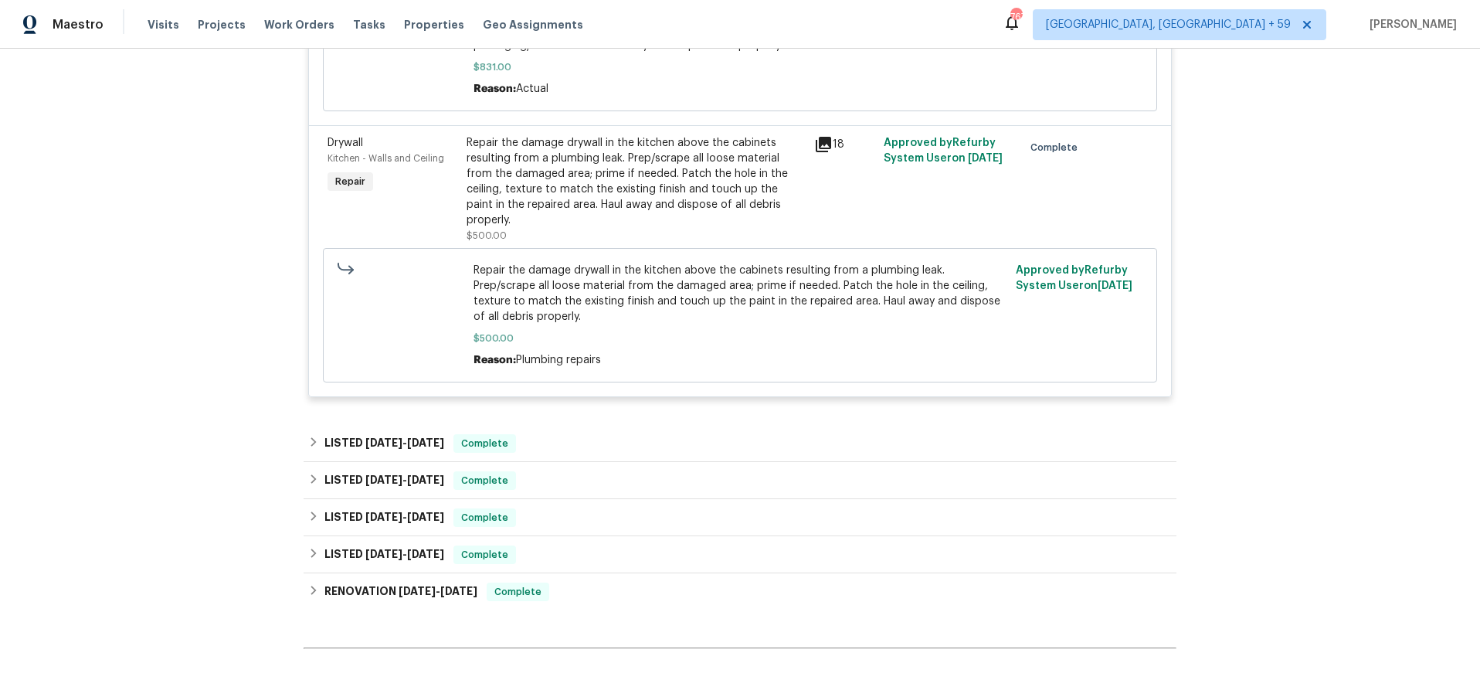
scroll to position [2598, 0]
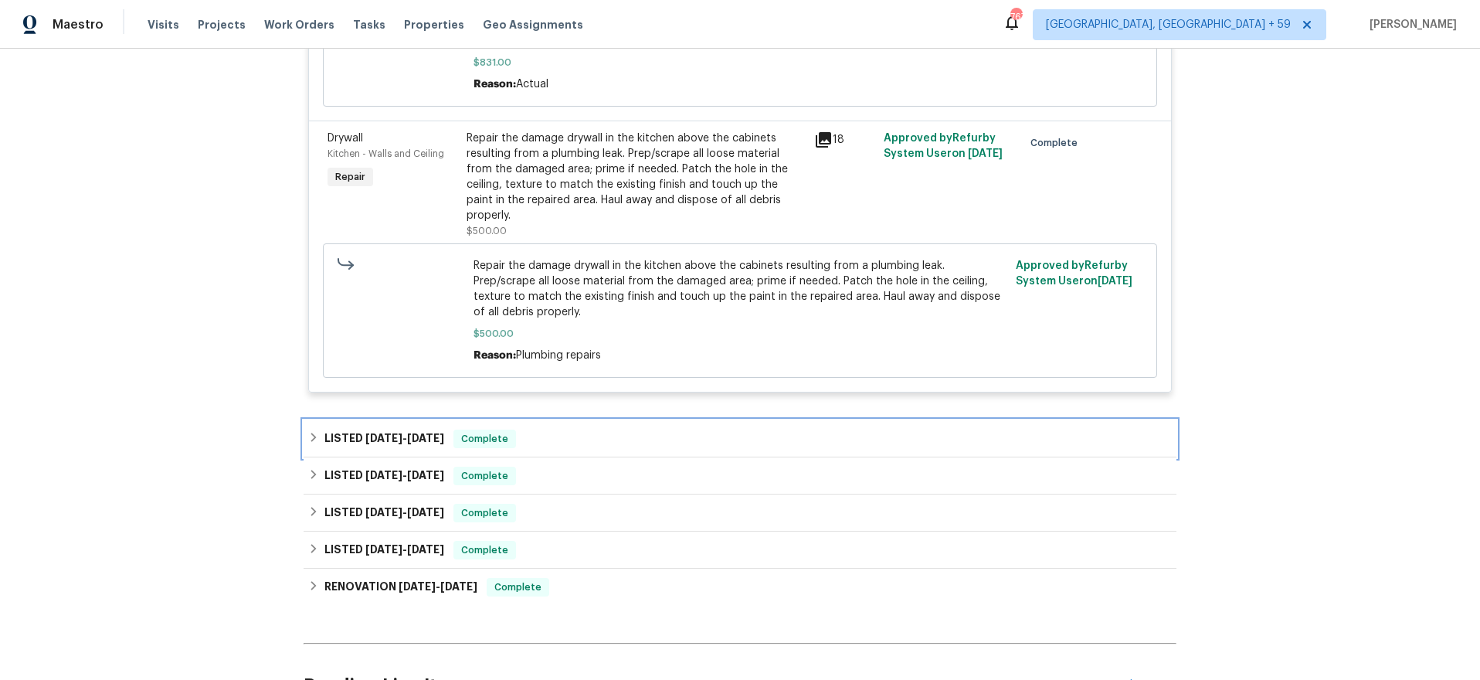
drag, startPoint x: 562, startPoint y: 405, endPoint x: 571, endPoint y: 404, distance: 9.3
click at [562, 430] on div "LISTED [DATE] - [DATE] Complete" at bounding box center [740, 439] width 864 height 19
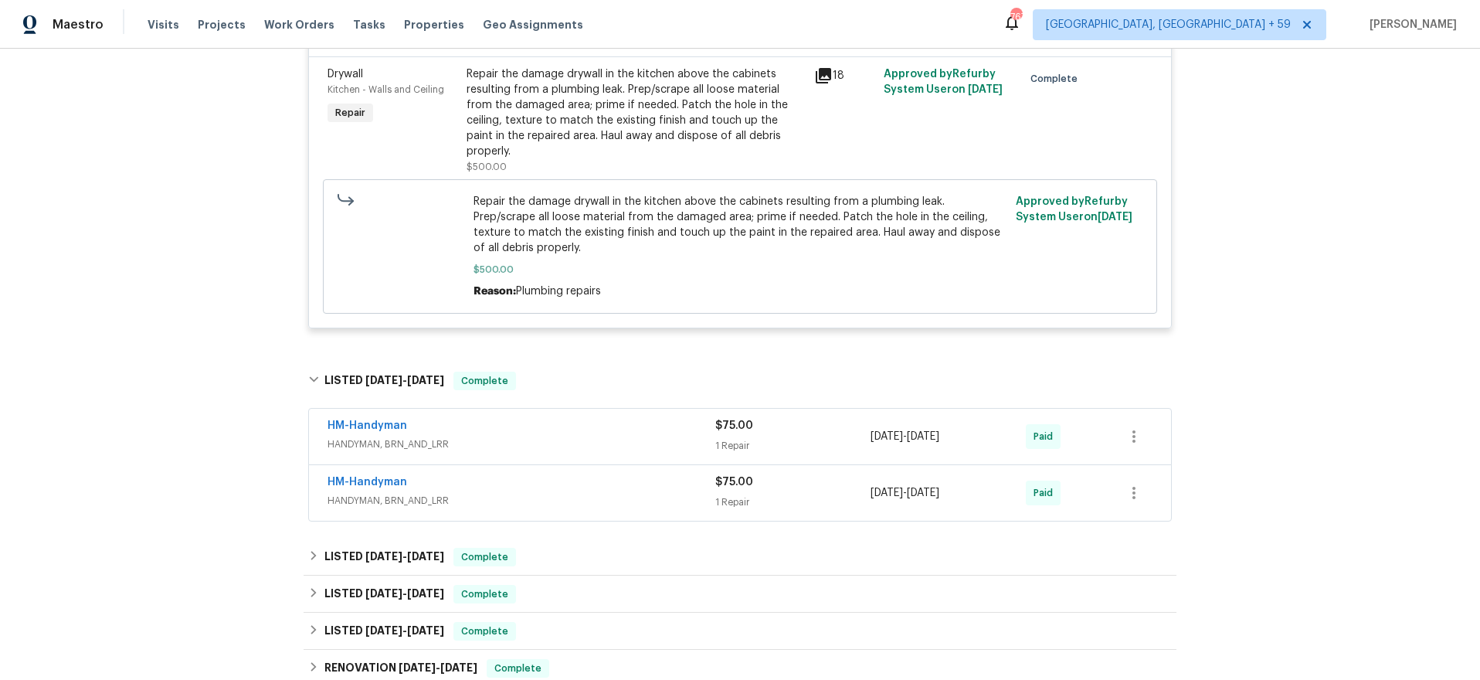
click at [576, 418] on div "HM-Handyman" at bounding box center [522, 427] width 388 height 19
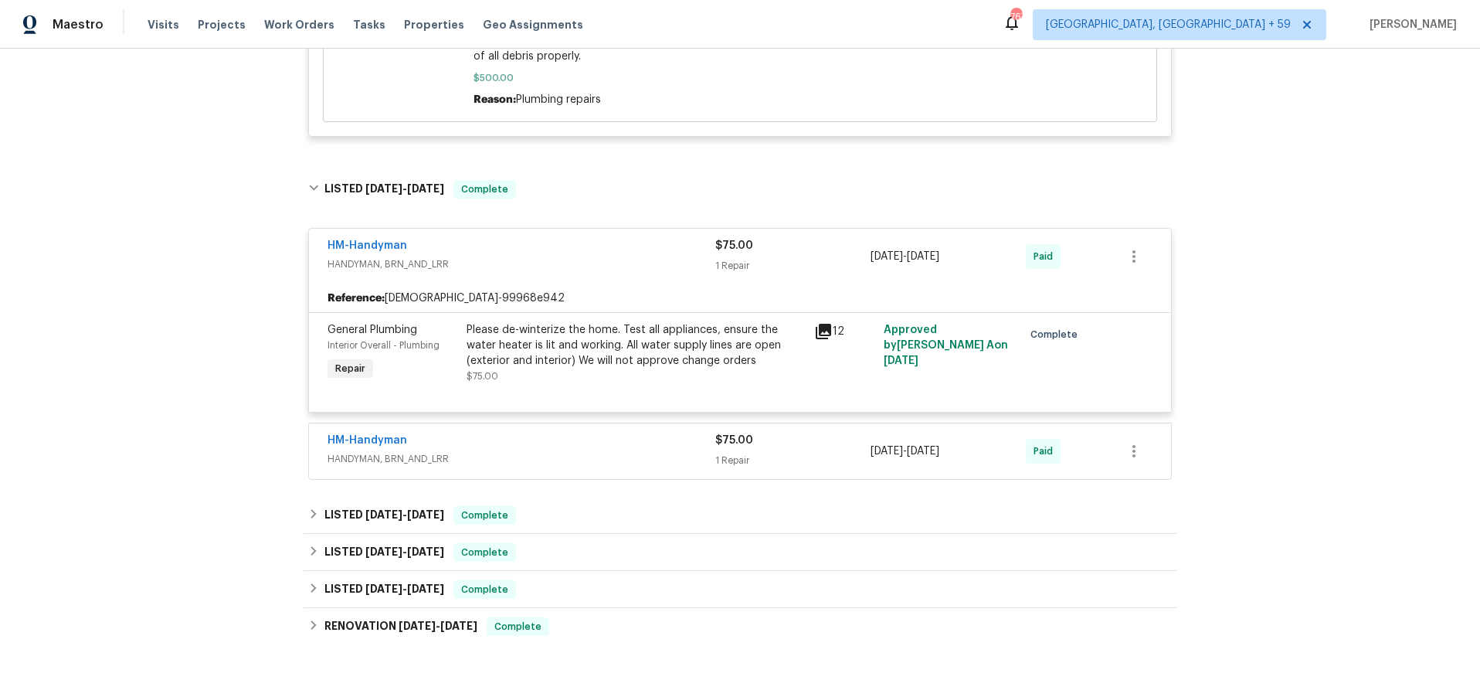
click at [579, 433] on div "HM-Handyman" at bounding box center [522, 442] width 388 height 19
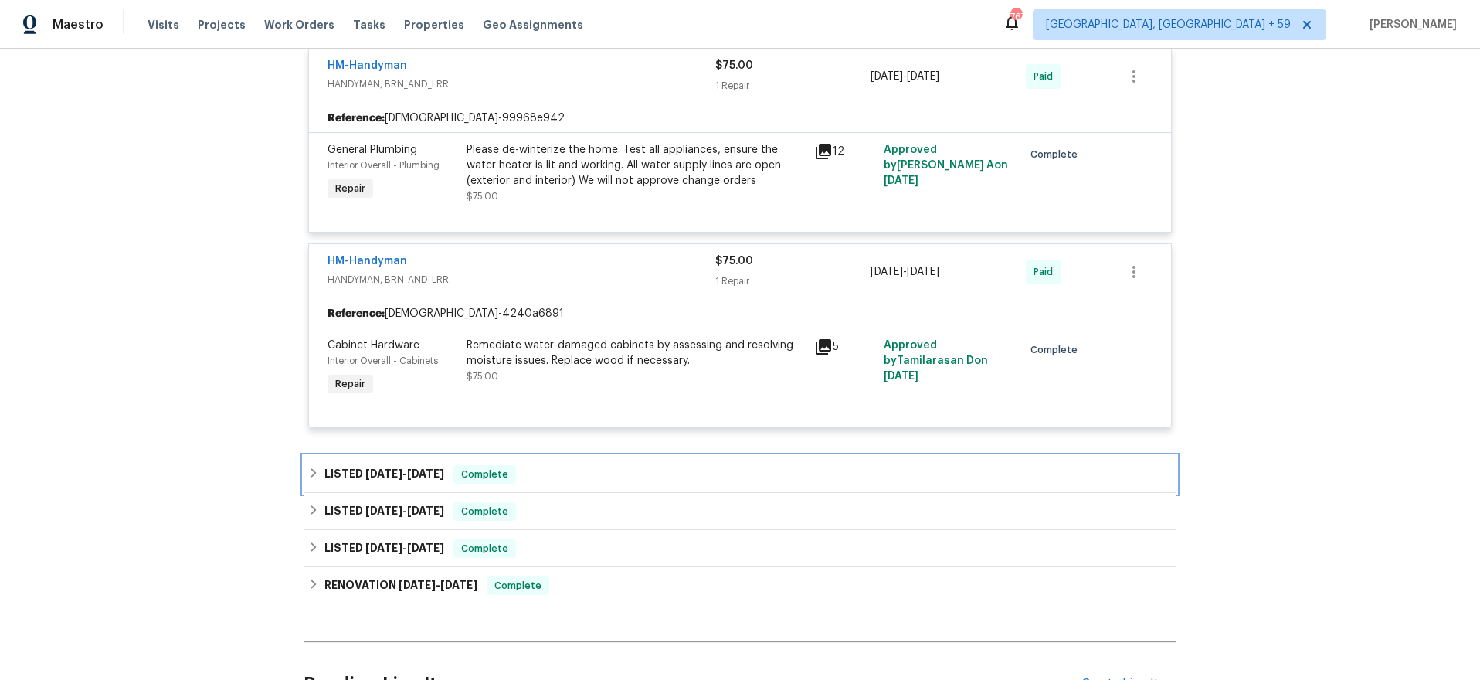
click at [559, 465] on div "LISTED [DATE] - [DATE] Complete" at bounding box center [740, 474] width 864 height 19
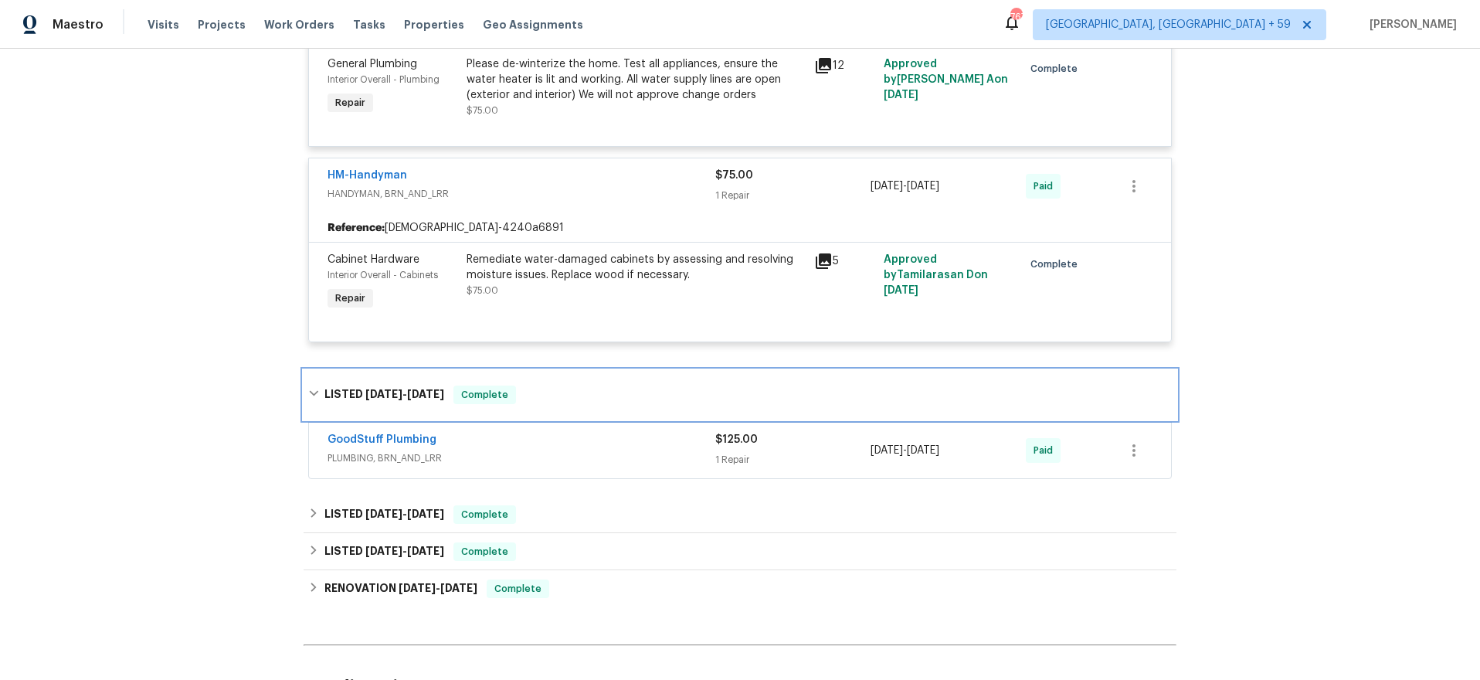
scroll to position [3144, 0]
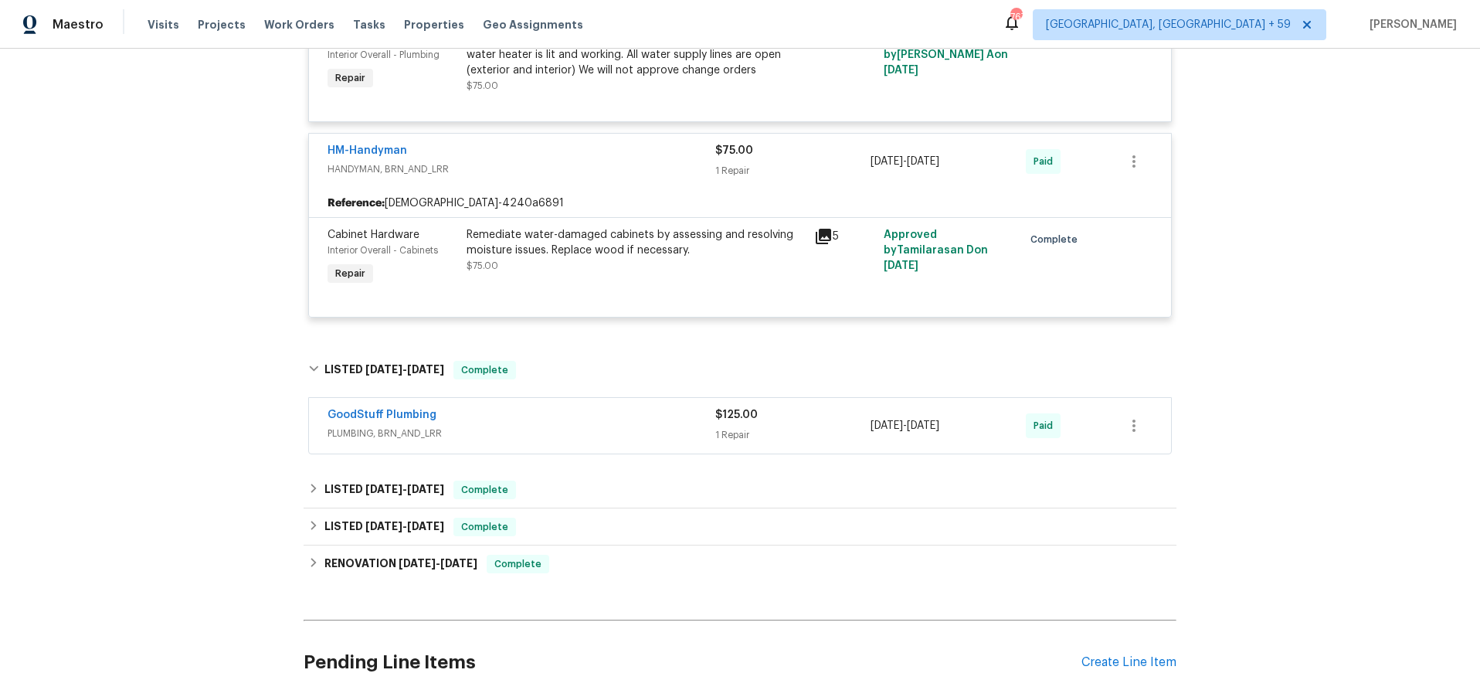
click at [586, 426] on span "PLUMBING, BRN_AND_LRR" at bounding box center [522, 433] width 388 height 15
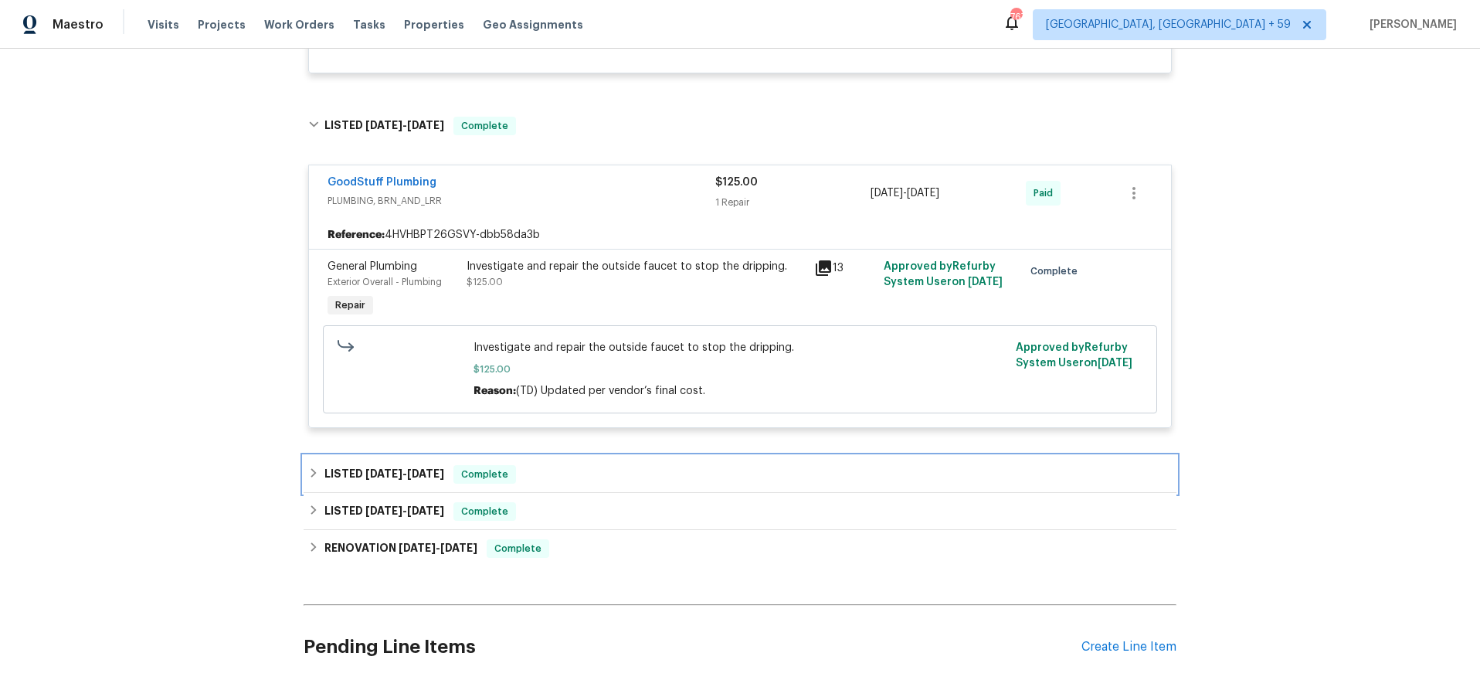
click at [573, 465] on div "LISTED [DATE] - [DATE] Complete" at bounding box center [740, 474] width 864 height 19
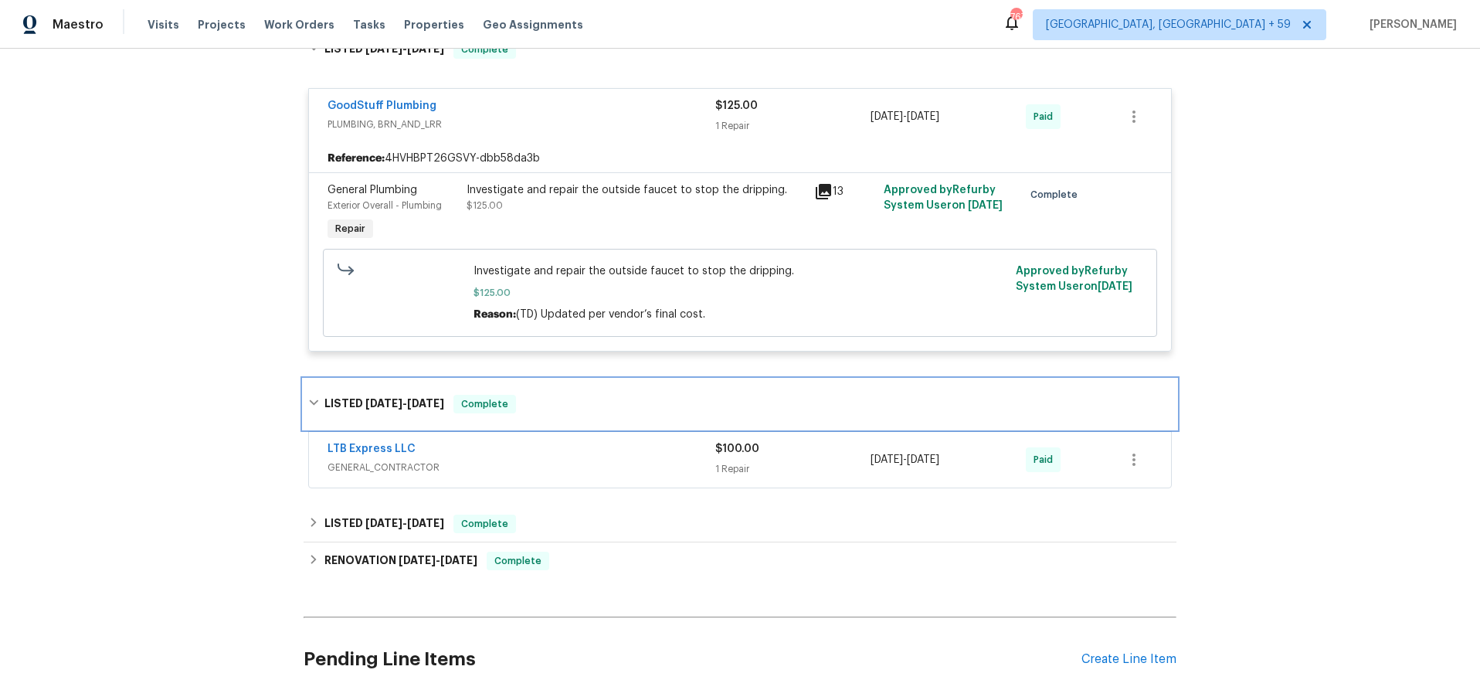
scroll to position [3465, 0]
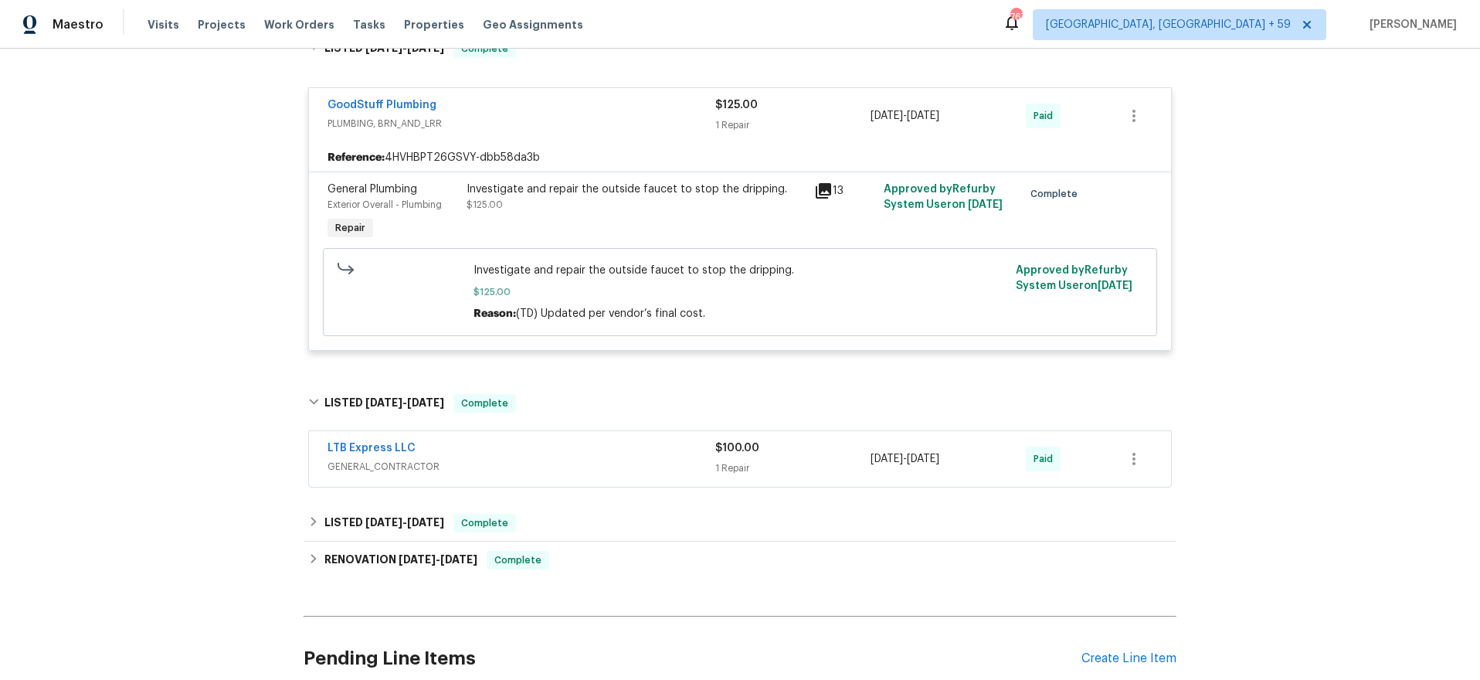
click at [583, 459] on span "GENERAL_CONTRACTOR" at bounding box center [522, 466] width 388 height 15
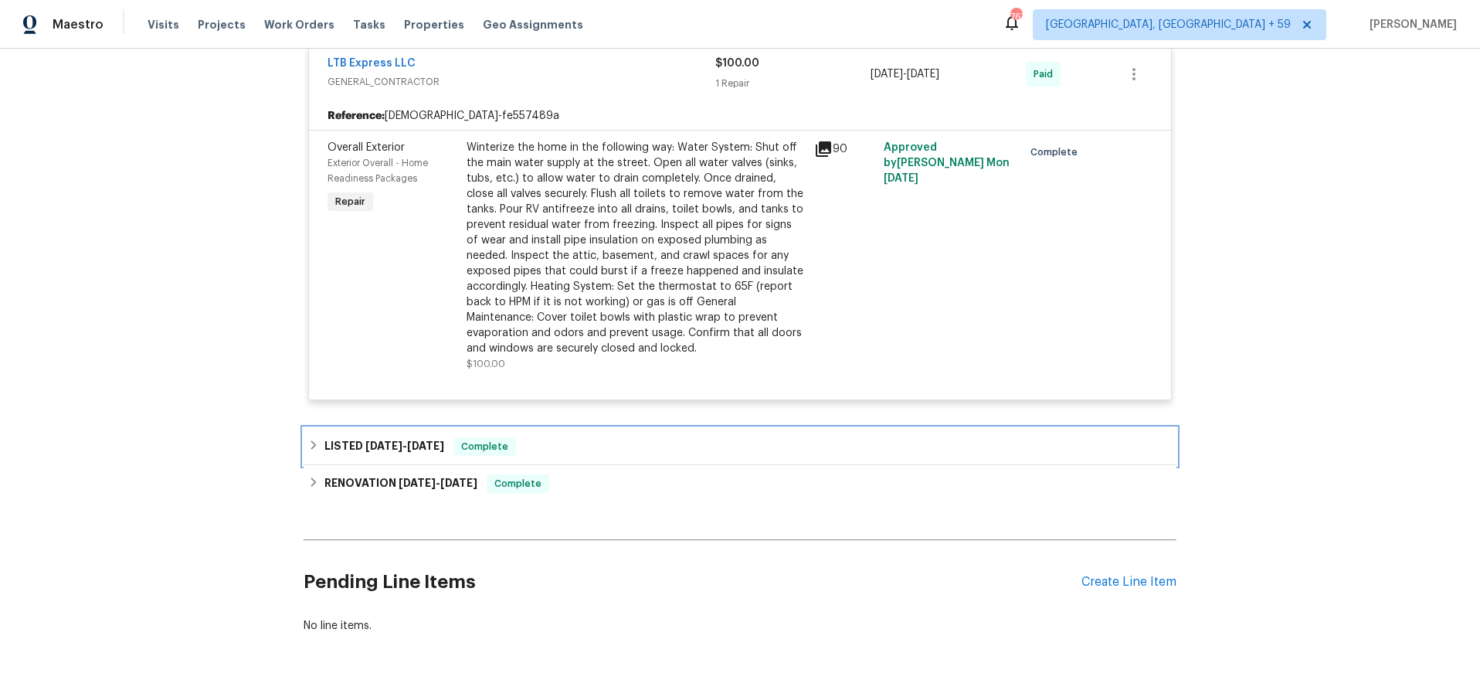
click at [587, 437] on div "LISTED [DATE] - [DATE] Complete" at bounding box center [740, 446] width 864 height 19
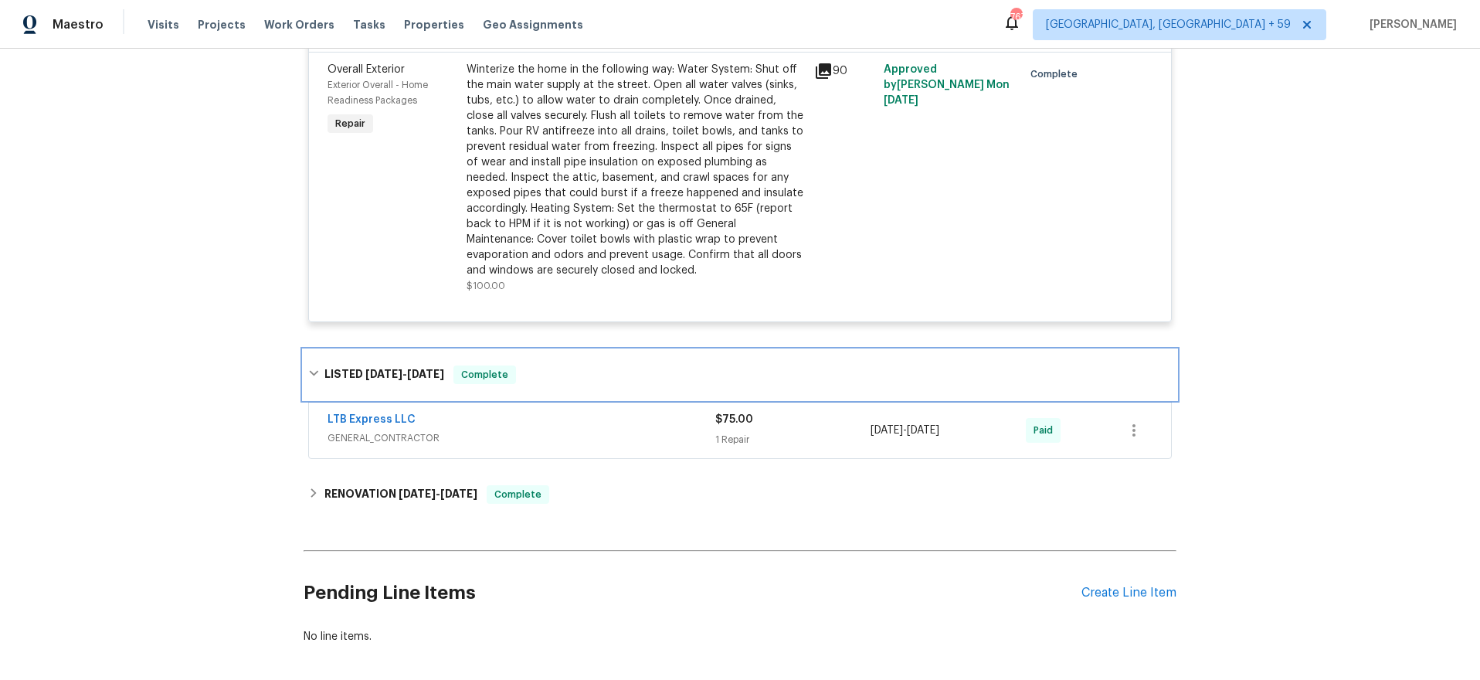
scroll to position [3945, 0]
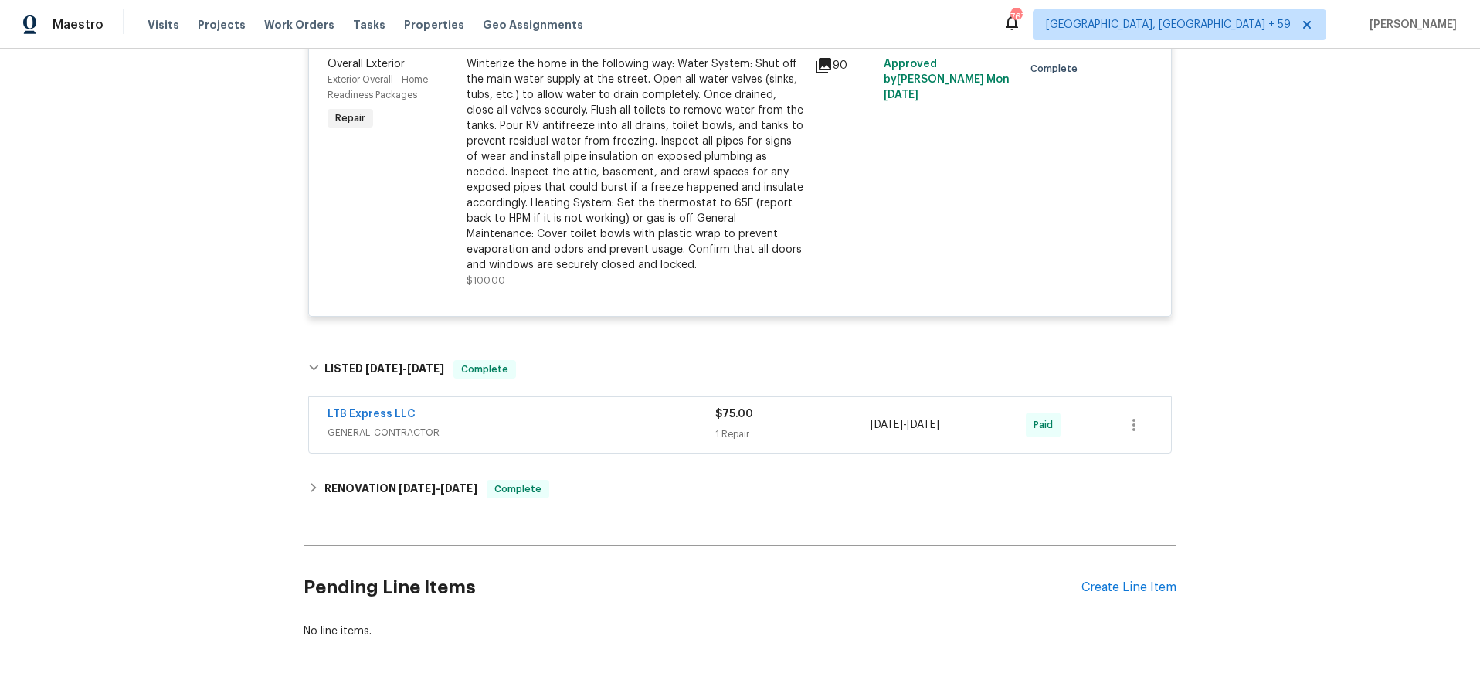
click at [587, 425] on span "GENERAL_CONTRACTOR" at bounding box center [522, 432] width 388 height 15
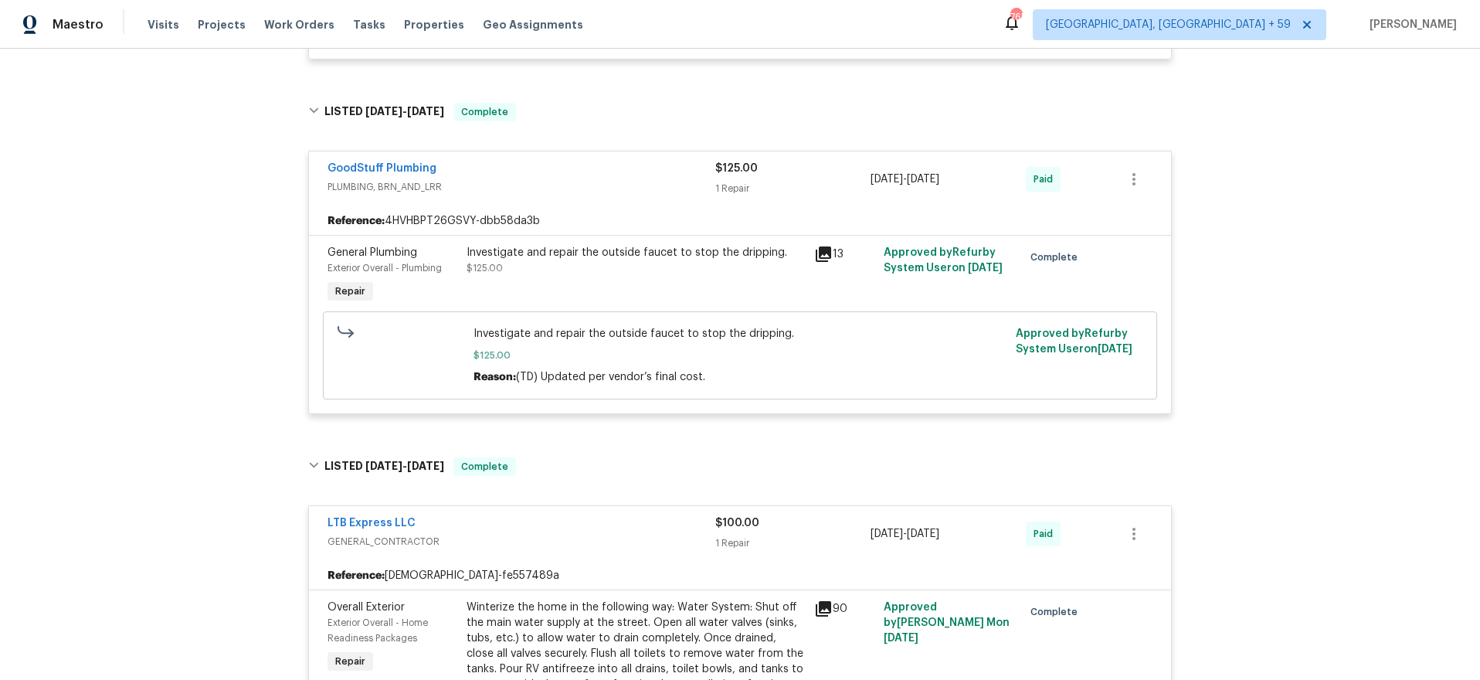
scroll to position [3404, 0]
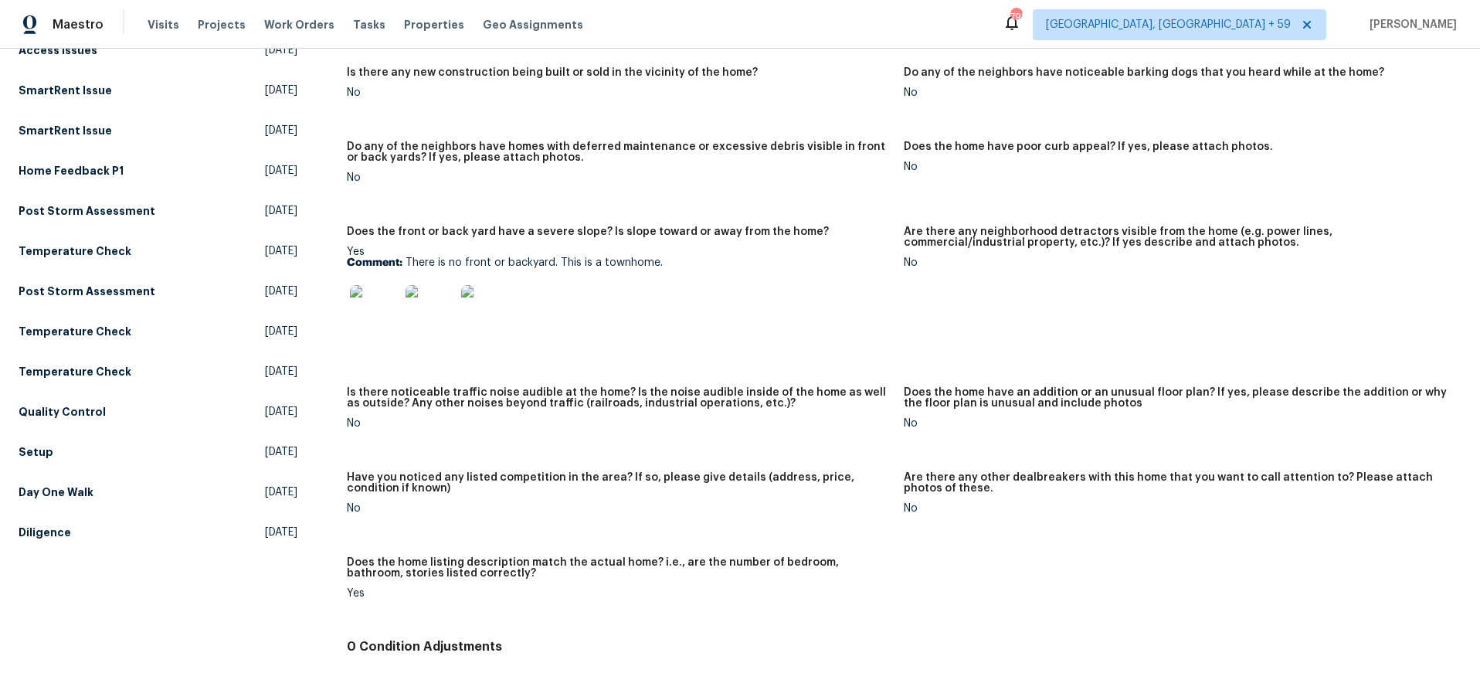
scroll to position [841, 0]
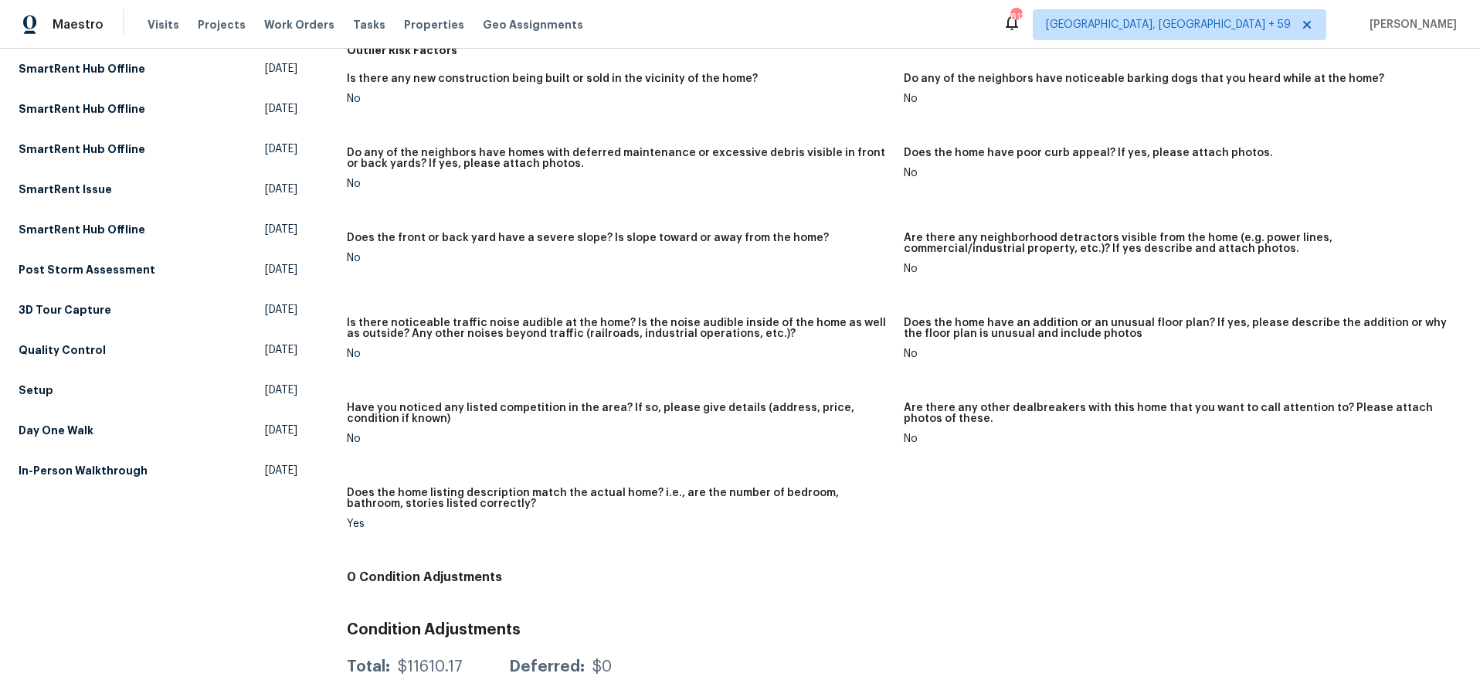
scroll to position [793, 0]
